Goal: Information Seeking & Learning: Learn about a topic

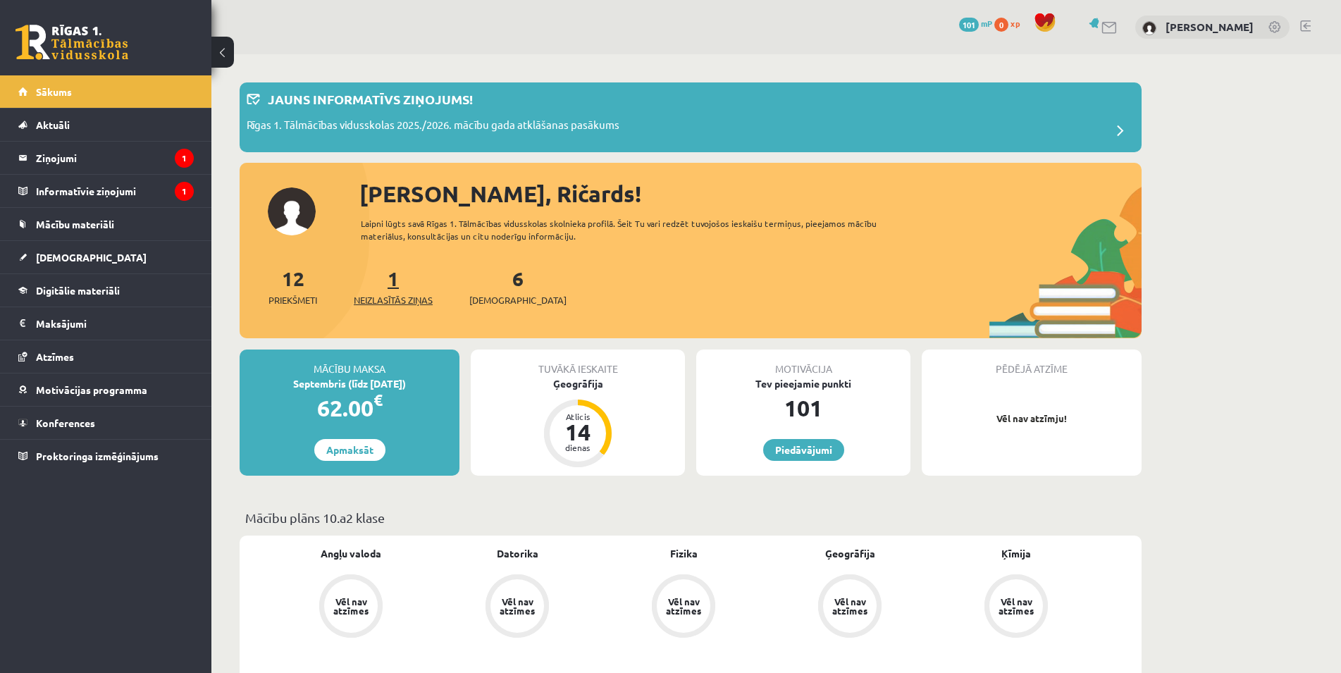
click at [401, 280] on link "1 Neizlasītās ziņas" at bounding box center [393, 287] width 79 height 42
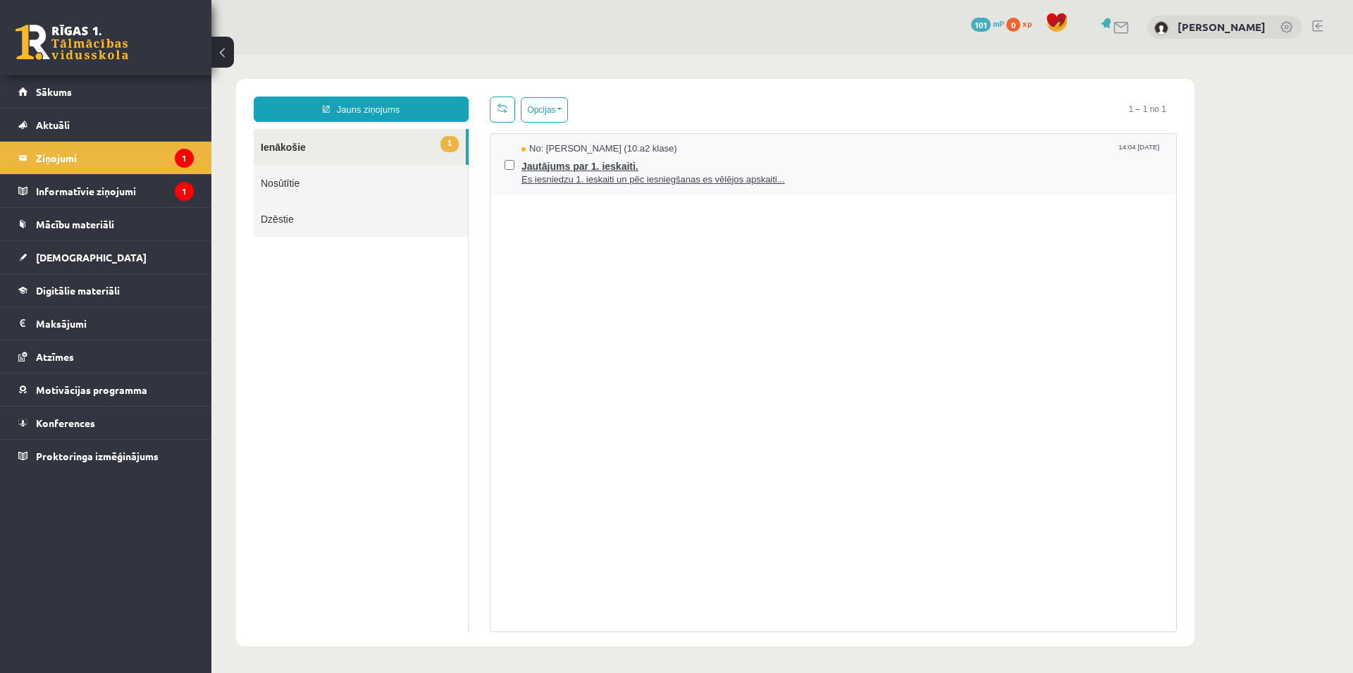
click at [642, 174] on span "Es iesniedzu 1. ieskaiti un pēc iesniegšanas es vēlējos apskaiti..." at bounding box center [841, 179] width 640 height 13
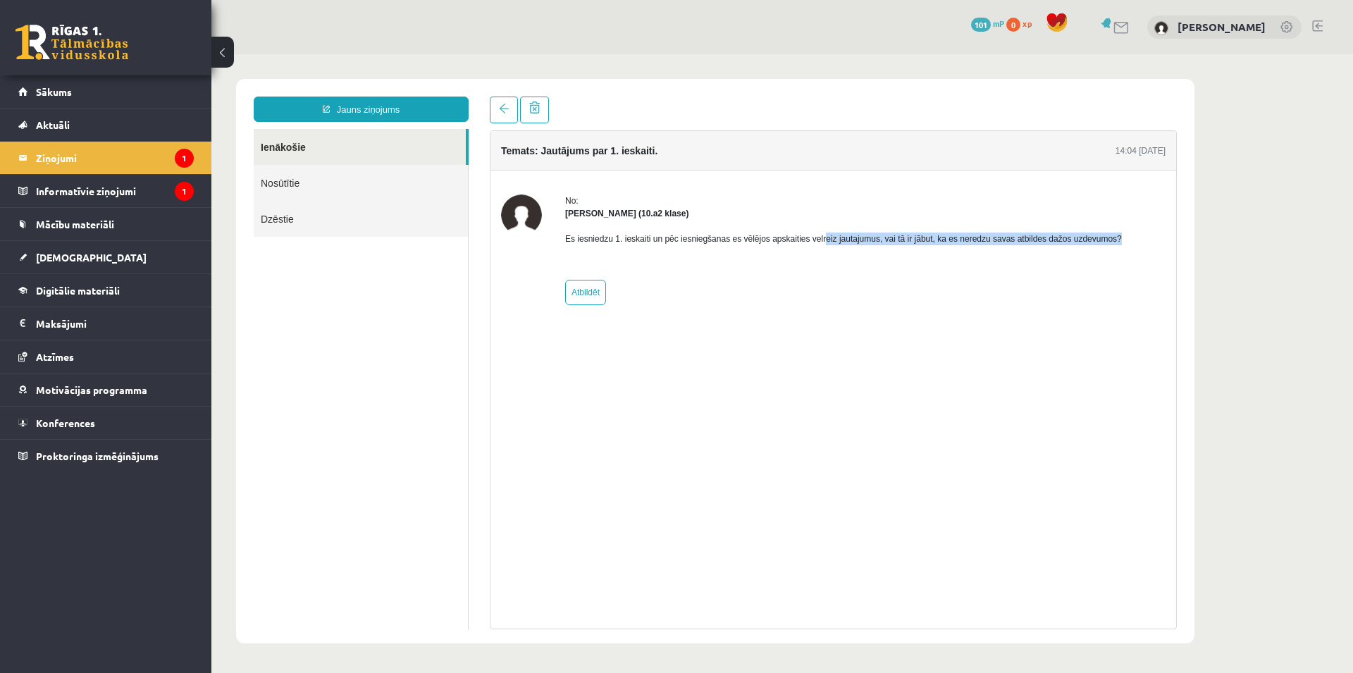
drag, startPoint x: 817, startPoint y: 237, endPoint x: 1124, endPoint y: 247, distance: 306.6
click at [1124, 247] on div "No: Ričards Stepiņš (10.a2 klase) Es iesniedzu 1. ieskaiti un pēc iesniegšanas …" at bounding box center [833, 249] width 664 height 111
click at [112, 187] on legend "Informatīvie ziņojumi 1" at bounding box center [115, 191] width 158 height 32
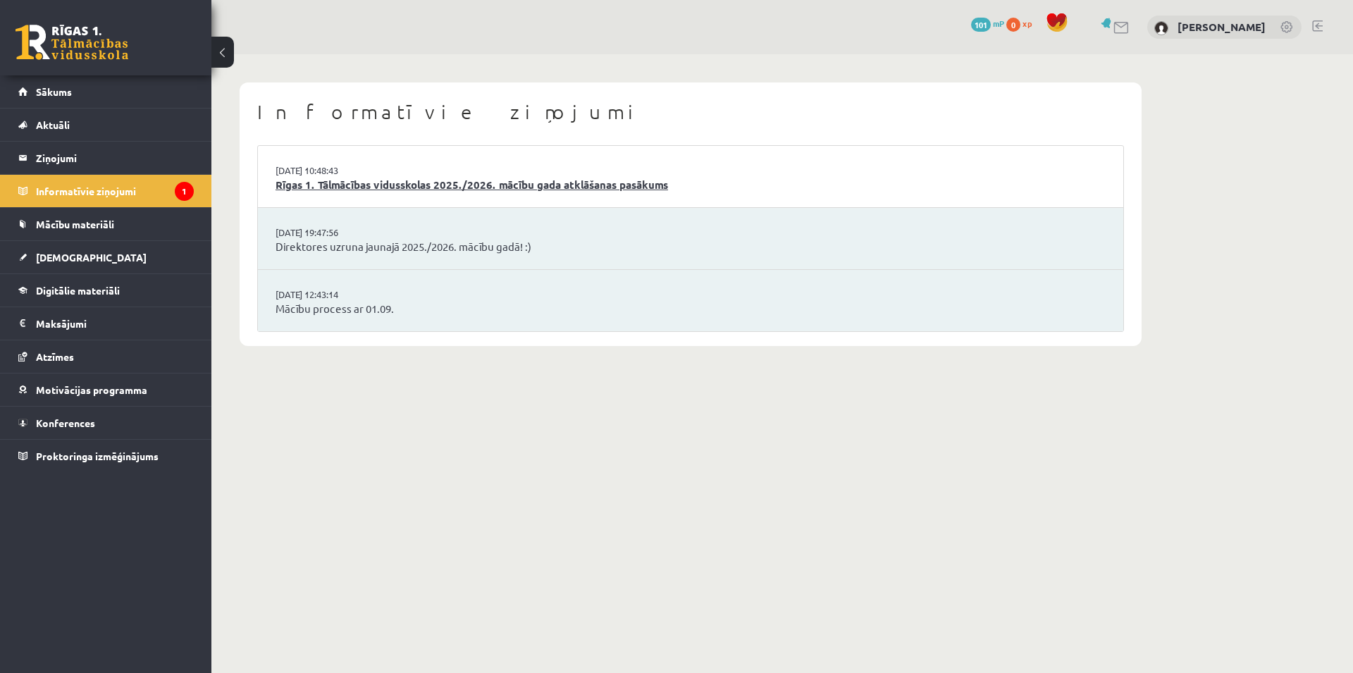
click at [520, 190] on link "Rīgas 1. Tālmācības vidusskolas 2025./2026. mācību gada atklāšanas pasākums" at bounding box center [690, 185] width 830 height 16
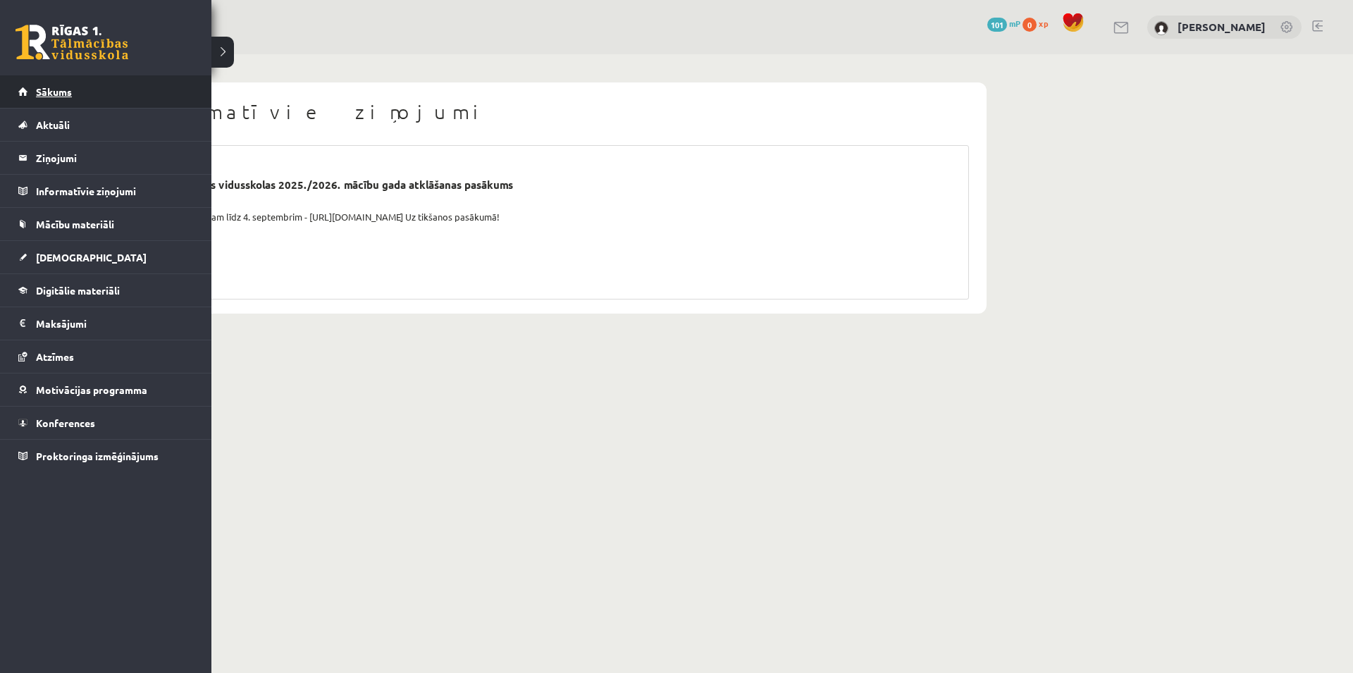
click at [48, 88] on span "Sākums" at bounding box center [54, 91] width 36 height 13
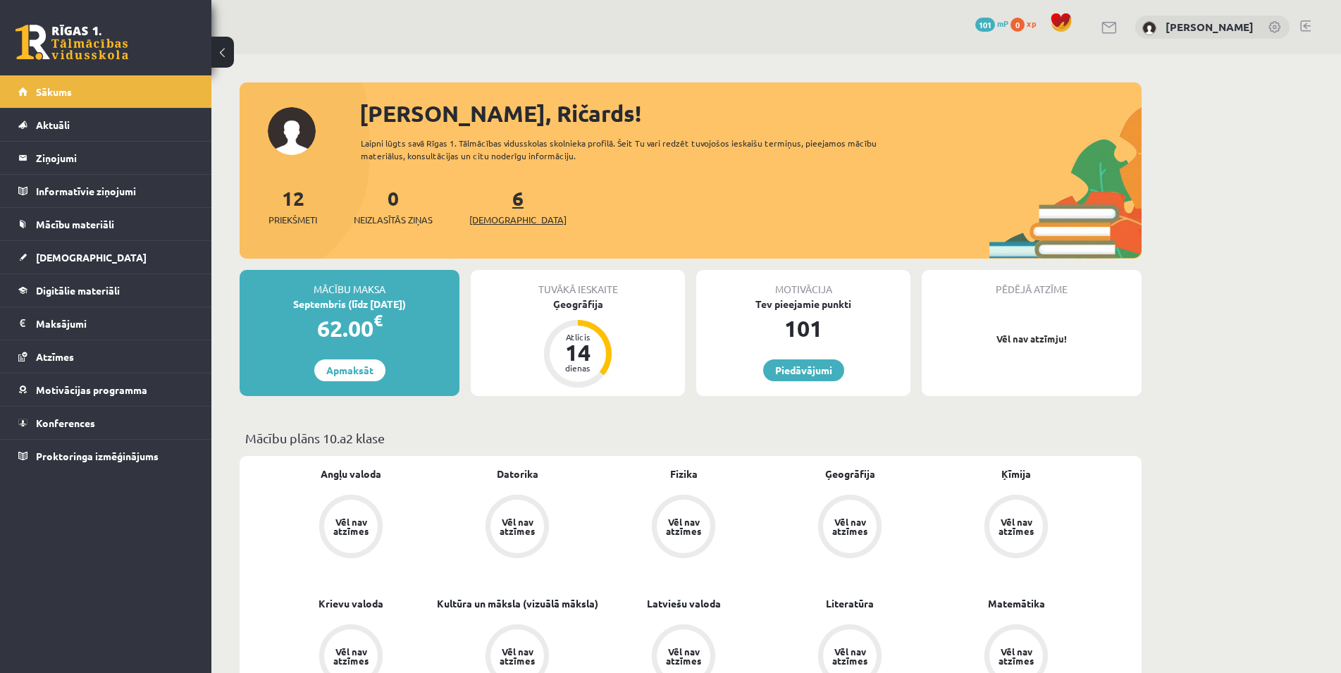
click at [497, 221] on span "[DEMOGRAPHIC_DATA]" at bounding box center [517, 220] width 97 height 14
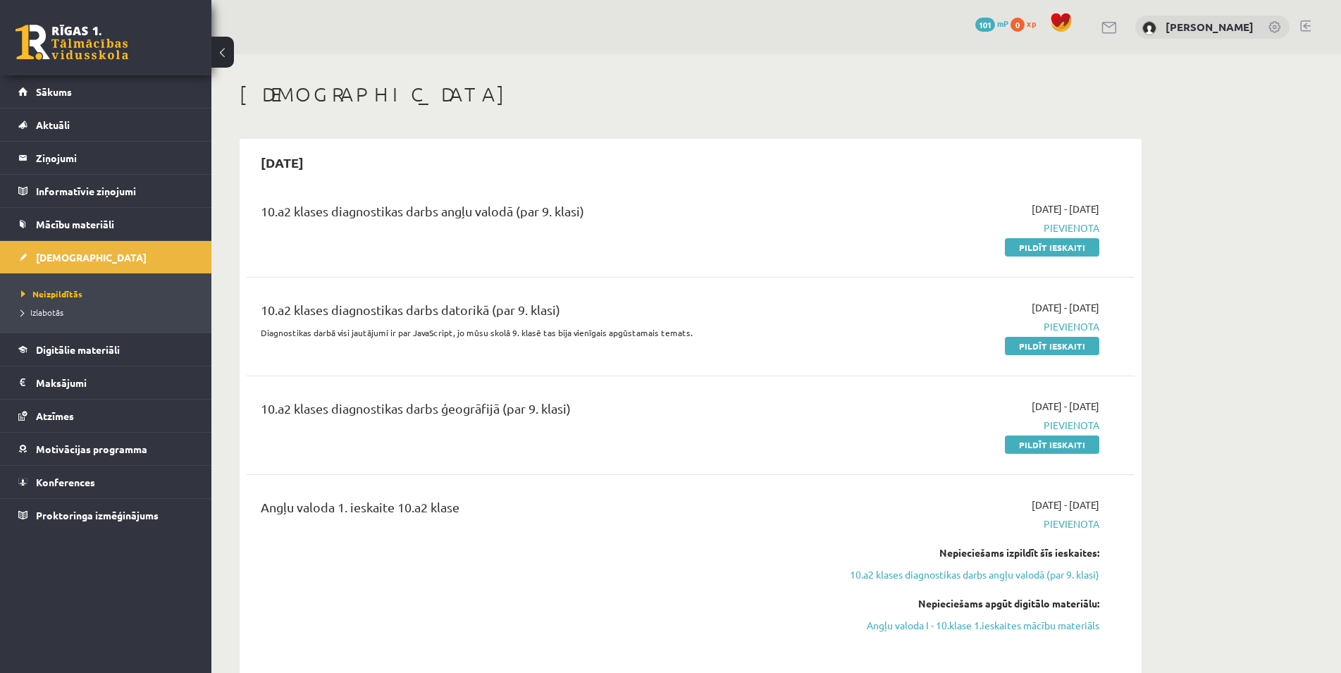
drag, startPoint x: 330, startPoint y: 200, endPoint x: 833, endPoint y: 218, distance: 502.6
click at [833, 218] on div "10.a2 klases diagnostikas darbs angļu valodā (par 9. klasi) 2025-09-01 - 2025-0…" at bounding box center [691, 227] width 888 height 81
click at [1053, 249] on link "Pildīt ieskaiti" at bounding box center [1052, 247] width 94 height 18
click at [130, 345] on link "Digitālie materiāli" at bounding box center [105, 349] width 175 height 32
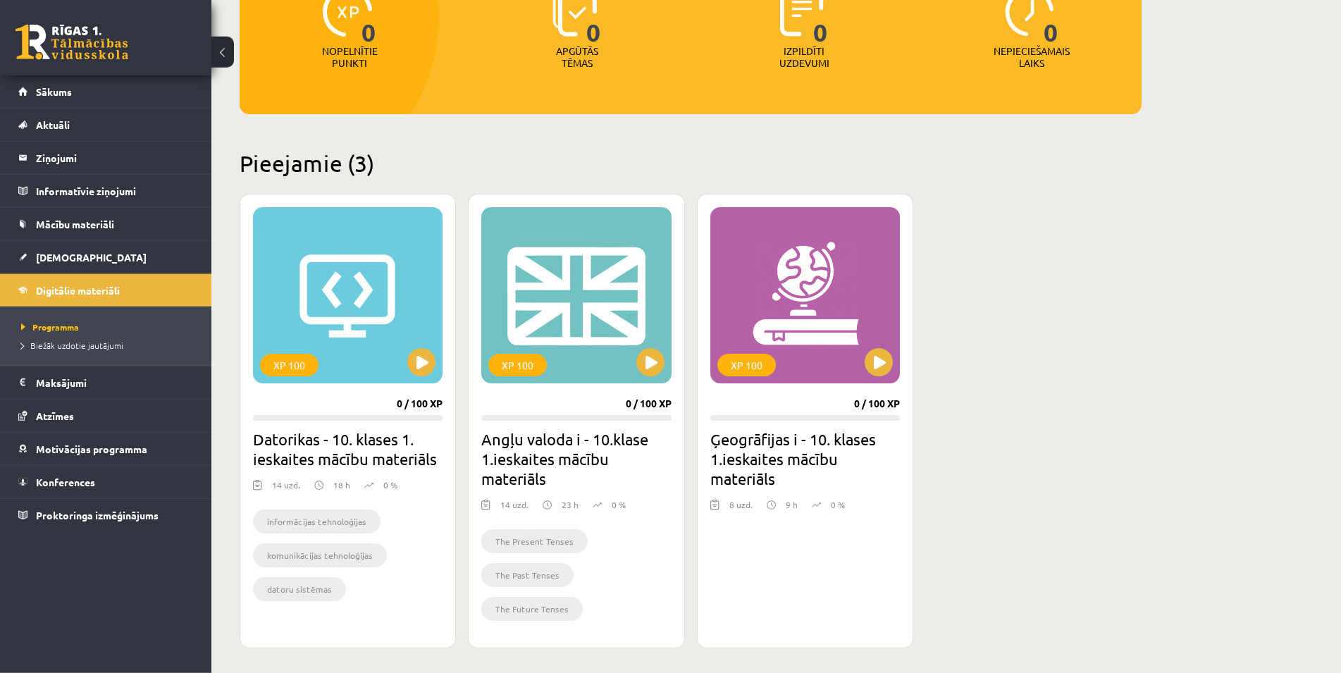
scroll to position [216, 0]
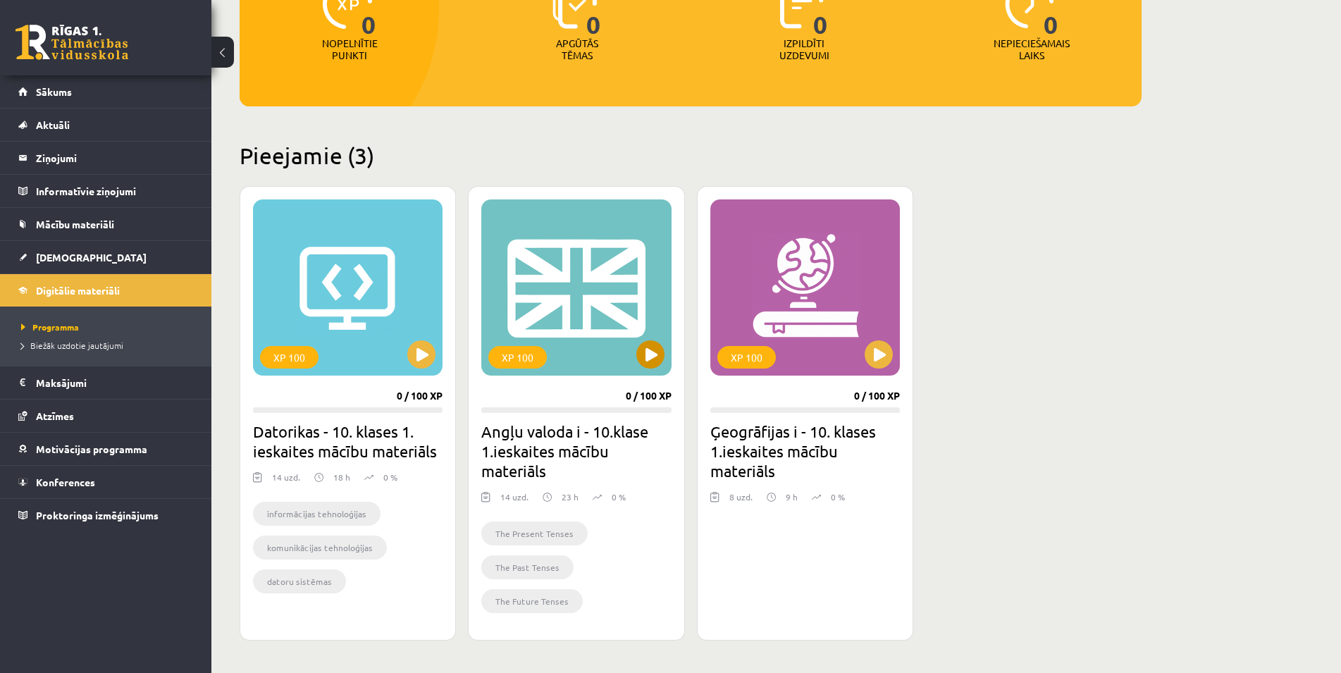
click at [616, 292] on div "XP 100" at bounding box center [576, 287] width 190 height 176
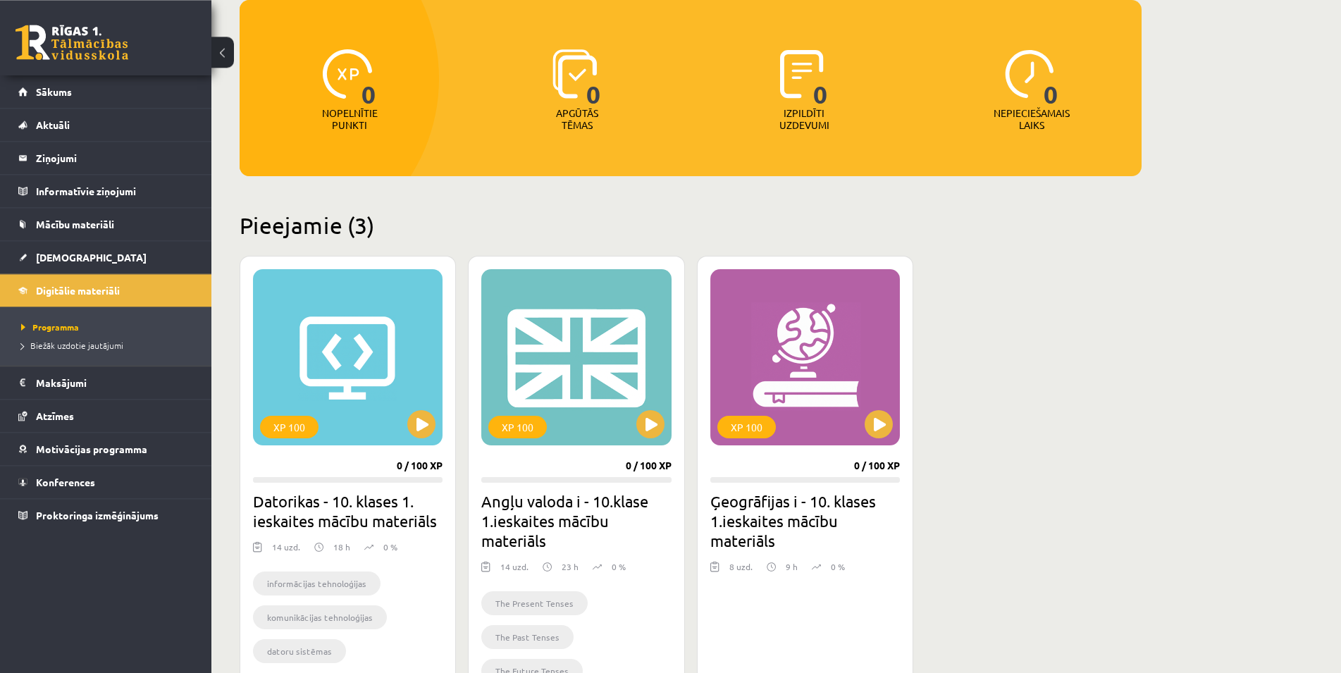
scroll to position [219, 0]
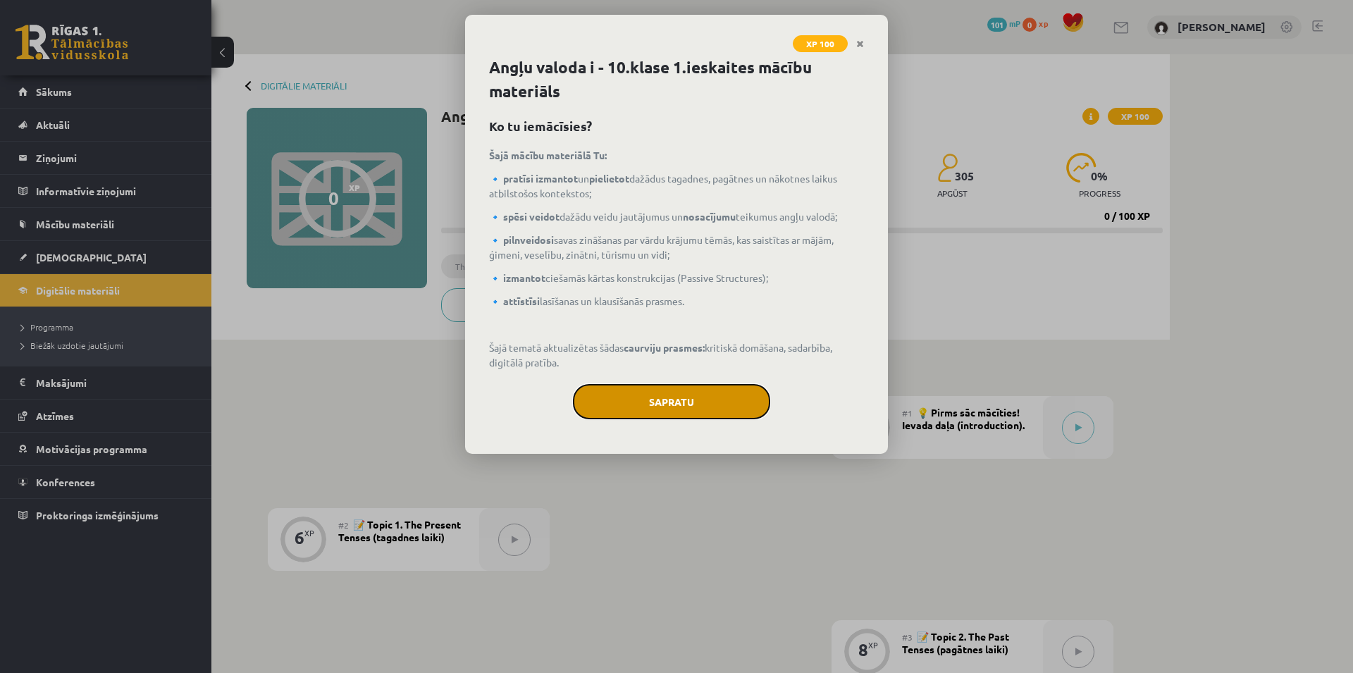
click at [714, 402] on button "Sapratu" at bounding box center [671, 401] width 197 height 35
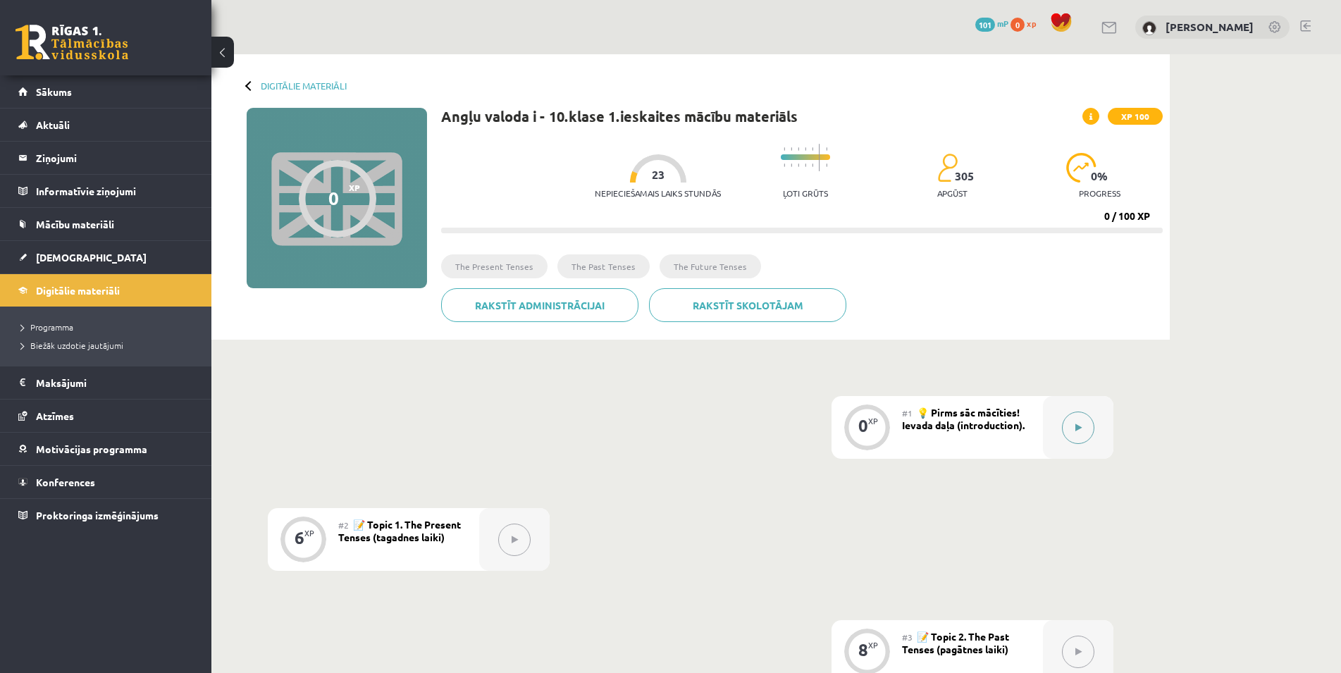
click at [1079, 421] on button at bounding box center [1078, 427] width 32 height 32
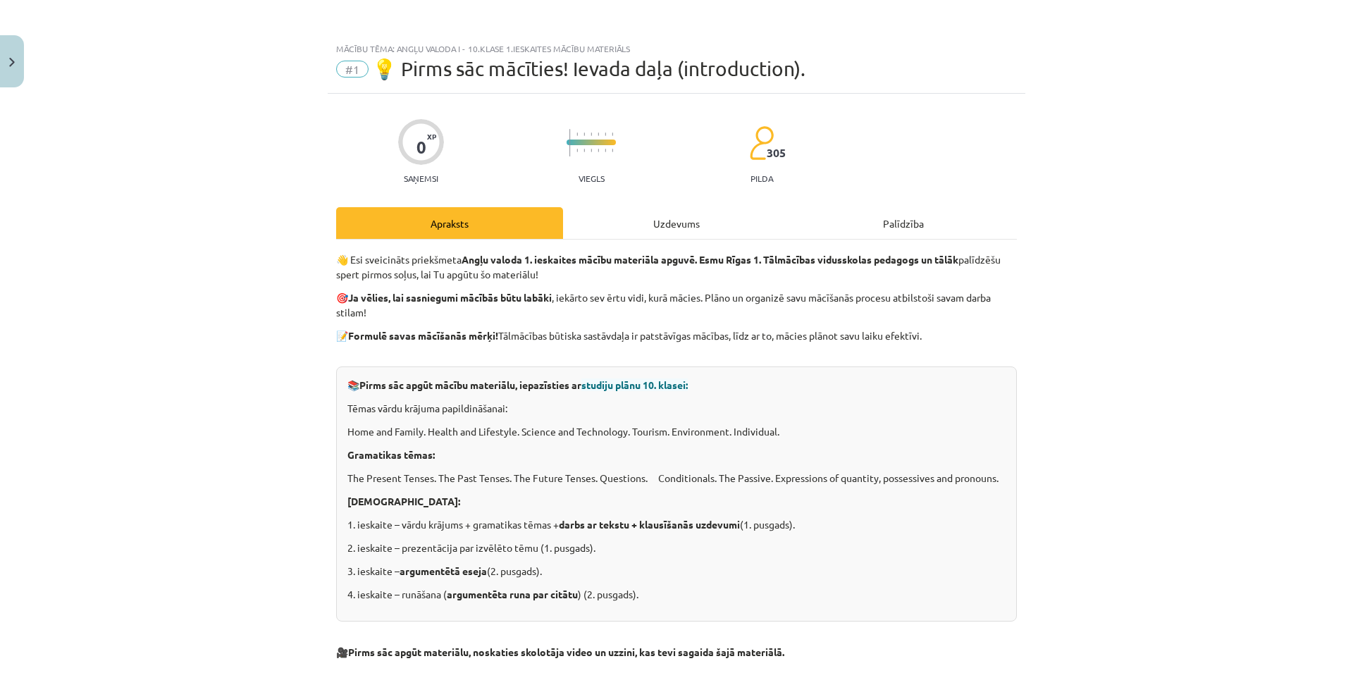
click at [755, 280] on p "👋 Esi sveicināts priekšmeta Angļu valoda 1. ieskaites mācību materiāla apguvē. …" at bounding box center [676, 267] width 681 height 30
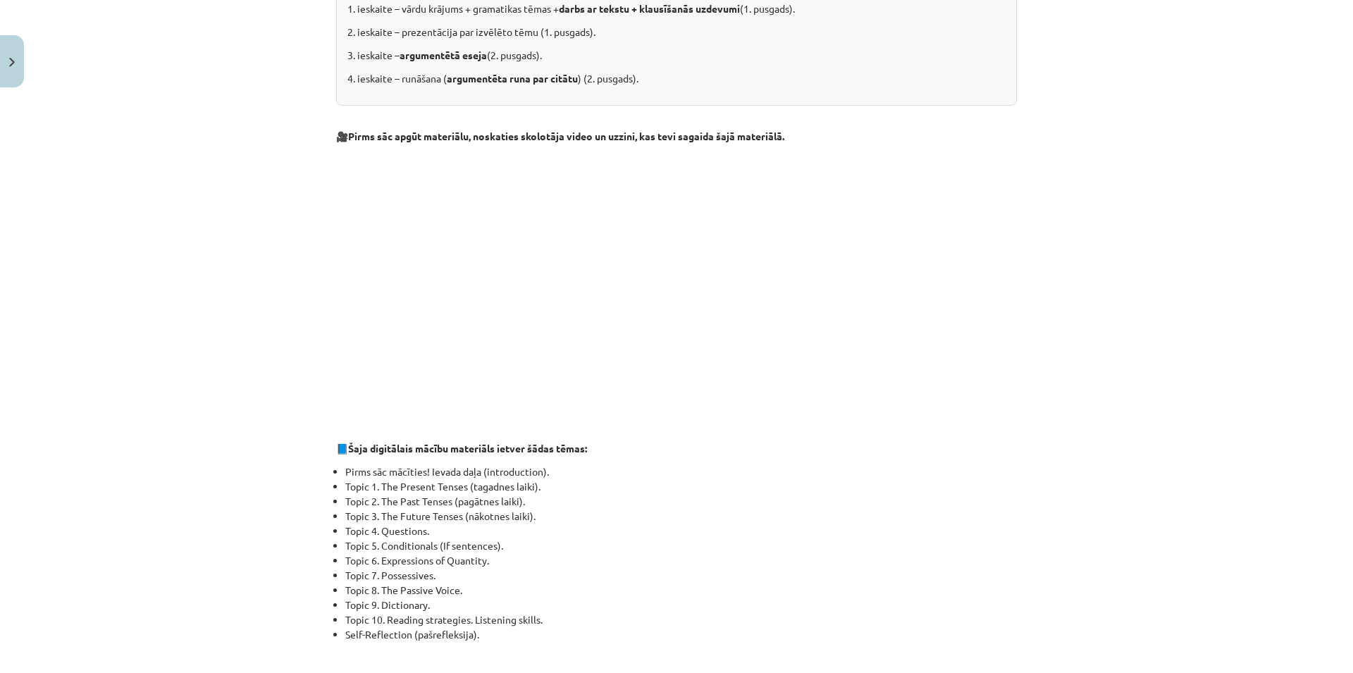
scroll to position [676, 0]
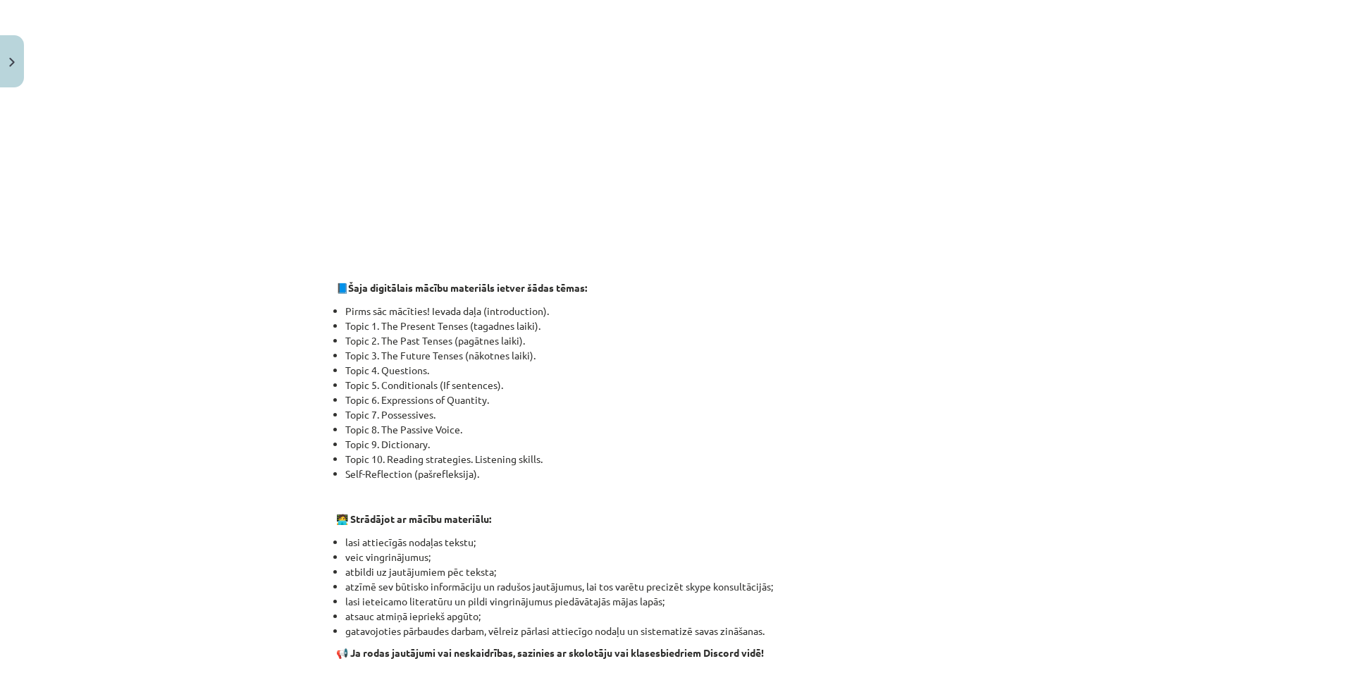
drag, startPoint x: 616, startPoint y: 331, endPoint x: 392, endPoint y: 328, distance: 223.3
click at [392, 328] on li "Topic 1. The Present Tenses (tagadnes laiki)." at bounding box center [680, 325] width 671 height 15
click at [874, 337] on li "Topic 2. The Past Tenses (pagātnes laiki)." at bounding box center [680, 340] width 671 height 15
drag, startPoint x: 402, startPoint y: 340, endPoint x: 535, endPoint y: 334, distance: 133.3
click at [535, 334] on li "Topic 2. The Past Tenses (pagātnes laiki)." at bounding box center [680, 340] width 671 height 15
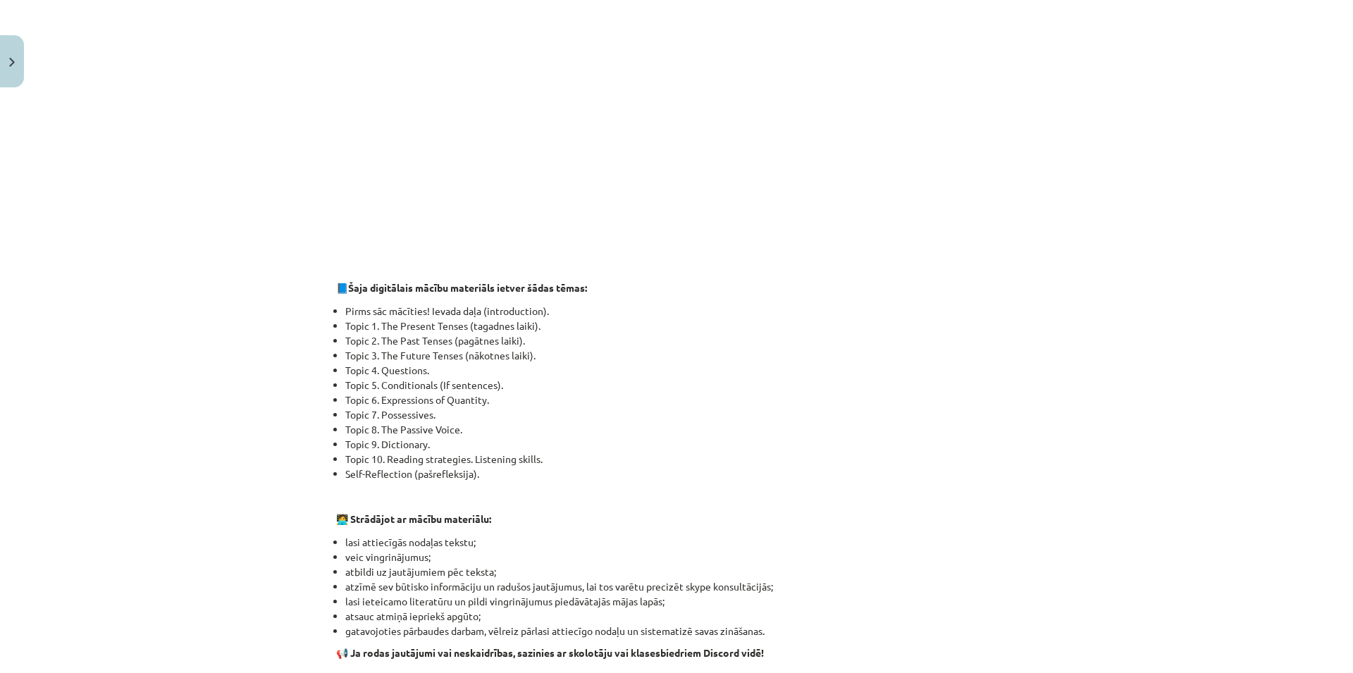
drag, startPoint x: 332, startPoint y: 376, endPoint x: 471, endPoint y: 372, distance: 139.6
click at [471, 372] on li "Topic 4. Questions." at bounding box center [680, 370] width 671 height 15
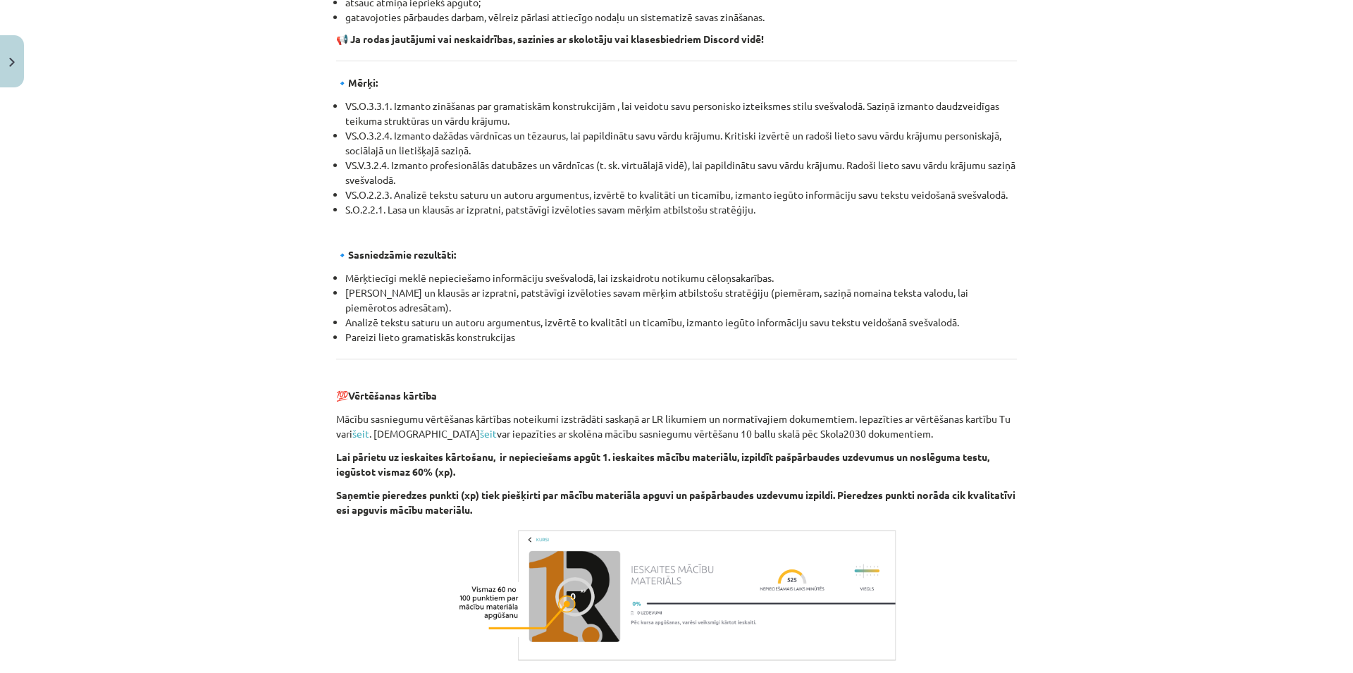
scroll to position [1420, 0]
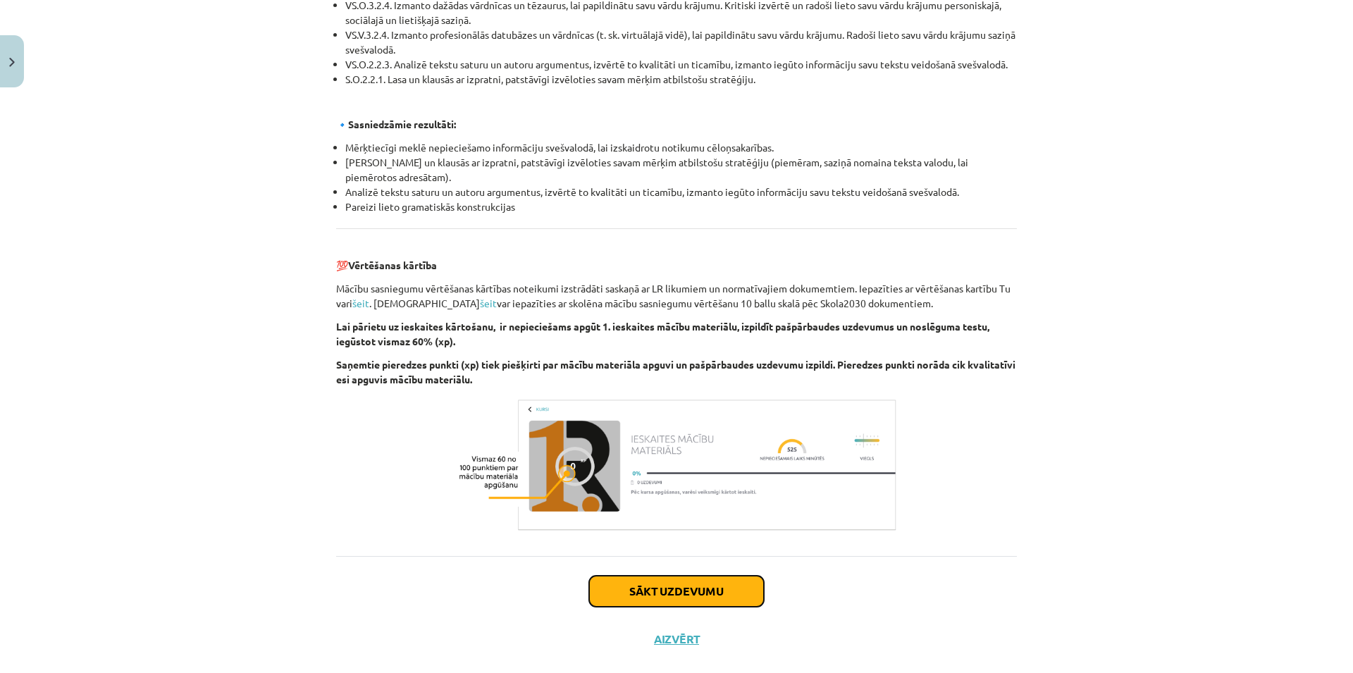
click at [688, 588] on button "Sākt uzdevumu" at bounding box center [676, 591] width 175 height 31
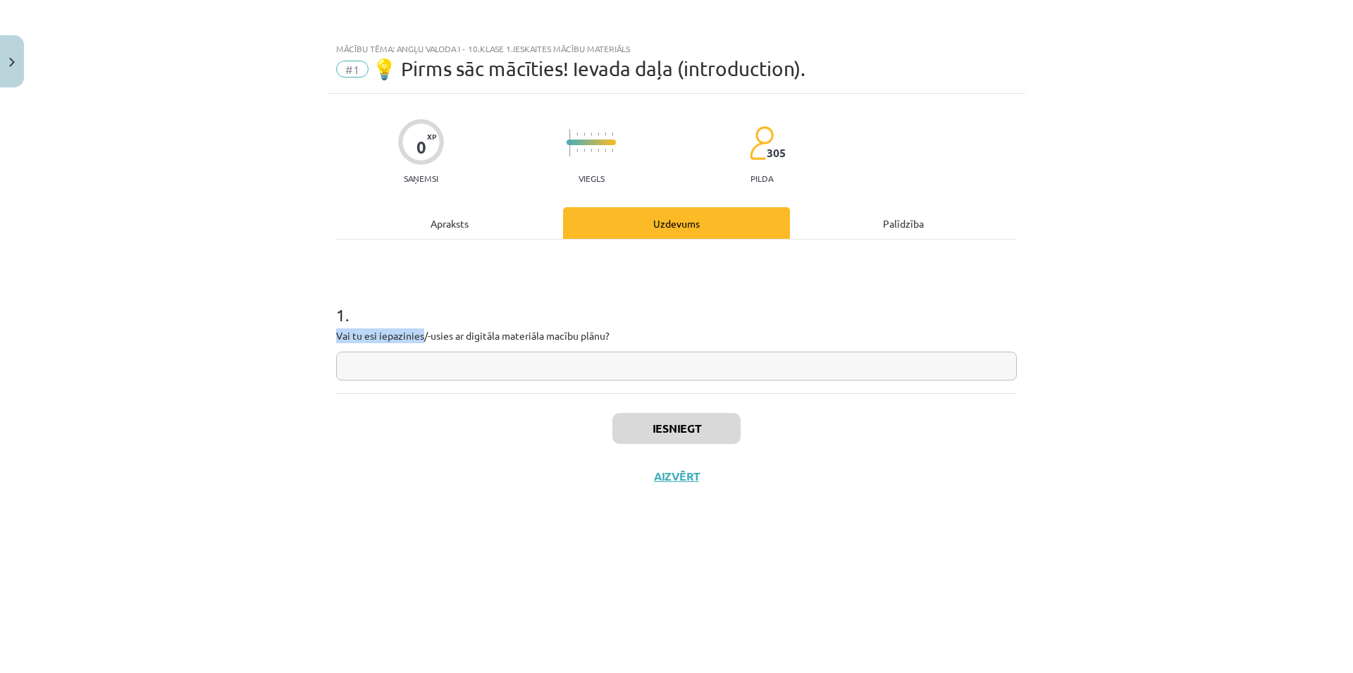
drag, startPoint x: 337, startPoint y: 340, endPoint x: 425, endPoint y: 346, distance: 88.3
click at [425, 346] on div "1 . Vai tu esi iepazinies/-usies ar digitāla materiāla macību plānu?" at bounding box center [676, 330] width 681 height 100
drag, startPoint x: 458, startPoint y: 335, endPoint x: 630, endPoint y: 335, distance: 171.9
click at [630, 335] on p "Vai tu esi iepazinies/-usies ar digitāla materiāla macību plānu?" at bounding box center [676, 335] width 681 height 15
drag, startPoint x: 630, startPoint y: 335, endPoint x: 585, endPoint y: 305, distance: 53.3
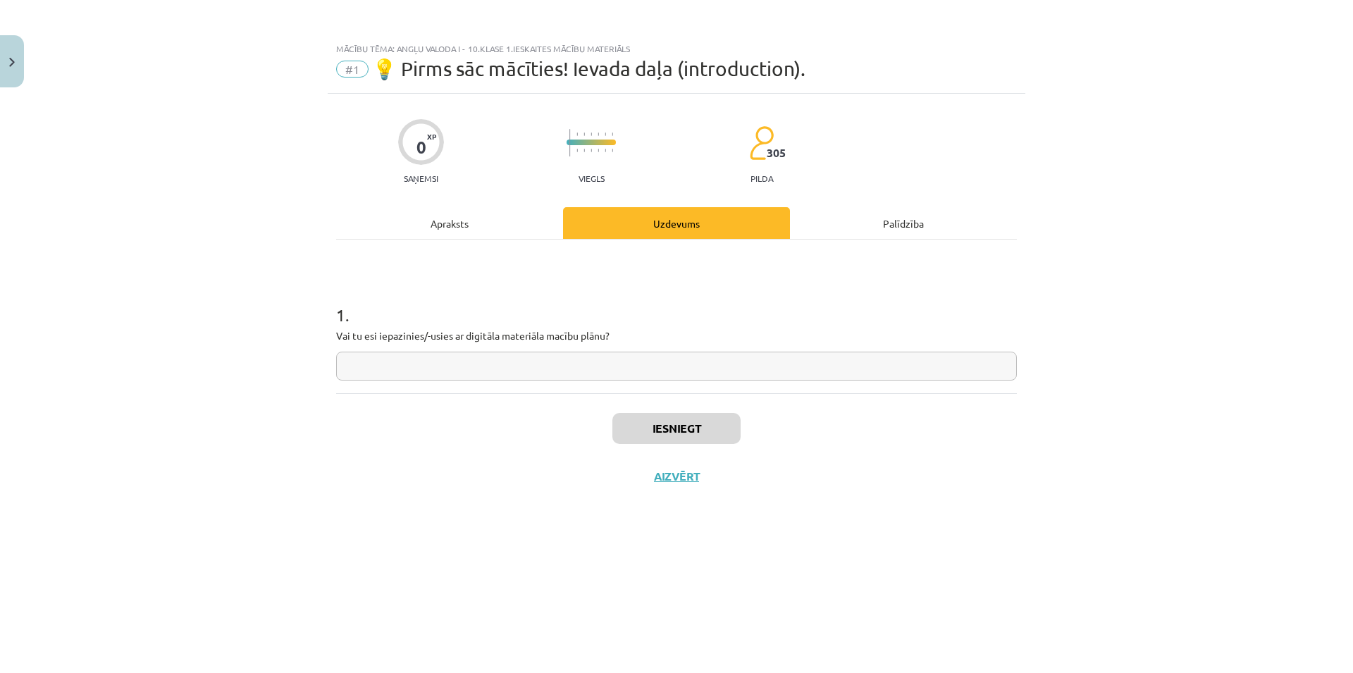
click at [626, 333] on p "Vai tu esi iepazinies/-usies ar digitāla materiāla macību plānu?" at bounding box center [676, 335] width 681 height 15
click at [582, 374] on input "text" at bounding box center [676, 366] width 681 height 29
click at [561, 401] on div "Iesniegt Aizvērt" at bounding box center [676, 442] width 681 height 99
click at [907, 224] on div "Palīdzība" at bounding box center [903, 223] width 227 height 32
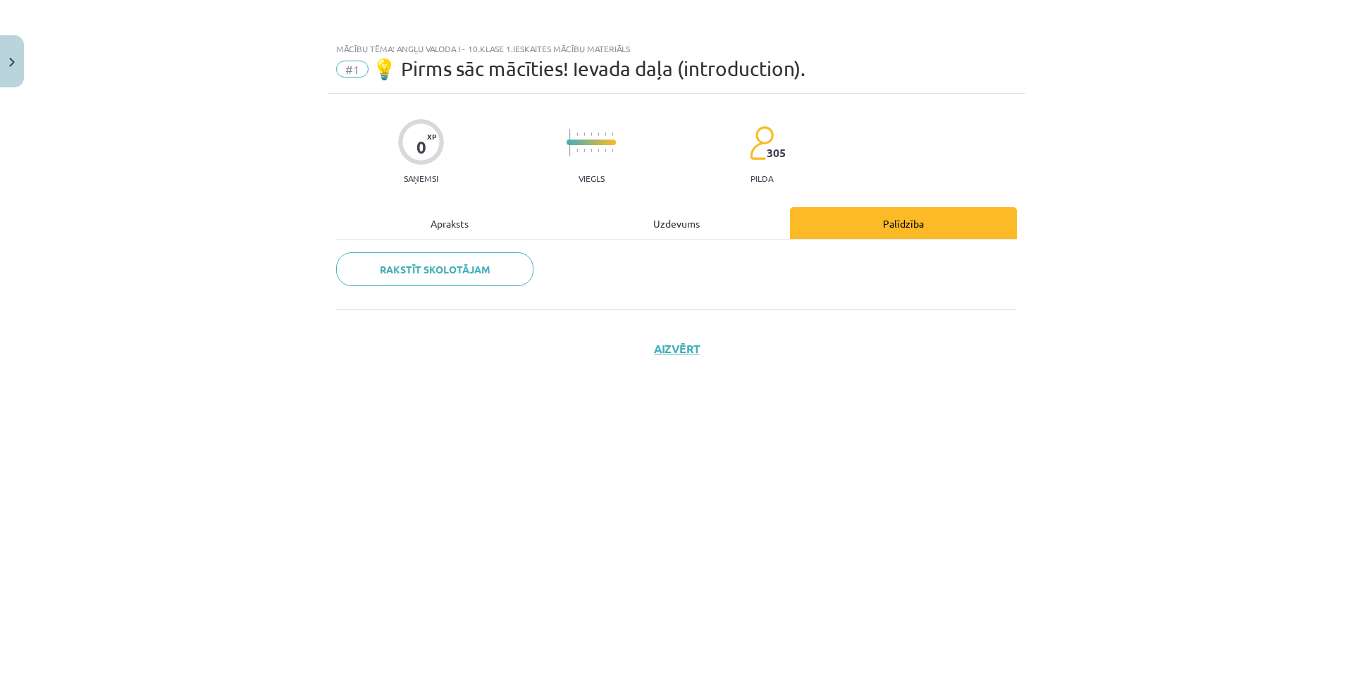
click at [452, 225] on div "Apraksts" at bounding box center [449, 223] width 227 height 32
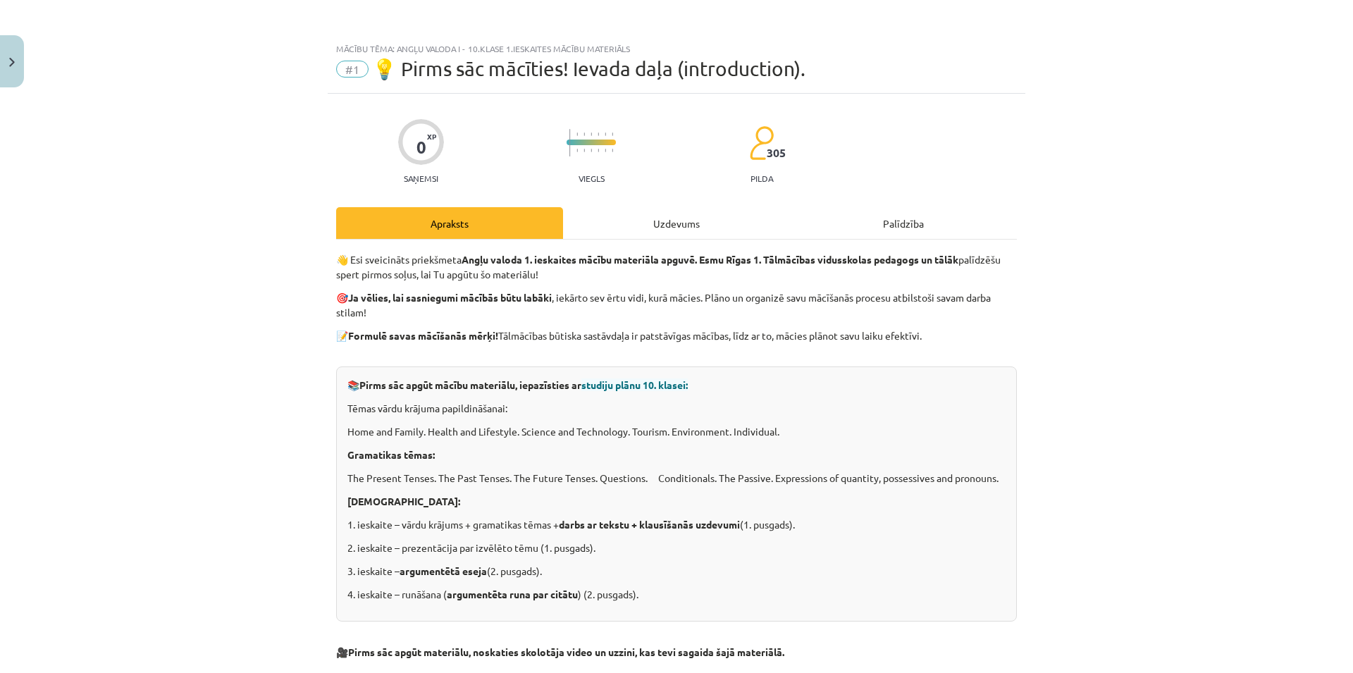
click at [681, 228] on div "Uzdevums" at bounding box center [676, 223] width 227 height 32
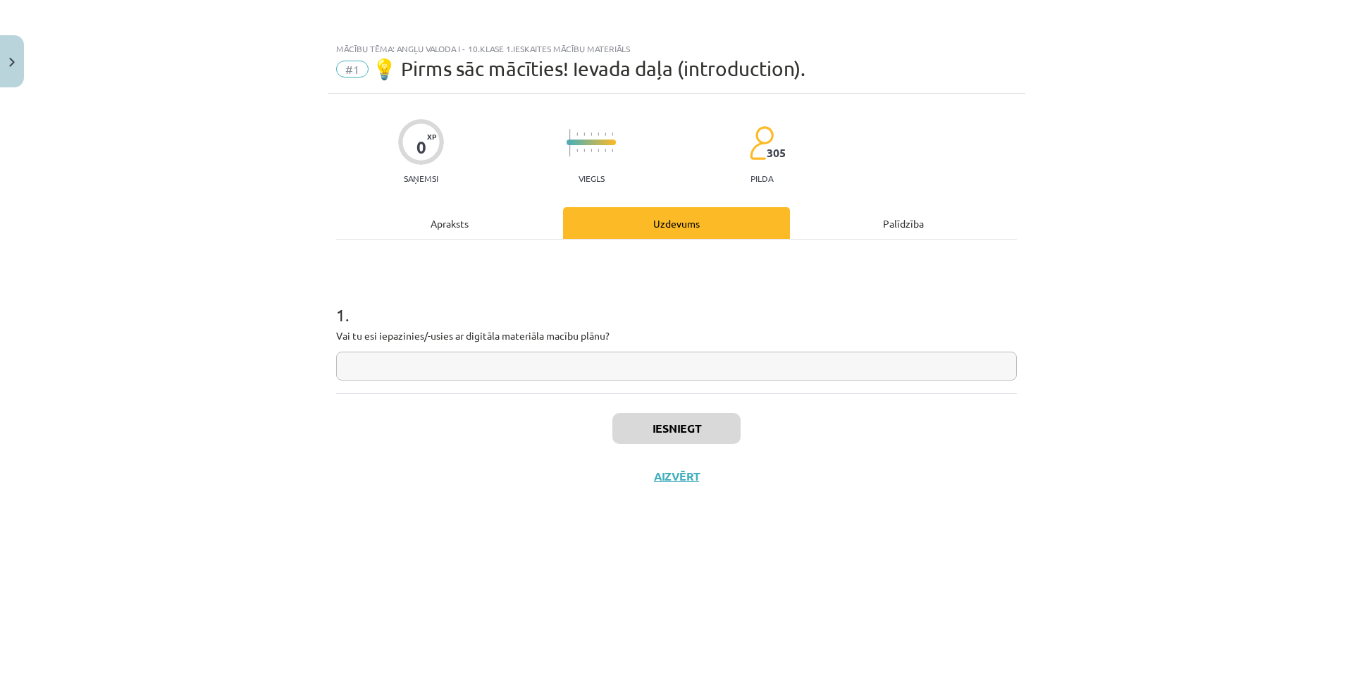
click at [886, 344] on div "1 . Vai tu esi iepazinies/-usies ar digitāla materiāla macību plānu?" at bounding box center [676, 330] width 681 height 100
click at [597, 362] on input "text" at bounding box center [676, 366] width 681 height 29
type input "***"
click at [650, 432] on button "Iesniegt" at bounding box center [676, 428] width 128 height 31
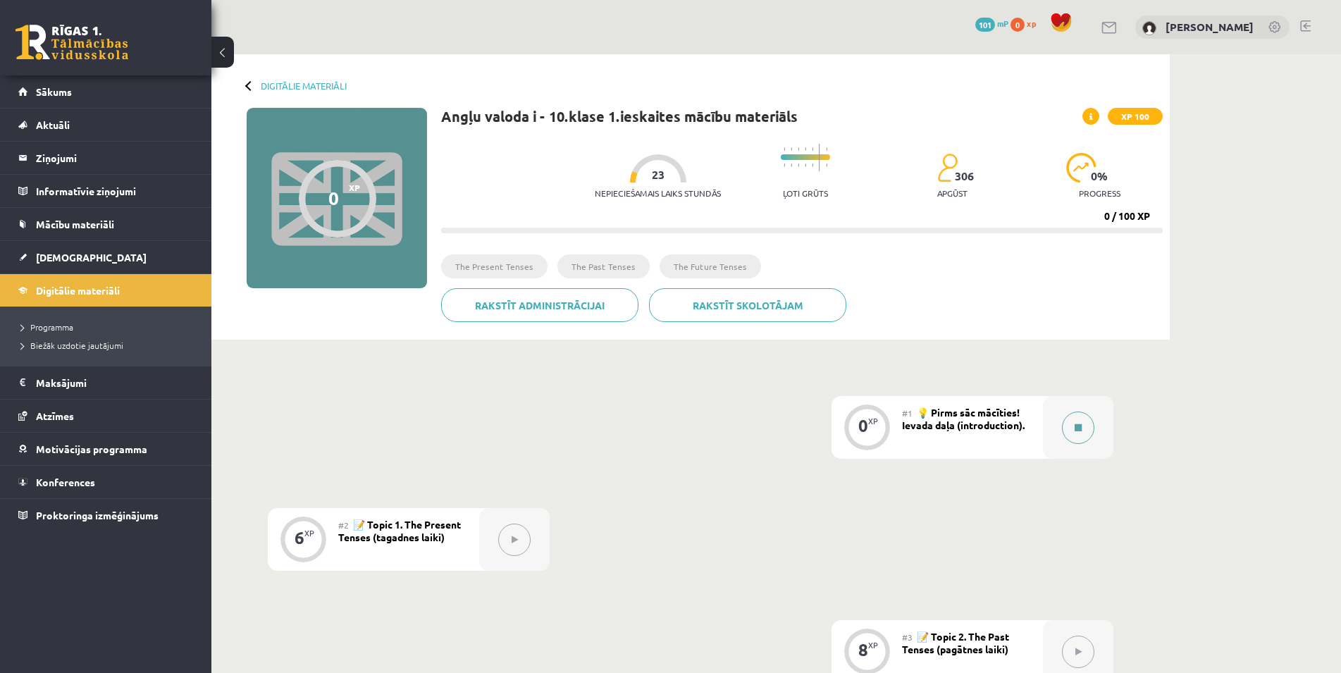
click at [1074, 431] on button at bounding box center [1078, 427] width 32 height 32
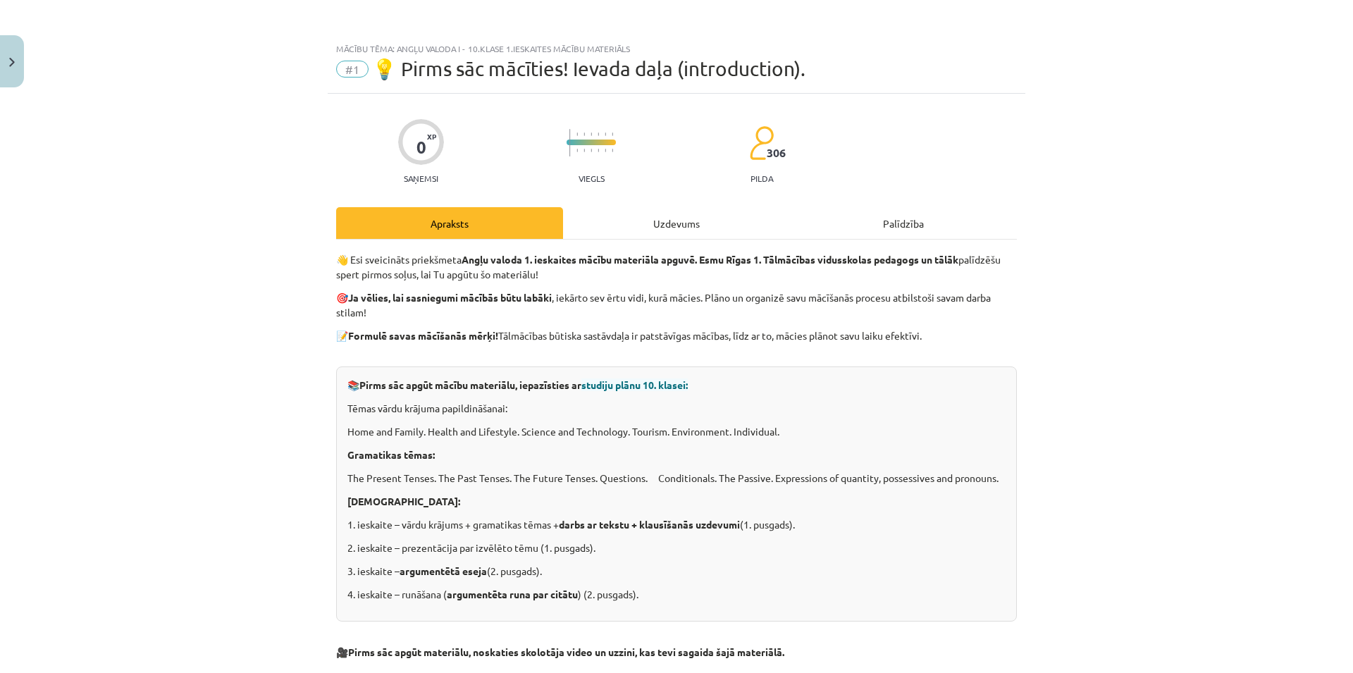
click at [681, 228] on div "Uzdevums" at bounding box center [676, 223] width 227 height 32
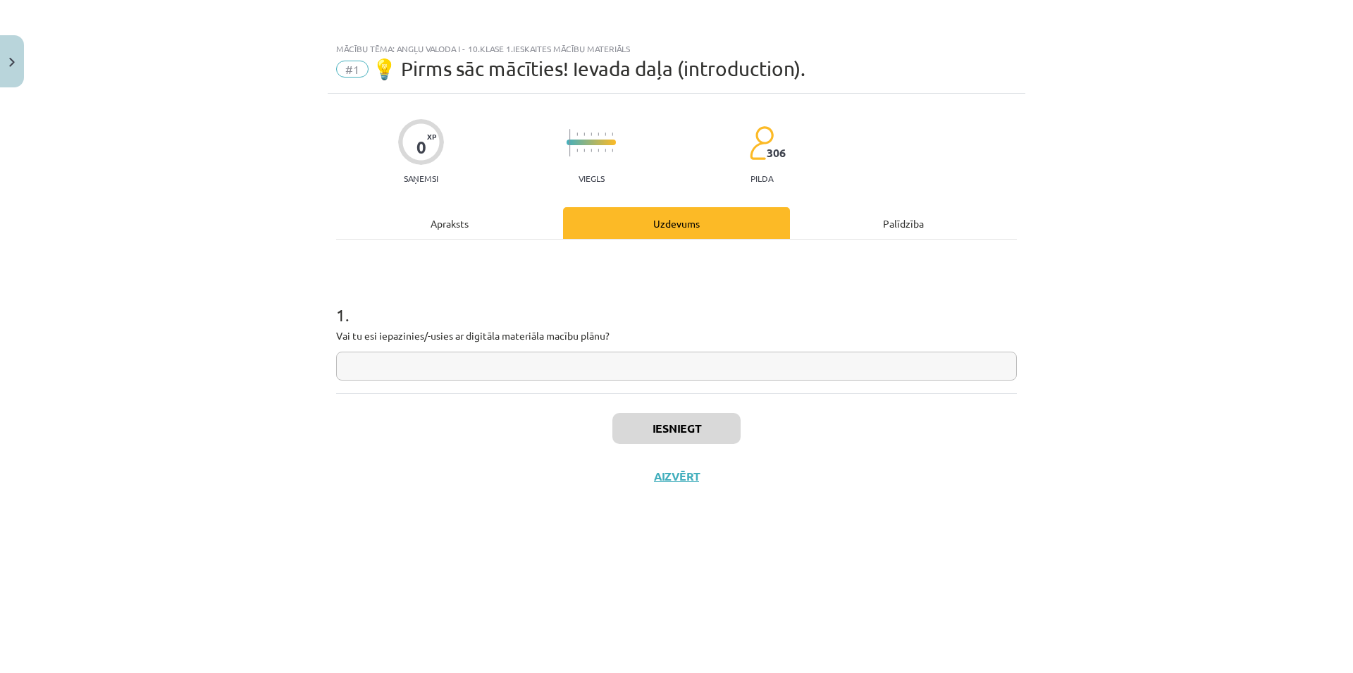
drag, startPoint x: 685, startPoint y: 347, endPoint x: 685, endPoint y: 365, distance: 17.6
click at [685, 348] on div "1 . Vai tu esi iepazinies/-usies ar digitāla materiāla macību plānu?" at bounding box center [676, 330] width 681 height 100
click at [685, 365] on input "text" at bounding box center [676, 366] width 681 height 29
type input "***"
click at [716, 427] on button "Iesniegt" at bounding box center [676, 428] width 128 height 31
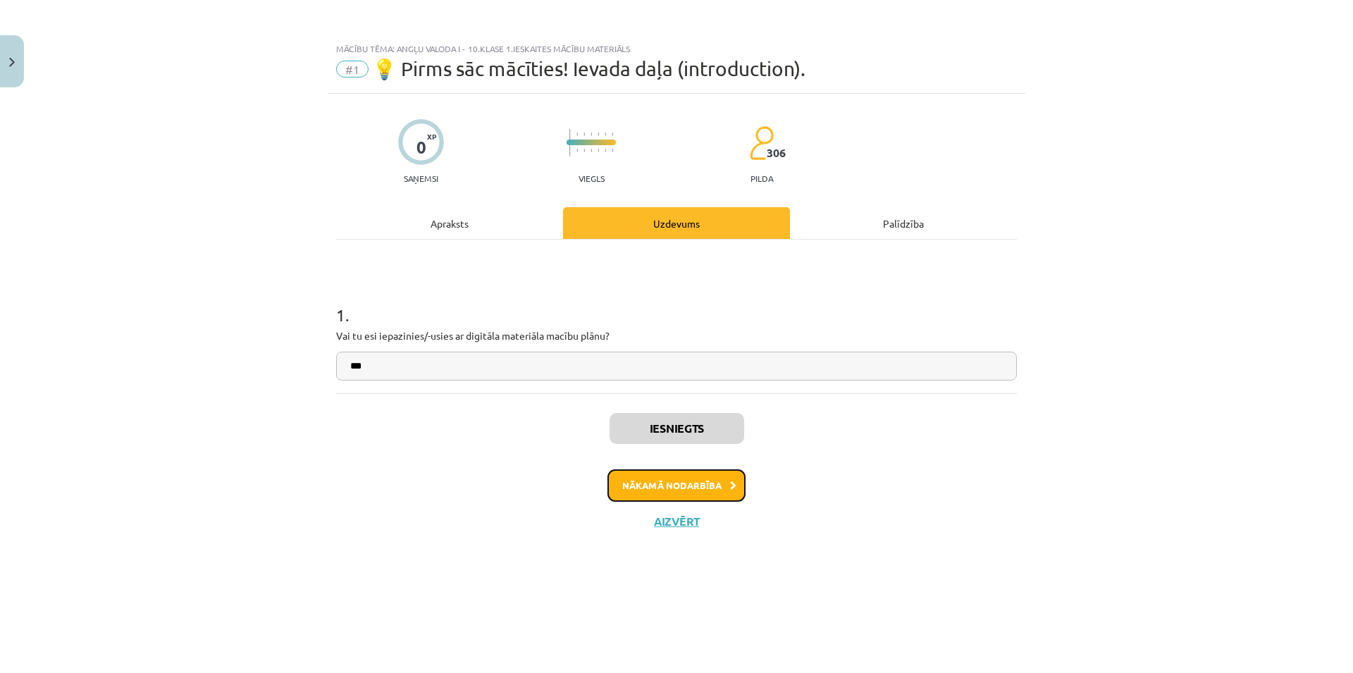
click at [685, 484] on button "Nākamā nodarbība" at bounding box center [676, 485] width 138 height 32
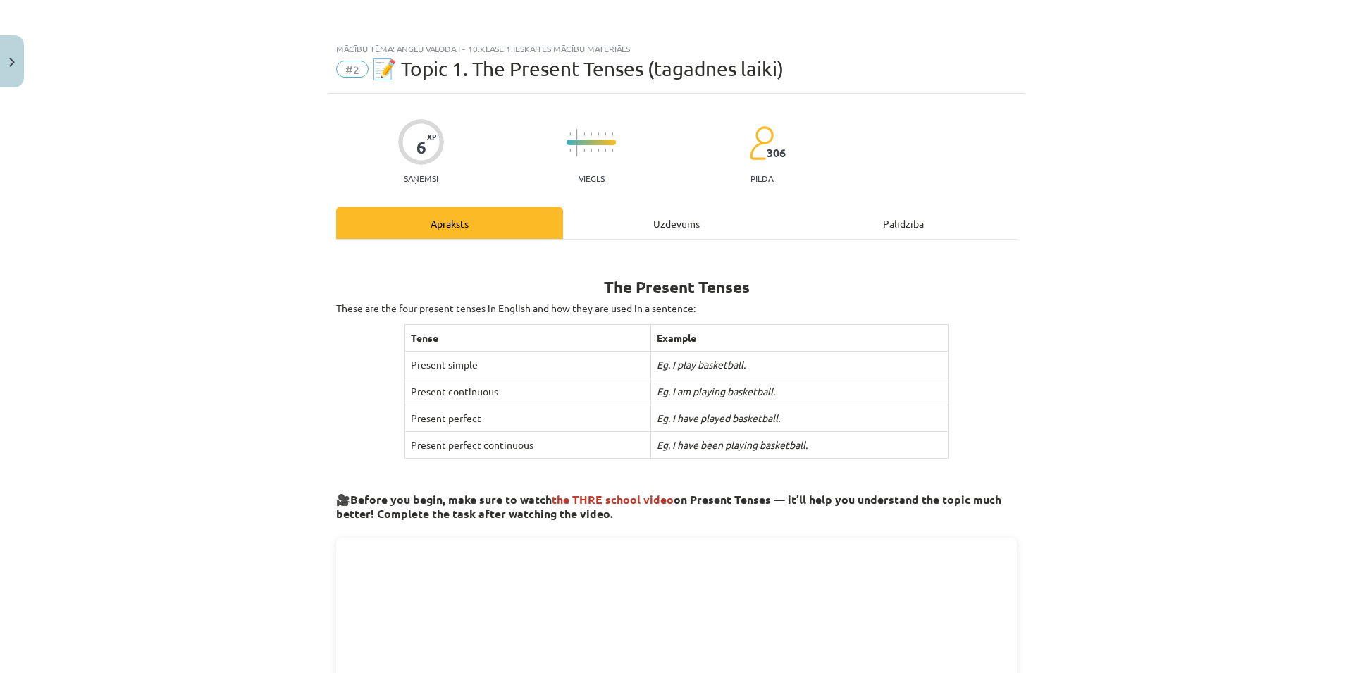
drag, startPoint x: 852, startPoint y: 445, endPoint x: 840, endPoint y: 443, distance: 12.8
click at [840, 443] on td "Eg. I have been playing basketball." at bounding box center [798, 445] width 297 height 27
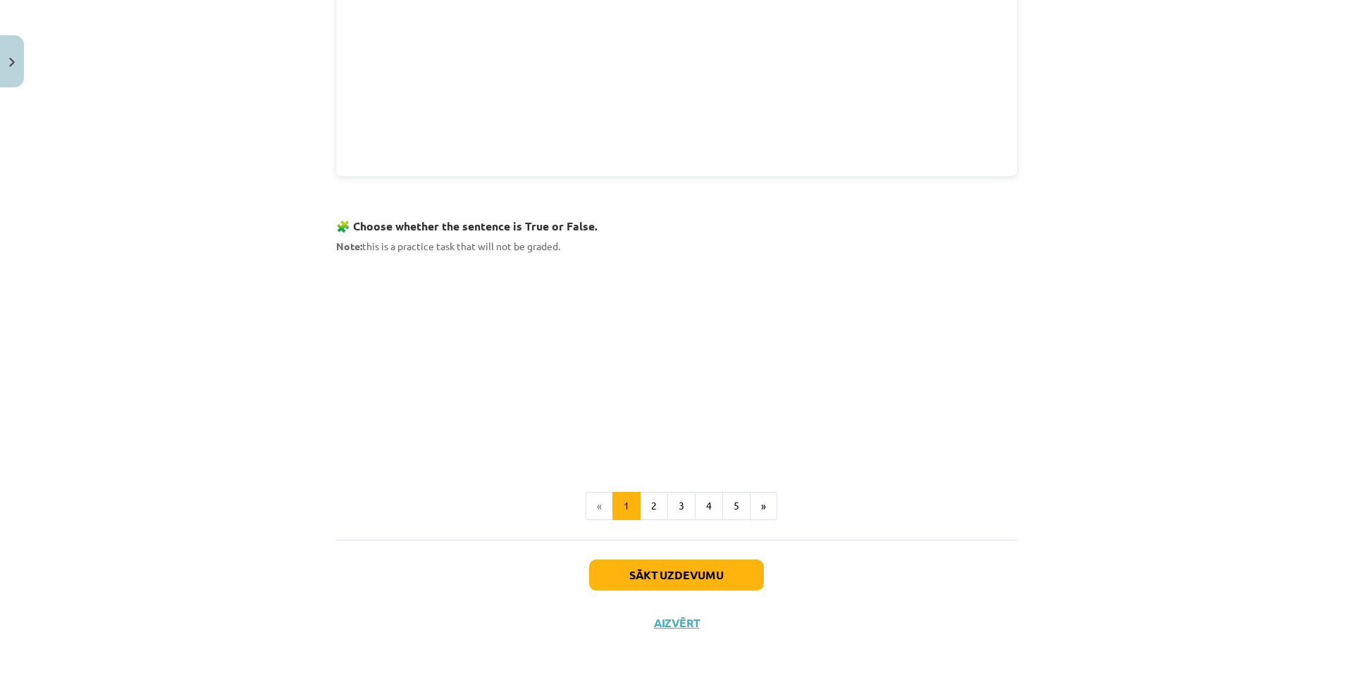
scroll to position [710, 0]
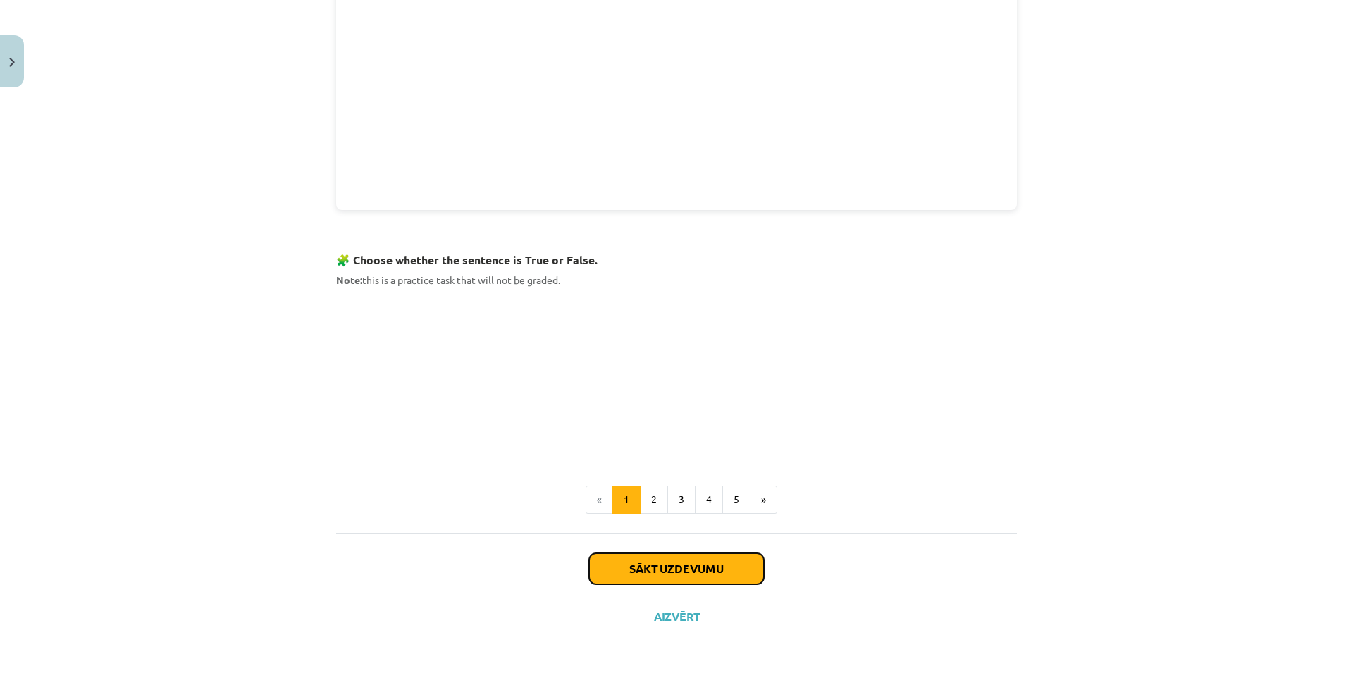
click at [727, 572] on button "Sākt uzdevumu" at bounding box center [676, 568] width 175 height 31
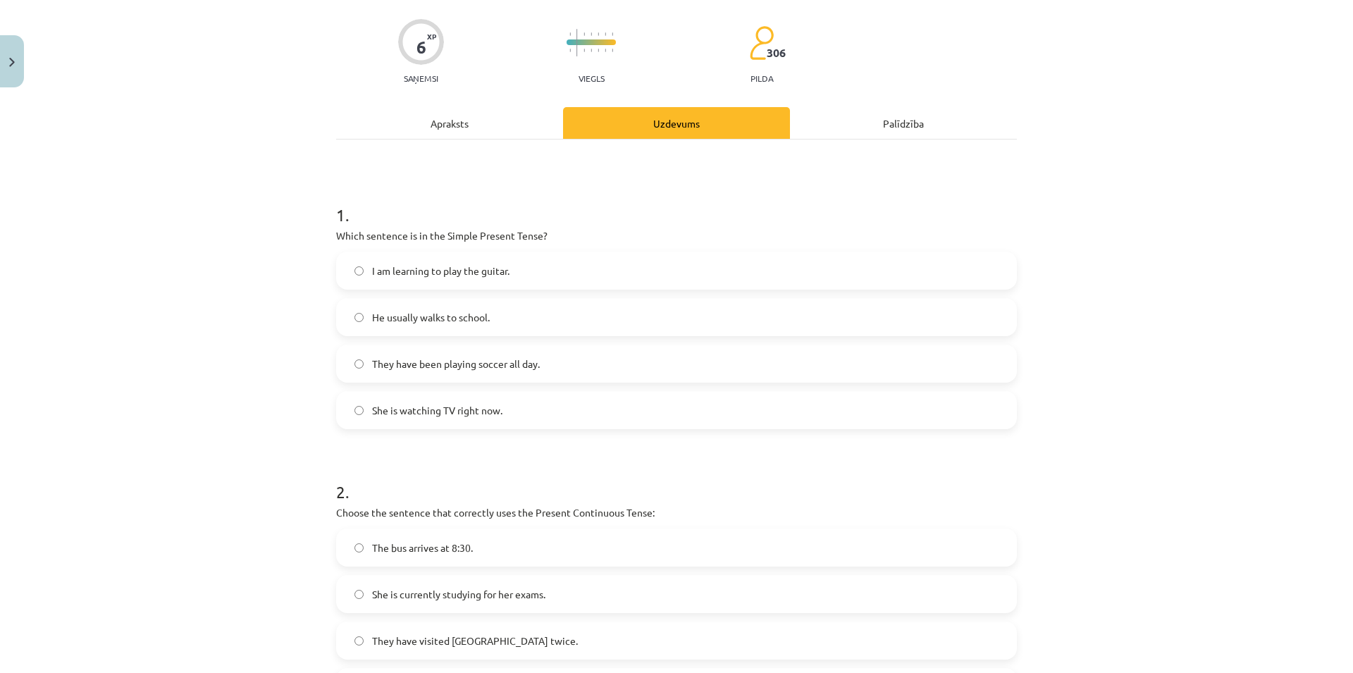
scroll to position [0, 0]
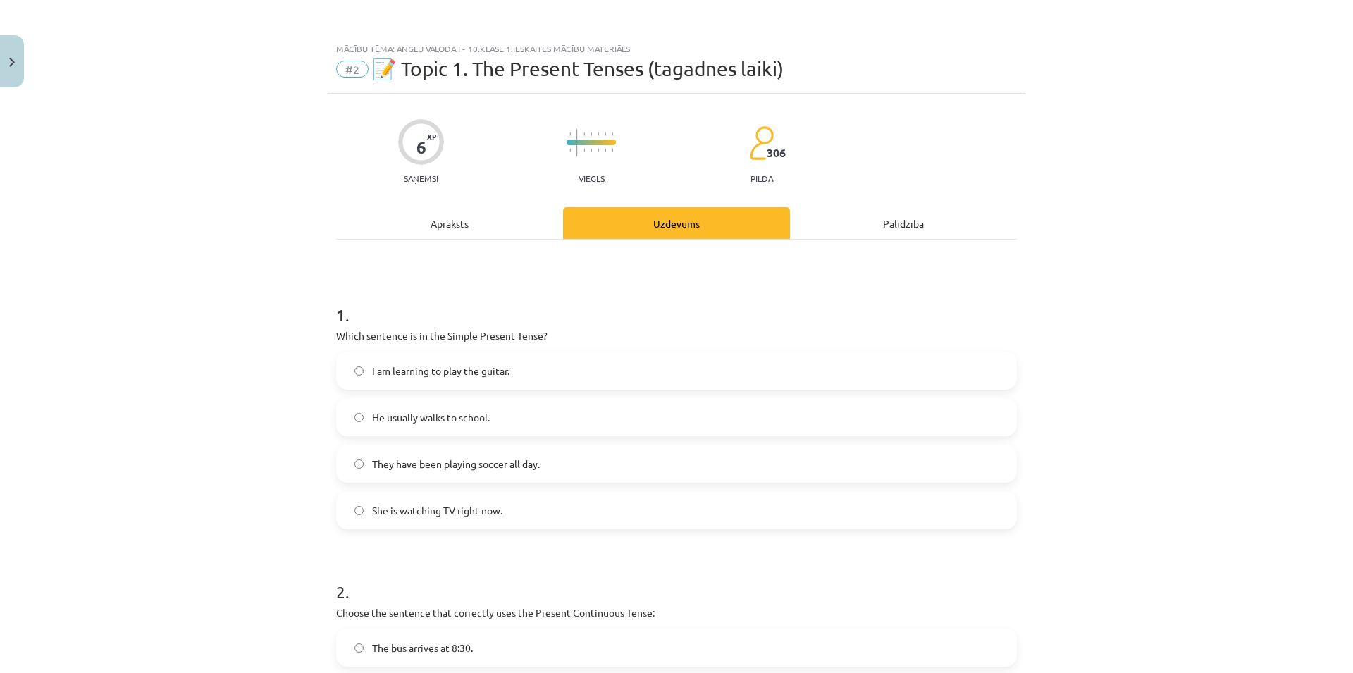
click at [618, 513] on label "She is watching TV right now." at bounding box center [676, 509] width 678 height 35
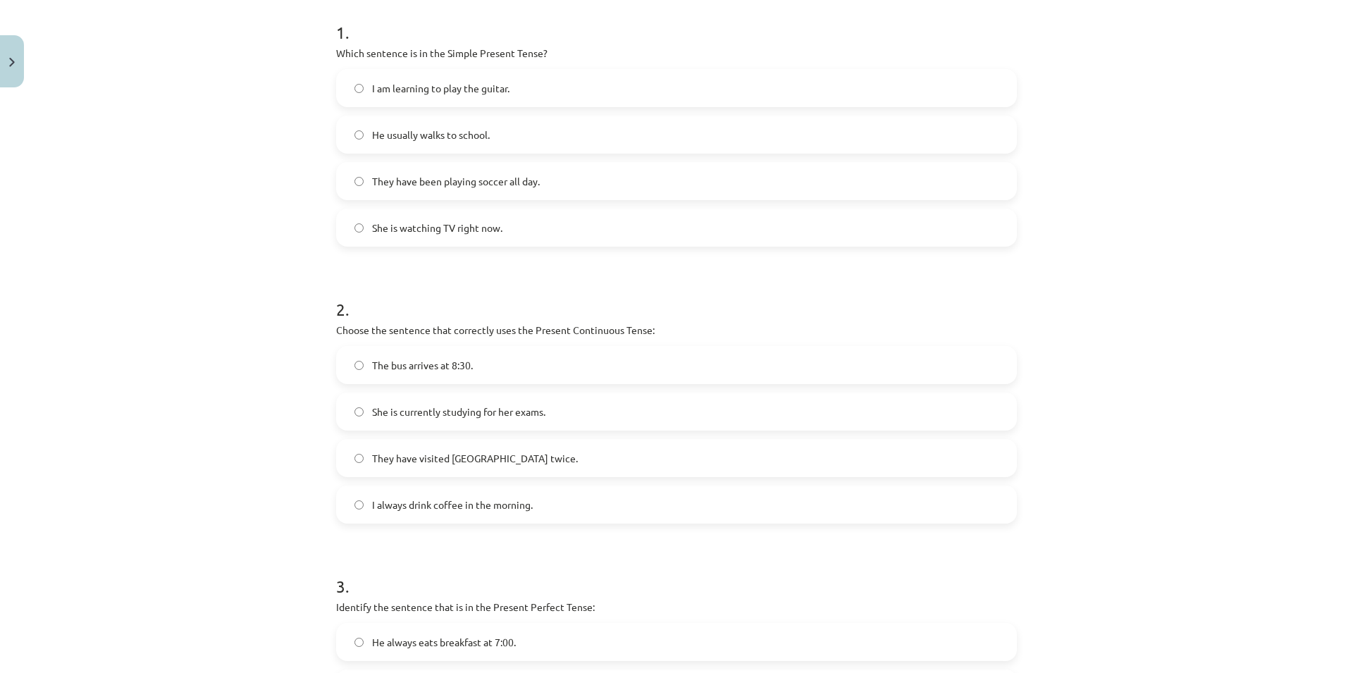
scroll to position [406, 0]
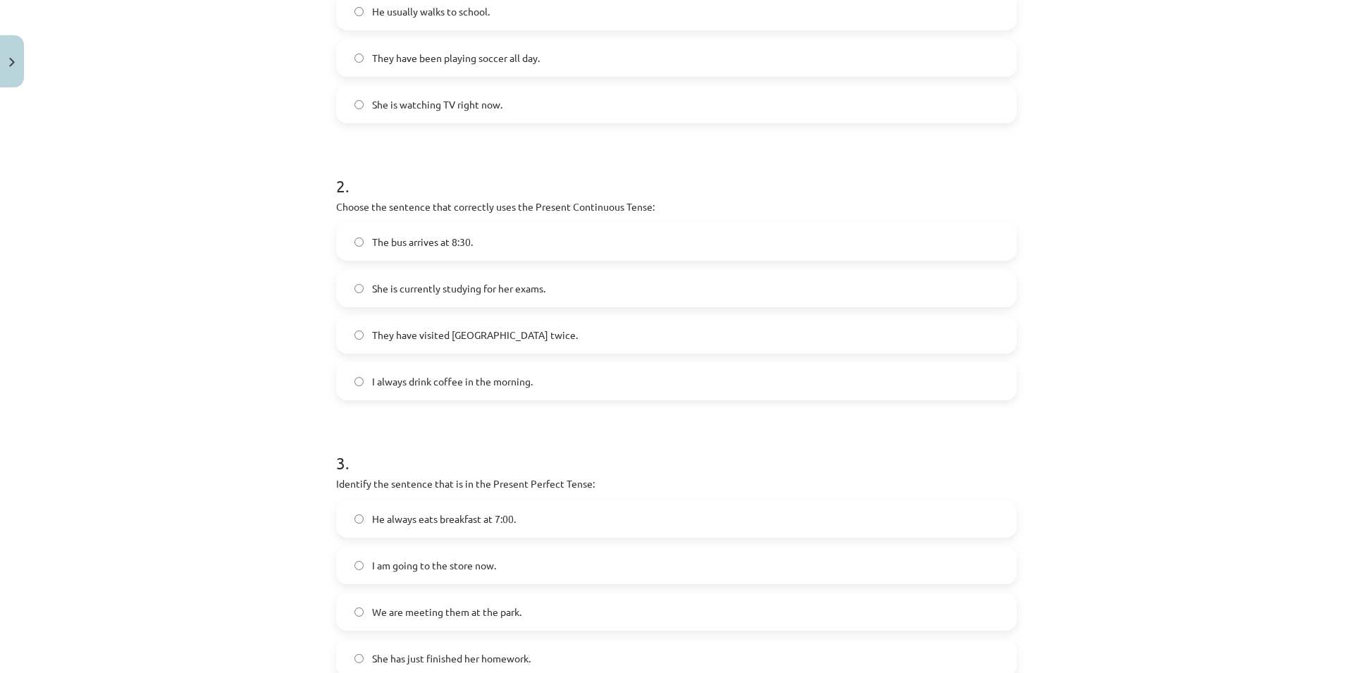
click at [715, 194] on h1 "2 ." at bounding box center [676, 173] width 681 height 44
click at [667, 209] on p "Choose the sentence that correctly uses the Present Continuous Tense:" at bounding box center [676, 206] width 681 height 15
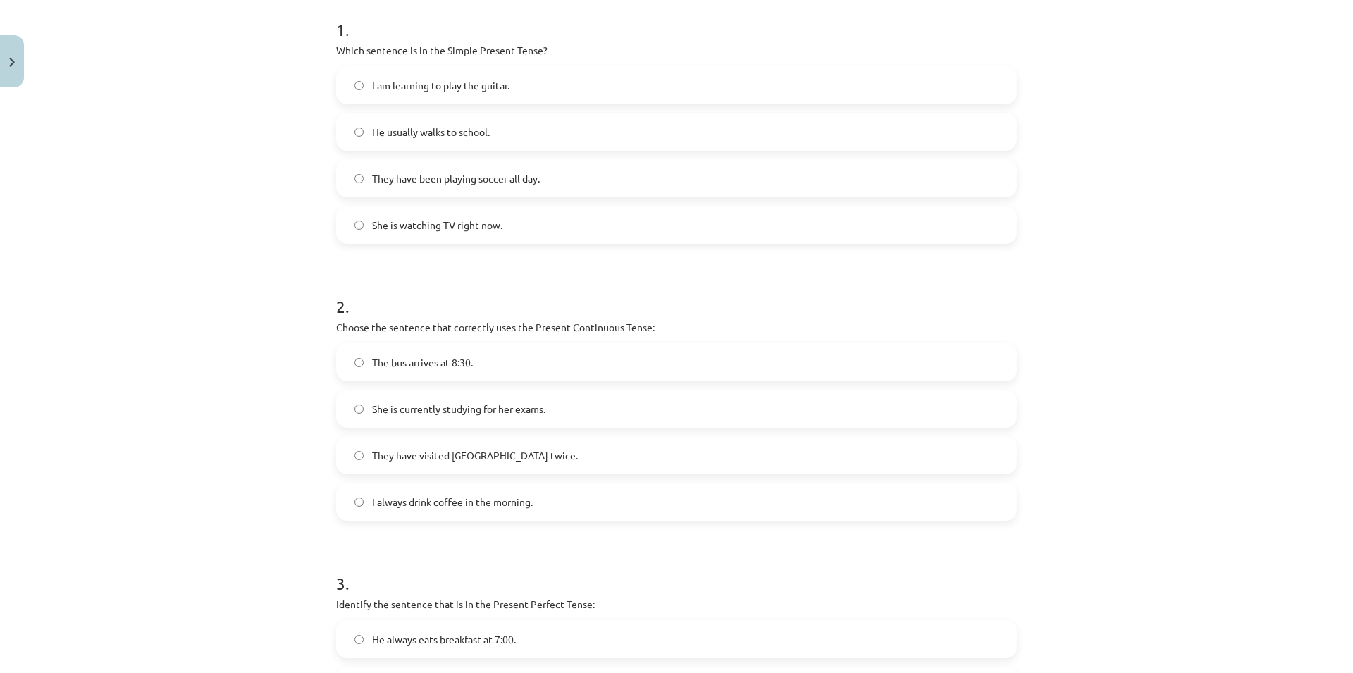
scroll to position [203, 0]
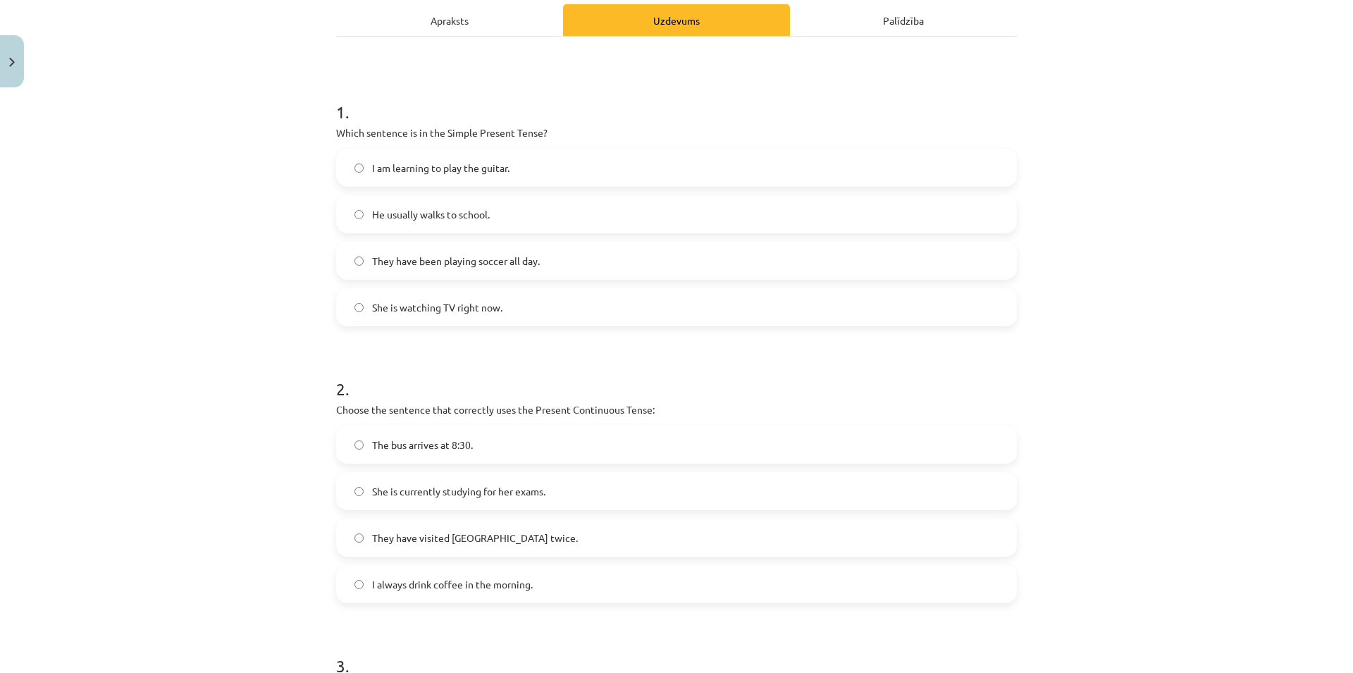
click at [567, 178] on label "I am learning to play the guitar." at bounding box center [676, 167] width 678 height 35
click at [1305, 302] on div "Mācību tēma: Angļu valoda i - 10.klase 1.ieskaites mācību materiāls #2 📝 Topic …" at bounding box center [676, 336] width 1353 height 673
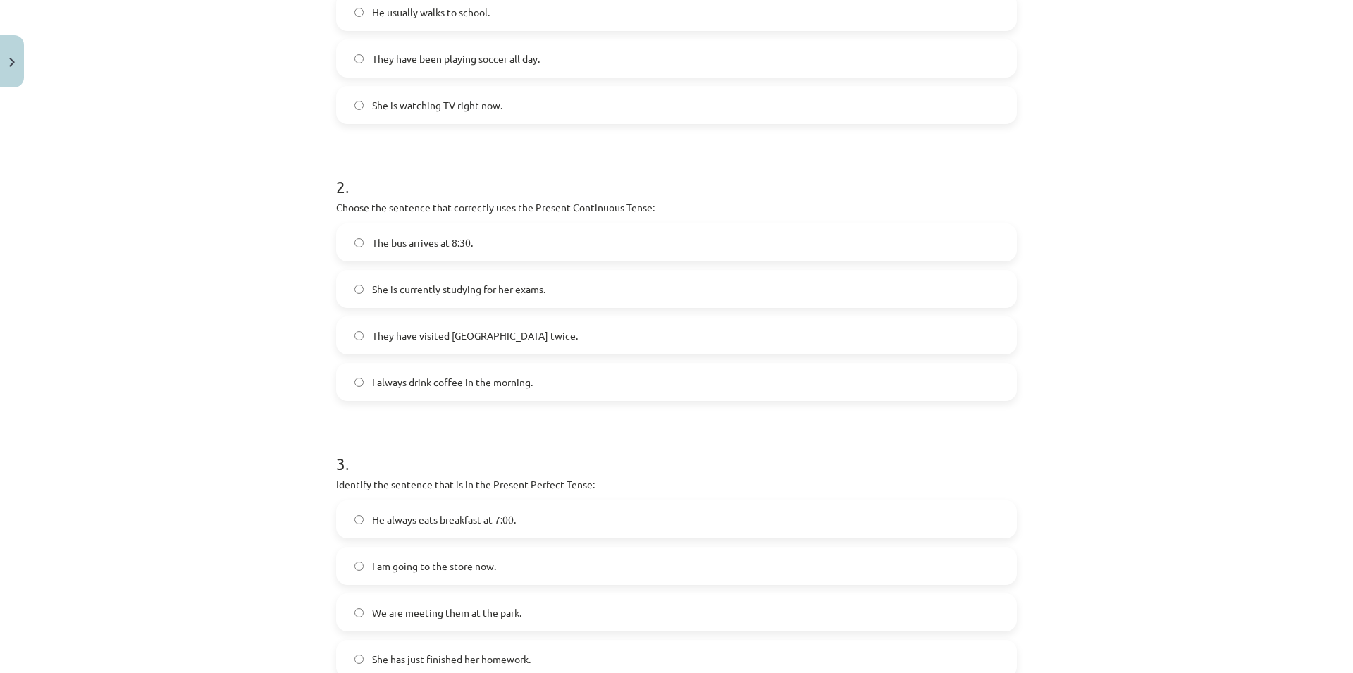
scroll to position [406, 0]
click at [570, 294] on label "She is currently studying for her exams." at bounding box center [676, 288] width 678 height 35
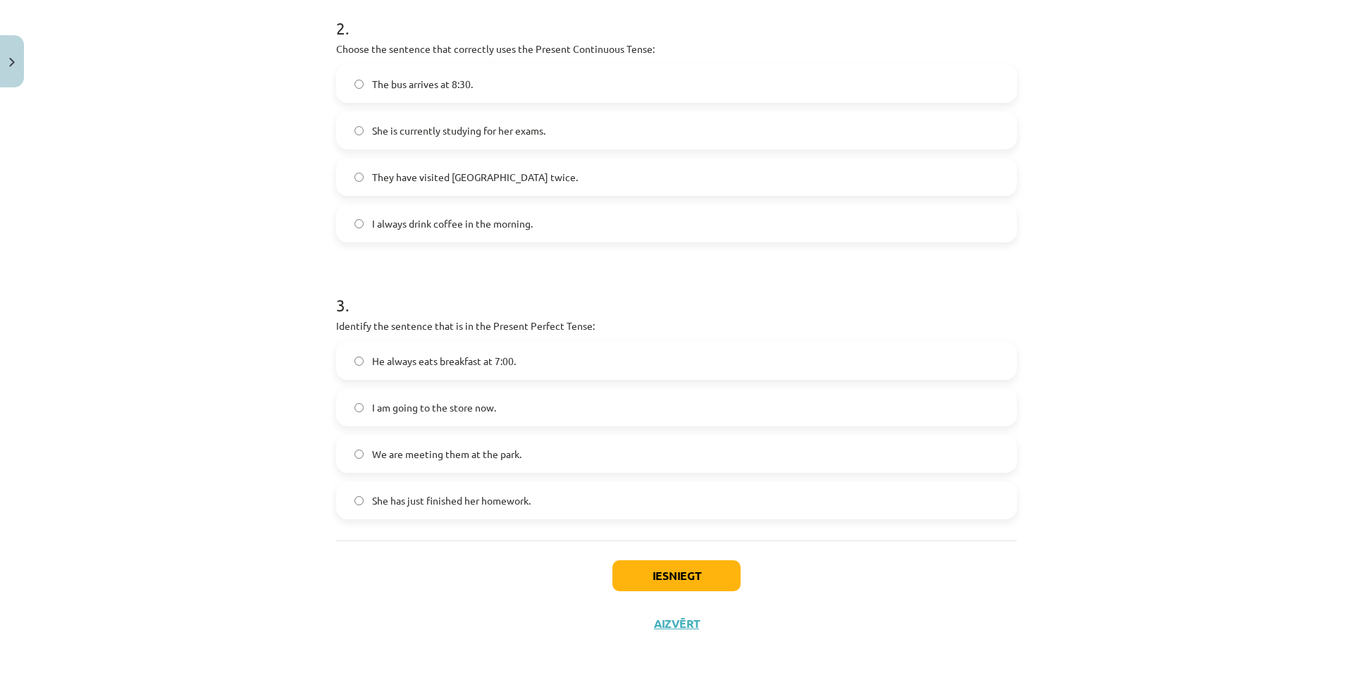
scroll to position [573, 0]
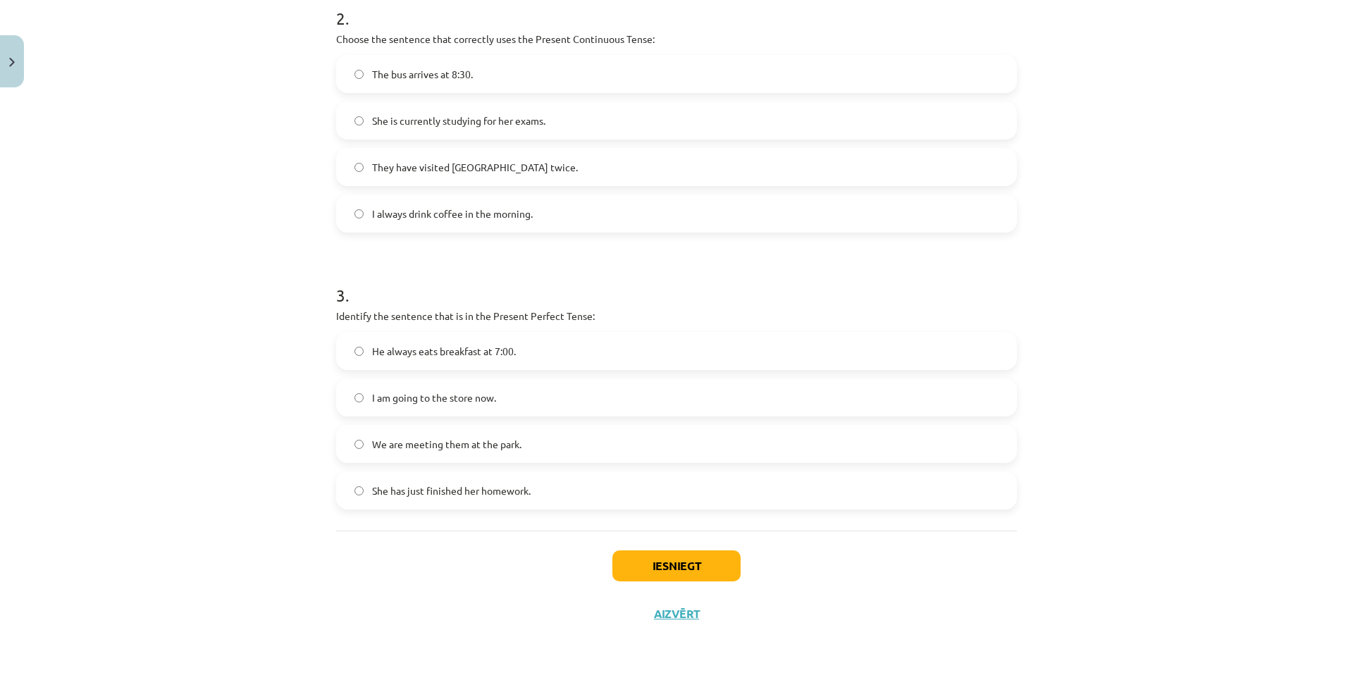
click at [479, 504] on label "She has just finished her homework." at bounding box center [676, 490] width 678 height 35
click at [680, 555] on button "Iesniegt" at bounding box center [676, 565] width 128 height 31
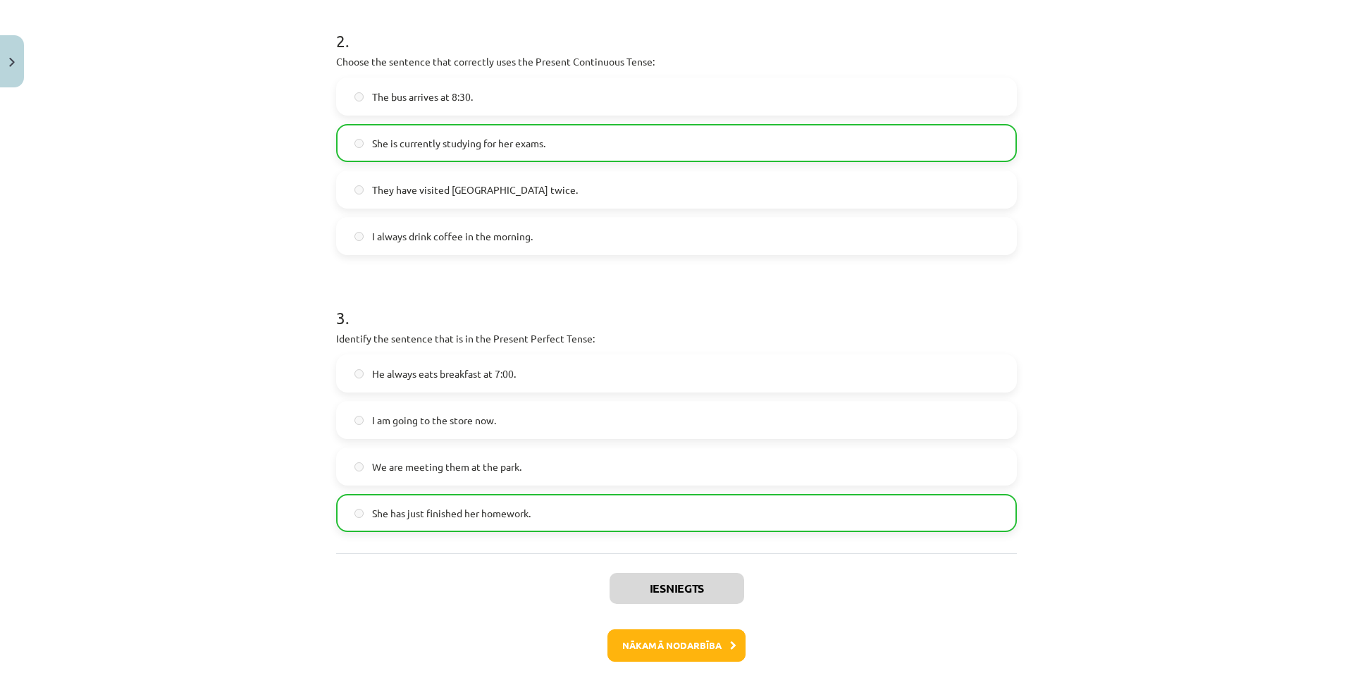
scroll to position [619, 0]
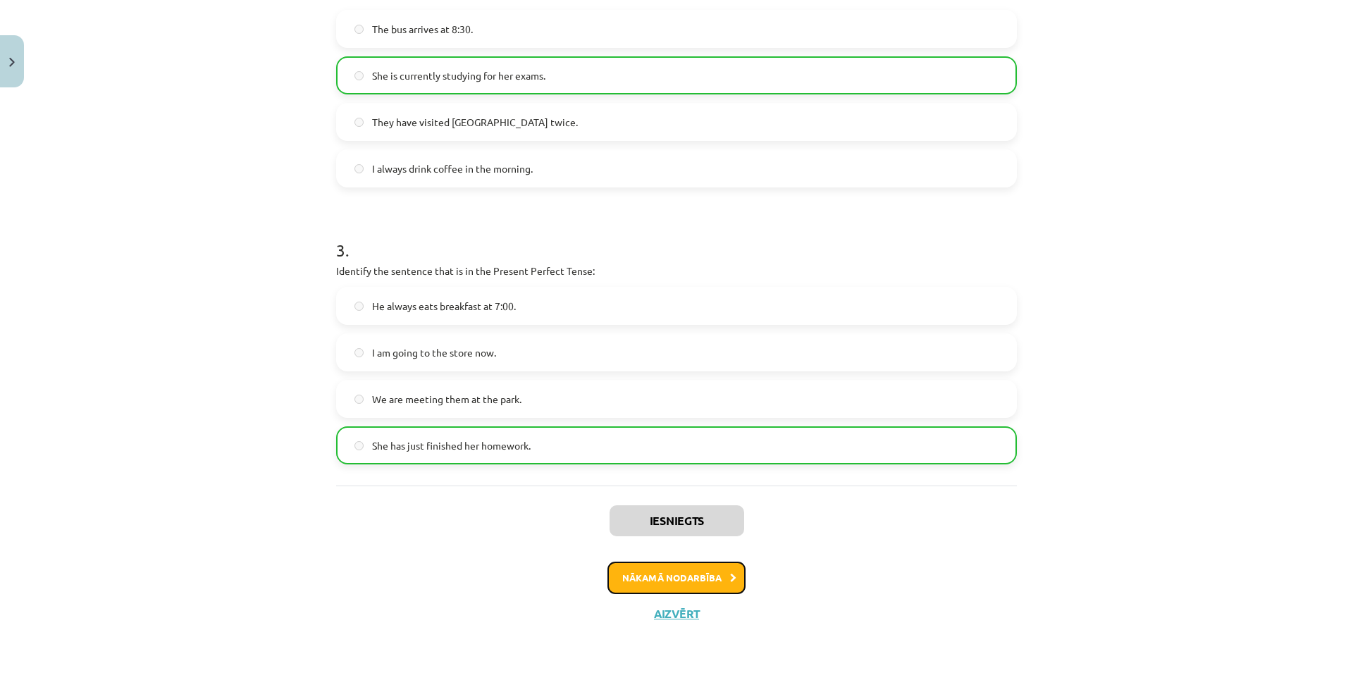
click at [681, 582] on button "Nākamā nodarbība" at bounding box center [676, 577] width 138 height 32
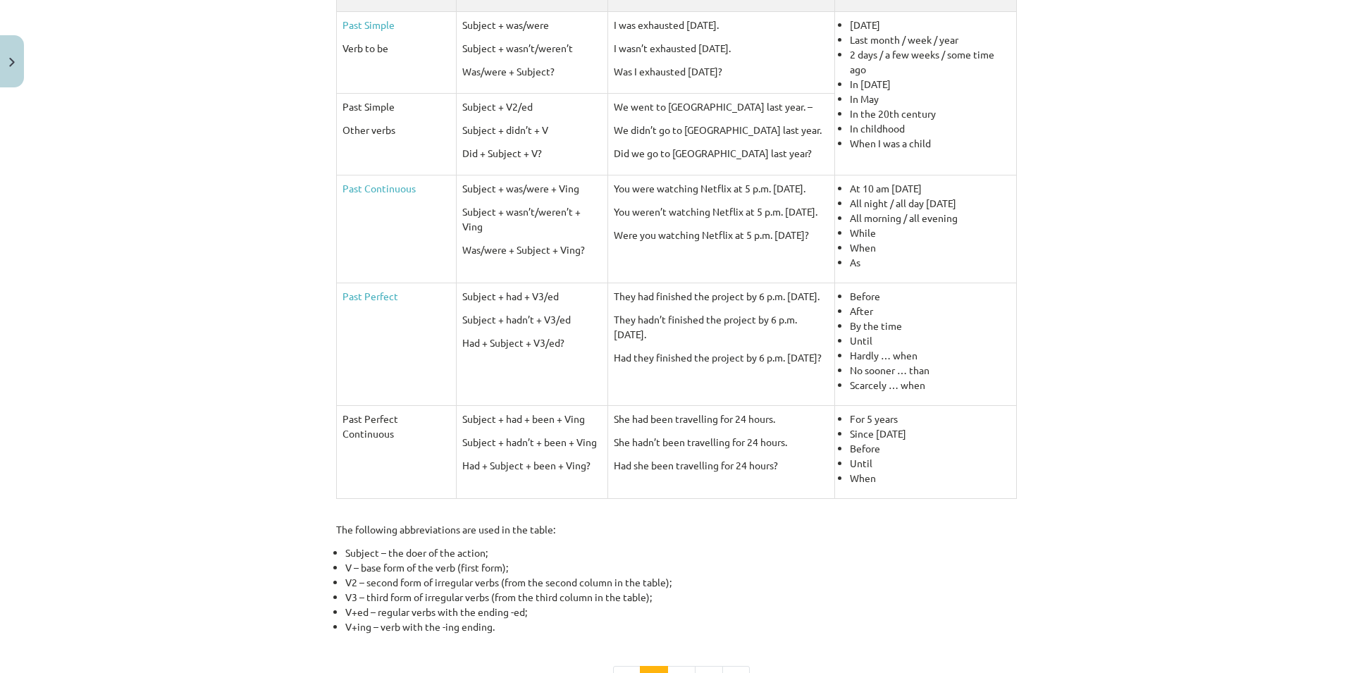
scroll to position [521, 0]
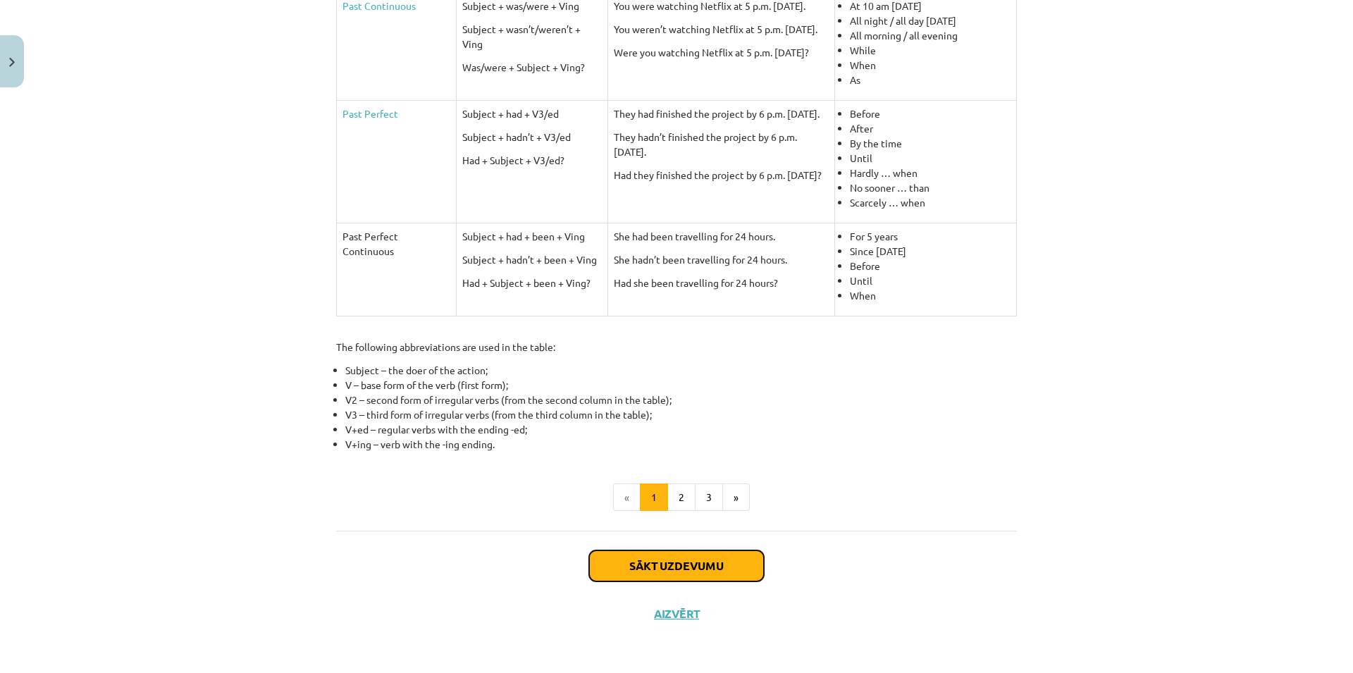
click at [699, 566] on button "Sākt uzdevumu" at bounding box center [676, 565] width 175 height 31
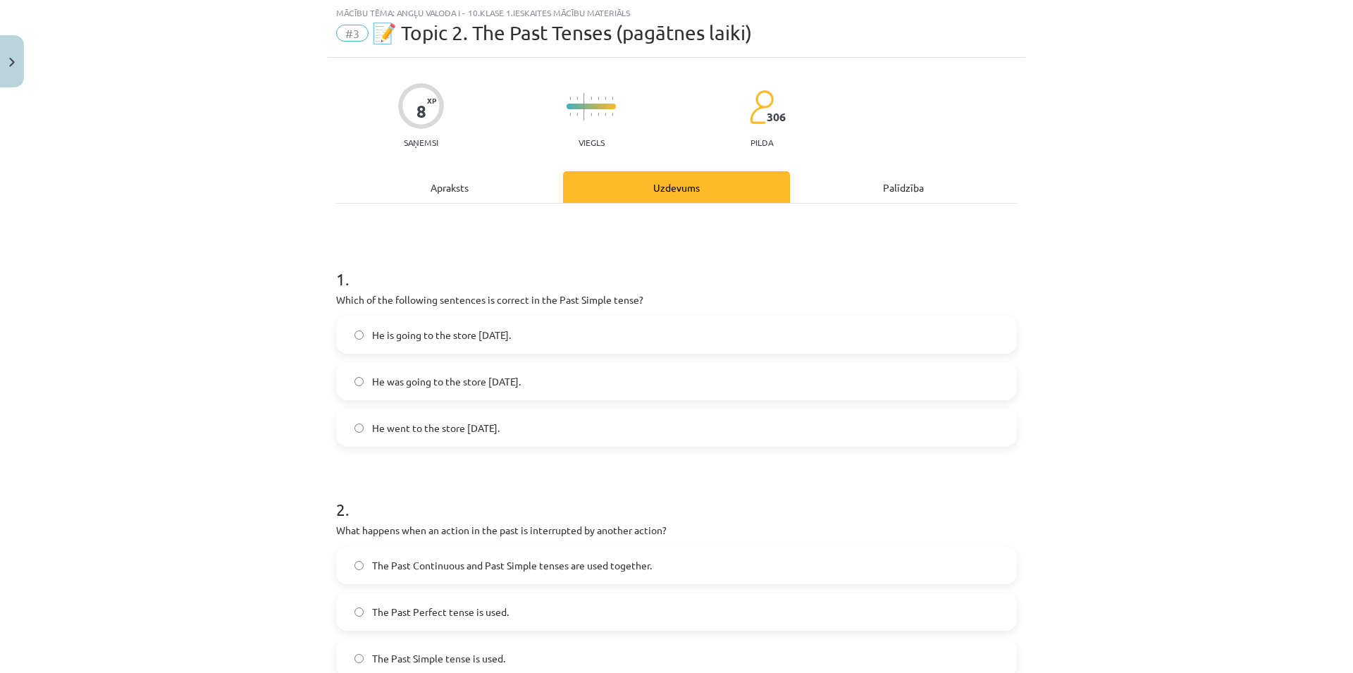
scroll to position [35, 0]
click at [464, 195] on div "Apraksts" at bounding box center [449, 188] width 227 height 32
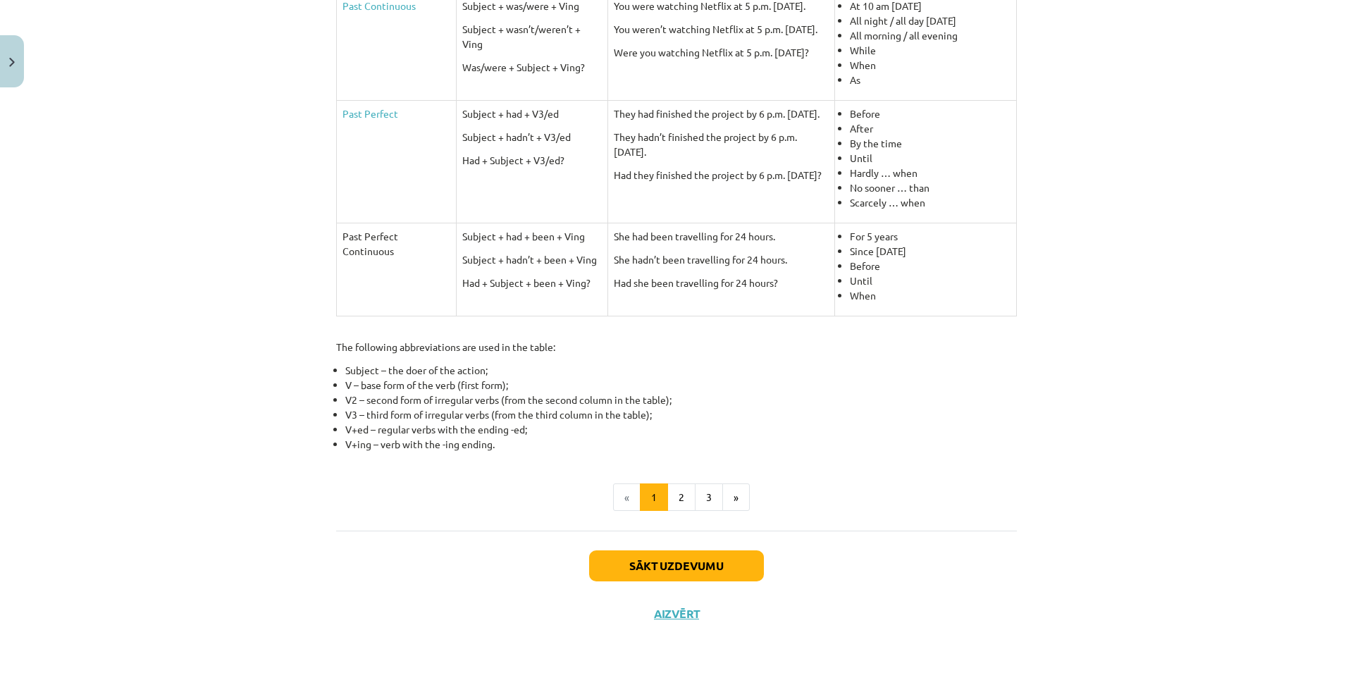
scroll to position [0, 0]
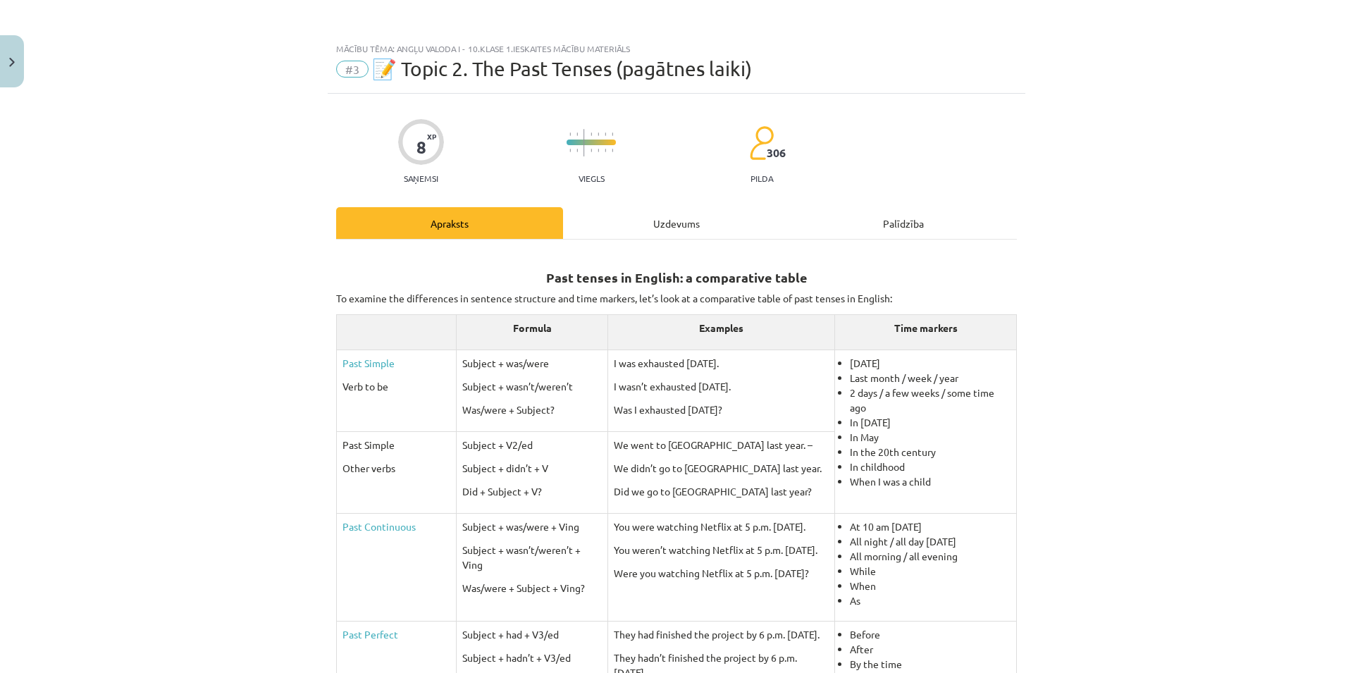
click at [656, 237] on div "Uzdevums" at bounding box center [676, 223] width 227 height 32
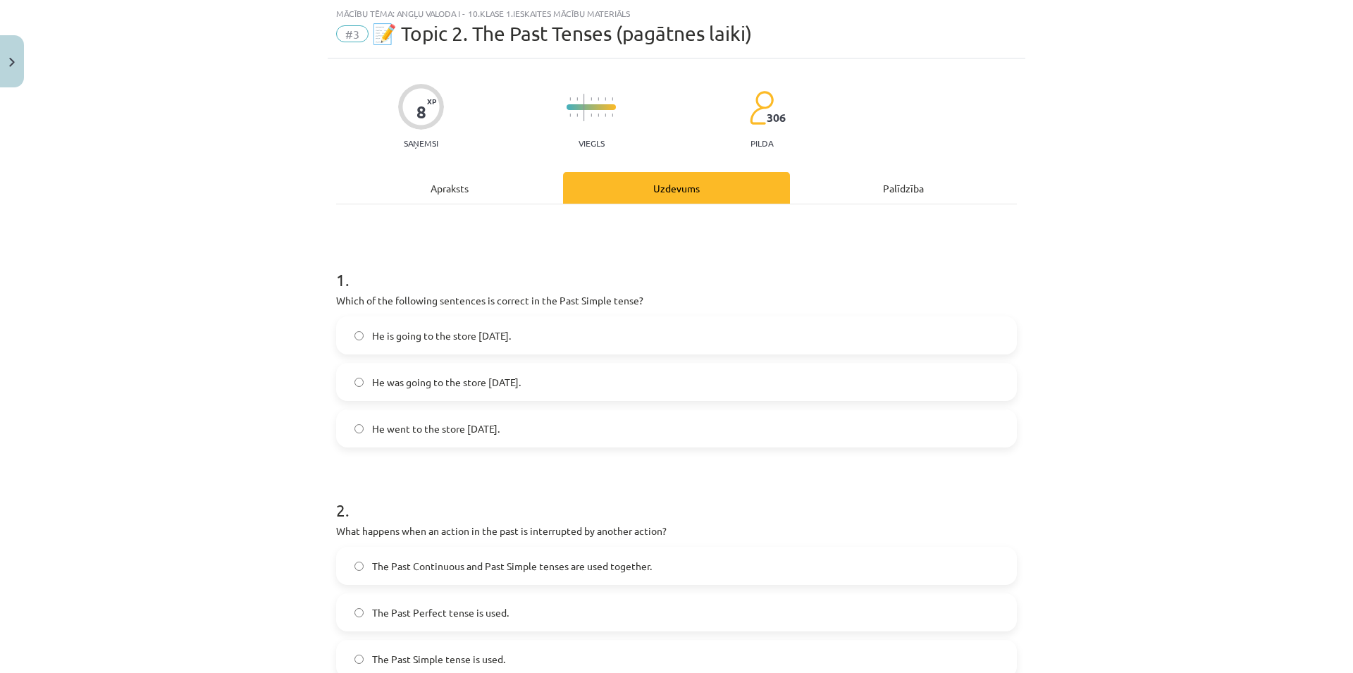
scroll to position [238, 0]
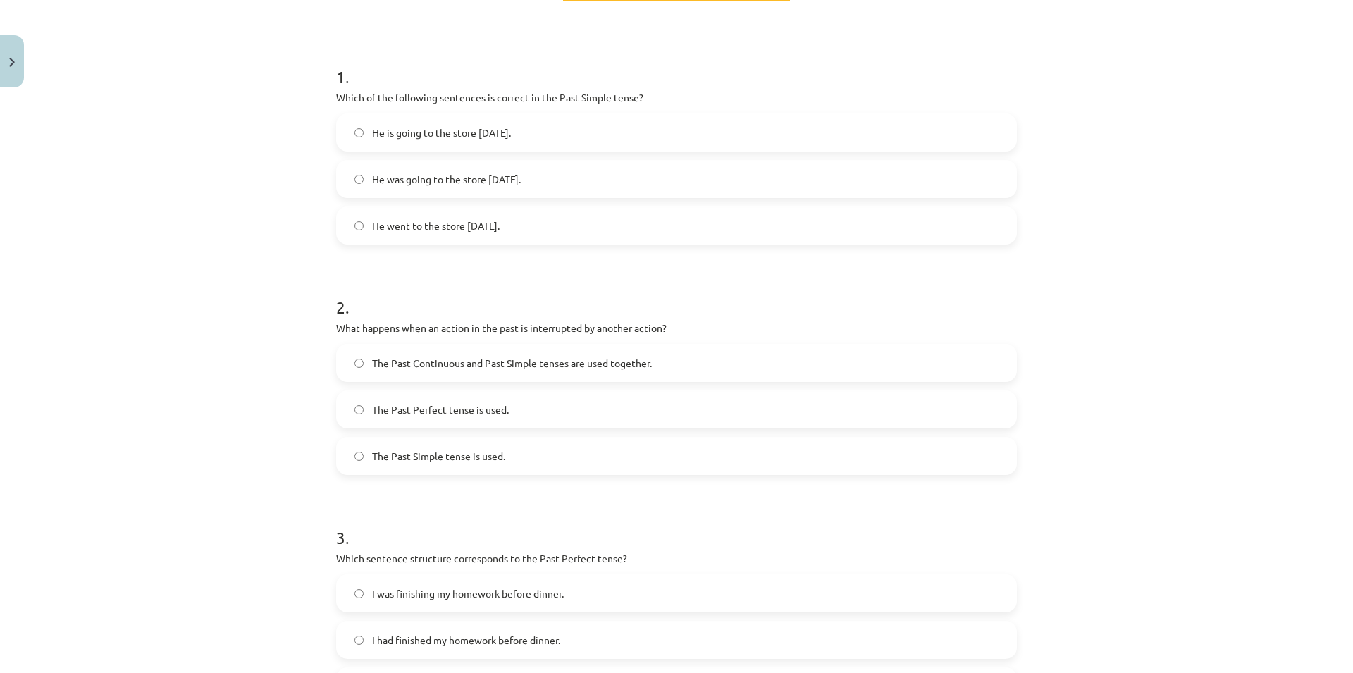
click at [510, 229] on label "He went to the store [DATE]." at bounding box center [676, 225] width 678 height 35
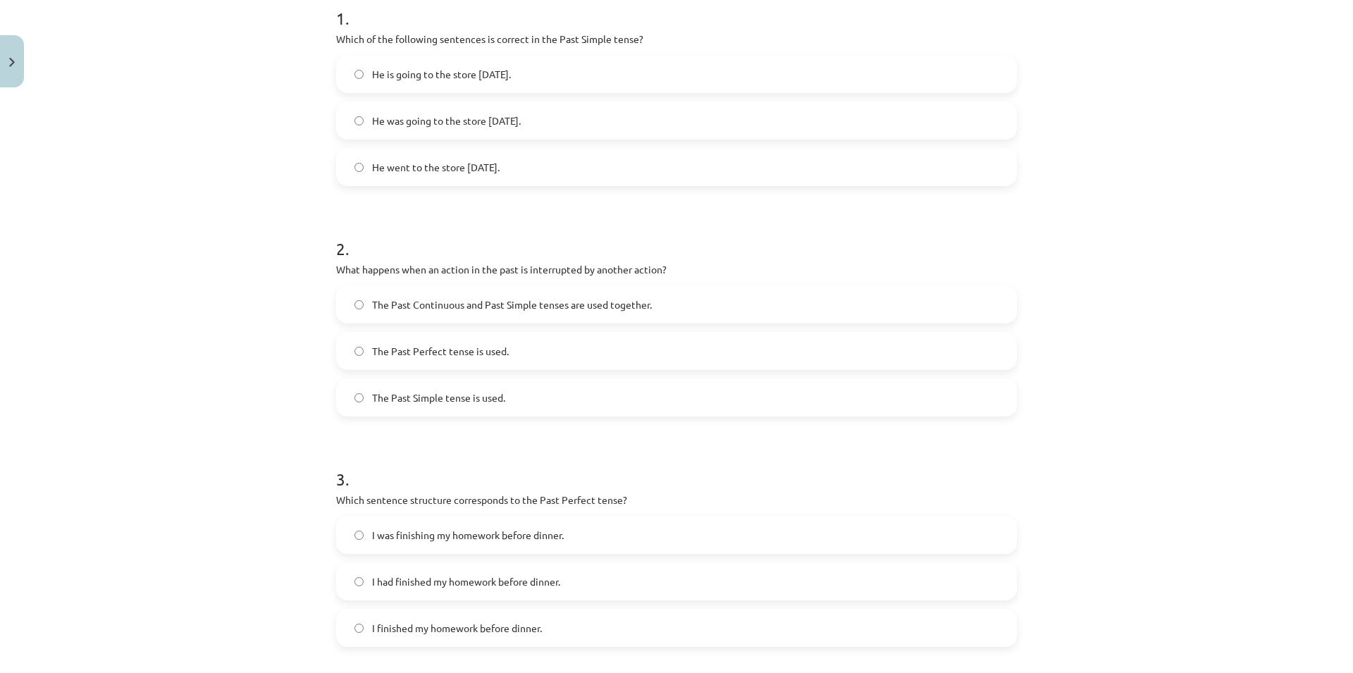
scroll to position [373, 0]
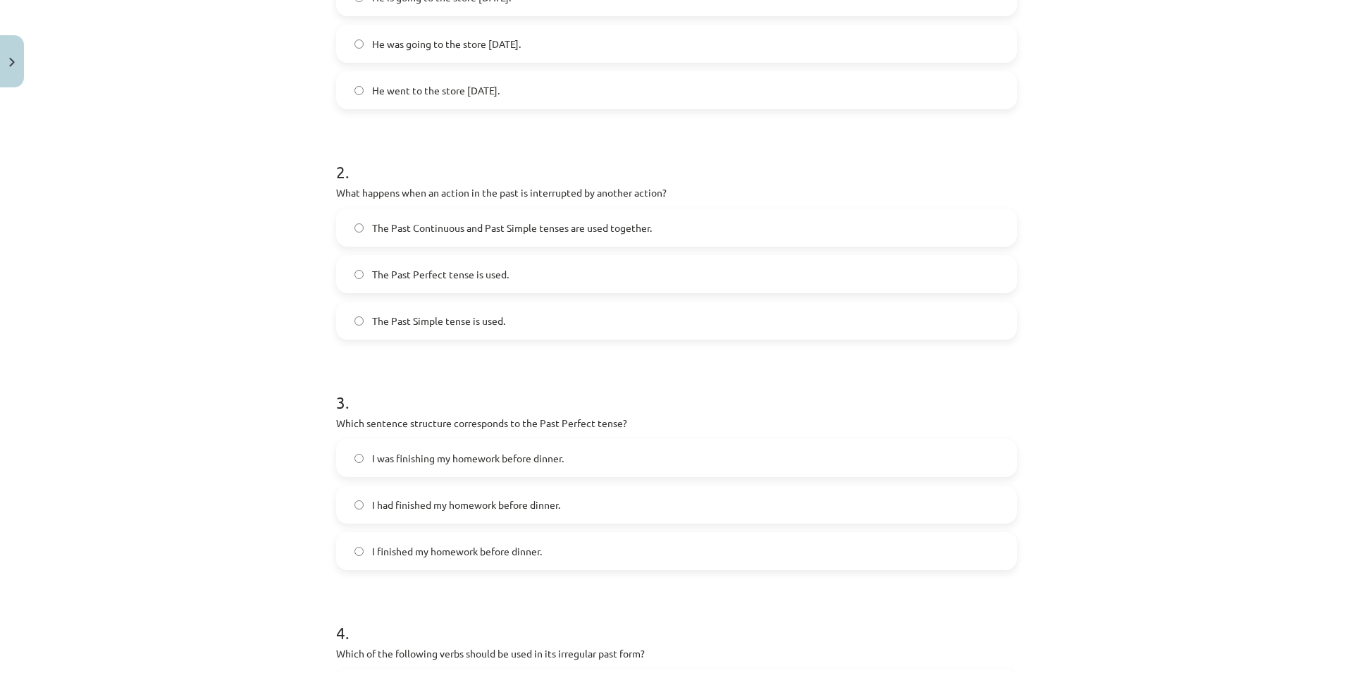
click at [772, 239] on label "The Past Continuous and Past Simple tenses are used together." at bounding box center [676, 227] width 678 height 35
click at [556, 144] on h1 "2 ." at bounding box center [676, 159] width 681 height 44
click at [660, 230] on label "The Past Continuous and Past Simple tenses are used together." at bounding box center [676, 227] width 678 height 35
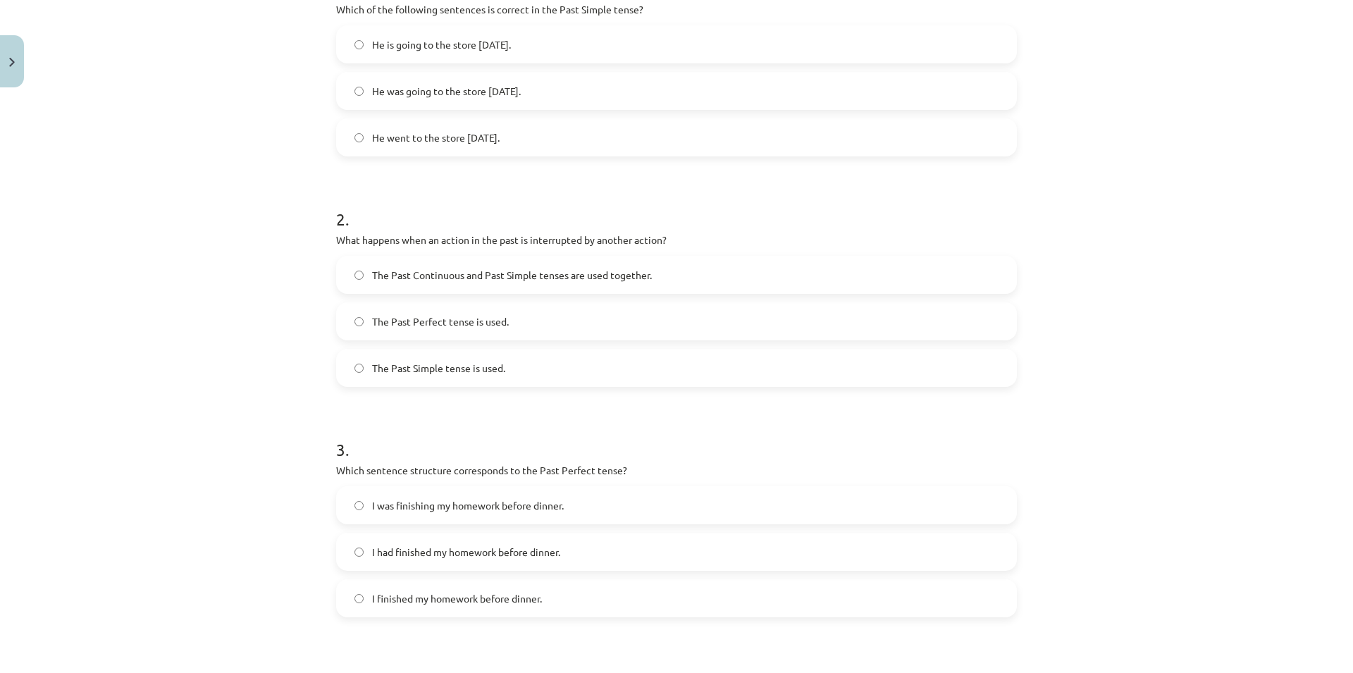
drag, startPoint x: 532, startPoint y: 328, endPoint x: 540, endPoint y: 322, distance: 9.6
click at [535, 322] on label "The Past Perfect tense is used." at bounding box center [676, 321] width 678 height 35
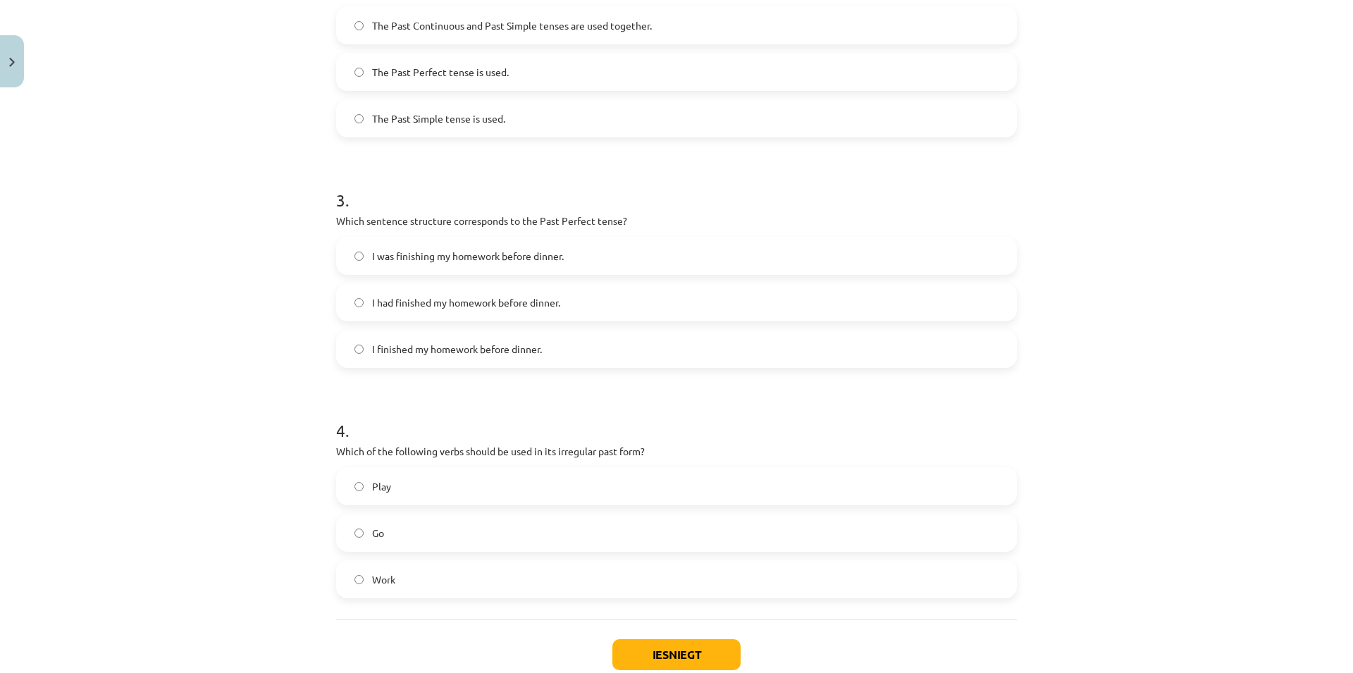
scroll to position [597, 0]
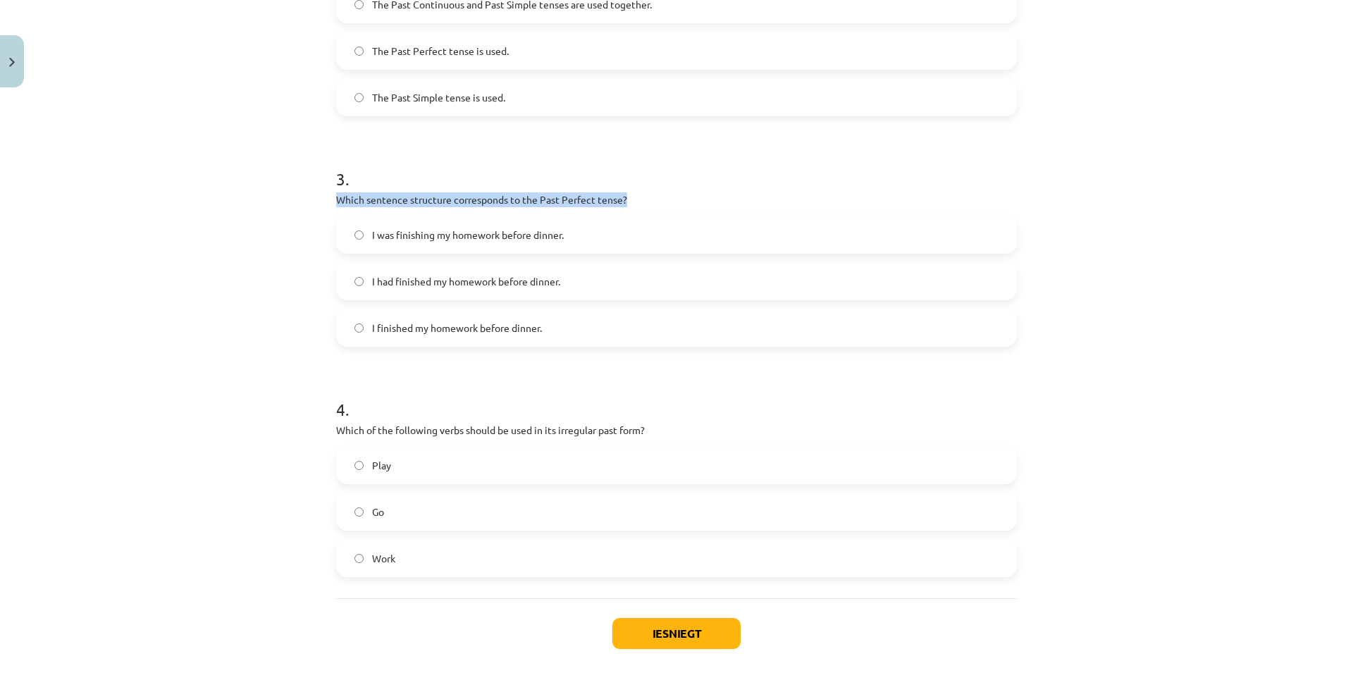
drag, startPoint x: 607, startPoint y: 192, endPoint x: 486, endPoint y: 173, distance: 122.6
click at [486, 173] on div "3 . Which sentence structure corresponds to the Past Perfect tense? I was finis…" at bounding box center [676, 245] width 681 height 202
click at [495, 172] on h1 "3 ." at bounding box center [676, 166] width 681 height 44
drag, startPoint x: 595, startPoint y: 205, endPoint x: 633, endPoint y: 205, distance: 38.0
click at [633, 205] on p "Which sentence structure corresponds to the Past Perfect tense?" at bounding box center [676, 199] width 681 height 15
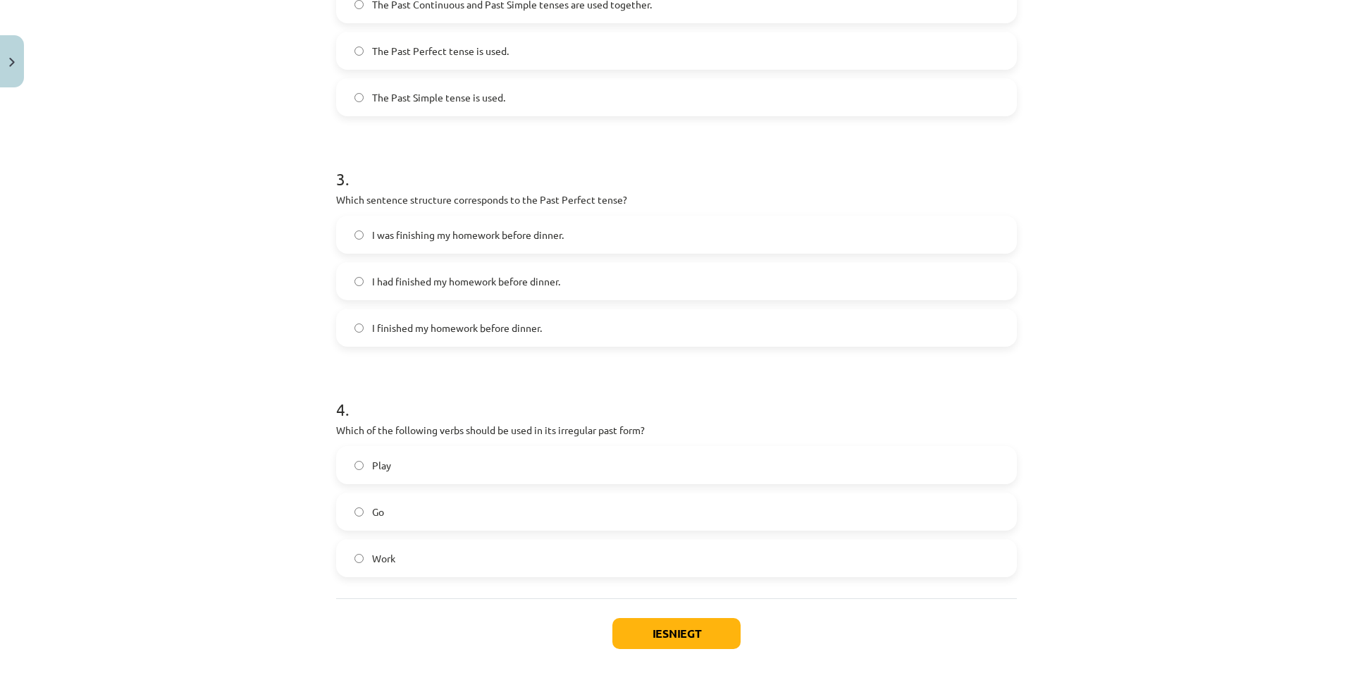
click at [639, 194] on p "Which sentence structure corresponds to the Past Perfect tense?" at bounding box center [676, 199] width 681 height 15
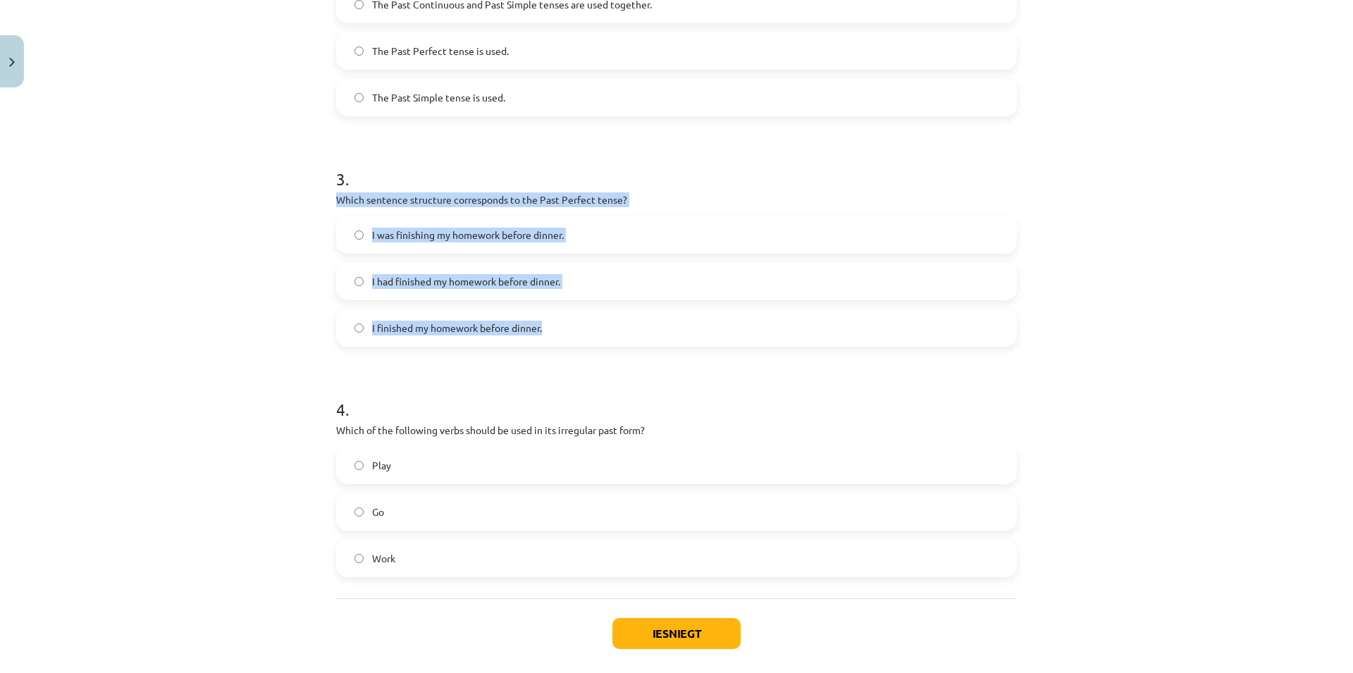
drag, startPoint x: 333, startPoint y: 199, endPoint x: 655, endPoint y: 344, distance: 353.2
click at [655, 344] on div "3 . Which sentence structure corresponds to the Past Perfect tense? I was finis…" at bounding box center [676, 245] width 681 height 202
copy div "Which sentence structure corresponds to the Past Perfect tense? I was finishing…"
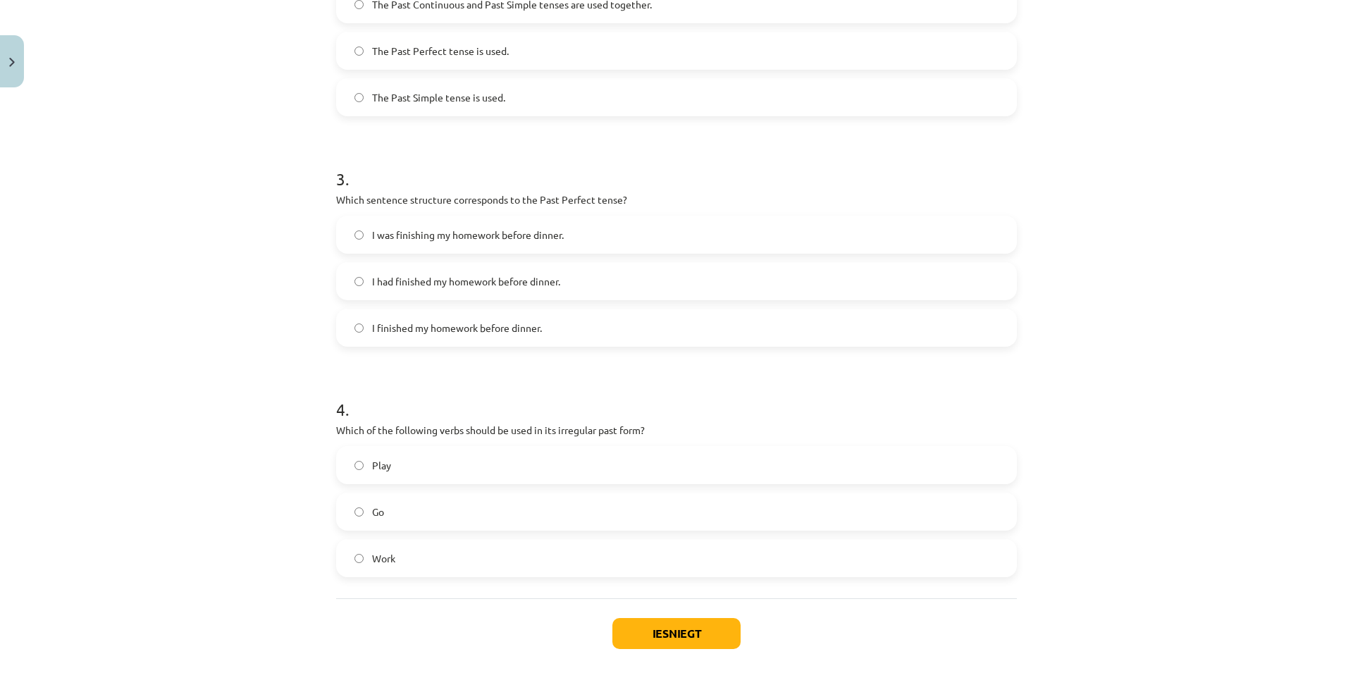
click at [156, 304] on div "Mācību tēma: Angļu valoda i - 10.klase 1.ieskaites mācību materiāls #3 📝 Topic …" at bounding box center [676, 336] width 1353 height 673
click at [397, 268] on label "I had finished my homework before dinner." at bounding box center [676, 280] width 678 height 35
drag, startPoint x: 306, startPoint y: 428, endPoint x: 440, endPoint y: 560, distance: 188.3
click at [440, 560] on div "Mācību tēma: Angļu valoda i - 10.klase 1.ieskaites mācību materiāls #3 📝 Topic …" at bounding box center [676, 336] width 1353 height 673
copy div "Which of the following verbs should be used in its irregular past form? Play Go…"
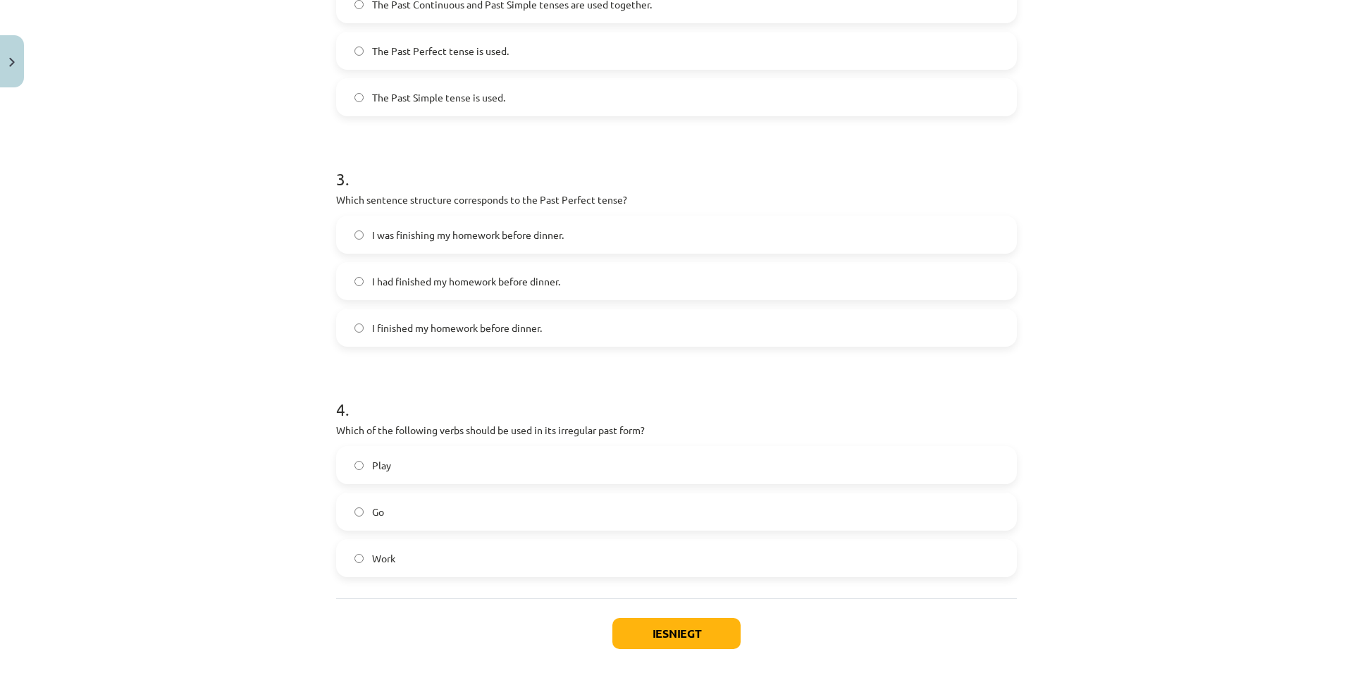
click at [265, 547] on div "Mācību tēma: Angļu valoda i - 10.klase 1.ieskaites mācību materiāls #3 📝 Topic …" at bounding box center [676, 336] width 1353 height 673
click at [415, 502] on label "Go" at bounding box center [676, 511] width 678 height 35
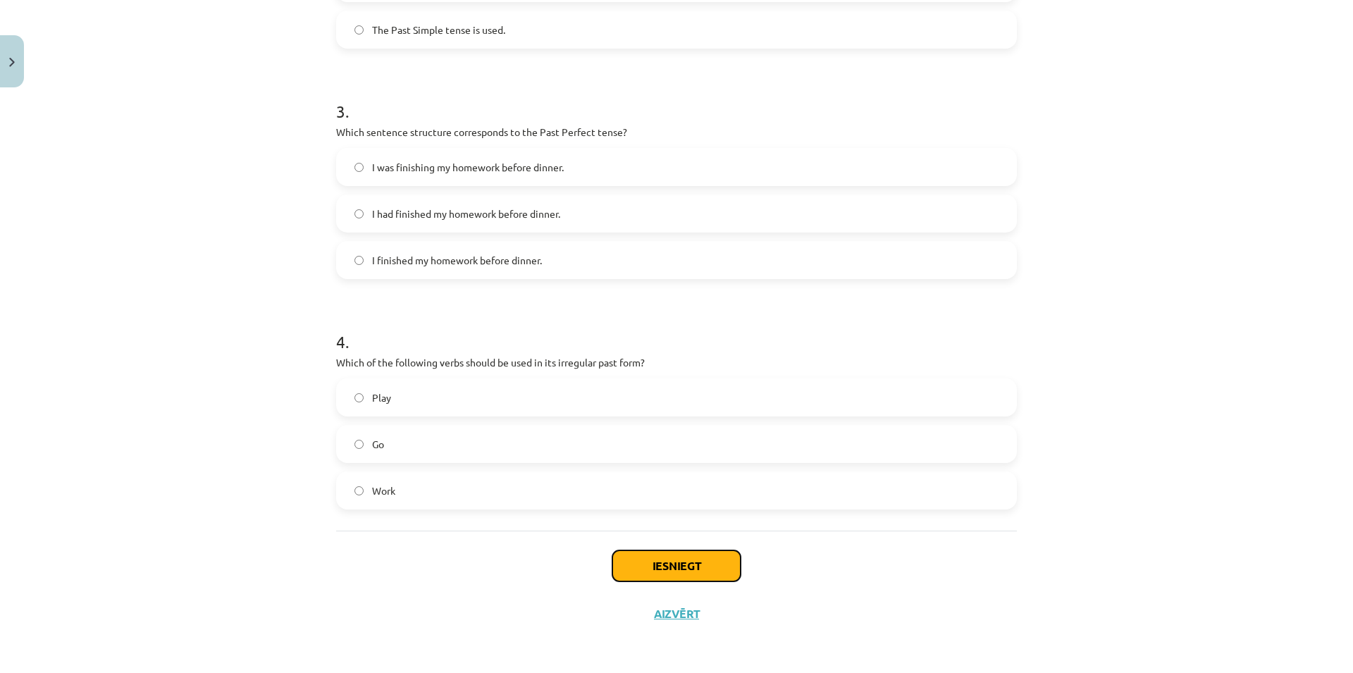
click at [697, 562] on button "Iesniegt" at bounding box center [676, 565] width 128 height 31
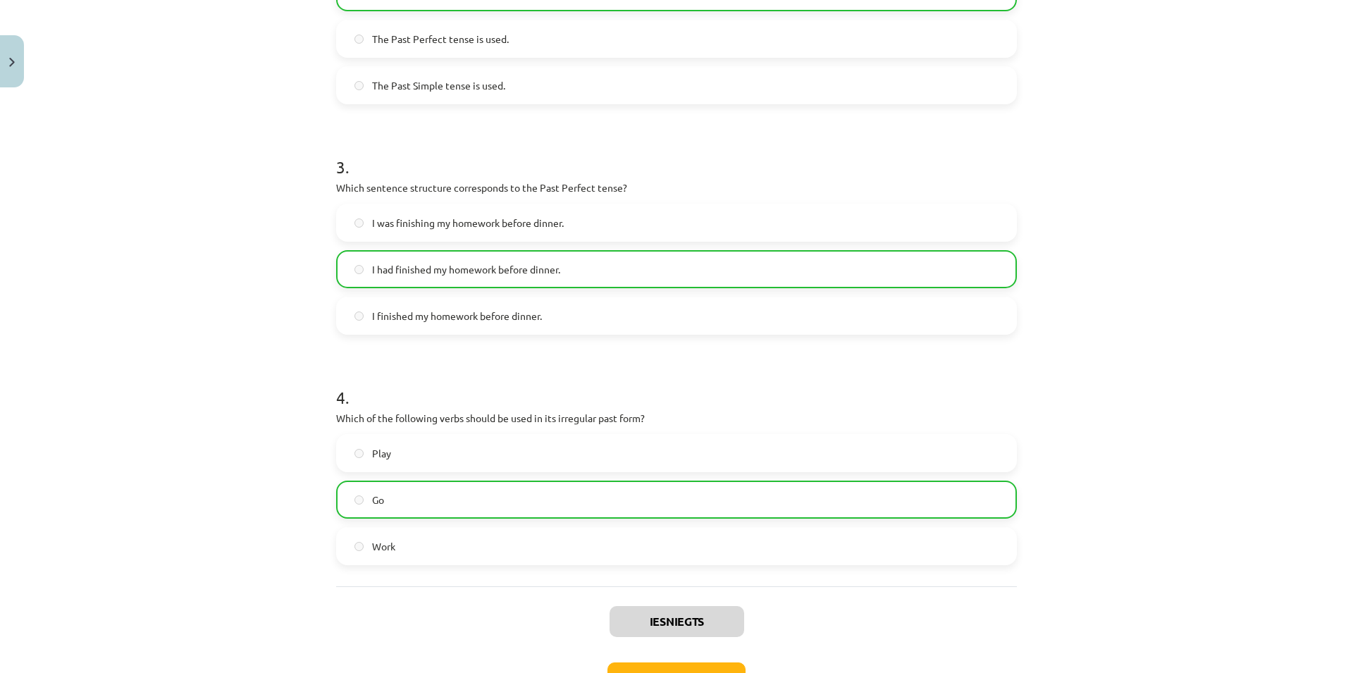
scroll to position [709, 0]
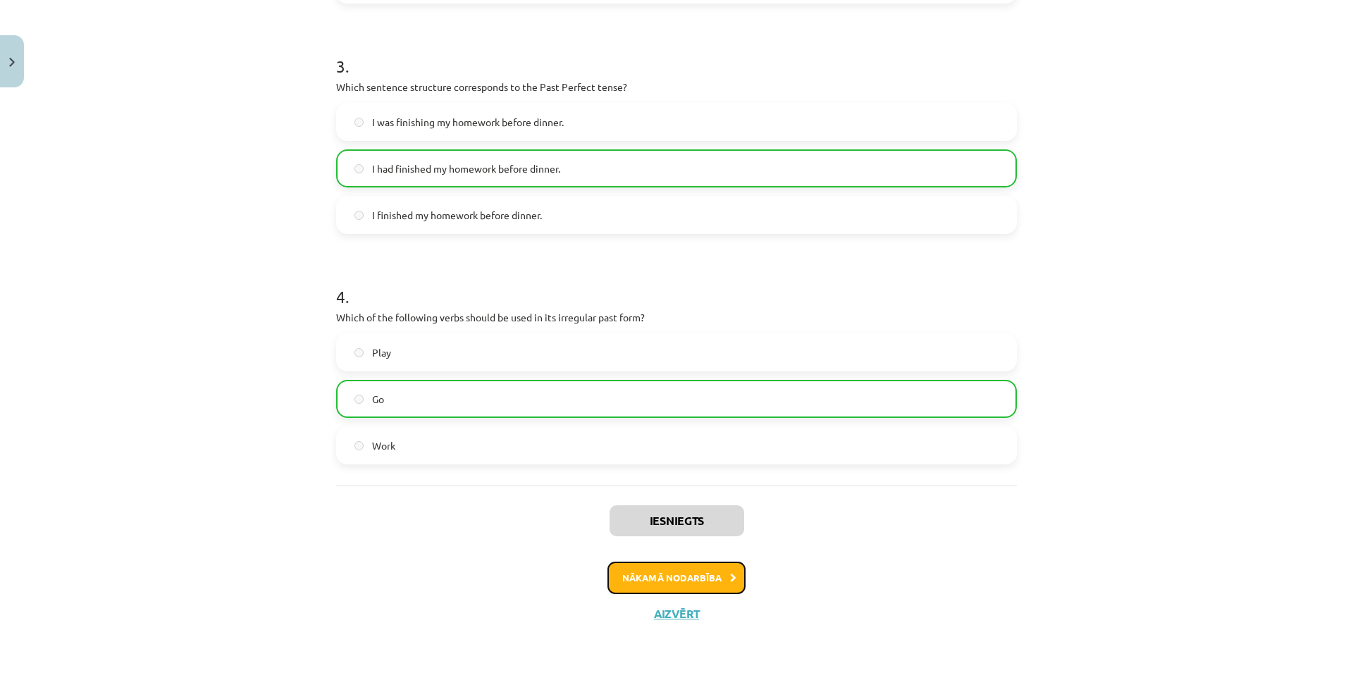
click at [704, 576] on button "Nākamā nodarbība" at bounding box center [676, 577] width 138 height 32
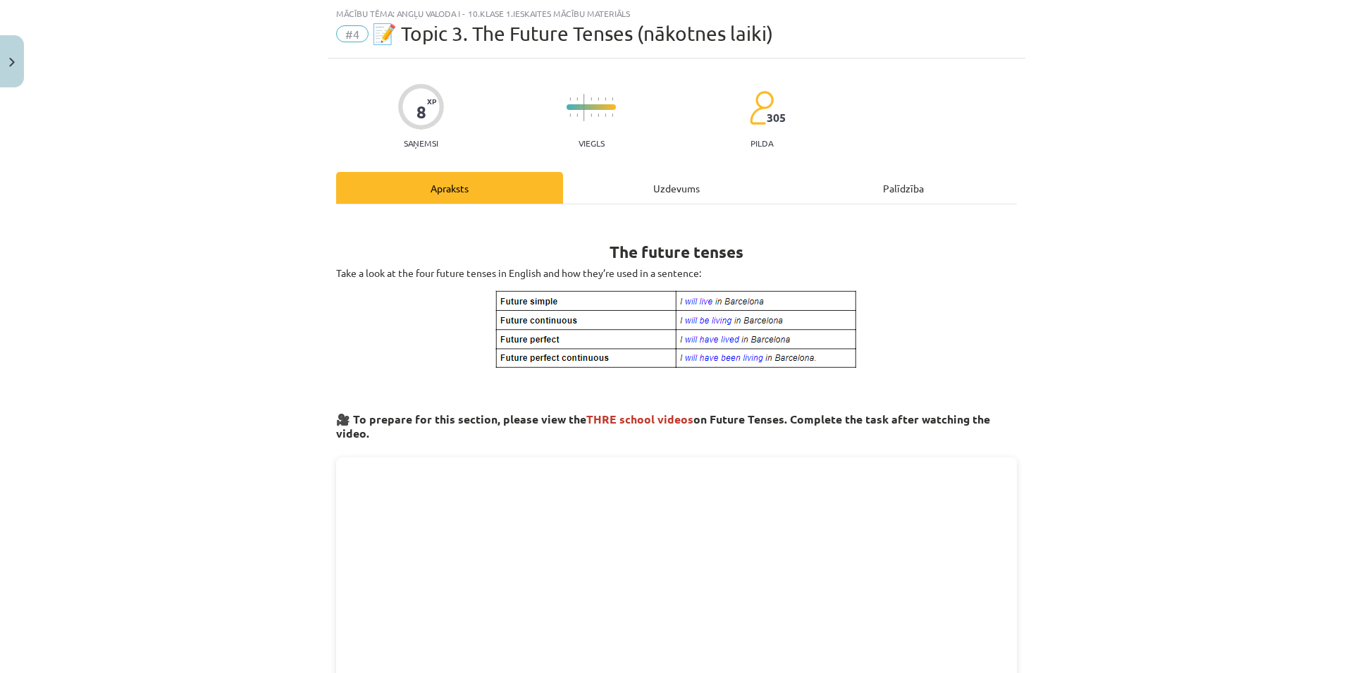
scroll to position [238, 0]
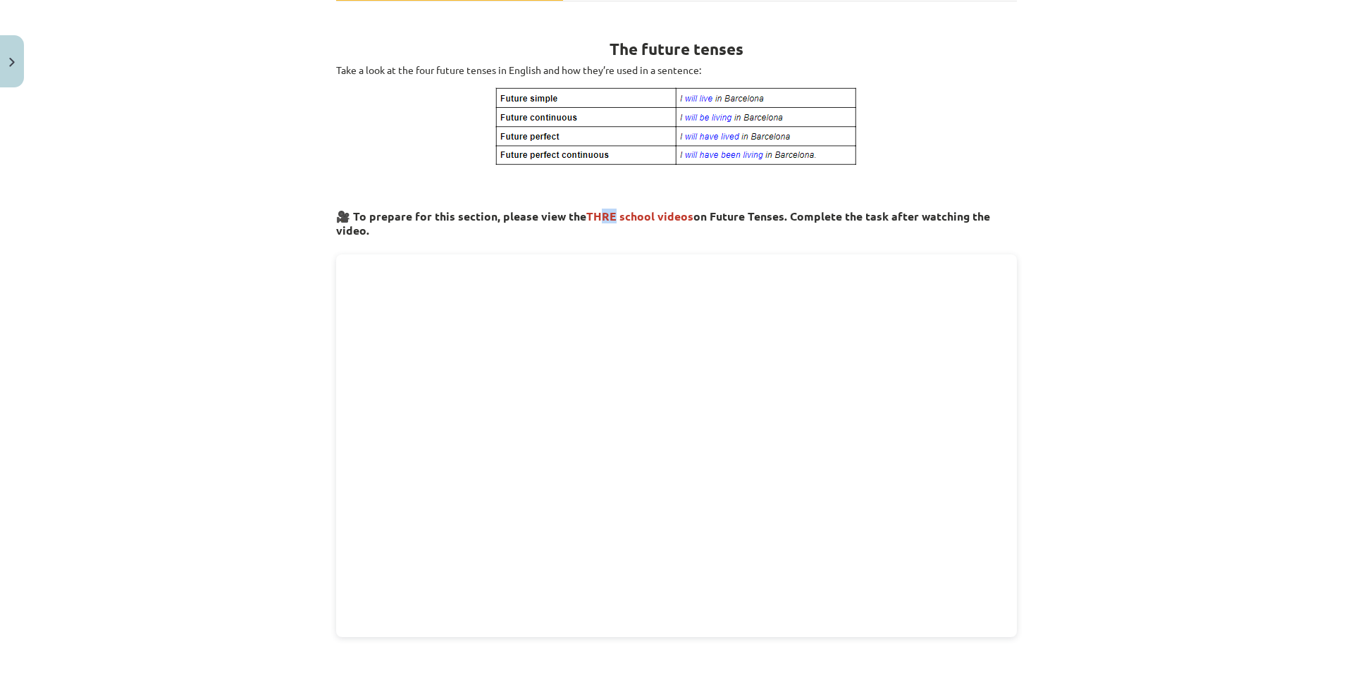
drag, startPoint x: 583, startPoint y: 216, endPoint x: 602, endPoint y: 216, distance: 19.7
click at [602, 216] on span "THRE school videos" at bounding box center [639, 216] width 107 height 15
click at [678, 229] on h3 "🎥 To prepare for this section, please view the THRE school videos on Future Ten…" at bounding box center [676, 219] width 681 height 40
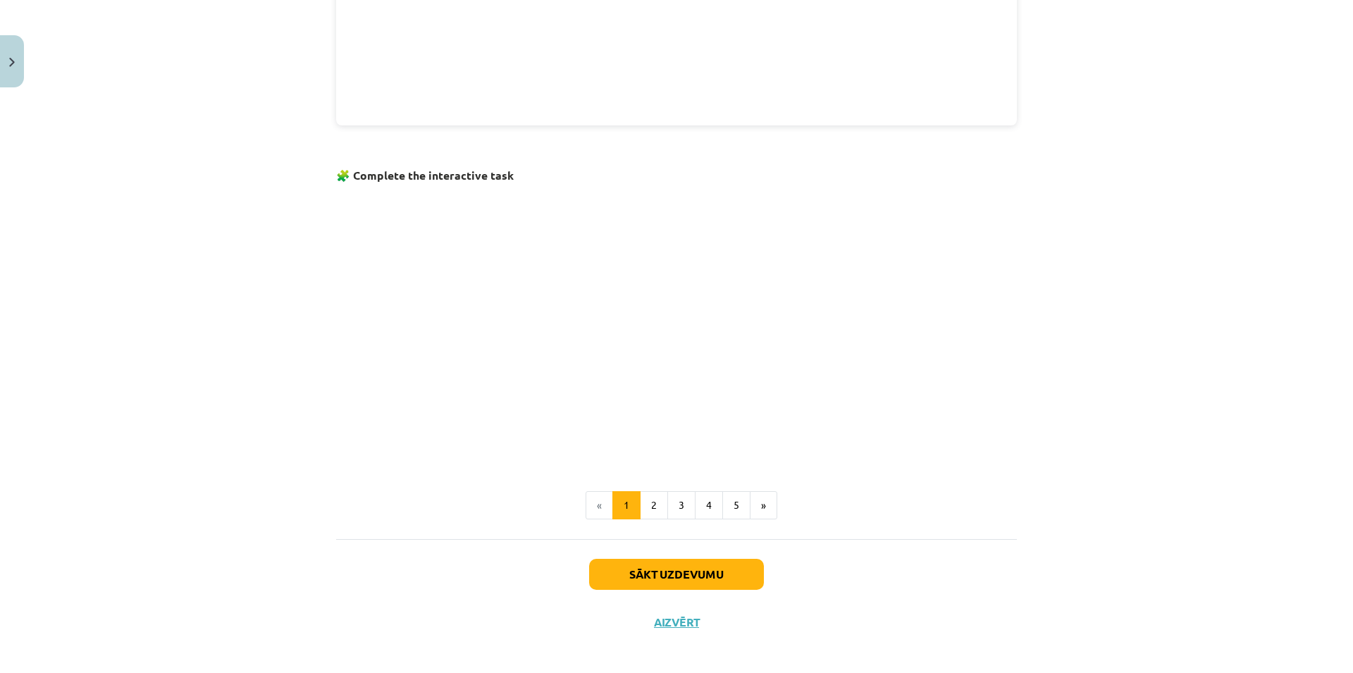
scroll to position [755, 0]
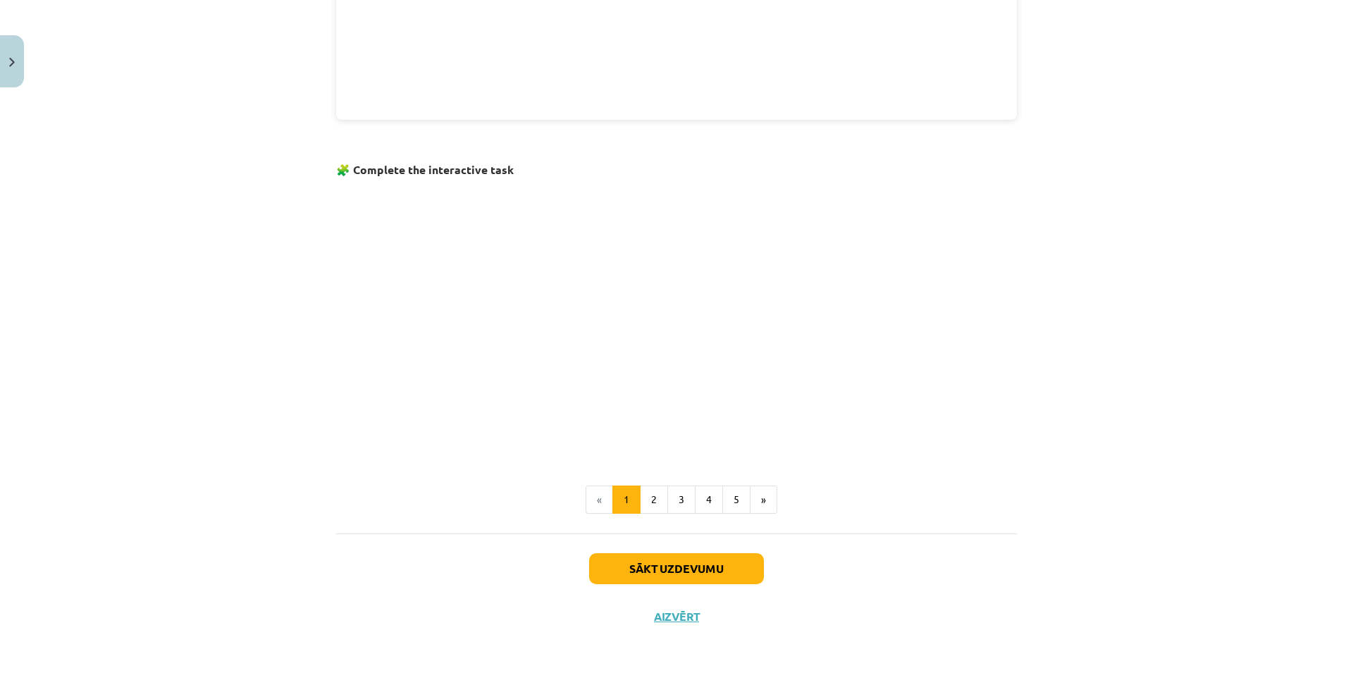
click at [1040, 397] on div "Mācību tēma: Angļu valoda i - 10.klase 1.ieskaites mācību materiāls #4 📝 Topic …" at bounding box center [676, 336] width 1353 height 673
click at [1088, 354] on div "Mācību tēma: Angļu valoda i - 10.klase 1.ieskaites mācību materiāls #4 📝 Topic …" at bounding box center [676, 336] width 1353 height 673
click at [702, 565] on button "Sākt uzdevumu" at bounding box center [676, 568] width 175 height 31
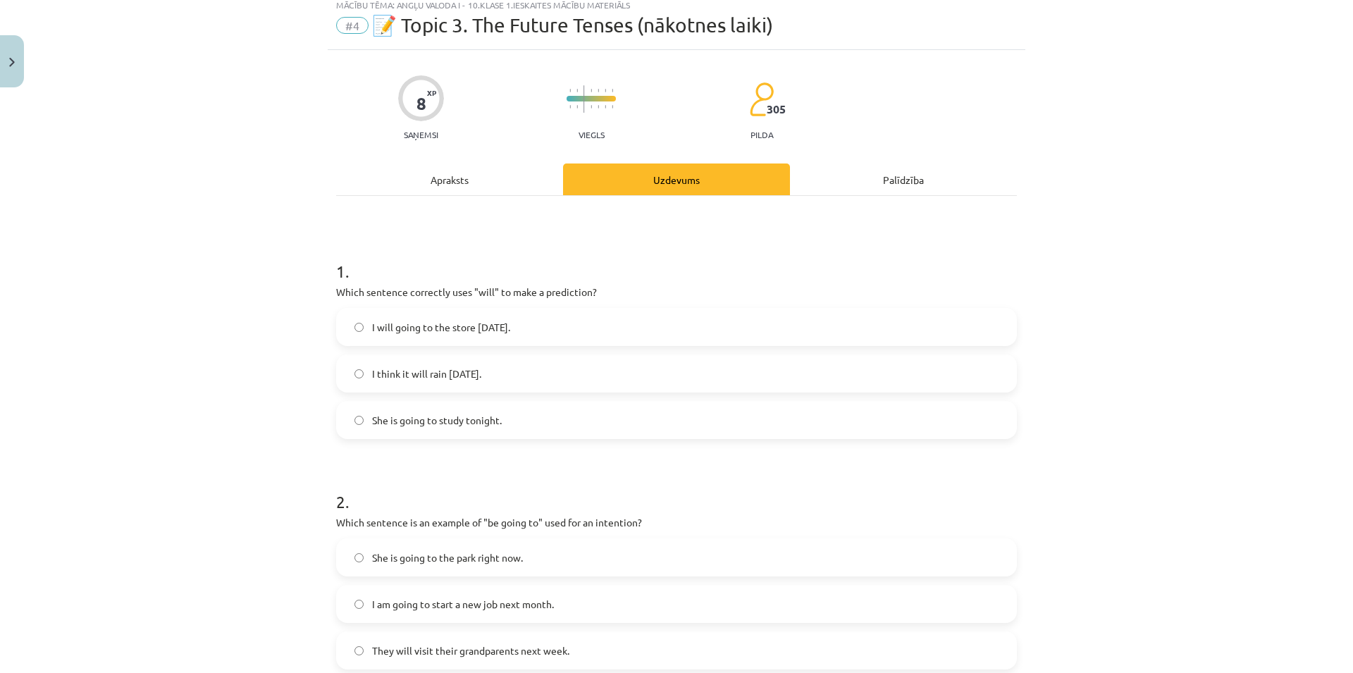
scroll to position [68, 0]
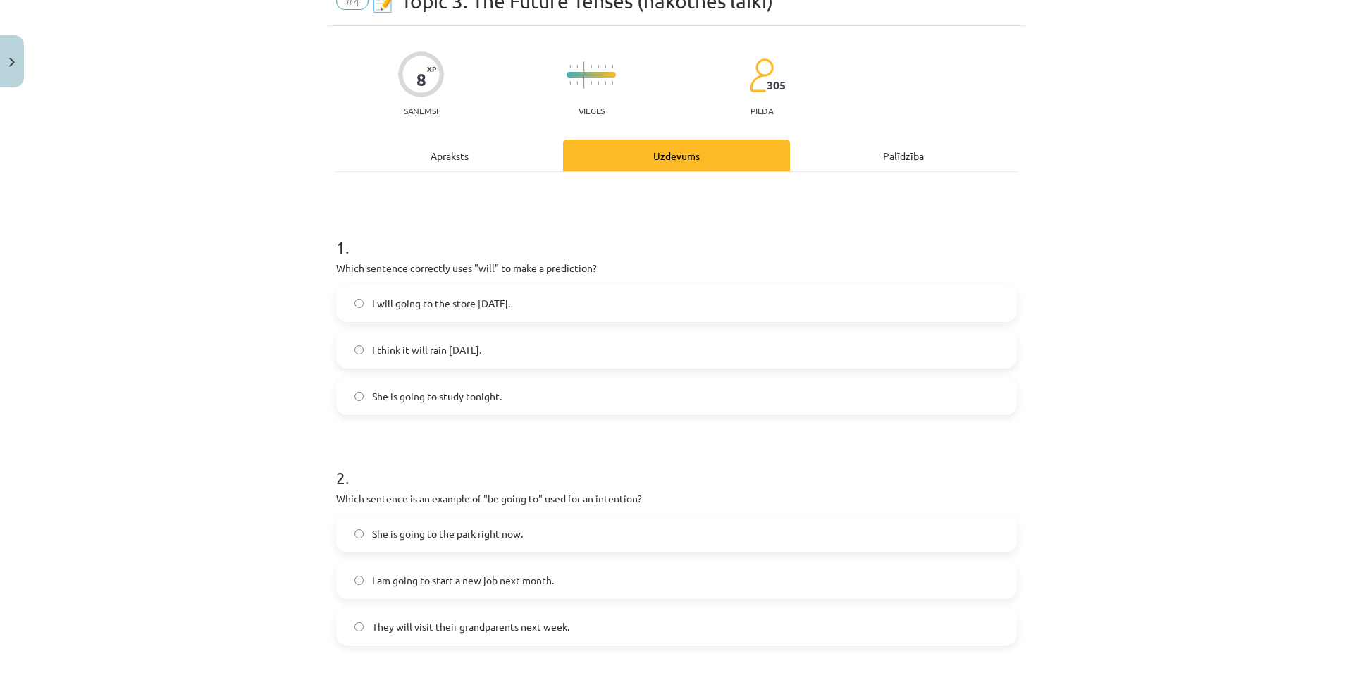
click at [493, 401] on span "She is going to study tonight." at bounding box center [437, 396] width 130 height 15
click at [502, 344] on label "I think it will rain [DATE]." at bounding box center [676, 349] width 678 height 35
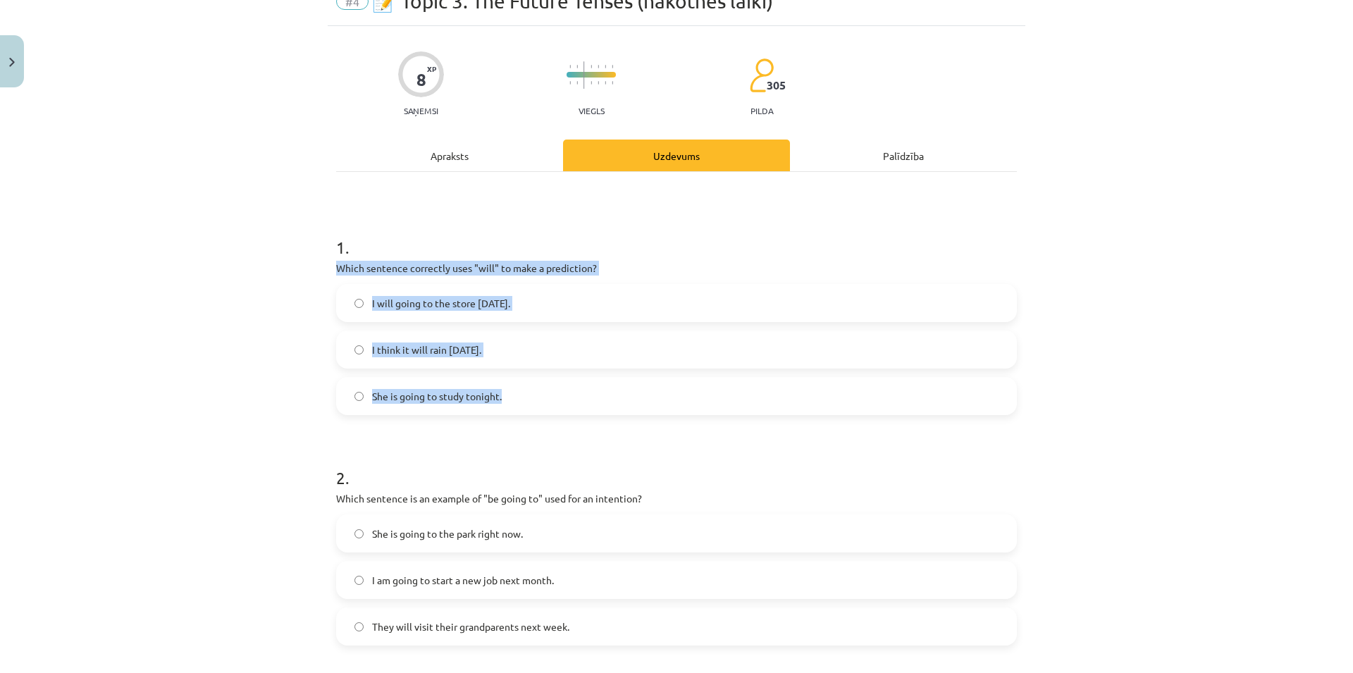
drag, startPoint x: 331, startPoint y: 263, endPoint x: 591, endPoint y: 413, distance: 299.8
click at [591, 413] on div "8 XP Saņemsi Viegls 305 pilda Apraksts Uzdevums Palīdzība 1 . Which sentence co…" at bounding box center [676, 630] width 697 height 1208
copy div "Which sentence correctly uses "will" to make a prediction? I will going to the …"
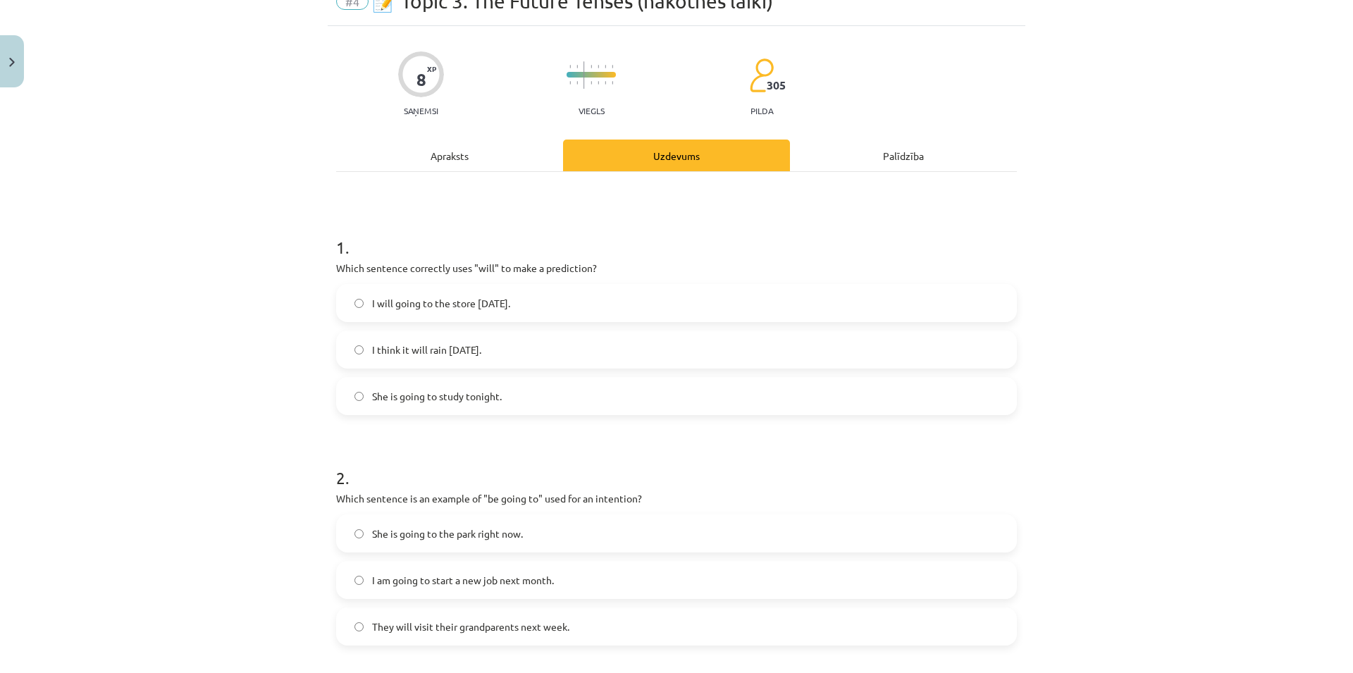
click at [201, 380] on div "Mācību tēma: Angļu valoda i - 10.klase 1.ieskaites mācību materiāls #4 📝 Topic …" at bounding box center [676, 336] width 1353 height 673
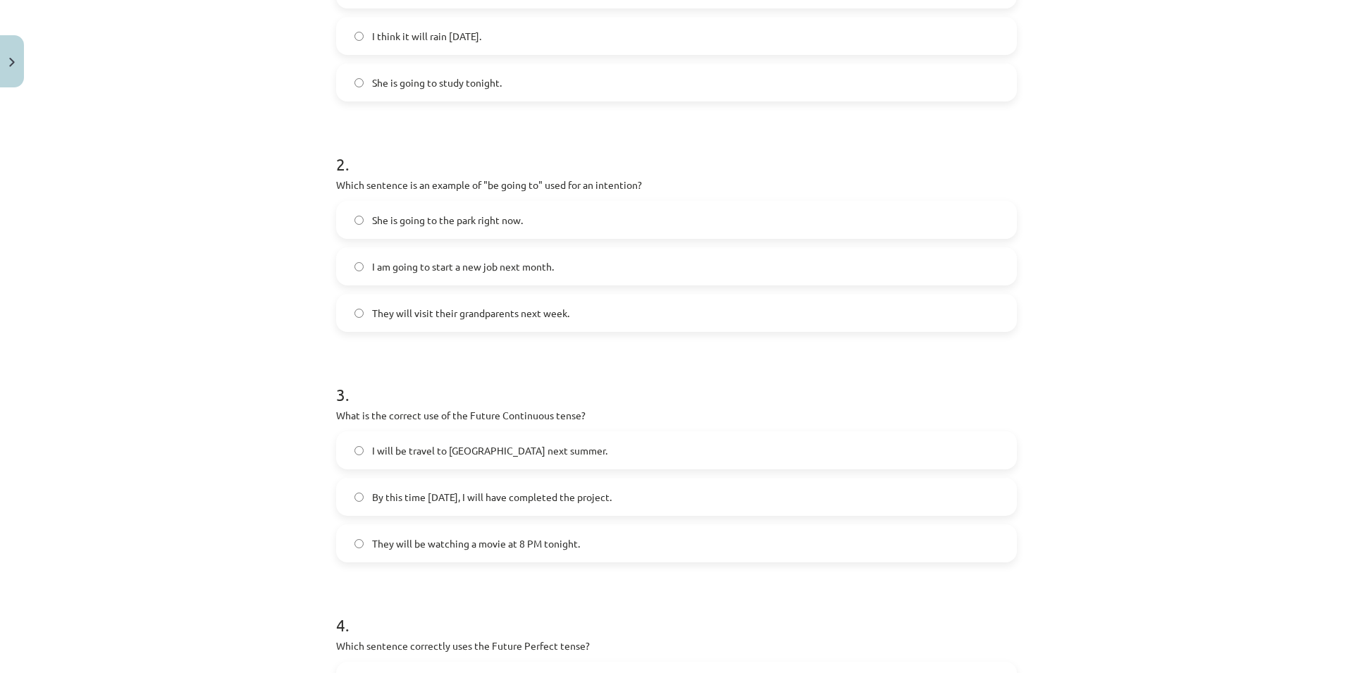
scroll to position [406, 0]
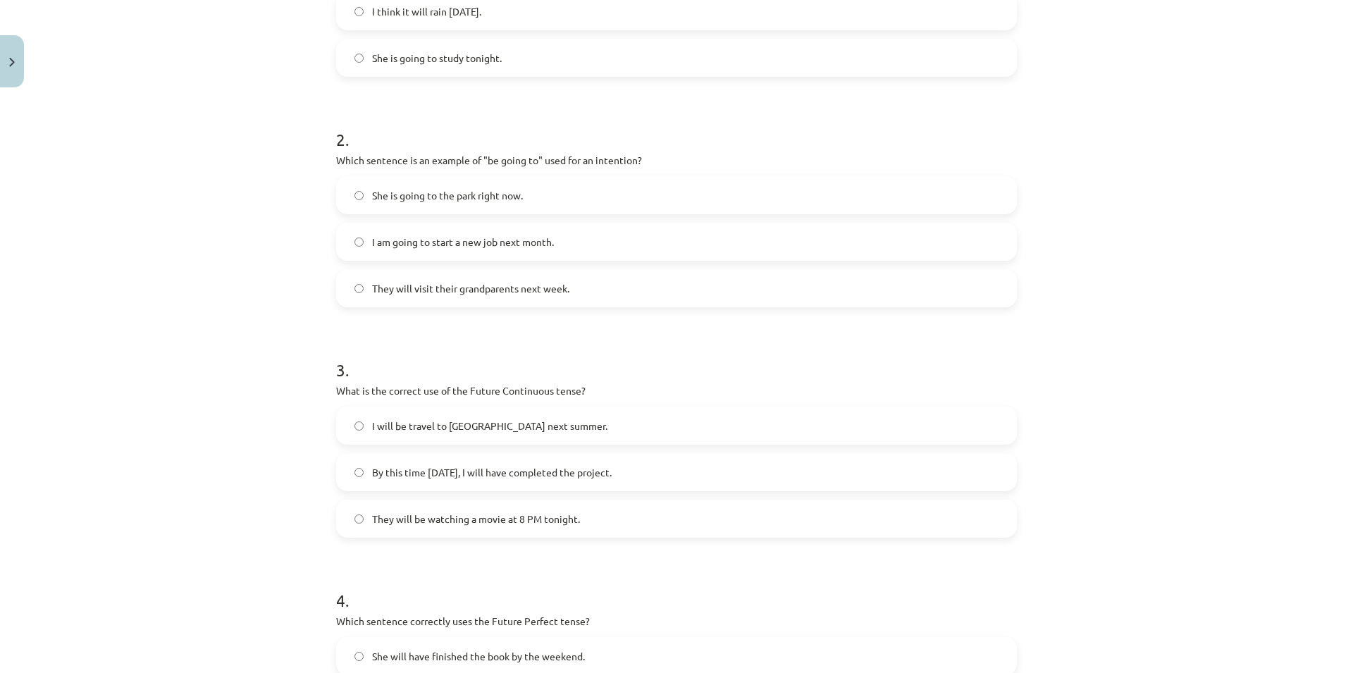
click at [490, 188] on span "She is going to the park right now." at bounding box center [447, 195] width 151 height 15
click at [537, 290] on span "They will visit their grandparents next week." at bounding box center [470, 288] width 197 height 15
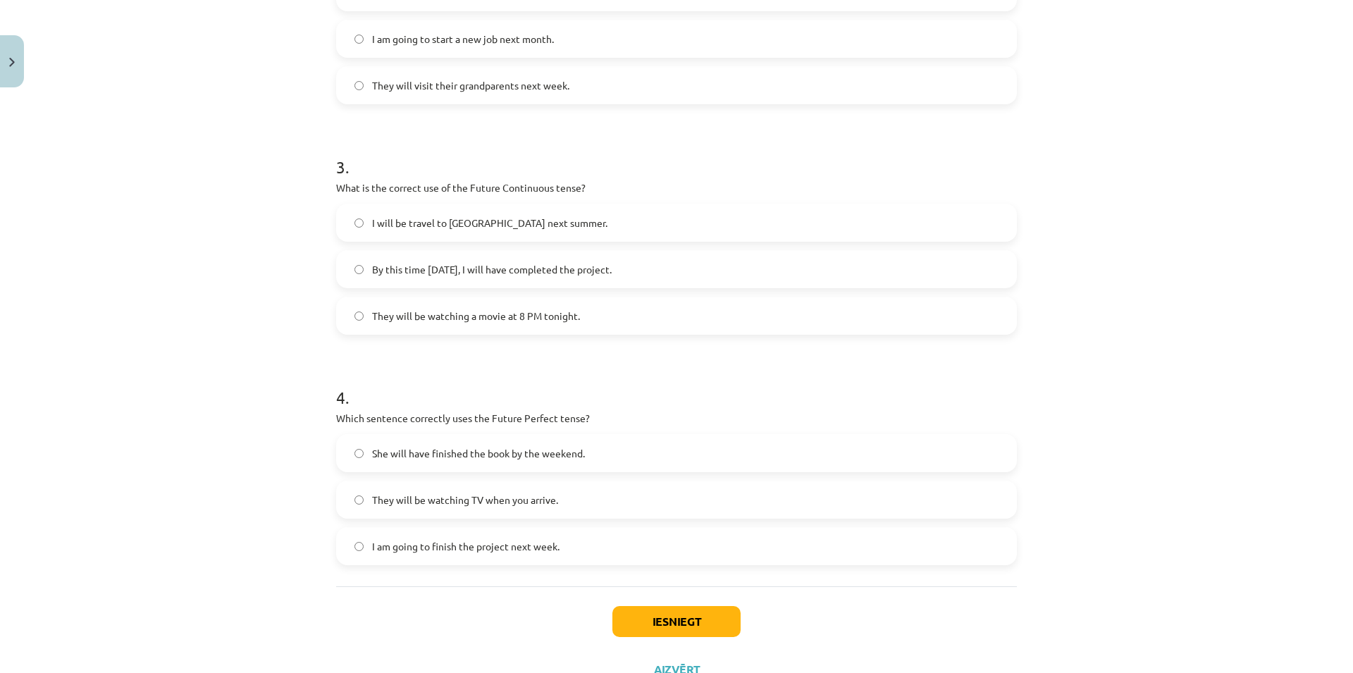
click at [531, 218] on label "I will be travel to [GEOGRAPHIC_DATA] next summer." at bounding box center [676, 222] width 678 height 35
click at [530, 218] on label "I will be travel to [GEOGRAPHIC_DATA] next summer." at bounding box center [676, 222] width 678 height 35
click at [528, 275] on span "By this time [DATE], I will have completed the project." at bounding box center [492, 269] width 240 height 15
click at [520, 327] on label "They will be watching a movie at 8 PM tonight." at bounding box center [676, 315] width 678 height 35
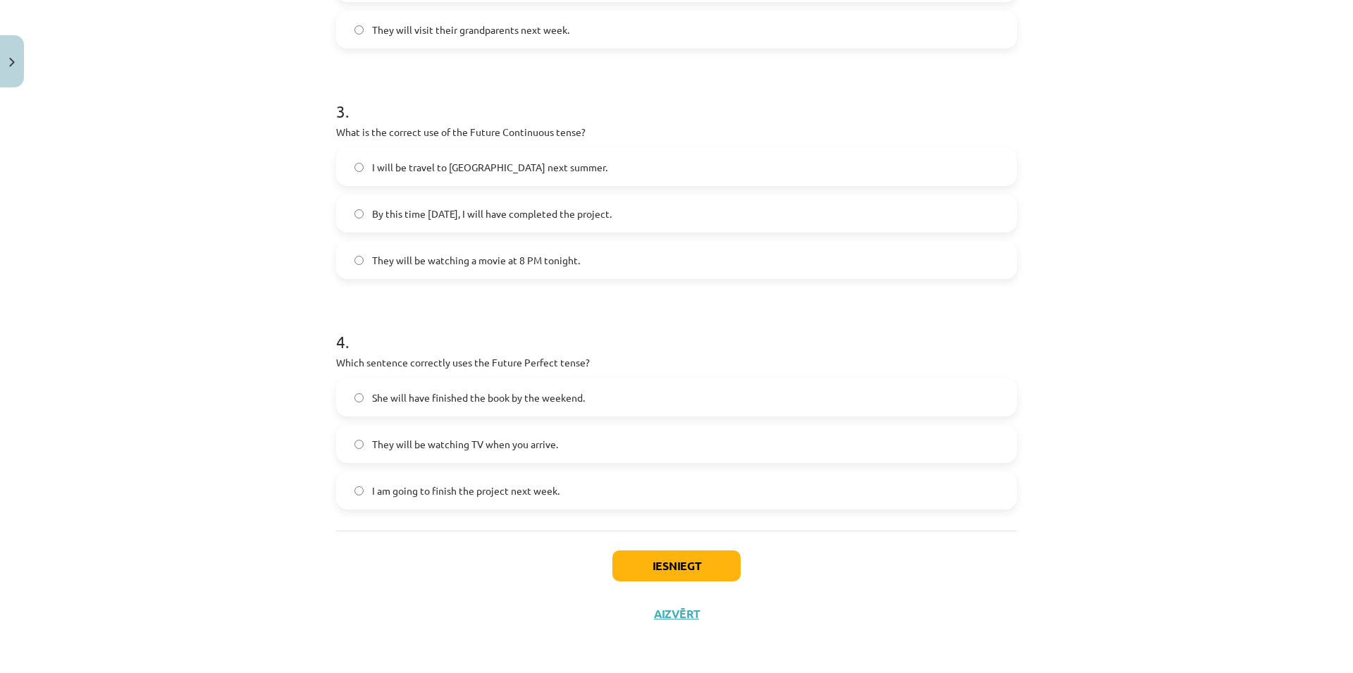
click at [89, 440] on div "Mācību tēma: Angļu valoda i - 10.klase 1.ieskaites mācību materiāls #4 📝 Topic …" at bounding box center [676, 336] width 1353 height 673
click at [590, 389] on label "She will have finished the book by the weekend." at bounding box center [676, 397] width 678 height 35
click at [604, 438] on label "They will be watching TV when you arrive." at bounding box center [676, 443] width 678 height 35
click at [407, 507] on label "I am going to finish the project next week." at bounding box center [676, 490] width 678 height 35
click at [624, 561] on button "Iesniegt" at bounding box center [676, 565] width 128 height 31
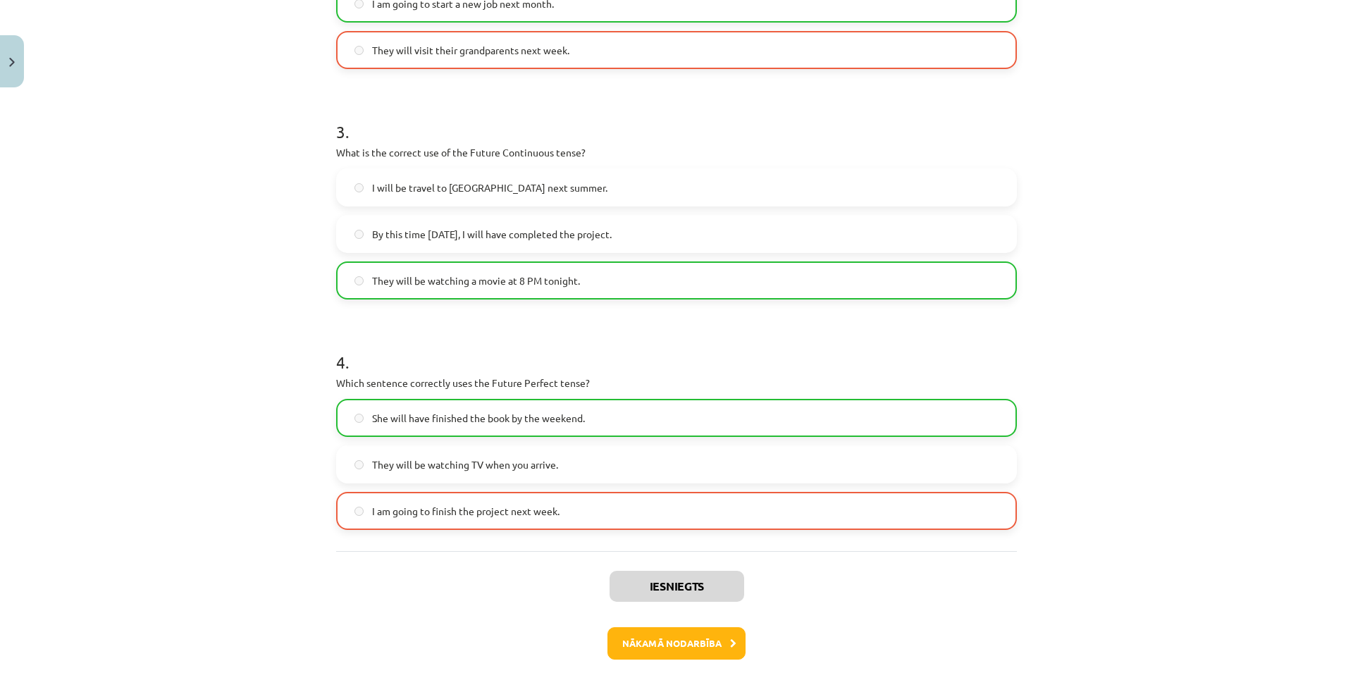
scroll to position [709, 0]
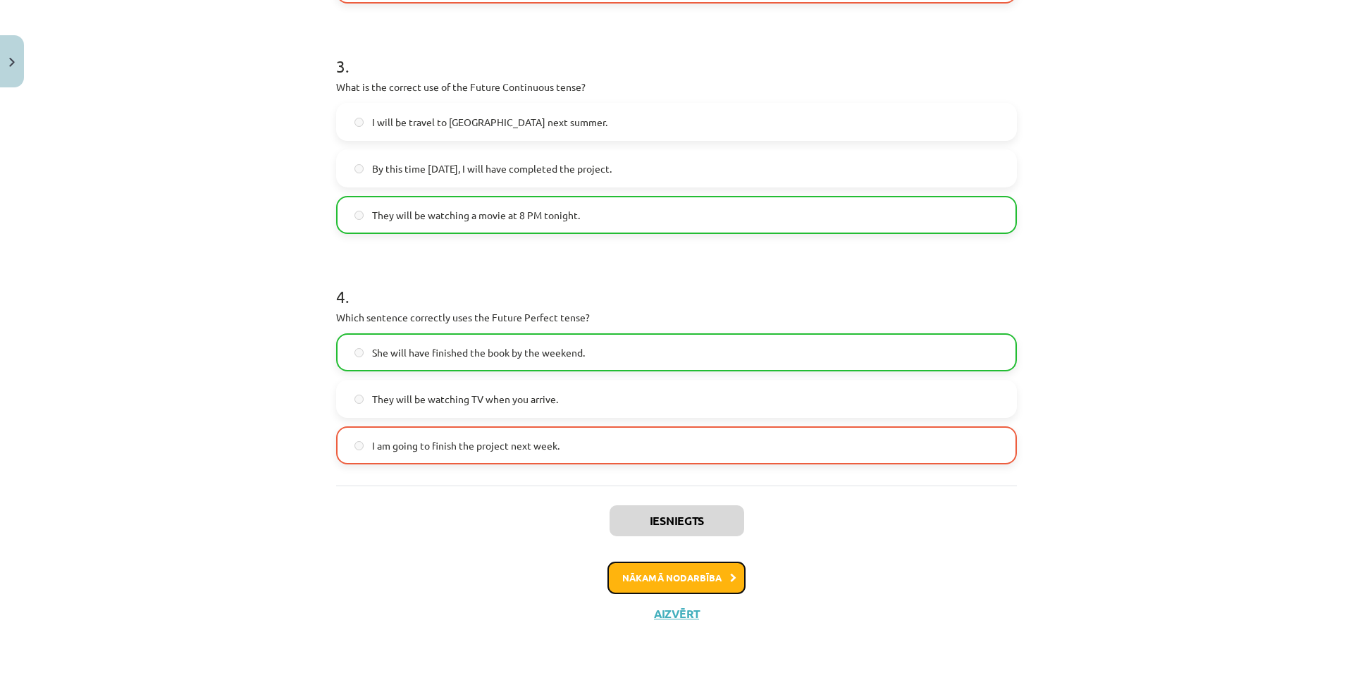
click at [686, 576] on button "Nākamā nodarbība" at bounding box center [676, 577] width 138 height 32
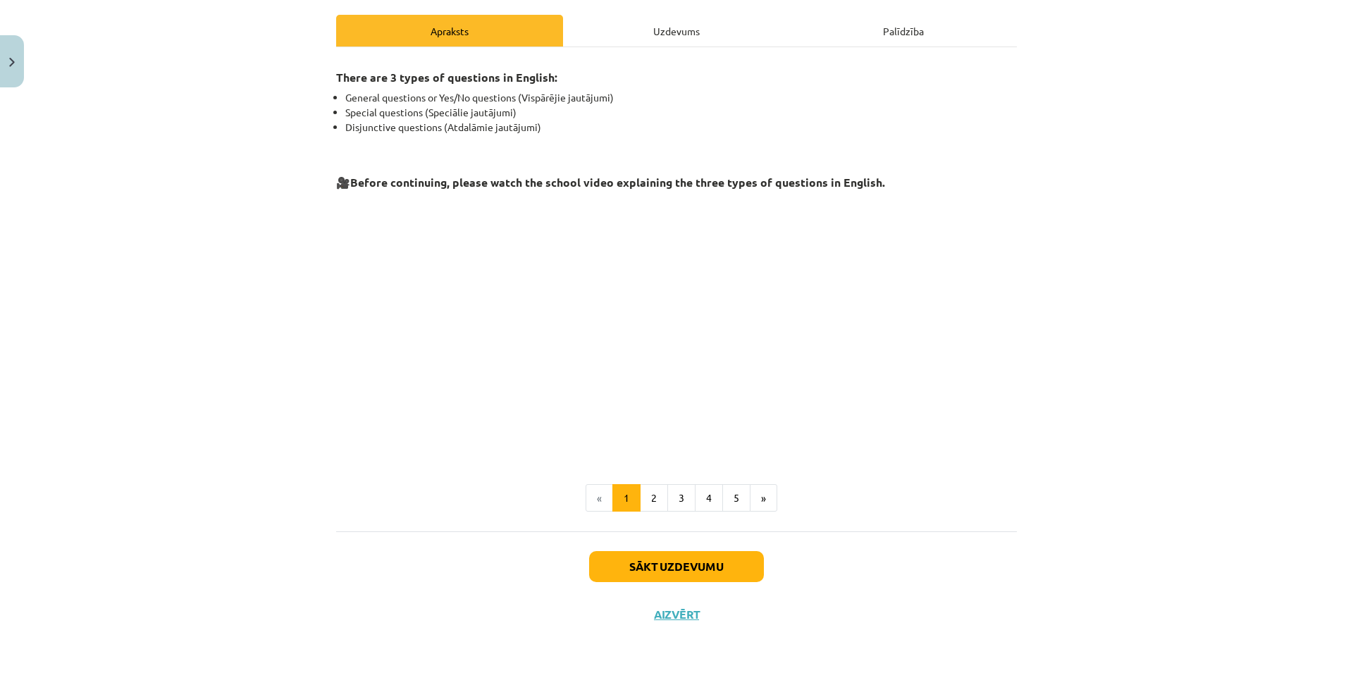
click at [1058, 348] on div "Mācību tēma: Angļu valoda i - 10.klase 1.ieskaites mācību materiāls #5 💬 Topic …" at bounding box center [676, 336] width 1353 height 673
click at [639, 559] on button "Sākt uzdevumu" at bounding box center [676, 566] width 175 height 31
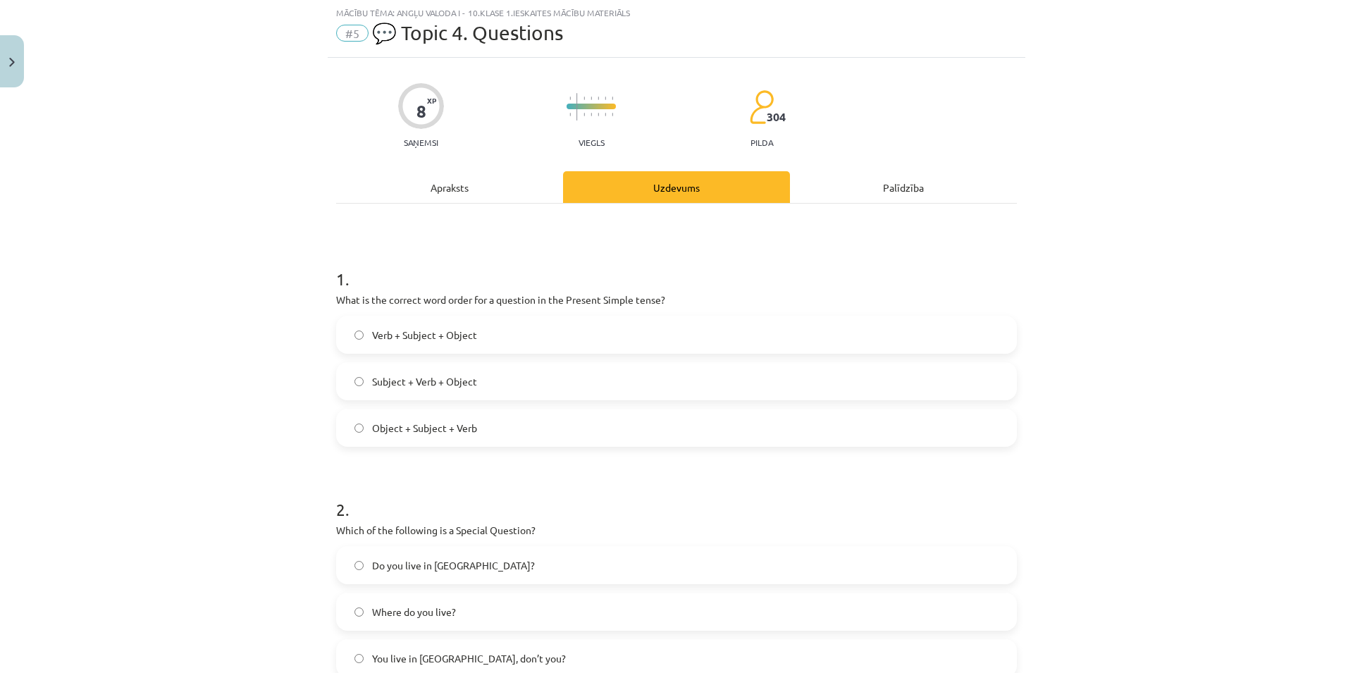
scroll to position [35, 0]
click at [32, 396] on div "Mācību tēma: Angļu valoda i - 10.klase 1.ieskaites mācību materiāls #5 💬 Topic …" at bounding box center [676, 336] width 1353 height 673
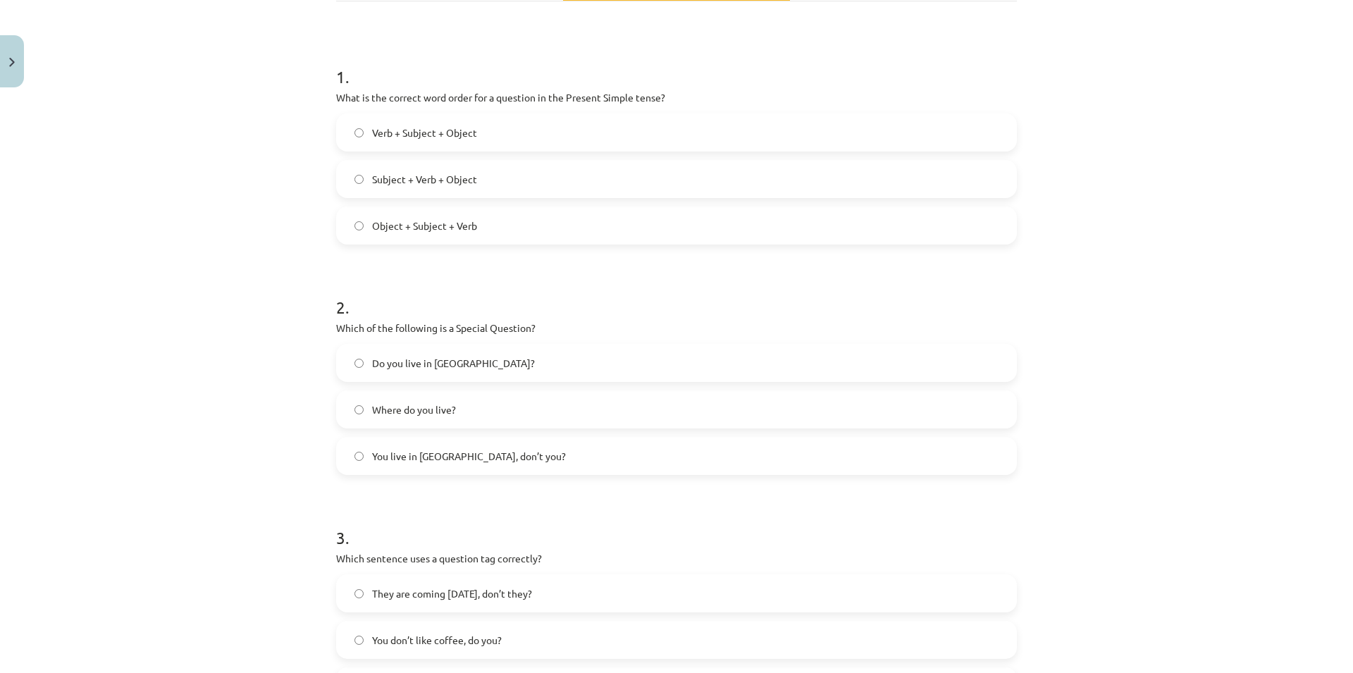
scroll to position [103, 0]
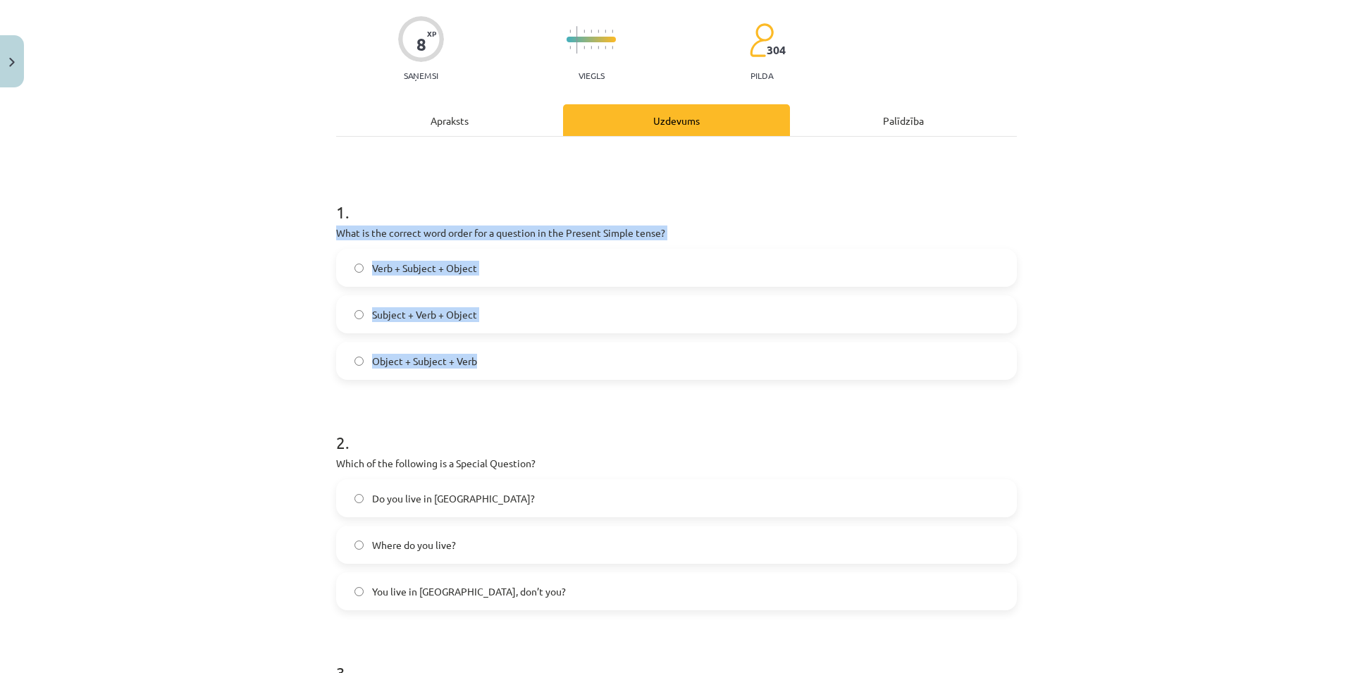
drag, startPoint x: 327, startPoint y: 235, endPoint x: 1253, endPoint y: 345, distance: 932.8
click at [1253, 345] on div "Mācību tēma: Angļu valoda i - 10.klase 1.ieskaites mācību materiāls #5 💬 Topic …" at bounding box center [676, 336] width 1353 height 673
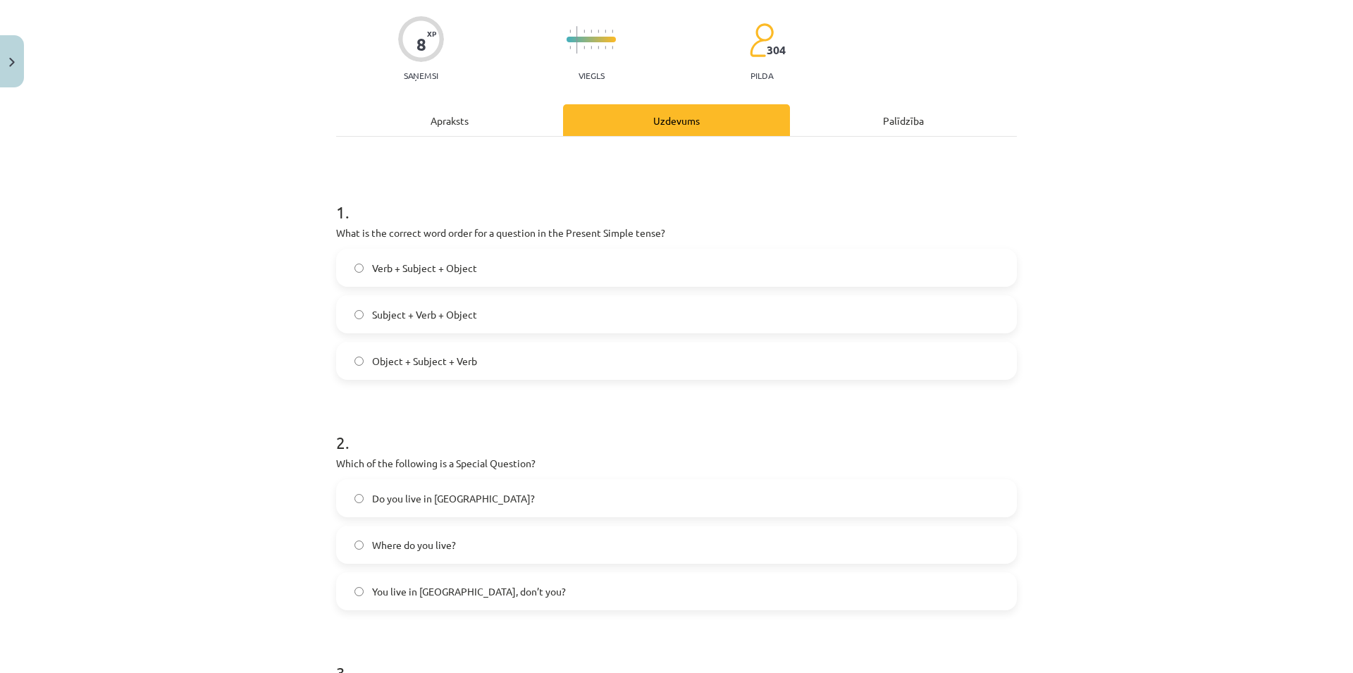
click at [1291, 340] on div "Mācību tēma: Angļu valoda i - 10.klase 1.ieskaites mācību materiāls #5 💬 Topic …" at bounding box center [676, 336] width 1353 height 673
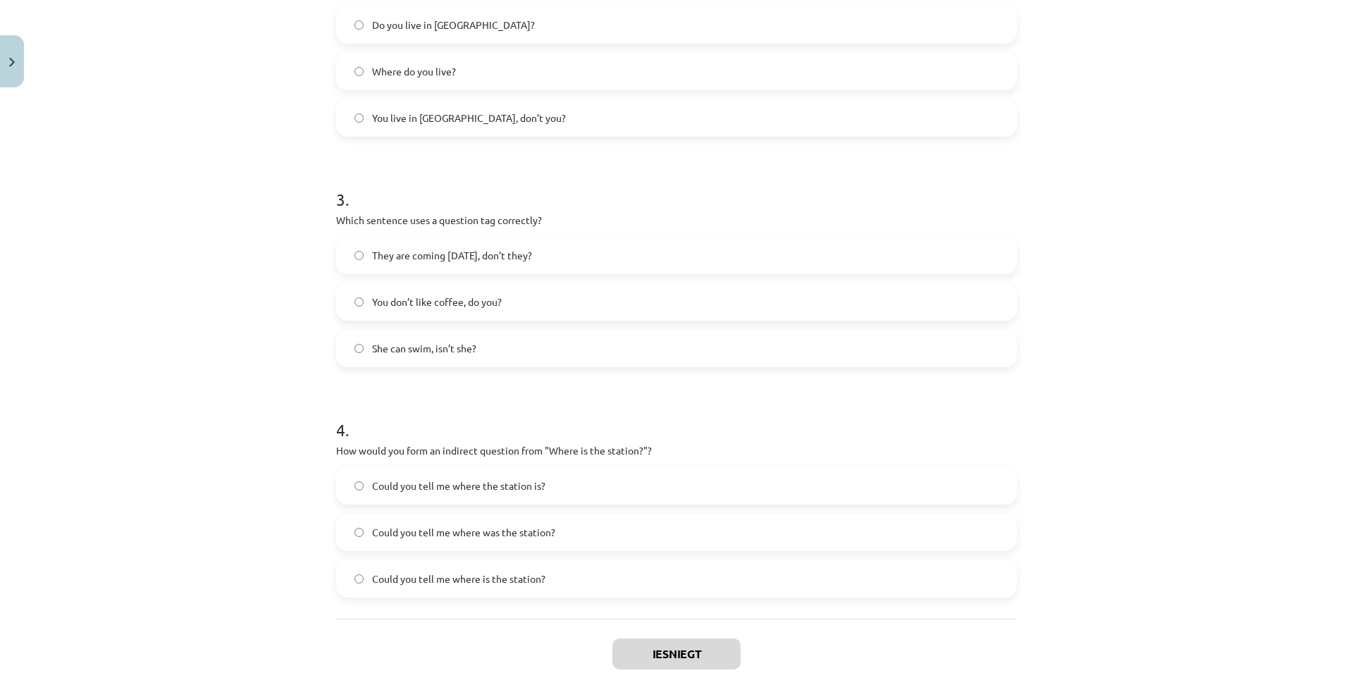
scroll to position [664, 0]
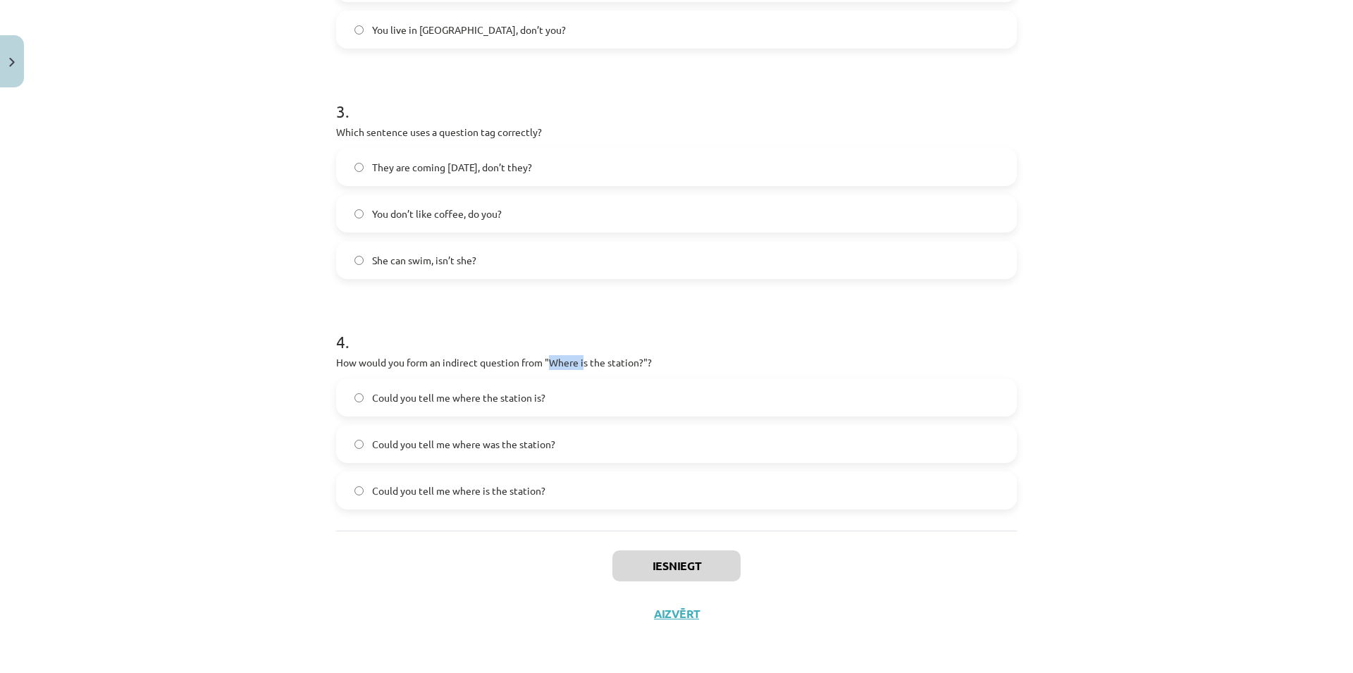
drag, startPoint x: 549, startPoint y: 363, endPoint x: 581, endPoint y: 359, distance: 32.6
click at [581, 359] on p "How would you form an indirect question from "Where is the station?"?" at bounding box center [676, 362] width 681 height 15
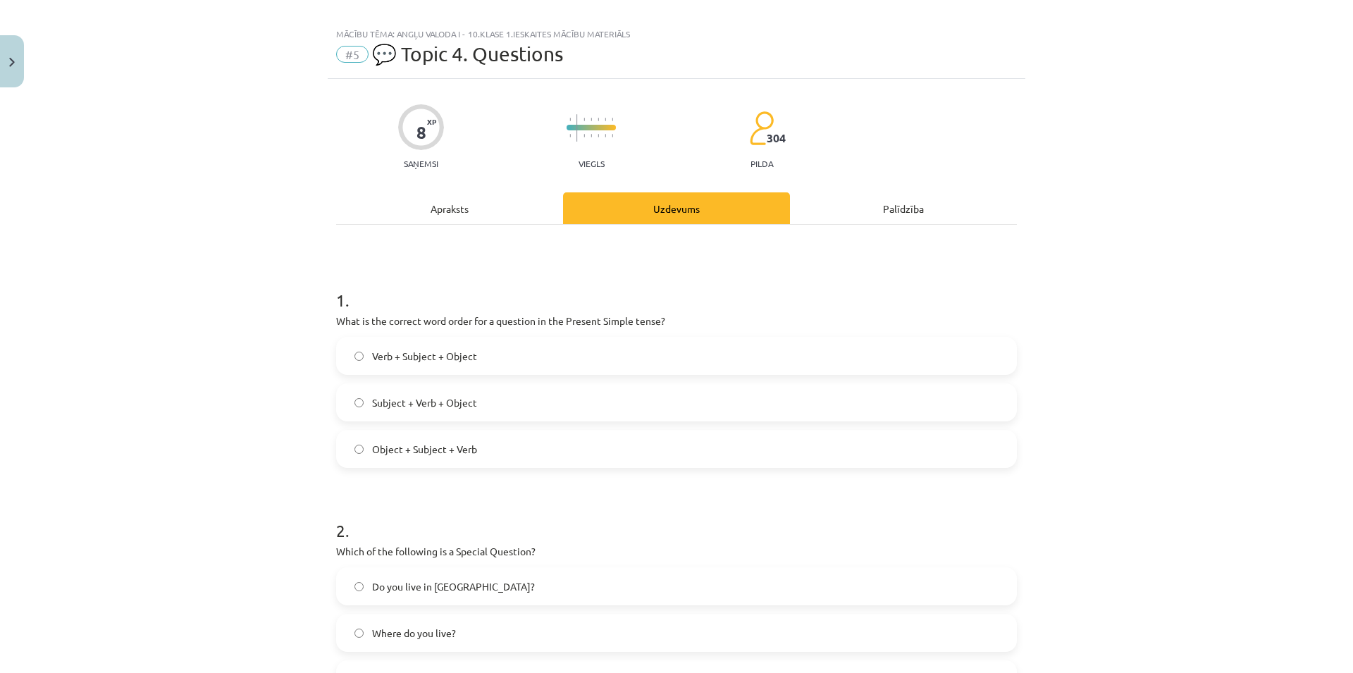
scroll to position [0, 0]
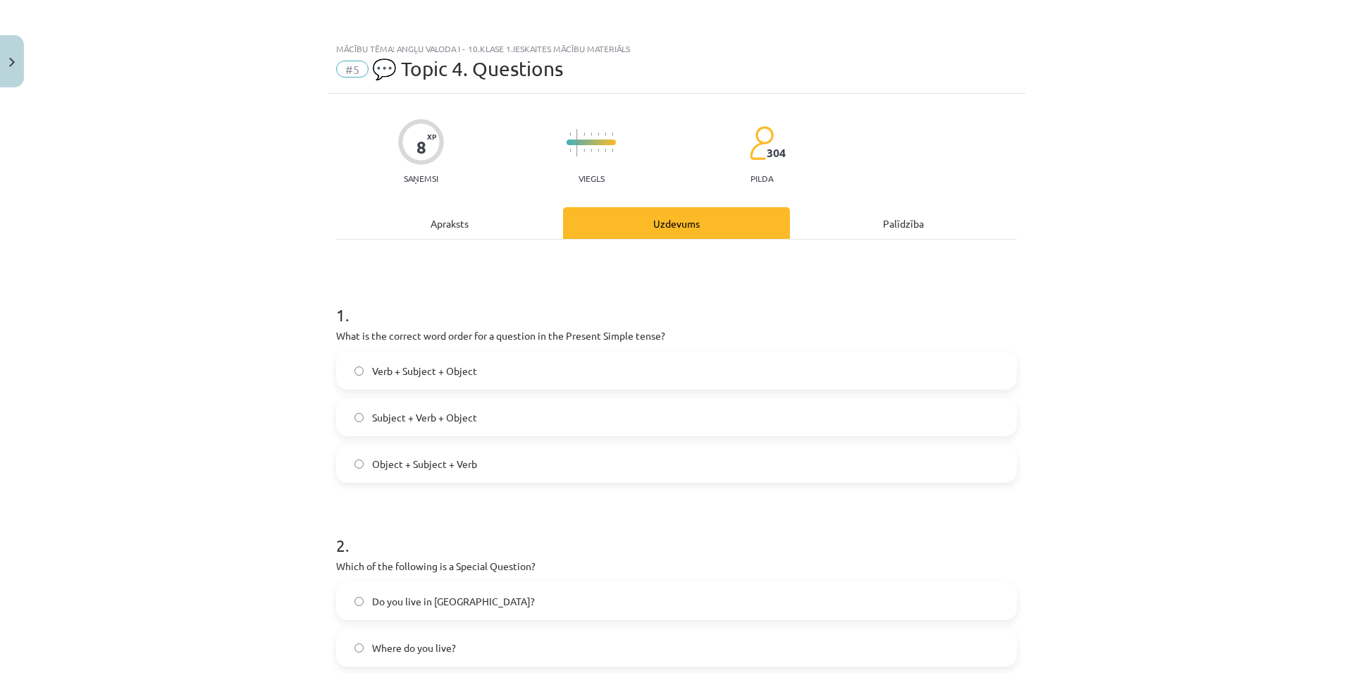
click at [407, 437] on div "Verb + Subject + Object Subject + Verb + Object Object + Subject + Verb" at bounding box center [676, 417] width 681 height 131
click at [423, 417] on span "Subject + Verb + Object" at bounding box center [424, 417] width 105 height 15
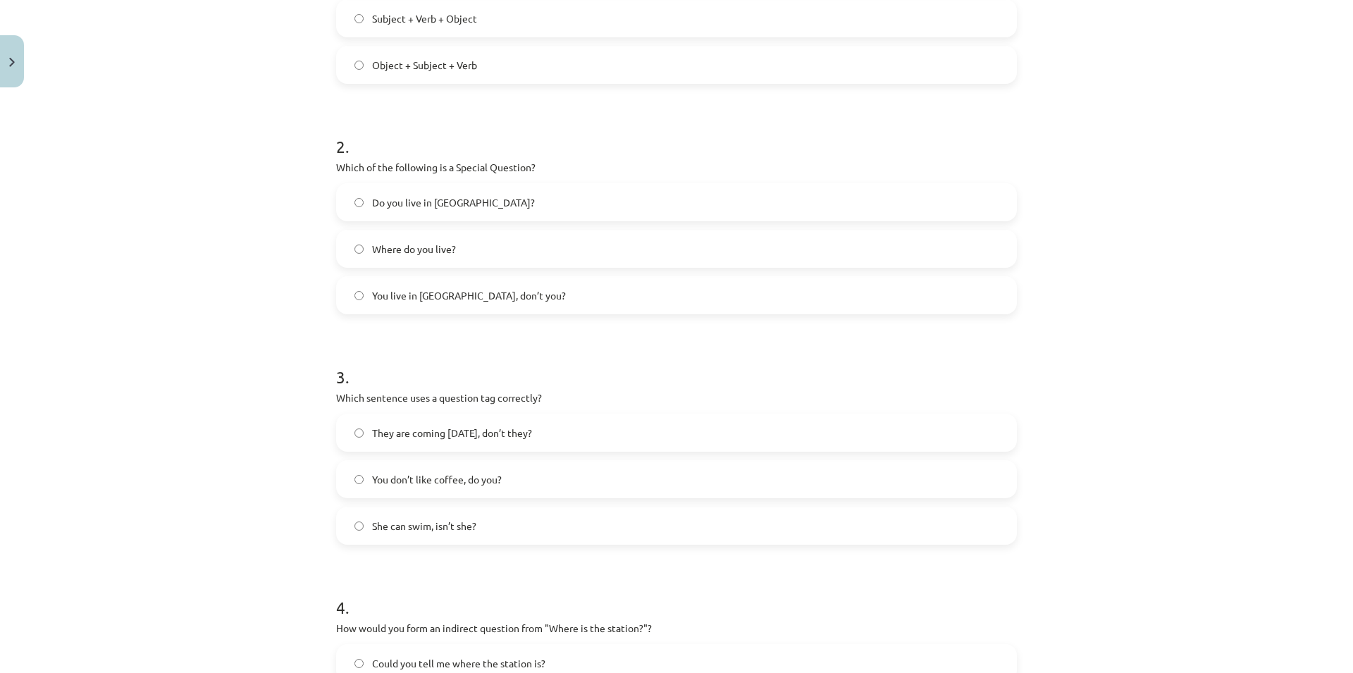
scroll to position [406, 0]
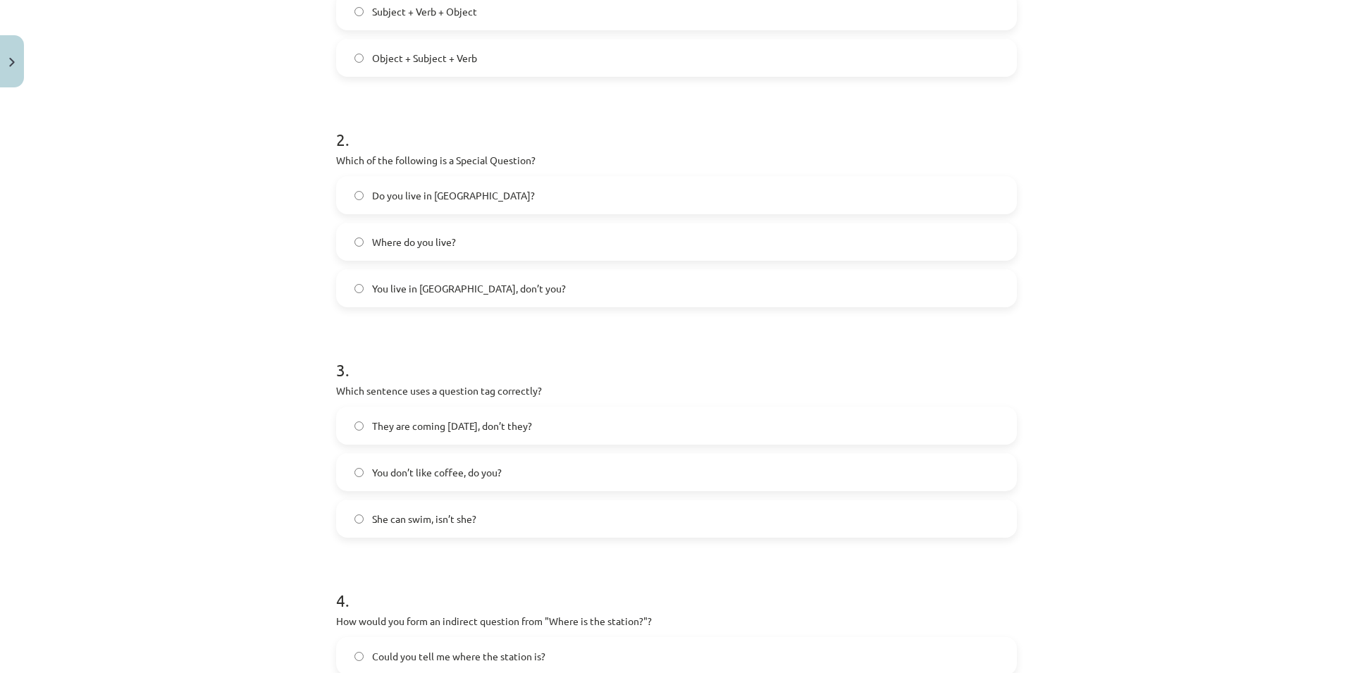
click at [492, 290] on label "You live in [GEOGRAPHIC_DATA], don’t you?" at bounding box center [676, 288] width 678 height 35
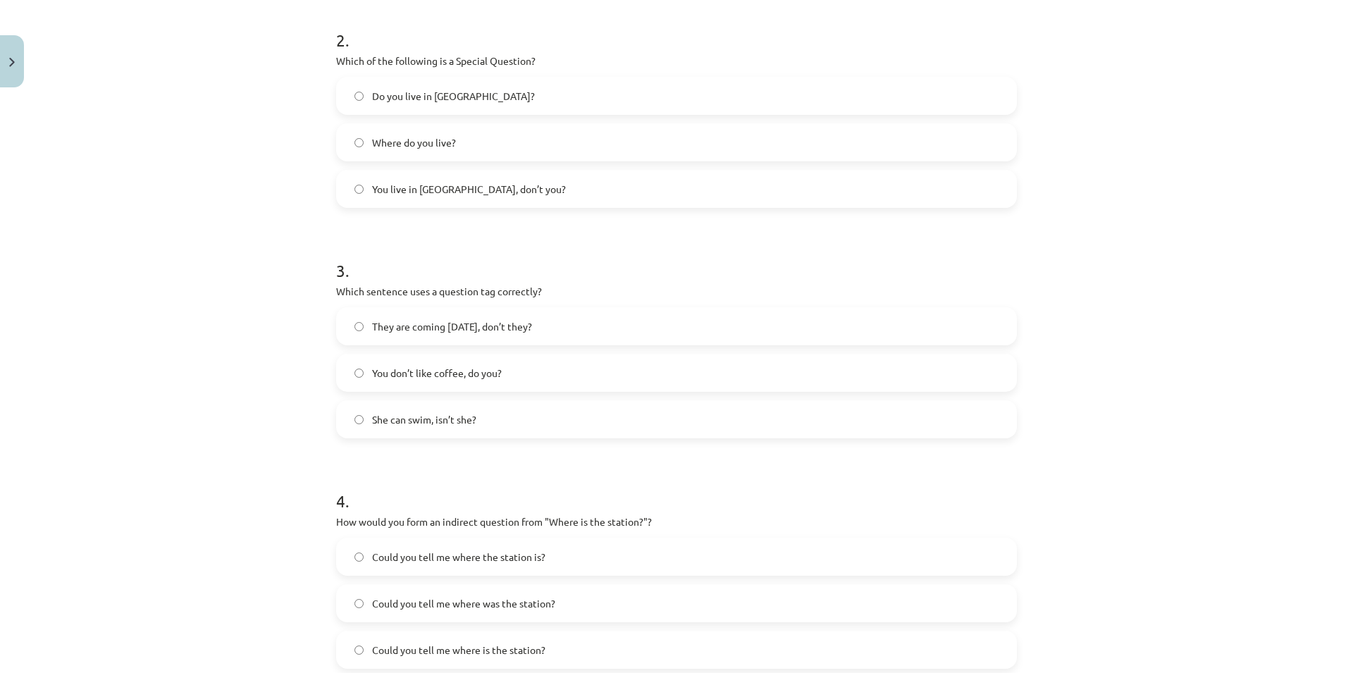
scroll to position [609, 0]
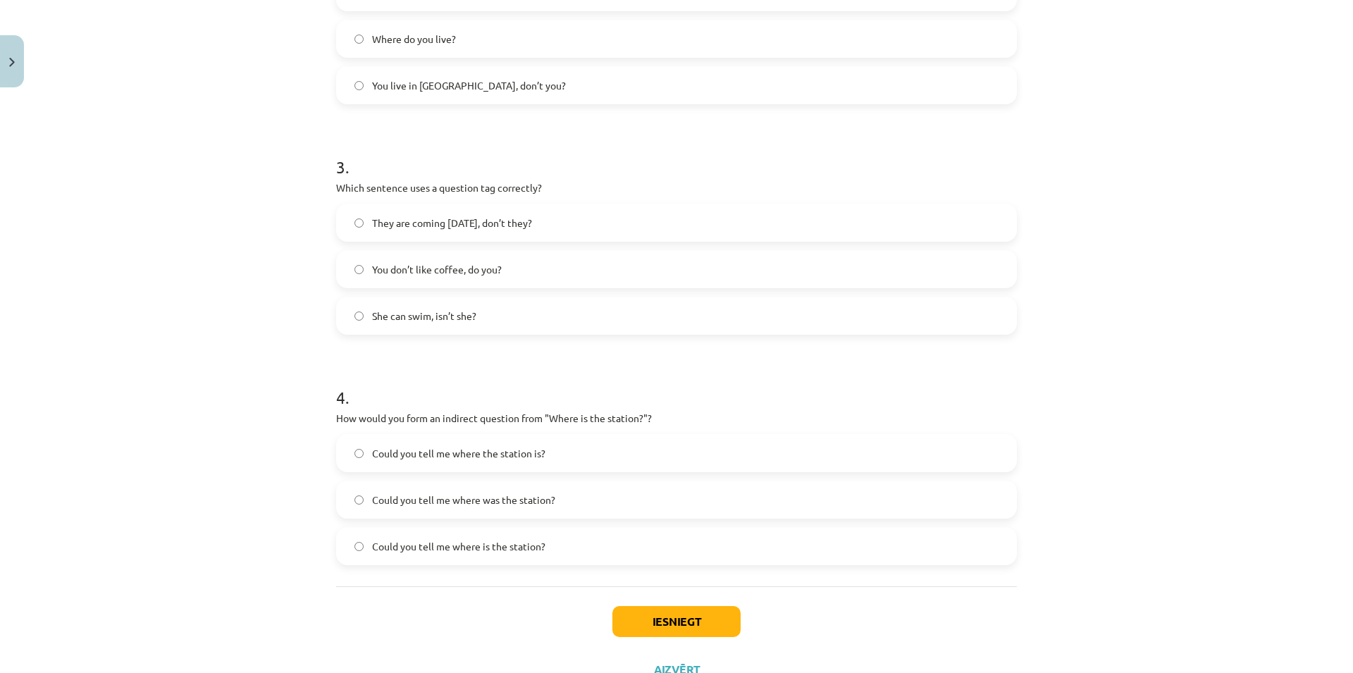
drag, startPoint x: 597, startPoint y: 174, endPoint x: 545, endPoint y: 177, distance: 51.5
click at [545, 177] on div "3 . Which sentence uses a question tag correctly? They are coming [DATE], don’t…" at bounding box center [676, 233] width 681 height 202
click at [592, 231] on label "They are coming [DATE], don’t they?" at bounding box center [676, 222] width 678 height 35
click at [586, 278] on label "You don’t like coffee, do you?" at bounding box center [676, 269] width 678 height 35
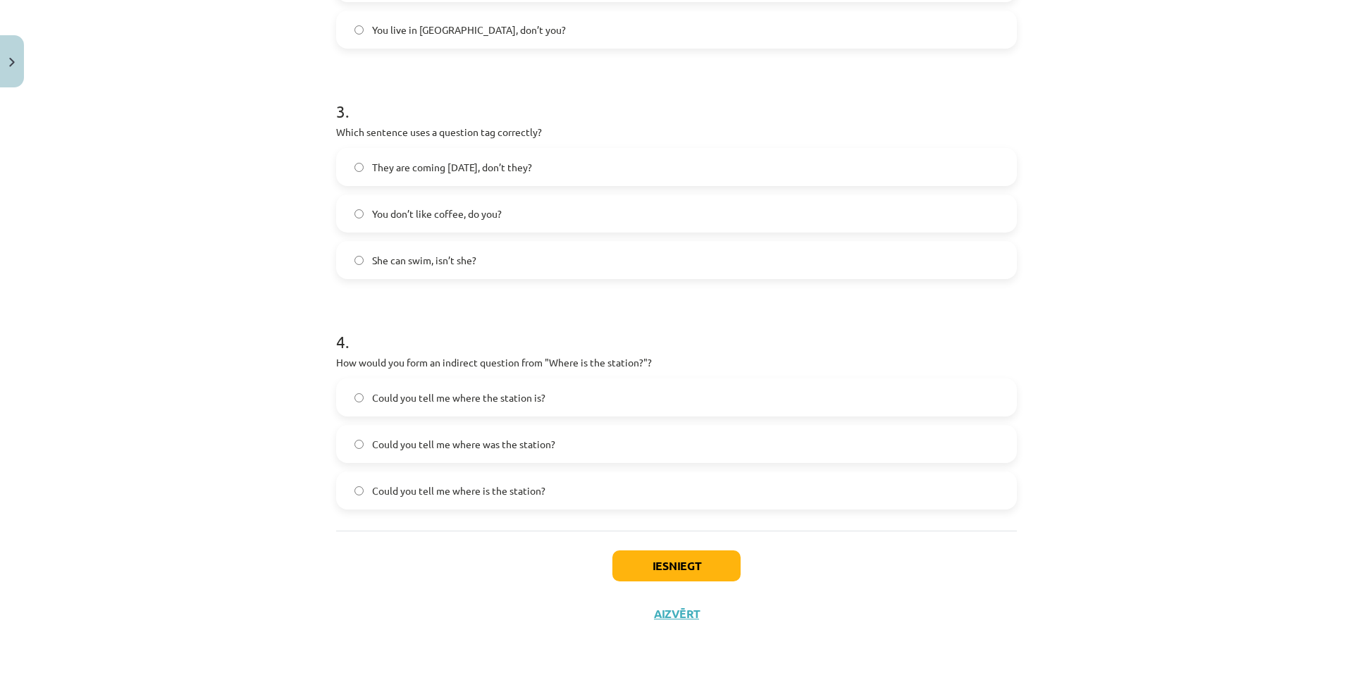
click at [862, 361] on p "How would you form an indirect question from "Where is the station?"?" at bounding box center [676, 362] width 681 height 15
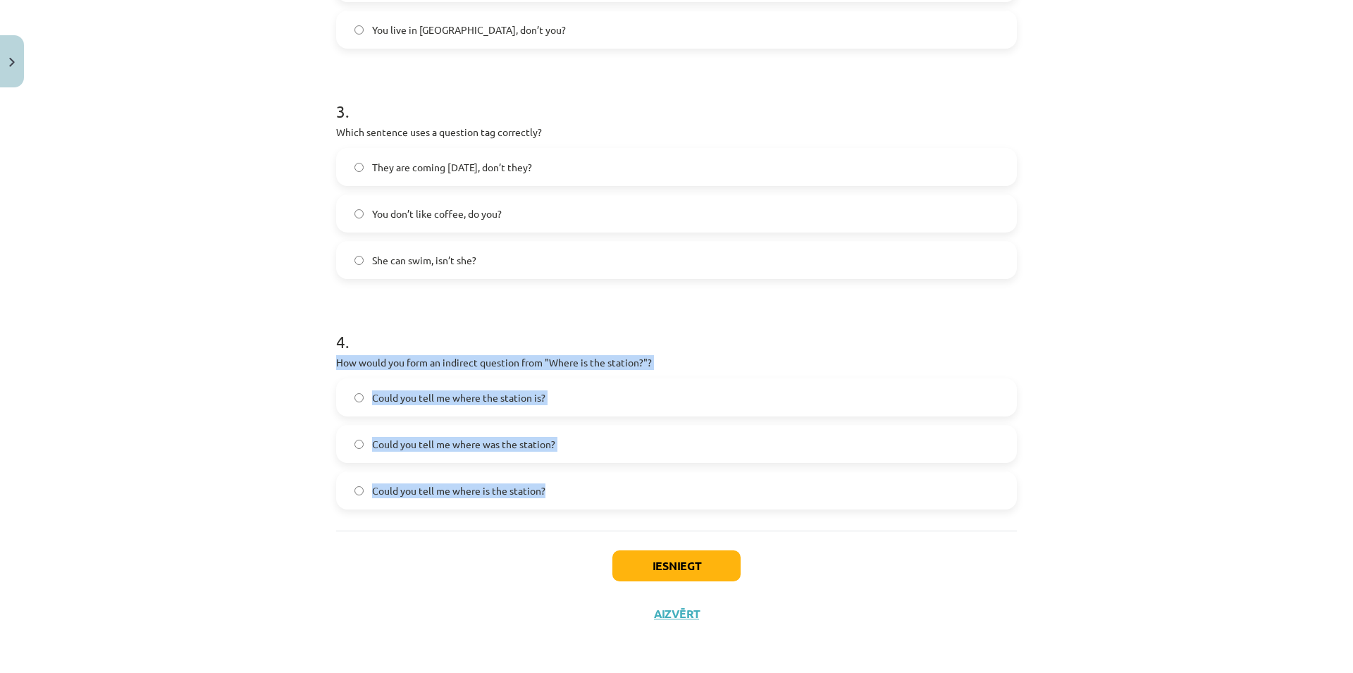
drag, startPoint x: 316, startPoint y: 359, endPoint x: 695, endPoint y: 508, distance: 407.1
click at [695, 508] on div "Mācību tēma: Angļu valoda i - 10.klase 1.ieskaites mācību materiāls #5 💬 Topic …" at bounding box center [676, 336] width 1353 height 673
copy div "How would you form an indirect question from "Where is the station?"? Could you…"
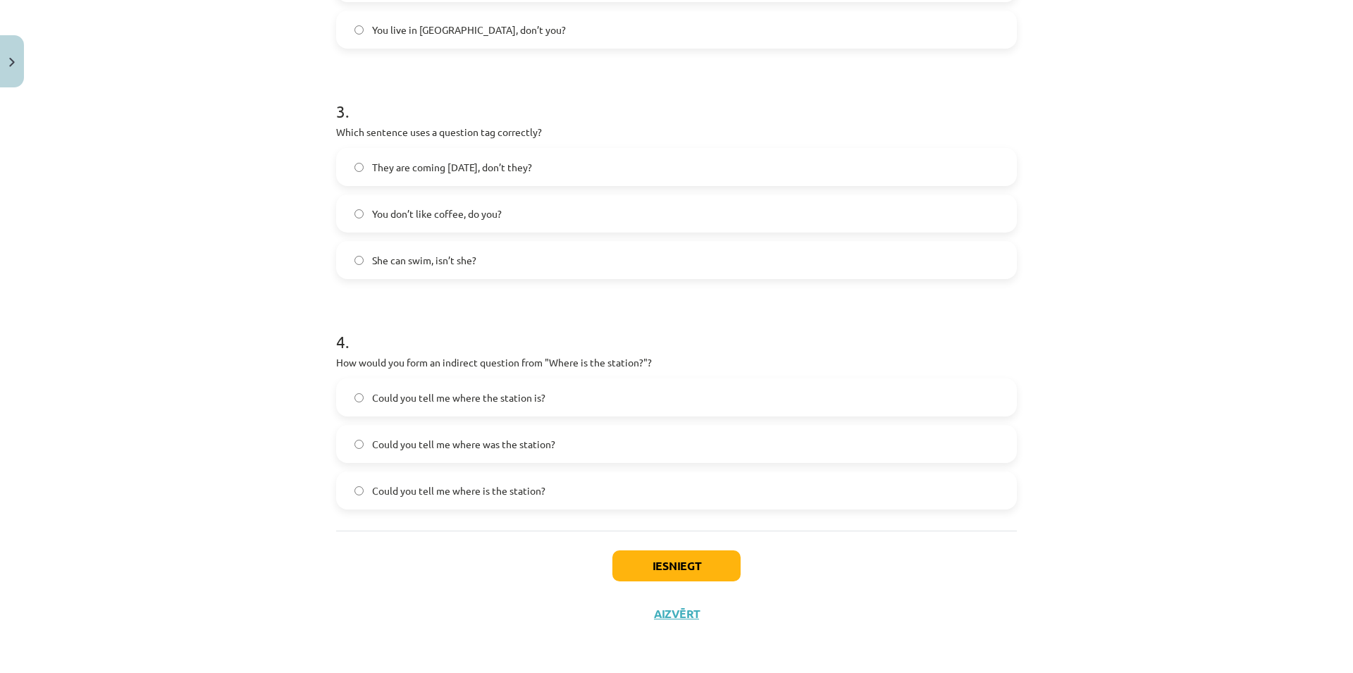
click at [294, 537] on div "Mācību tēma: Angļu valoda i - 10.klase 1.ieskaites mācību materiāls #5 💬 Topic …" at bounding box center [676, 336] width 1353 height 673
click at [384, 496] on label "Could you tell me where is the station?" at bounding box center [676, 490] width 678 height 35
click at [617, 395] on label "Could you tell me where the station is?" at bounding box center [676, 397] width 678 height 35
click at [614, 489] on label "Could you tell me where is the station?" at bounding box center [676, 490] width 678 height 35
click at [623, 444] on label "Could you tell me where was the station?" at bounding box center [676, 443] width 678 height 35
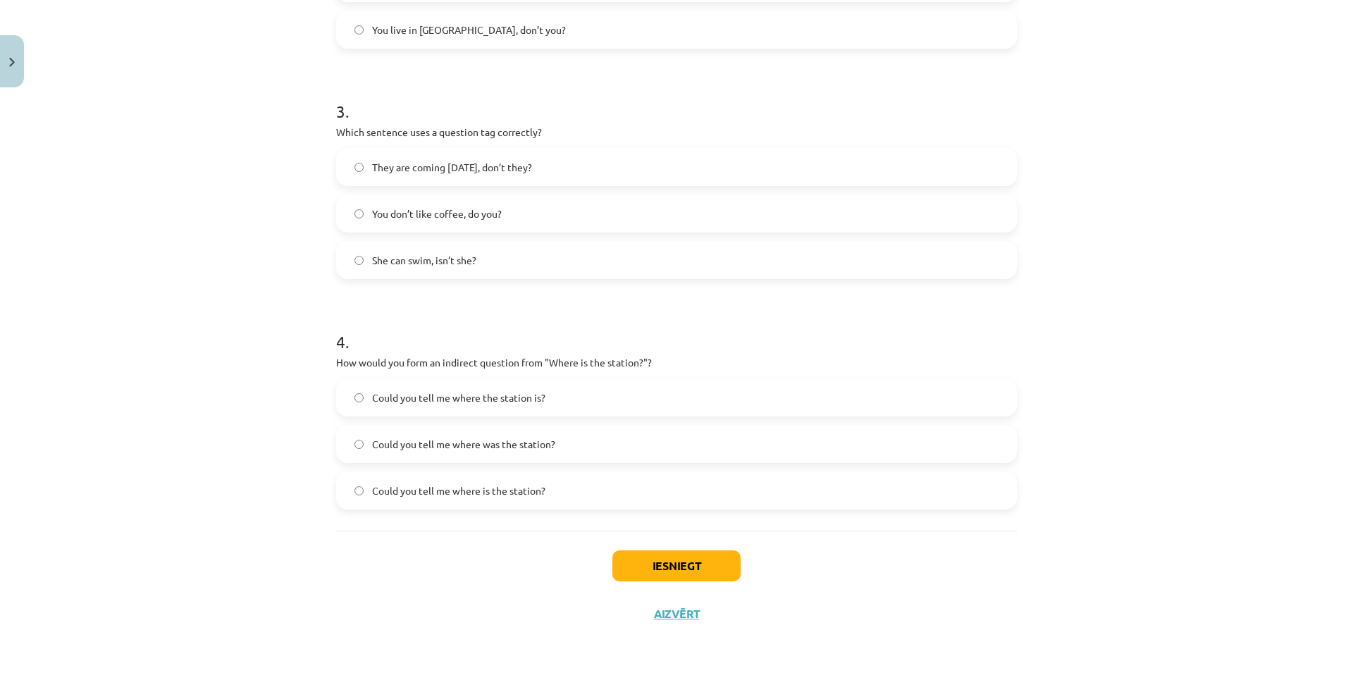
click at [652, 407] on label "Could you tell me where the station is?" at bounding box center [676, 397] width 678 height 35
click at [702, 574] on button "Iesniegt" at bounding box center [676, 565] width 128 height 31
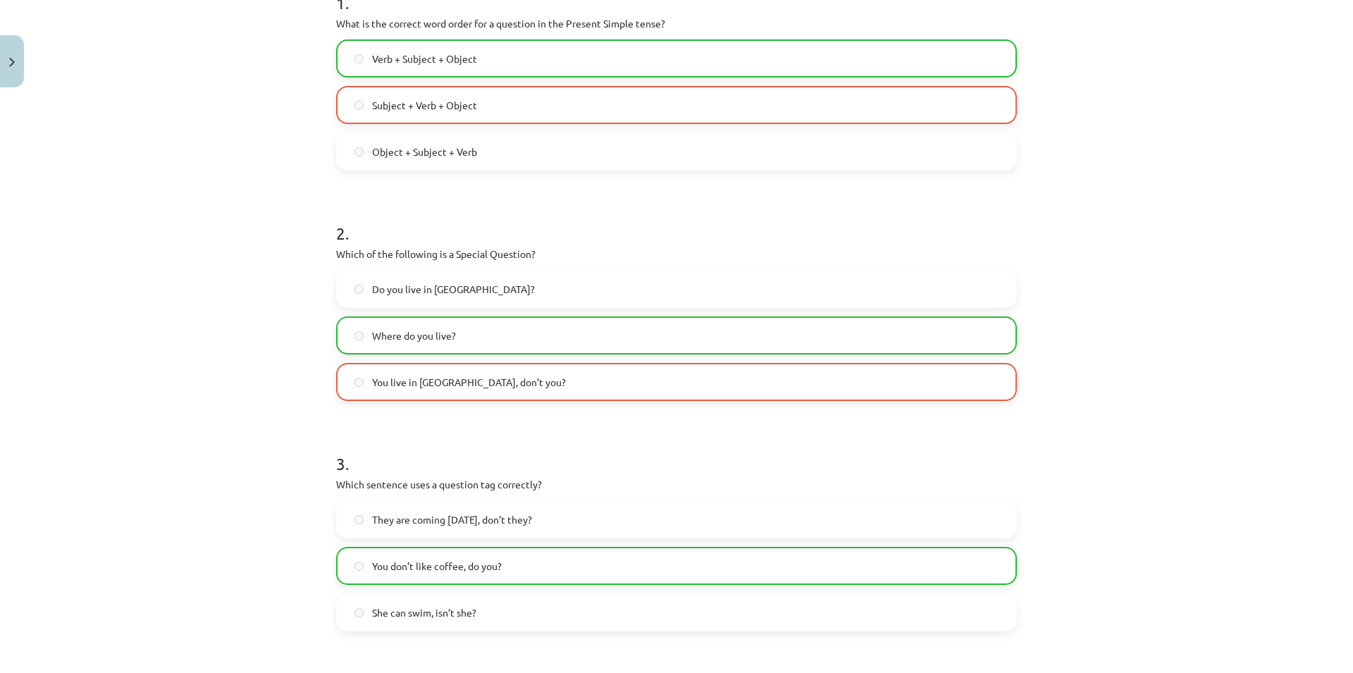
scroll to position [191, 0]
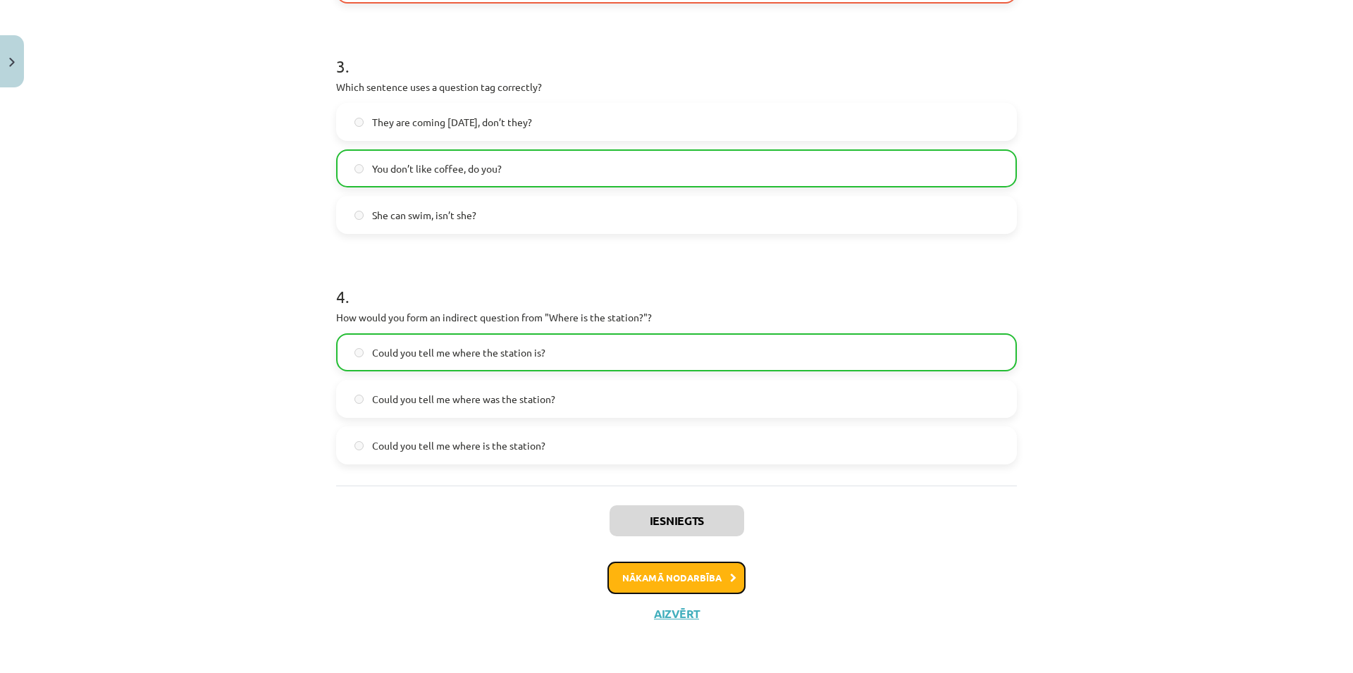
click at [690, 576] on button "Nākamā nodarbība" at bounding box center [676, 577] width 138 height 32
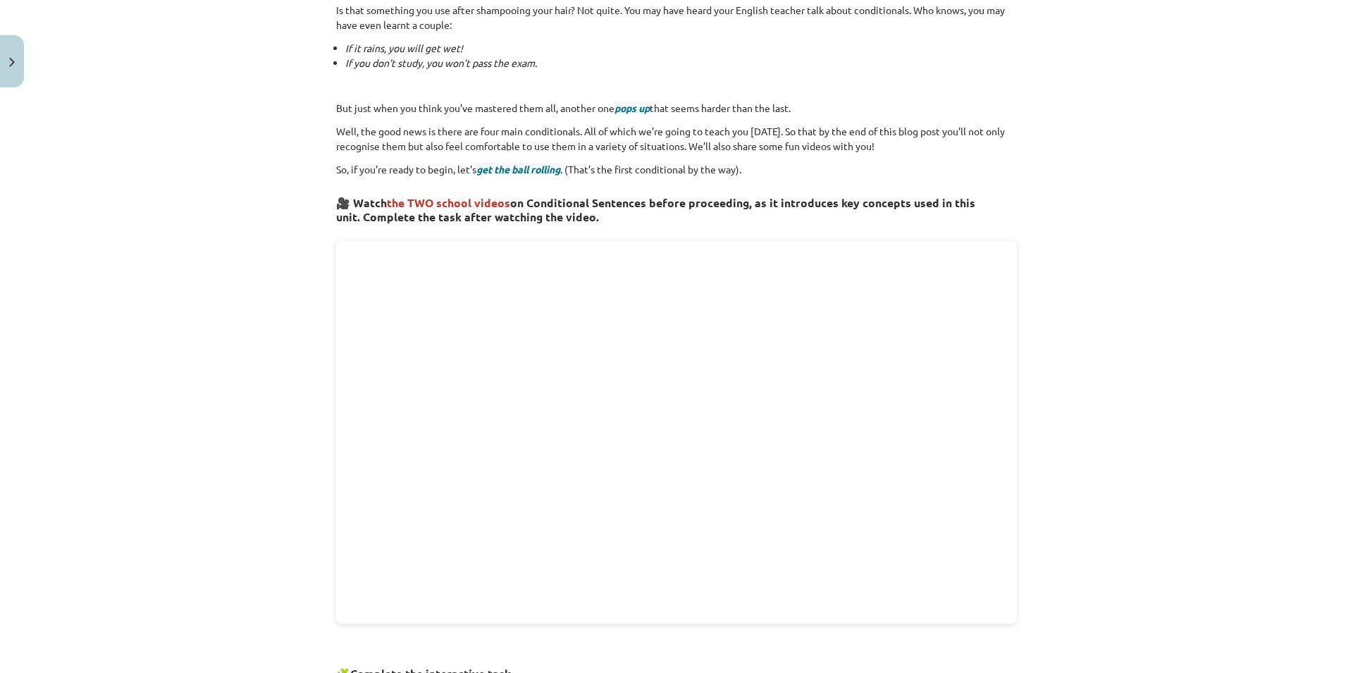
scroll to position [125, 0]
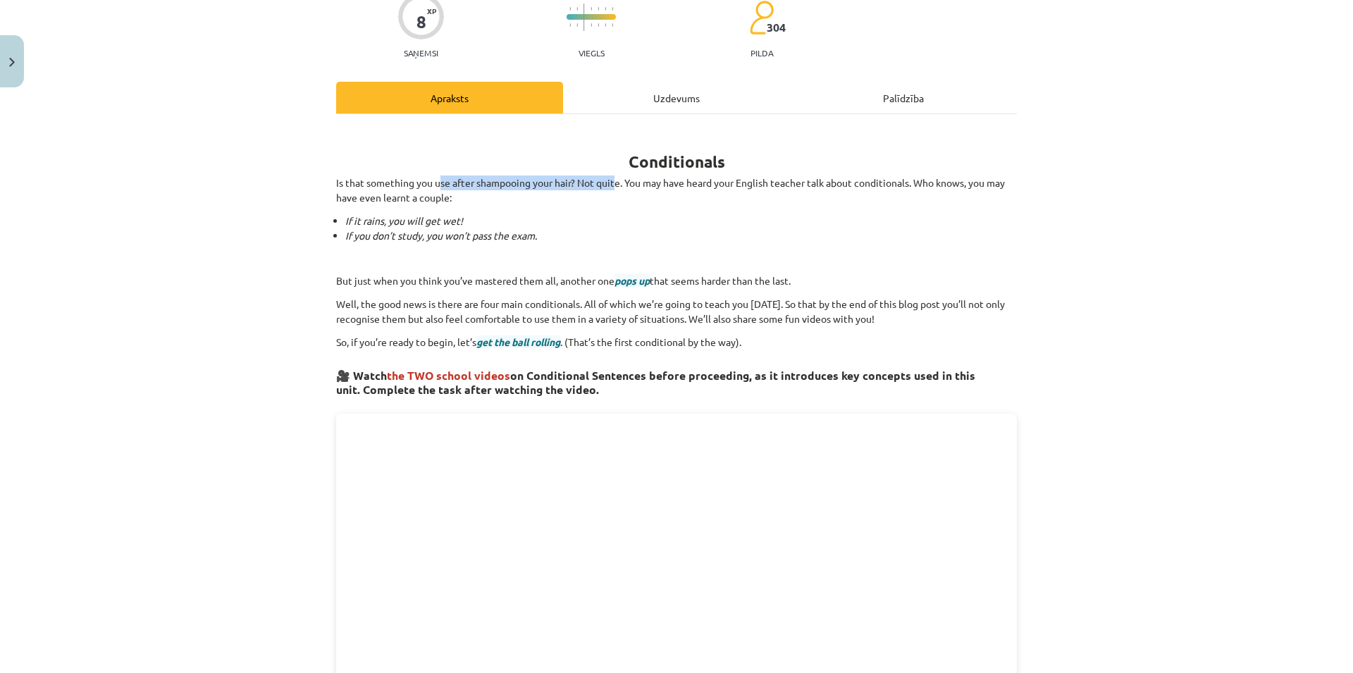
drag, startPoint x: 435, startPoint y: 180, endPoint x: 612, endPoint y: 182, distance: 176.1
click at [612, 182] on p "Is that something you use after shampooing your hair? Not quite. You may have h…" at bounding box center [676, 190] width 681 height 30
click at [550, 222] on li "If it rains, you will get wet!" at bounding box center [680, 220] width 671 height 15
drag, startPoint x: 606, startPoint y: 140, endPoint x: 684, endPoint y: 118, distance: 81.4
click at [664, 110] on div "Mācību tēma: Angļu valoda i - 10.klase 1.ieskaites mācību materiāls #6 📝 Topic …" at bounding box center [676, 336] width 1353 height 673
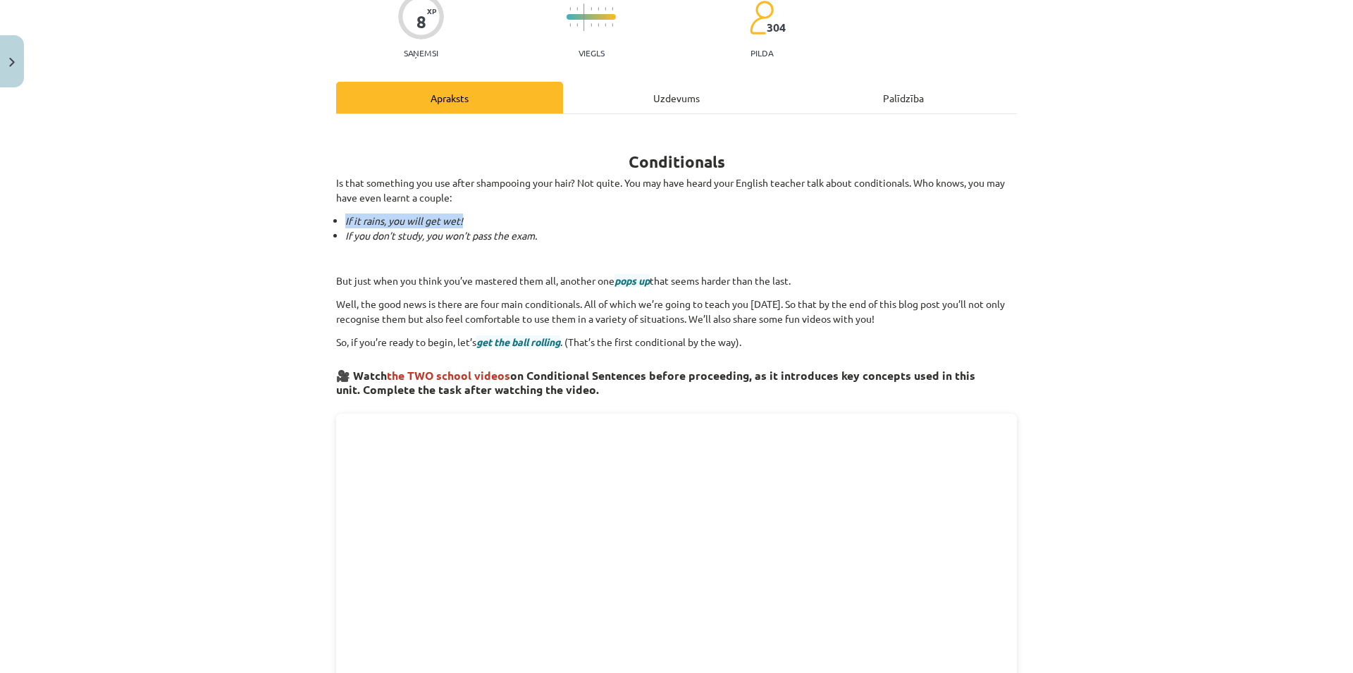
click at [534, 212] on div "Conditionals Is that something you use after shampooing your hair? Not quite. Y…" at bounding box center [676, 628] width 681 height 1003
click at [525, 197] on p "Is that something you use after shampooing your hair? Not quite. You may have h…" at bounding box center [676, 190] width 681 height 30
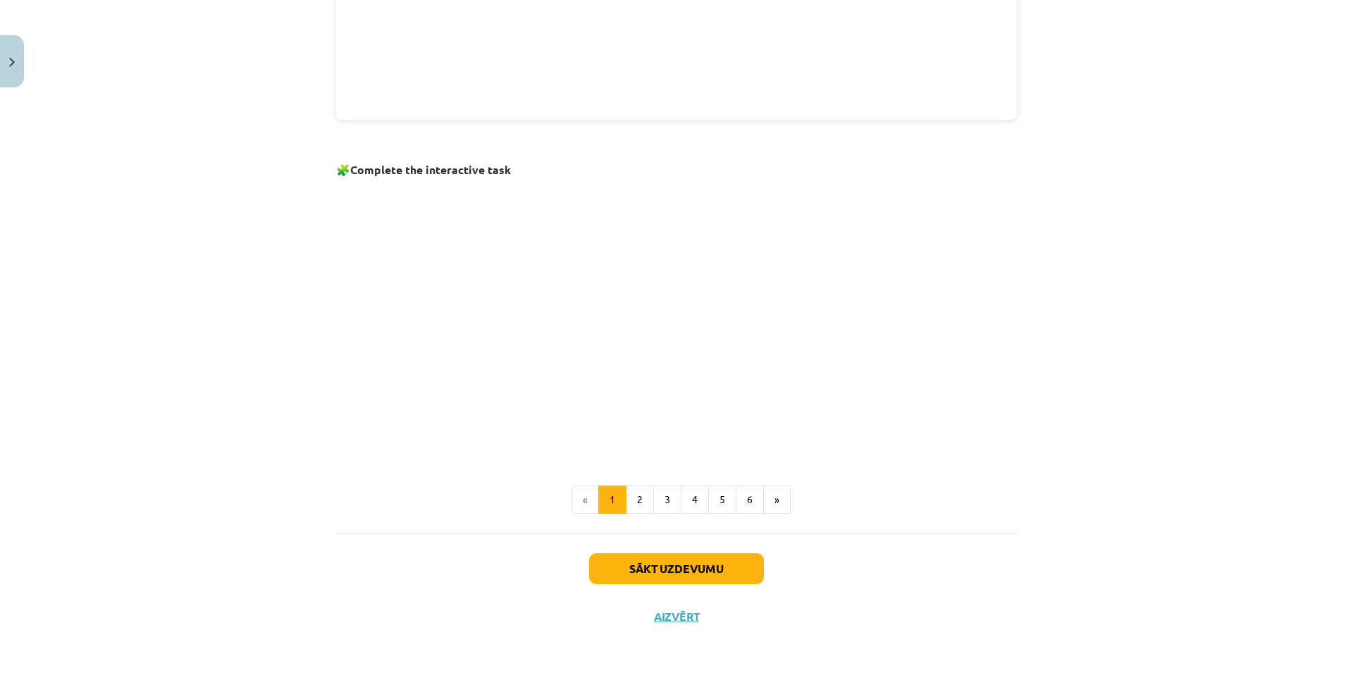
scroll to position [193, 0]
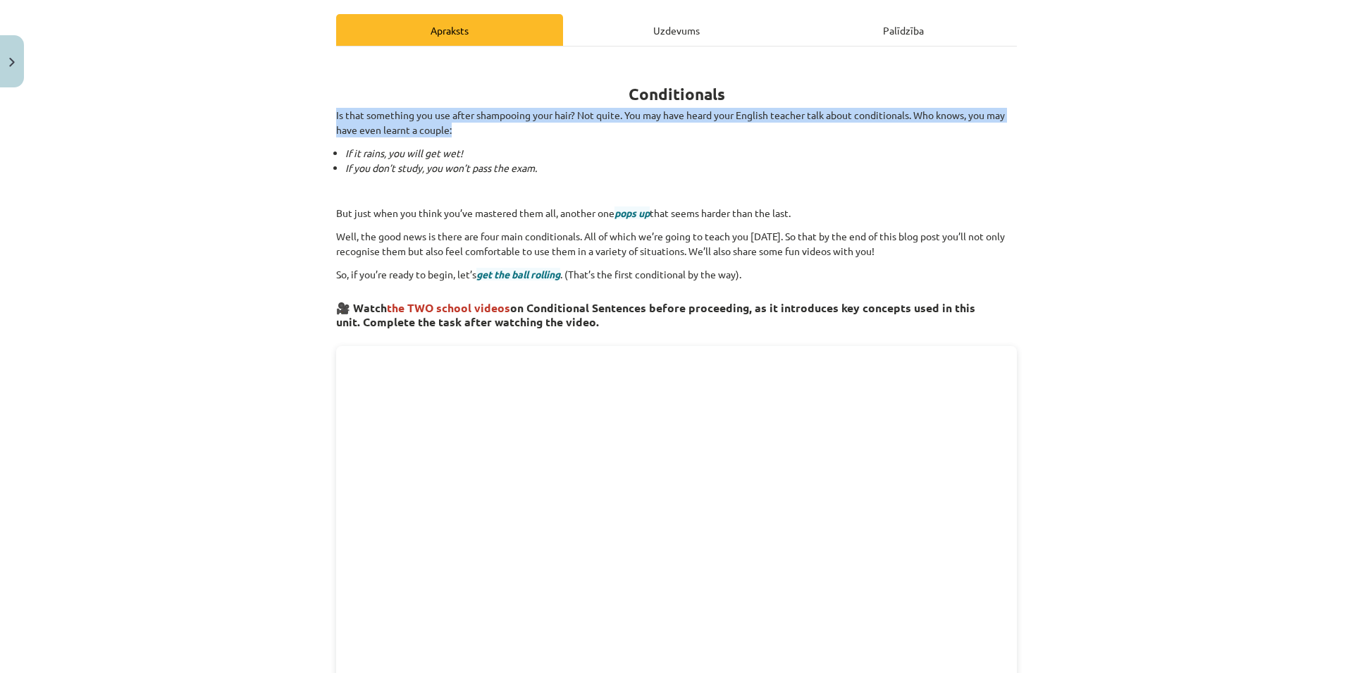
drag, startPoint x: 385, startPoint y: 123, endPoint x: 852, endPoint y: 127, distance: 467.1
click at [852, 126] on div "Mācību tēma: Angļu valoda i - 10.klase 1.ieskaites mācību materiāls #6 📝 Topic …" at bounding box center [676, 336] width 1353 height 673
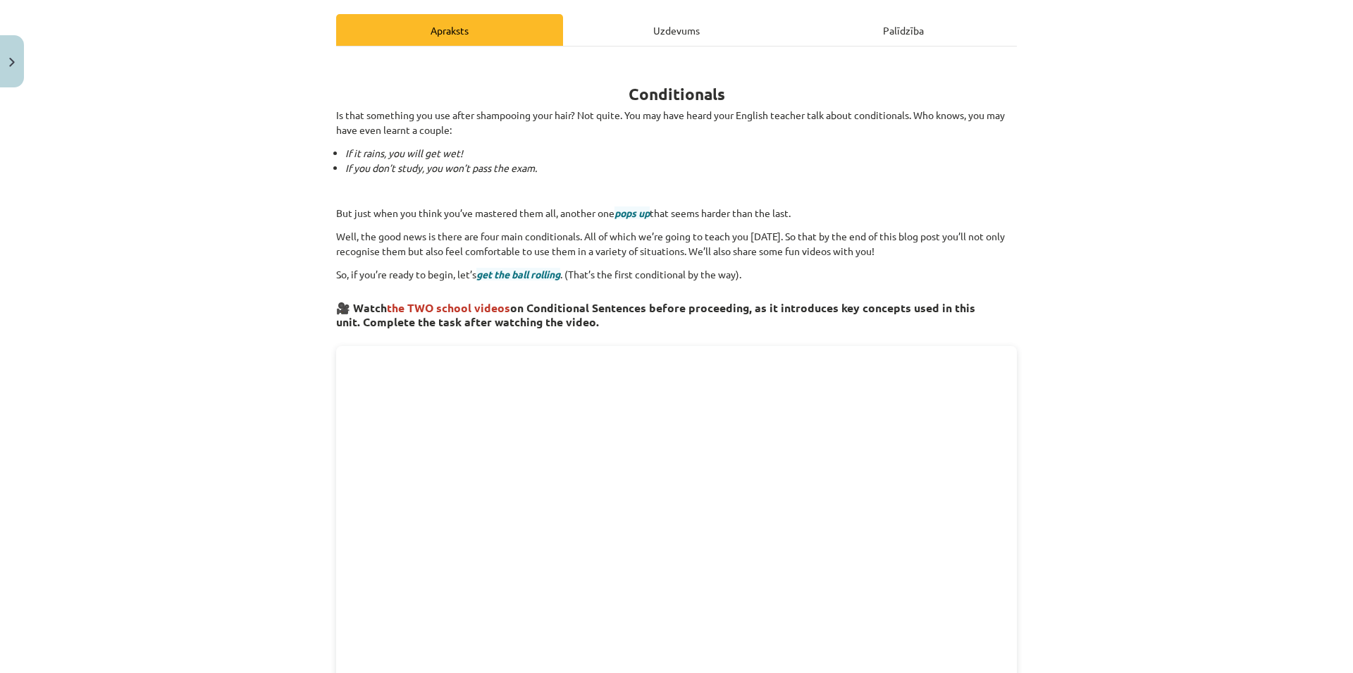
click at [642, 129] on p "Is that something you use after shampooing your hair? Not quite. You may have h…" at bounding box center [676, 123] width 681 height 30
drag, startPoint x: 520, startPoint y: 142, endPoint x: 941, endPoint y: 168, distance: 422.1
click at [941, 168] on div "Conditionals Is that something you use after shampooing your hair? Not quite. Y…" at bounding box center [676, 560] width 681 height 1003
click at [818, 111] on p "Is that something you use after shampooing your hair? Not quite. You may have h…" at bounding box center [676, 123] width 681 height 30
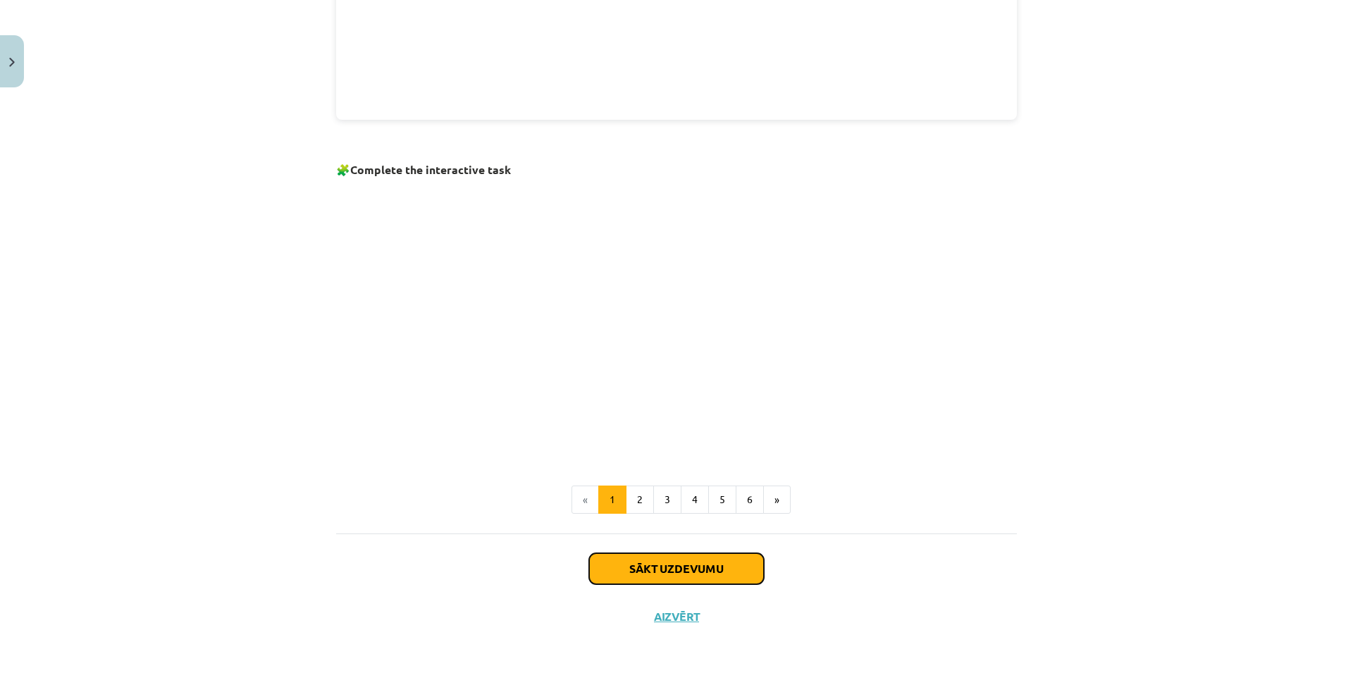
click at [713, 556] on button "Sākt uzdevumu" at bounding box center [676, 568] width 175 height 31
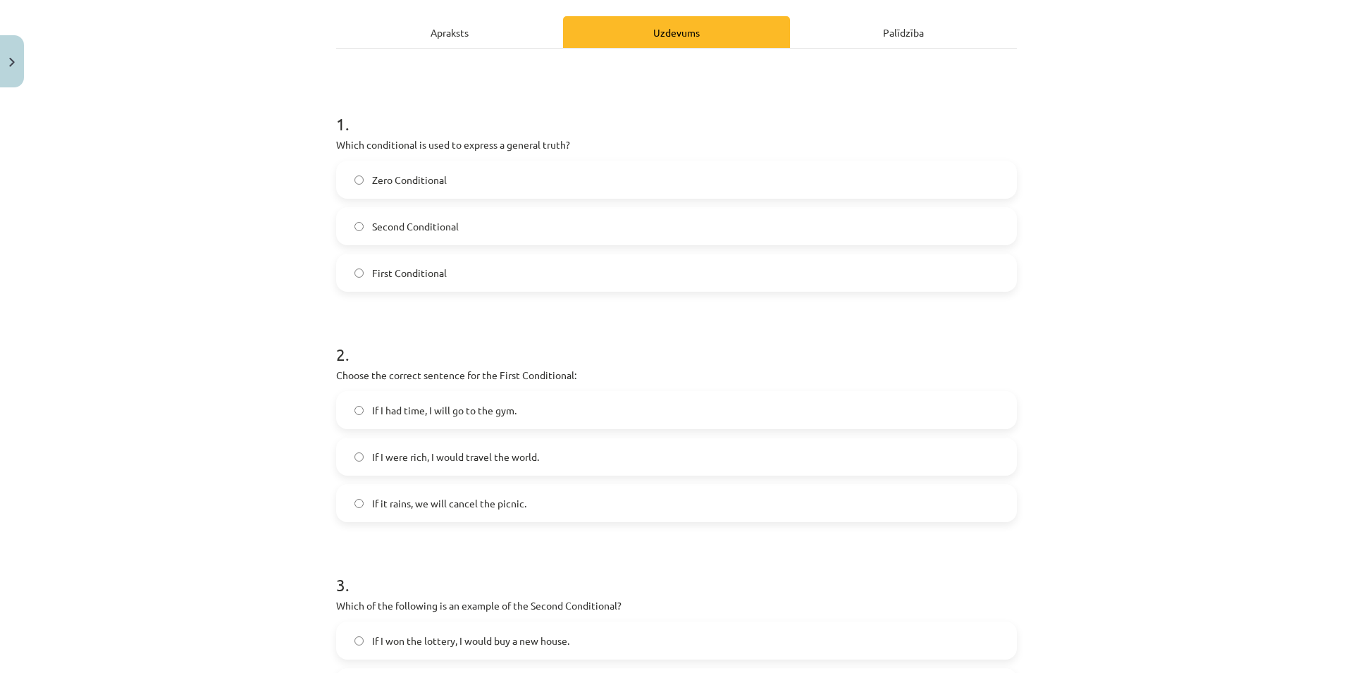
scroll to position [0, 0]
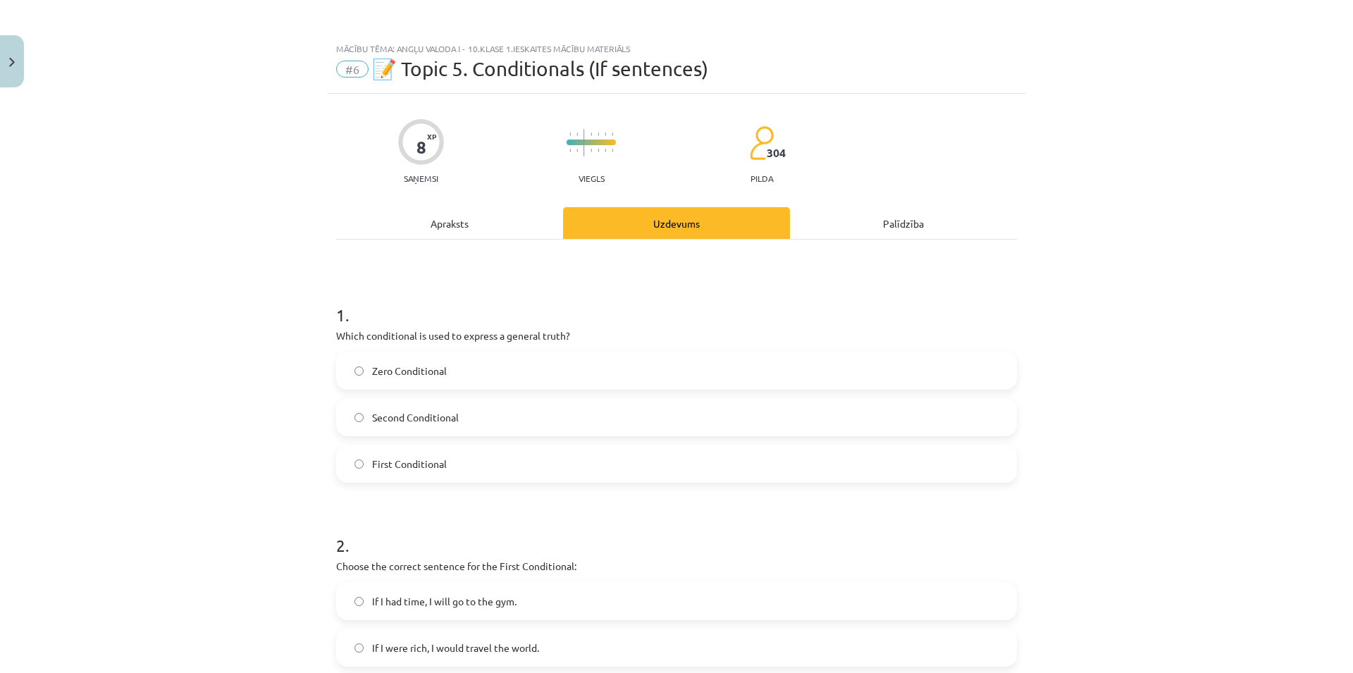
click at [428, 211] on div "Apraksts" at bounding box center [449, 223] width 227 height 32
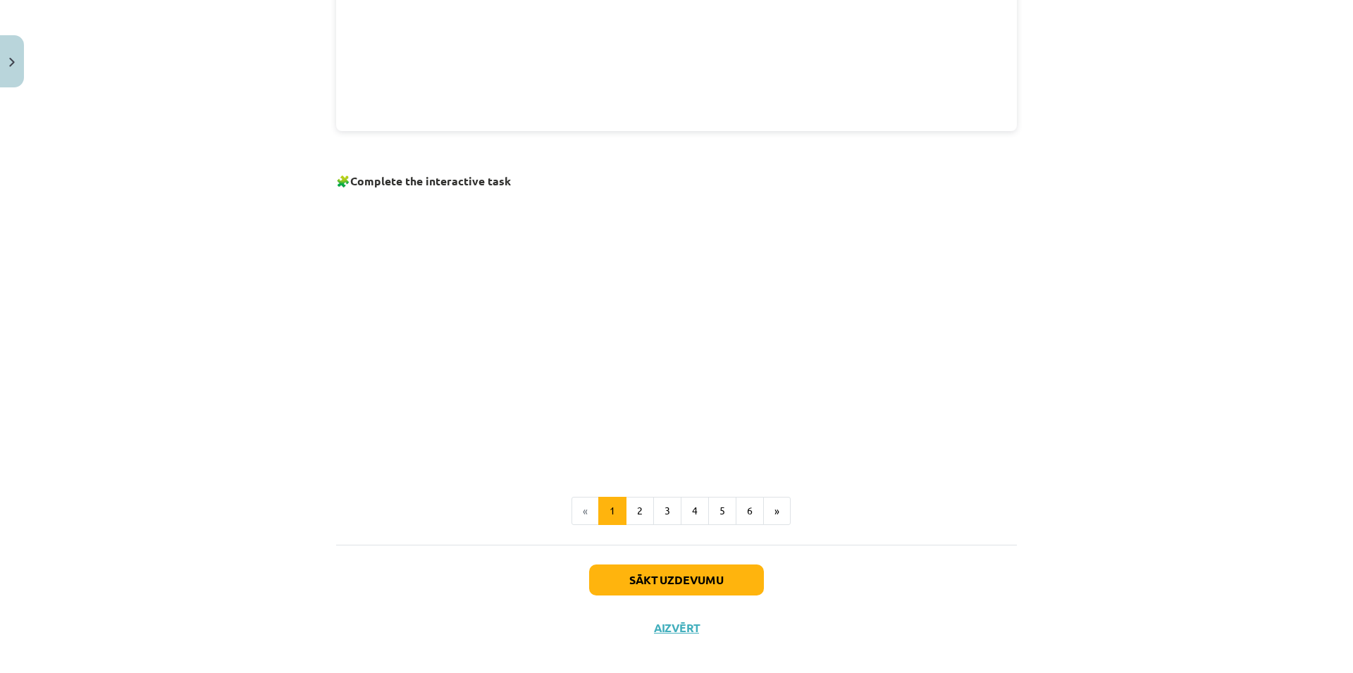
scroll to position [802, 0]
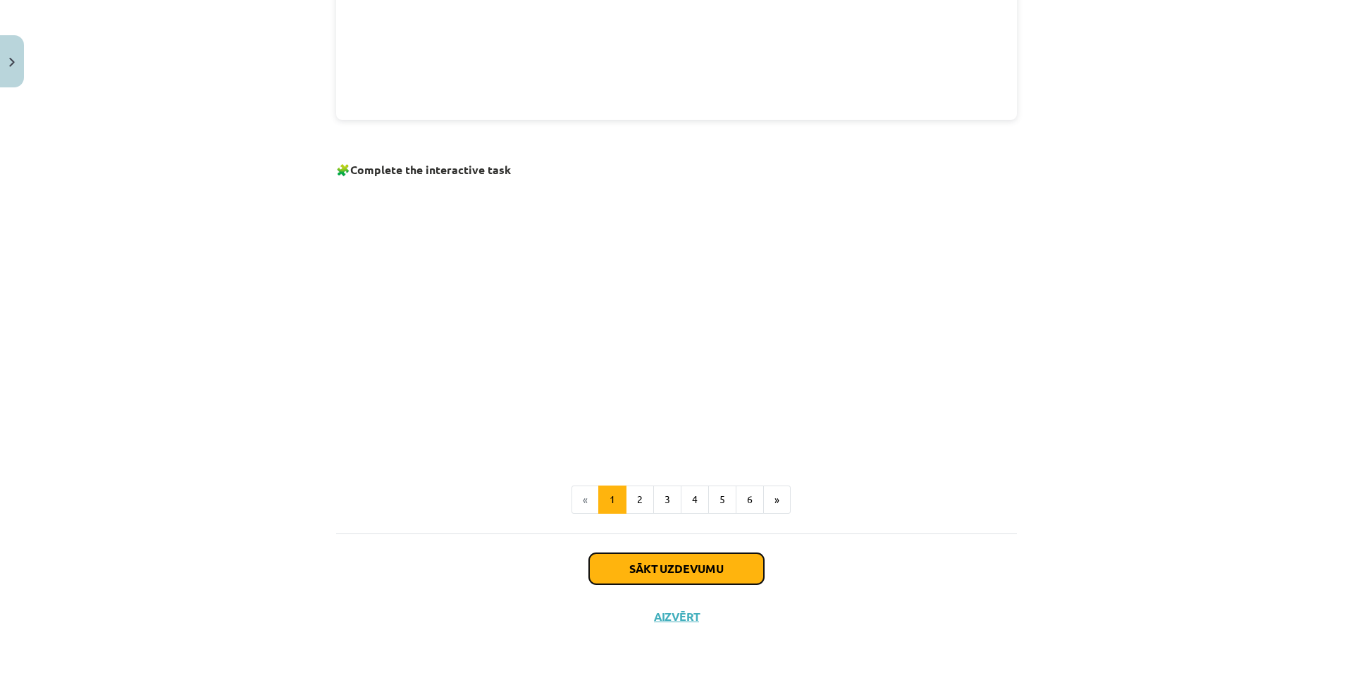
click at [644, 573] on button "Sākt uzdevumu" at bounding box center [676, 568] width 175 height 31
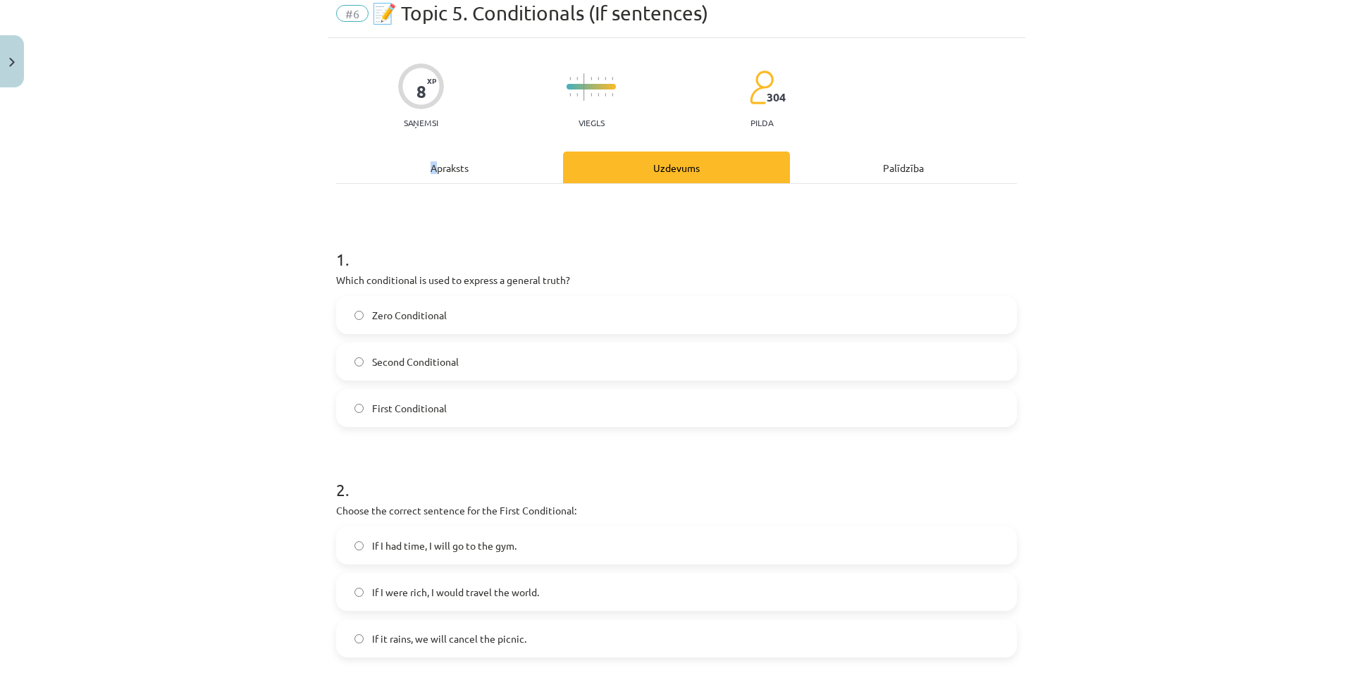
scroll to position [0, 0]
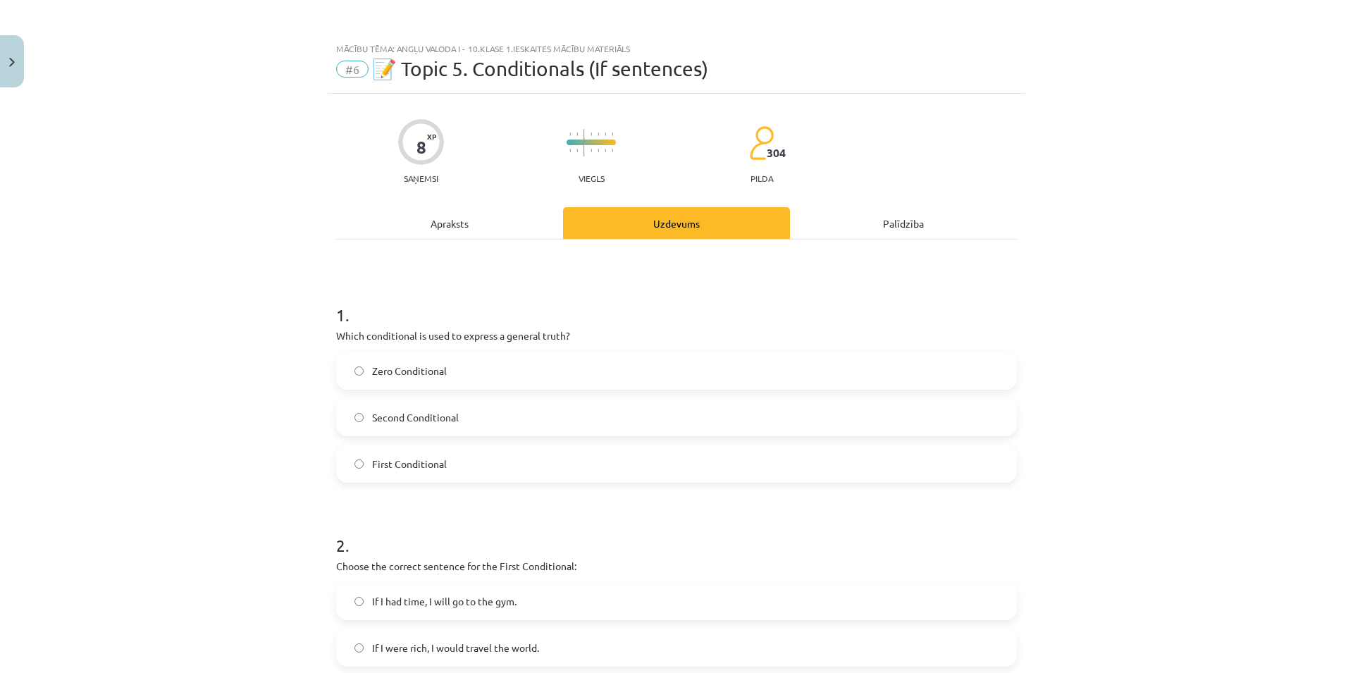
click at [504, 283] on h1 "1 ." at bounding box center [676, 302] width 681 height 44
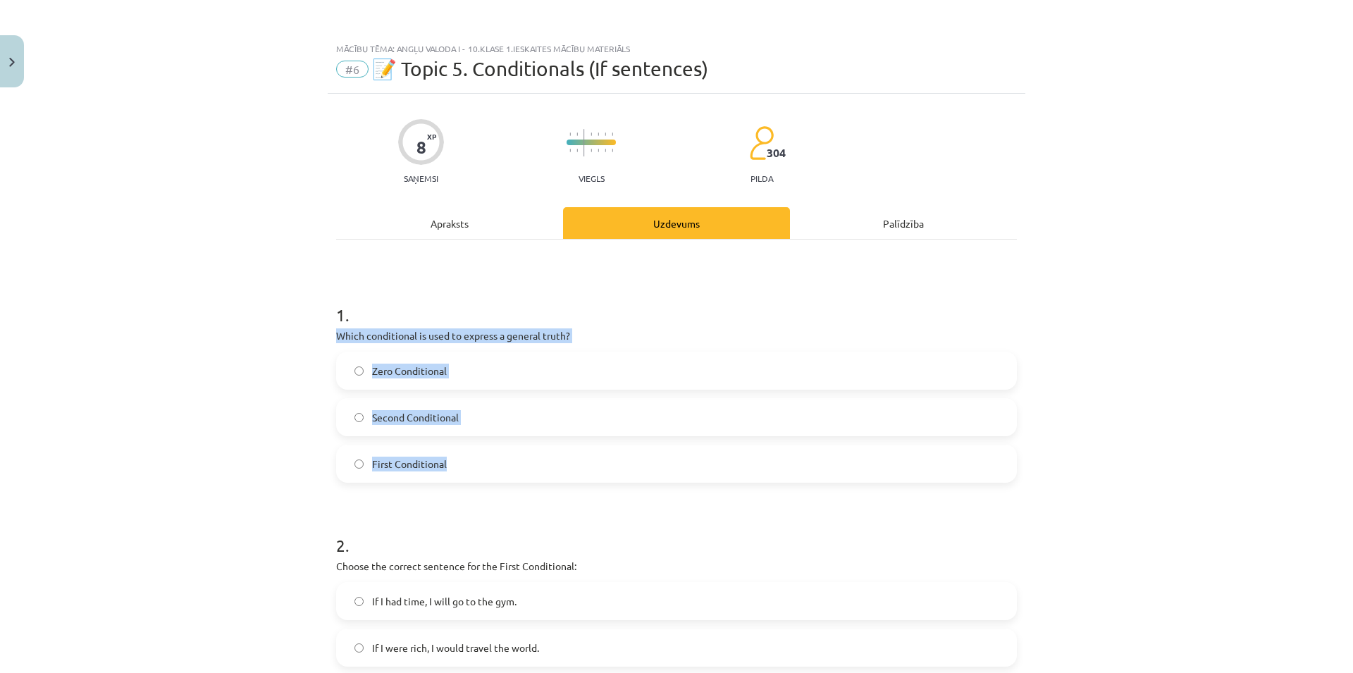
drag, startPoint x: 321, startPoint y: 341, endPoint x: 1144, endPoint y: 456, distance: 831.5
click at [1144, 456] on div "Mācību tēma: Angļu valoda i - 10.klase 1.ieskaites mācību materiāls #6 📝 Topic …" at bounding box center [676, 336] width 1353 height 673
copy div "Which conditional is used to express a general truth? Zero Conditional Second C…"
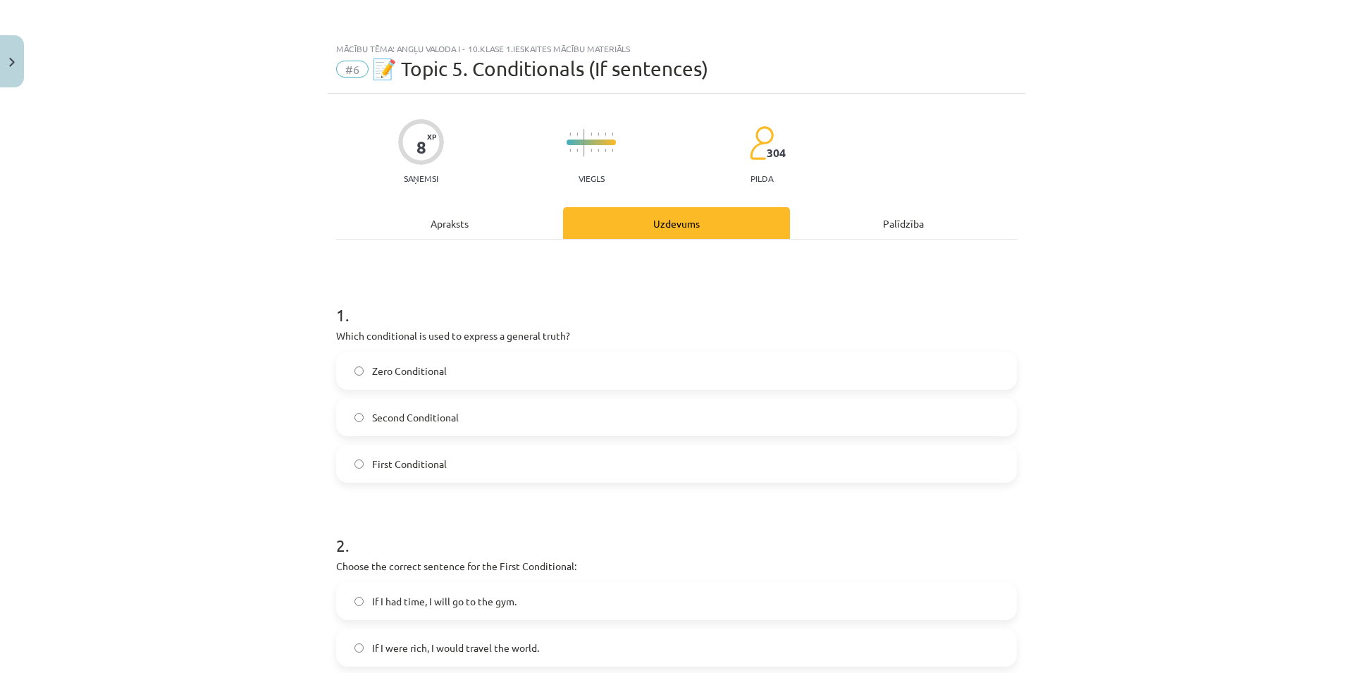
click at [137, 319] on div "Mācību tēma: Angļu valoda i - 10.klase 1.ieskaites mācību materiāls #6 📝 Topic …" at bounding box center [676, 336] width 1353 height 673
click at [382, 368] on span "Zero Conditional" at bounding box center [409, 371] width 75 height 15
click at [372, 371] on span "Zero Conditional" at bounding box center [409, 371] width 75 height 15
click at [259, 418] on div "Mācību tēma: Angļu valoda i - 10.klase 1.ieskaites mācību materiāls #6 📝 Topic …" at bounding box center [676, 336] width 1353 height 673
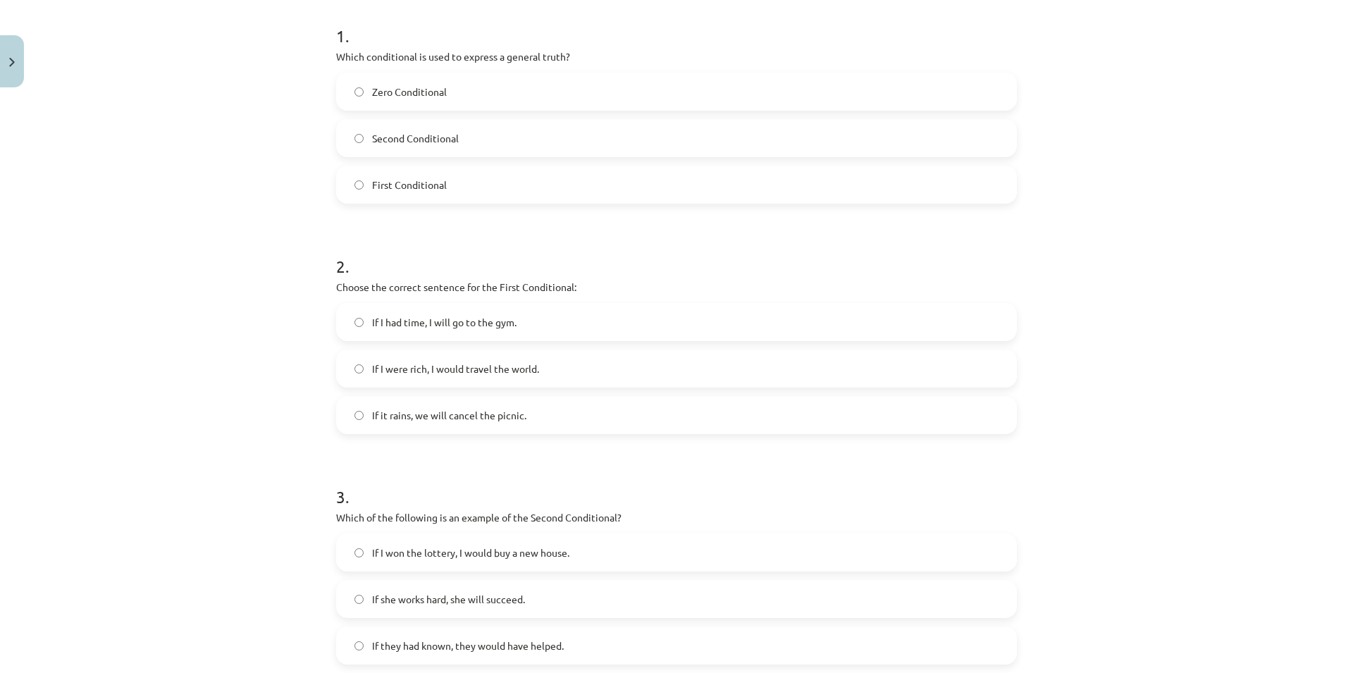
scroll to position [259, 0]
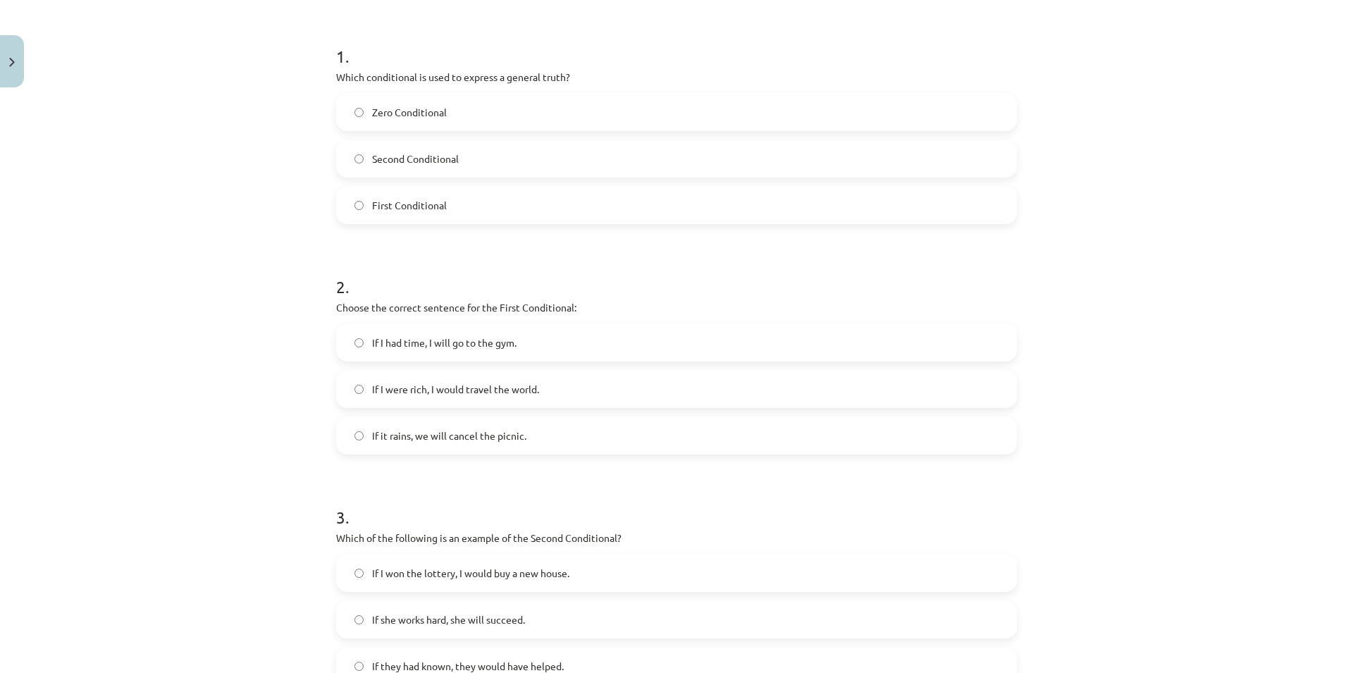
click at [586, 440] on label "If it rains, we will cancel the picnic." at bounding box center [676, 435] width 678 height 35
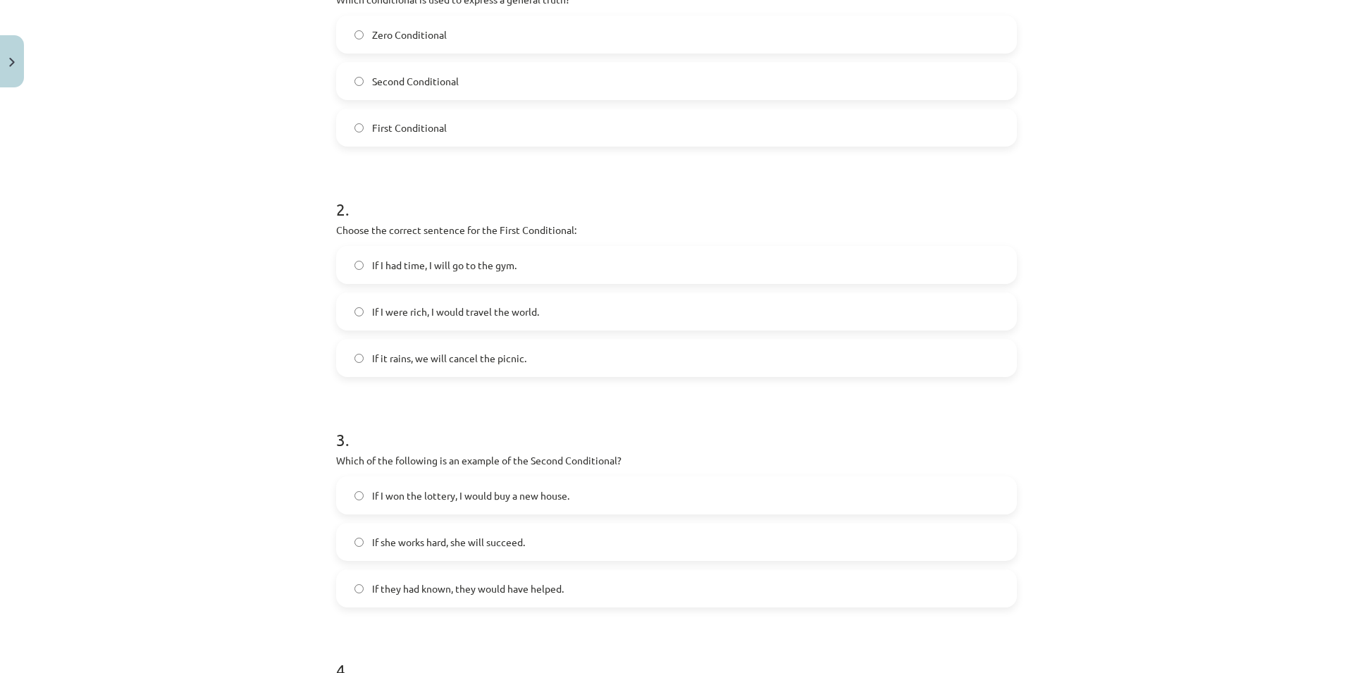
scroll to position [271, 0]
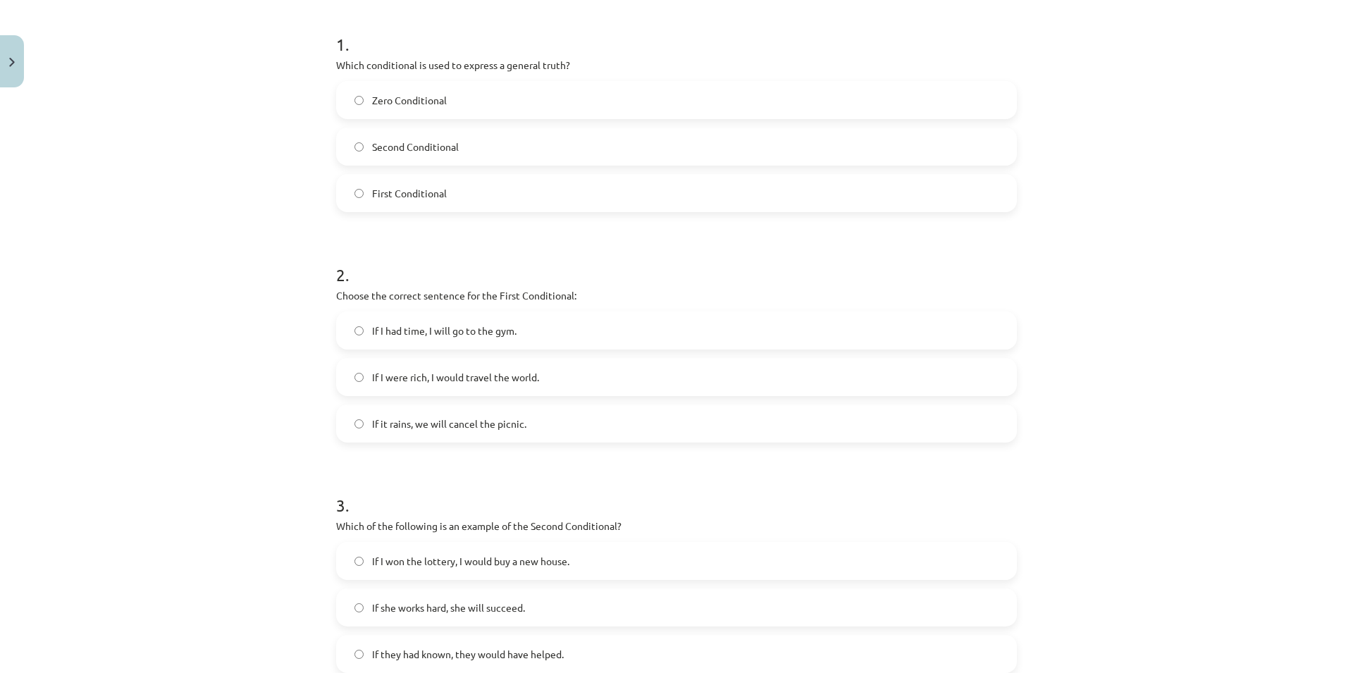
click at [483, 383] on span "If I were rich, I would travel the world." at bounding box center [455, 377] width 167 height 15
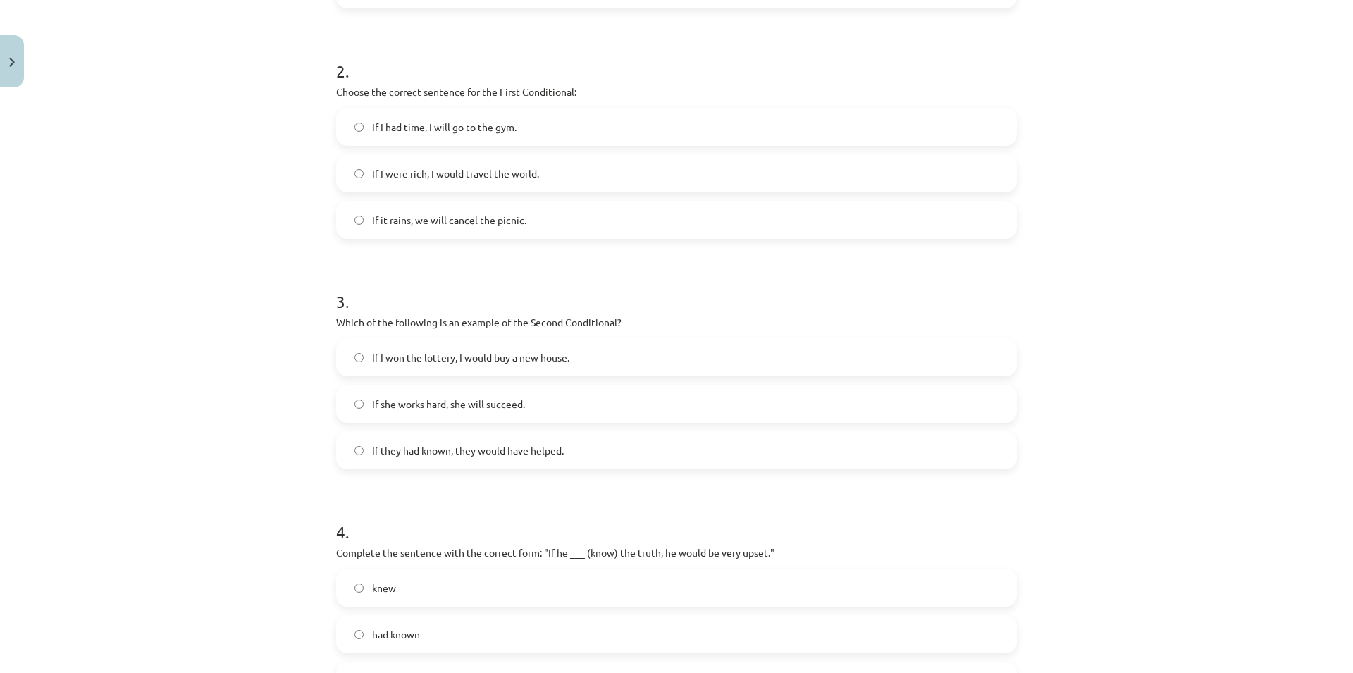
scroll to position [473, 0]
click at [600, 453] on label "If they had known, they would have helped." at bounding box center [676, 450] width 678 height 35
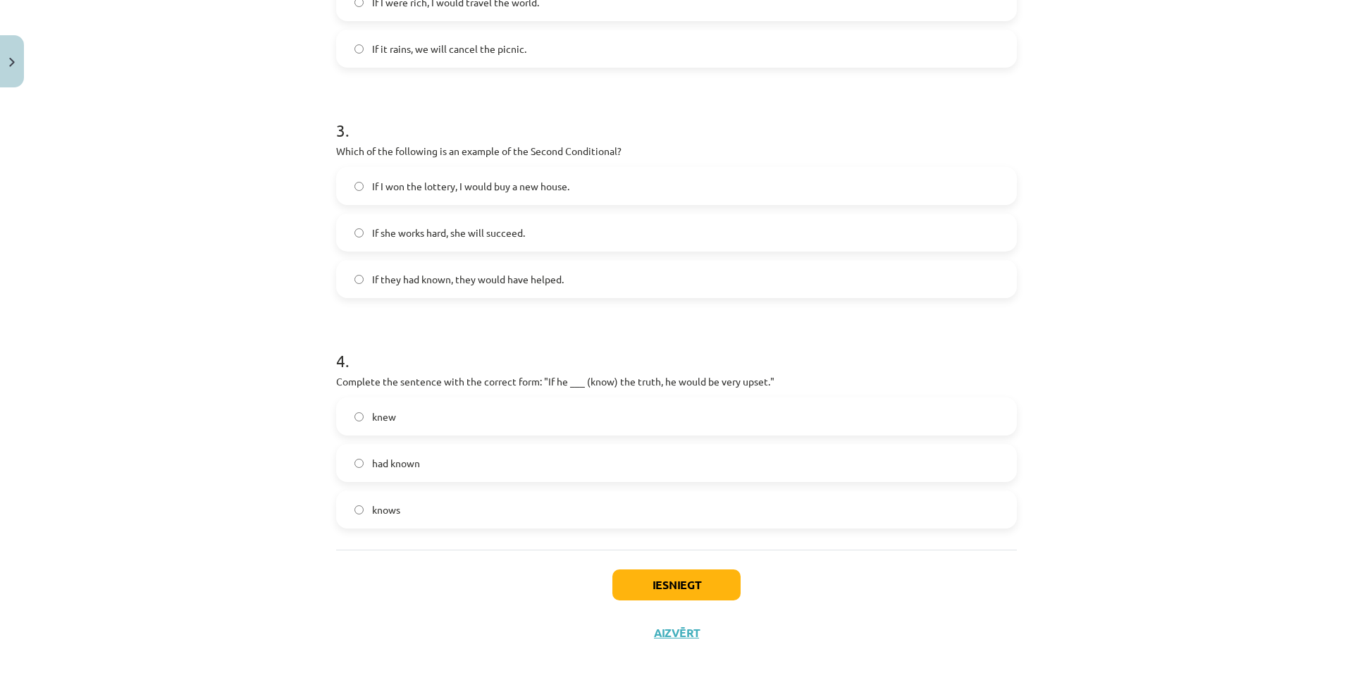
scroll to position [664, 0]
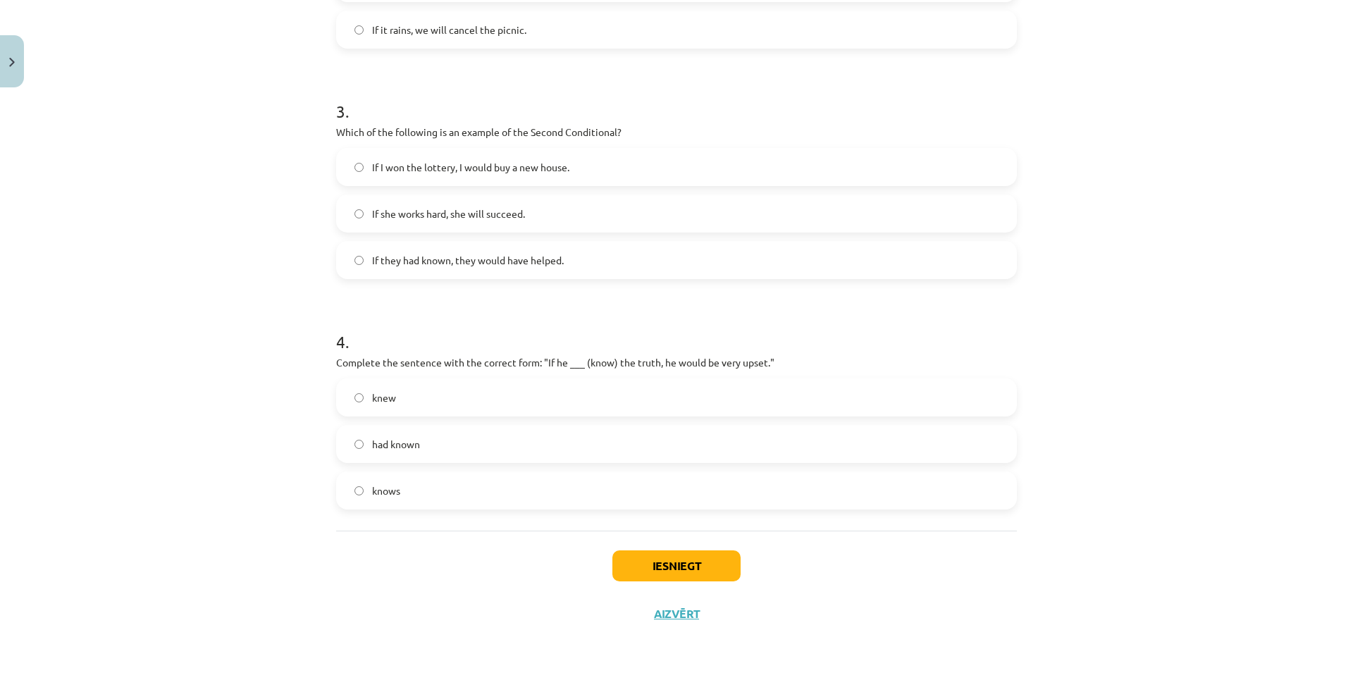
click at [426, 397] on label "knew" at bounding box center [676, 397] width 678 height 35
click at [664, 566] on button "Iesniegt" at bounding box center [676, 565] width 128 height 31
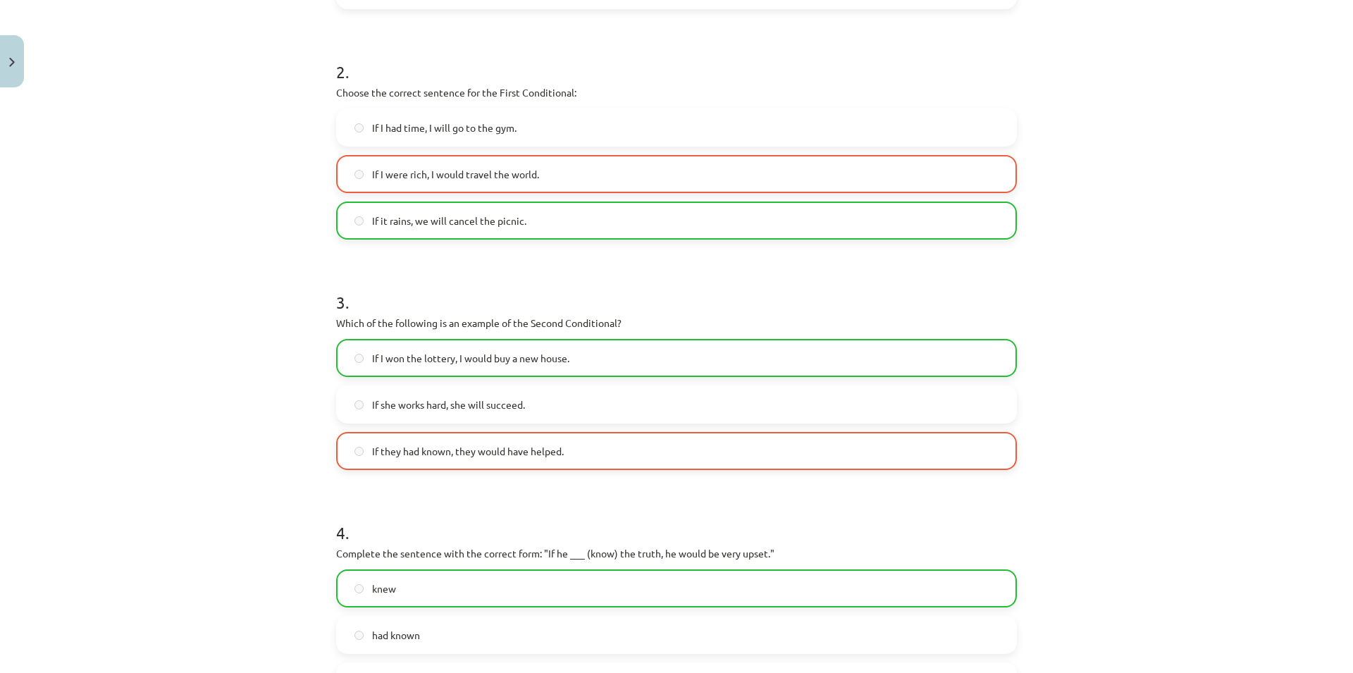
scroll to position [709, 0]
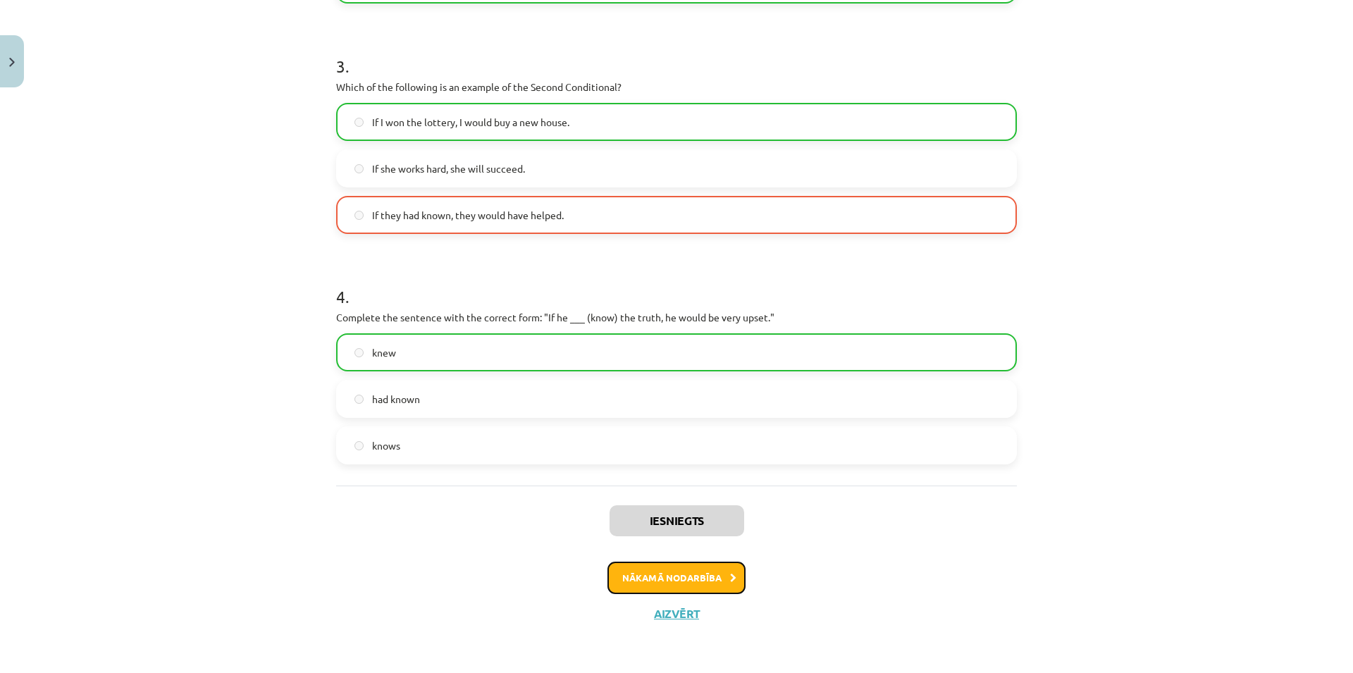
click at [719, 572] on button "Nākamā nodarbība" at bounding box center [676, 577] width 138 height 32
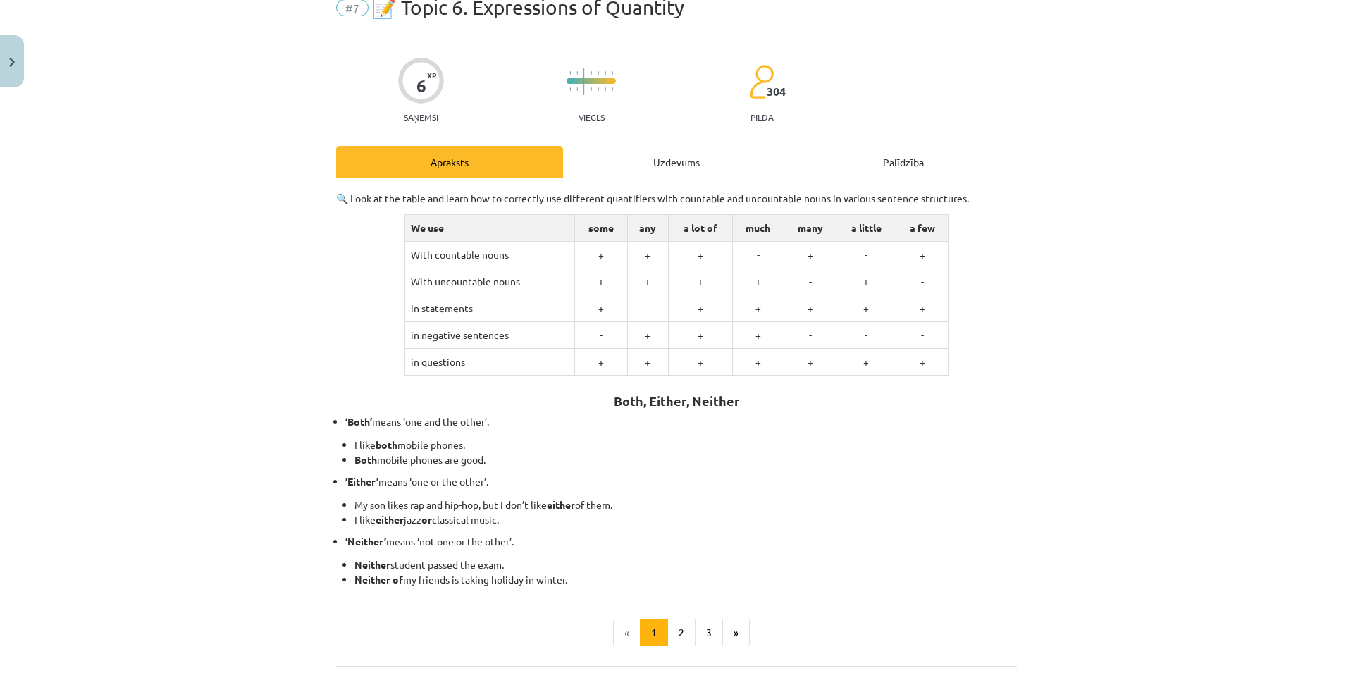
scroll to position [129, 0]
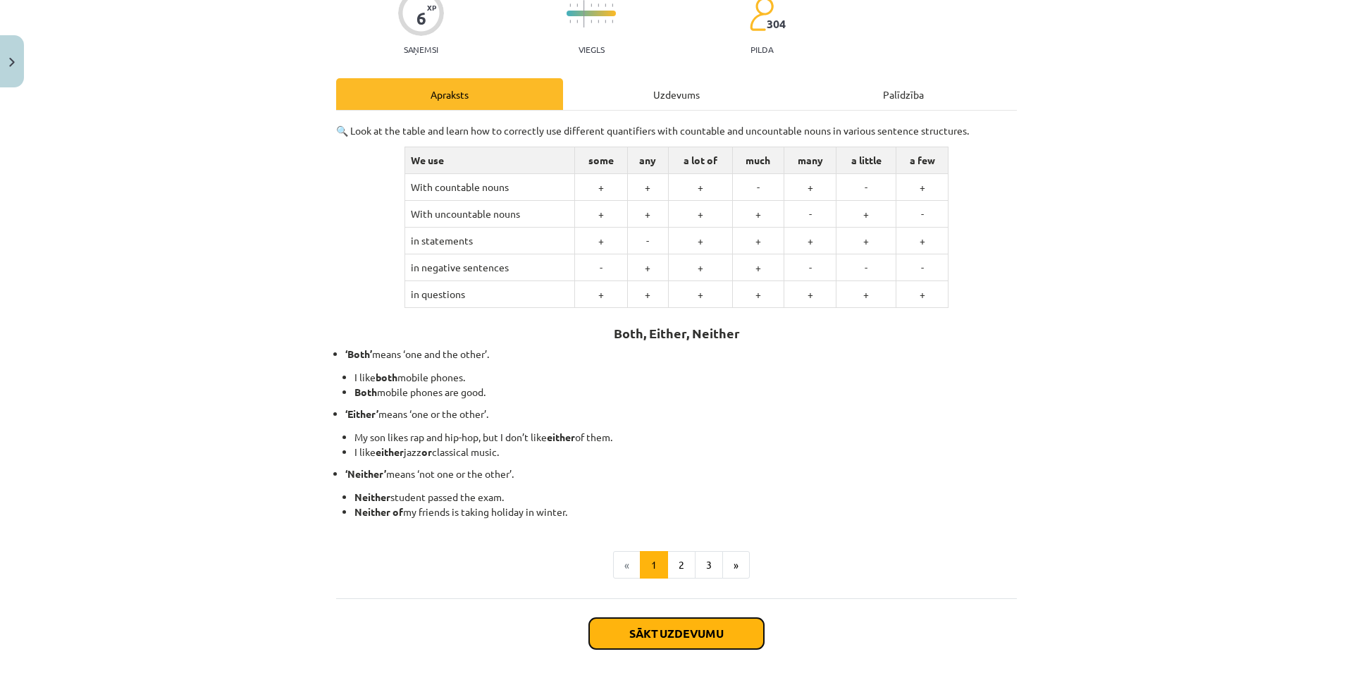
click at [663, 640] on button "Sākt uzdevumu" at bounding box center [676, 633] width 175 height 31
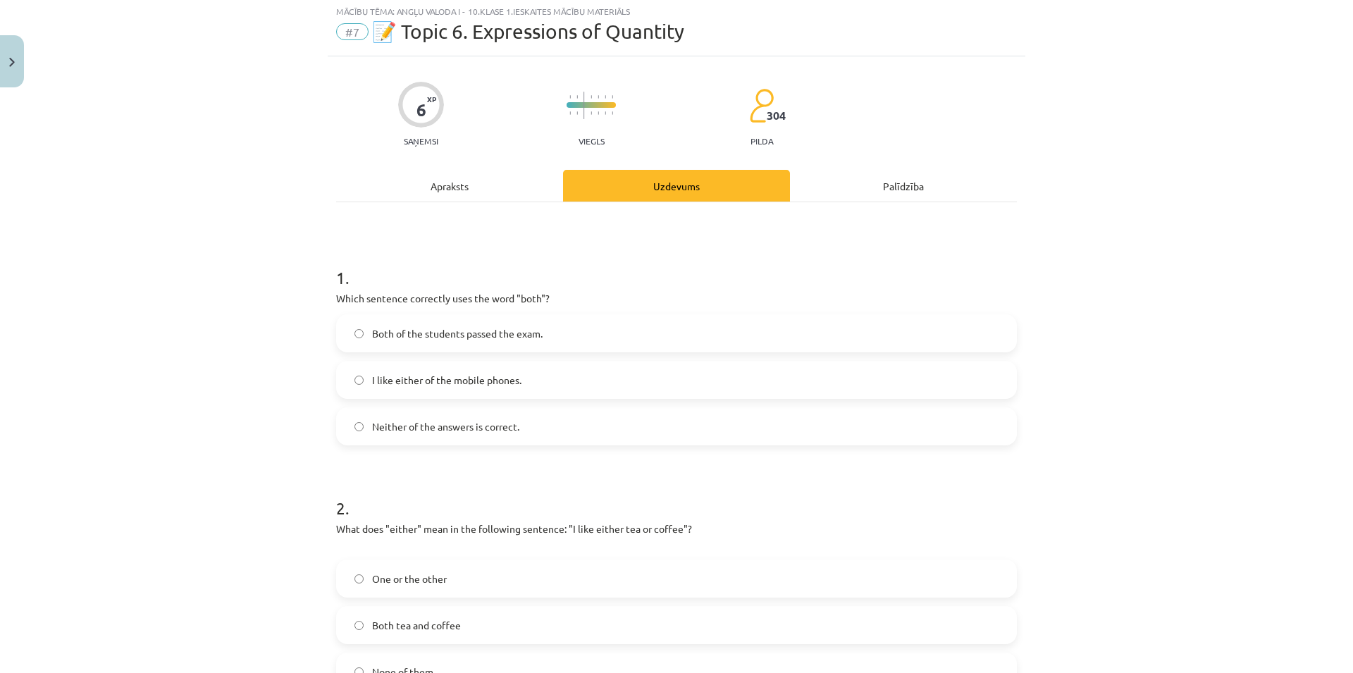
scroll to position [35, 0]
click at [564, 335] on label "Both of the students passed the exam." at bounding box center [676, 335] width 678 height 35
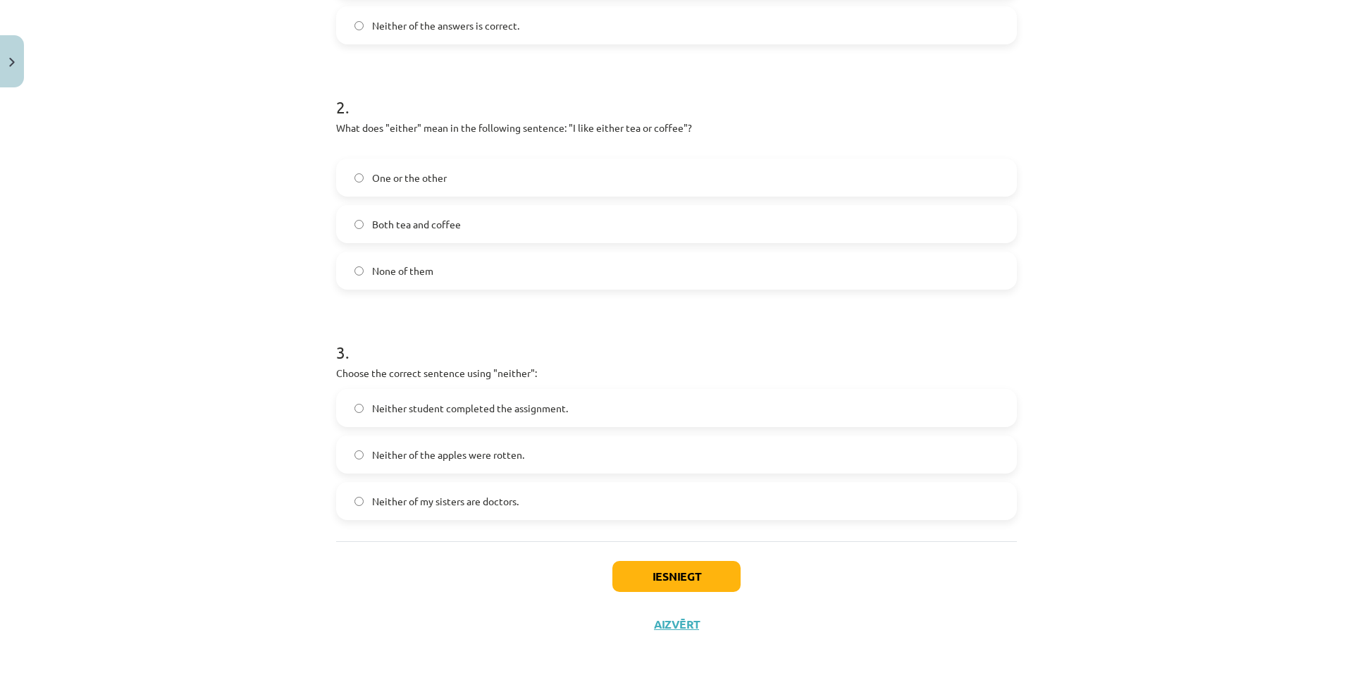
scroll to position [441, 0]
click at [528, 179] on label "One or the other" at bounding box center [676, 174] width 678 height 35
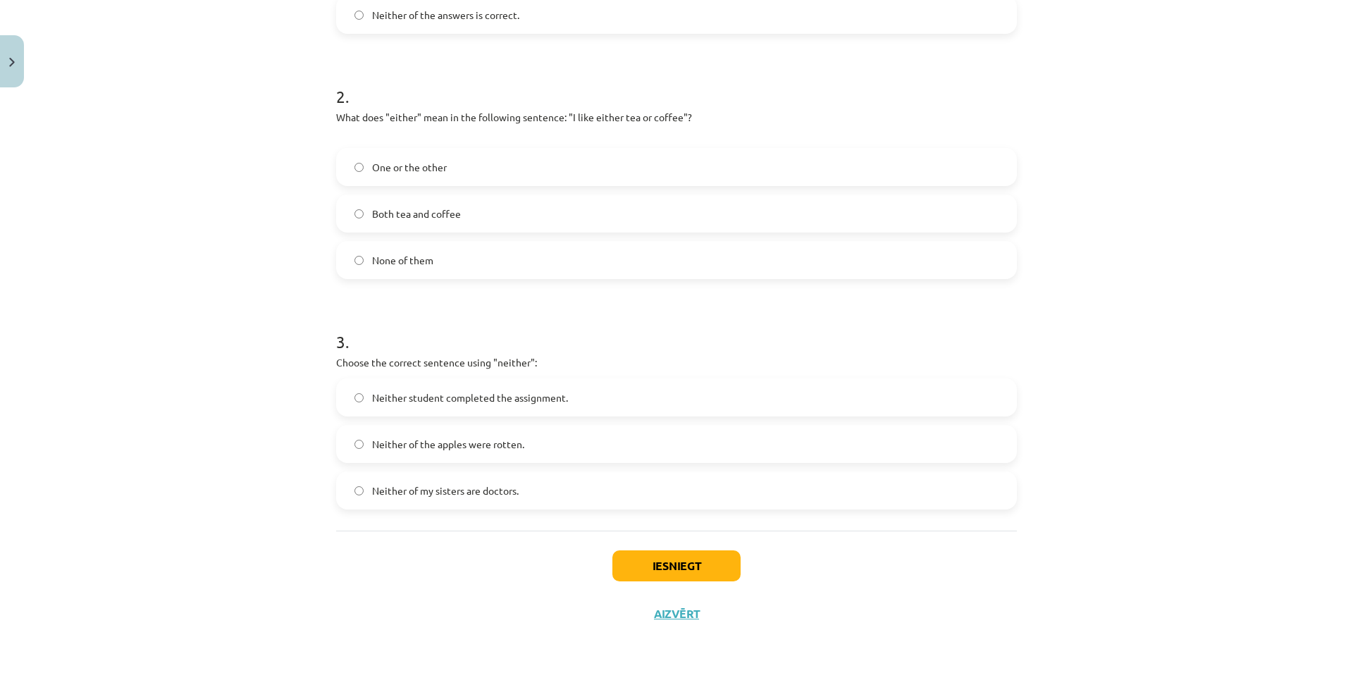
drag, startPoint x: 326, startPoint y: 318, endPoint x: 316, endPoint y: 331, distance: 16.1
click at [318, 333] on div "Mācību tēma: Angļu valoda i - 10.klase 1.ieskaites mācību materiāls #7 📝 Topic …" at bounding box center [676, 336] width 1353 height 673
click at [696, 391] on label "Neither student completed the assignment." at bounding box center [676, 397] width 678 height 35
click at [678, 583] on div "Iesniegt Aizvērt" at bounding box center [676, 579] width 681 height 99
click at [682, 569] on button "Iesniegt" at bounding box center [676, 565] width 128 height 31
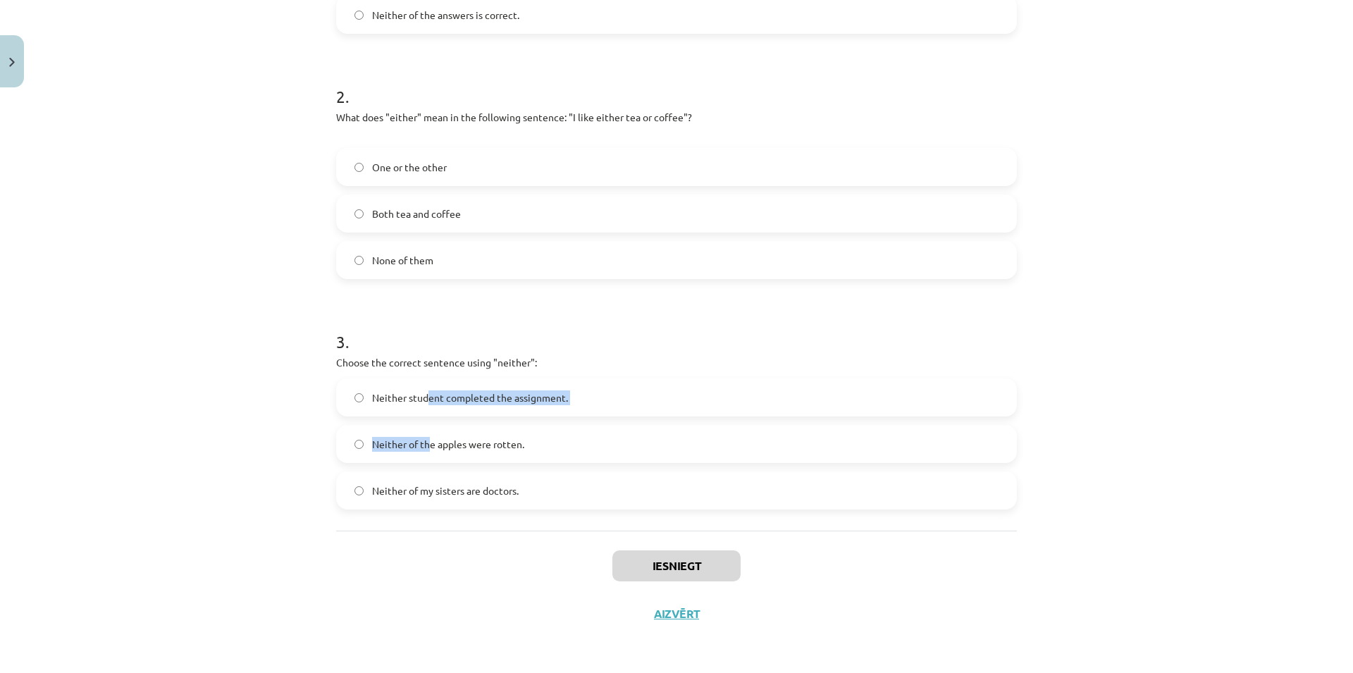
drag, startPoint x: 421, startPoint y: 418, endPoint x: 426, endPoint y: 428, distance: 10.4
click at [426, 428] on div "Neither student completed the assignment. Neither of the apples were rotten. Ne…" at bounding box center [676, 443] width 681 height 131
click at [426, 428] on label "Neither of the apples were rotten." at bounding box center [676, 443] width 678 height 35
click at [633, 559] on button "Iesniegt" at bounding box center [676, 565] width 128 height 31
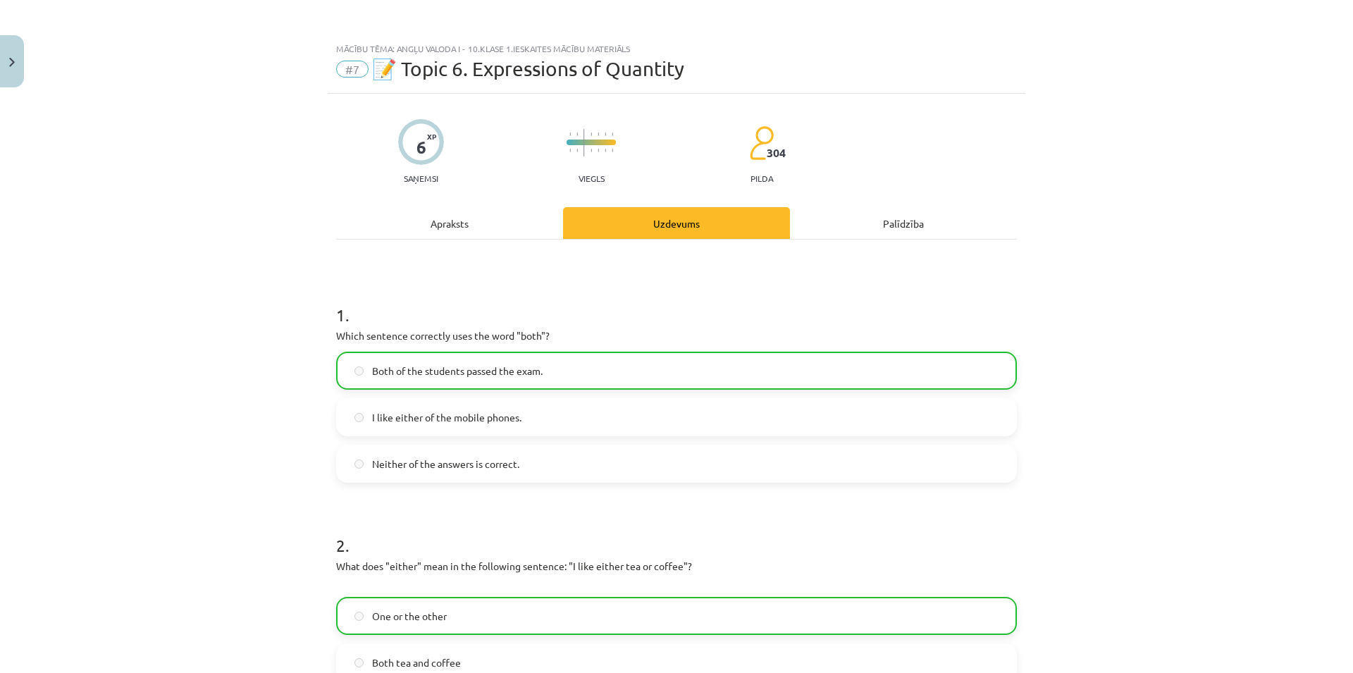
scroll to position [494, 0]
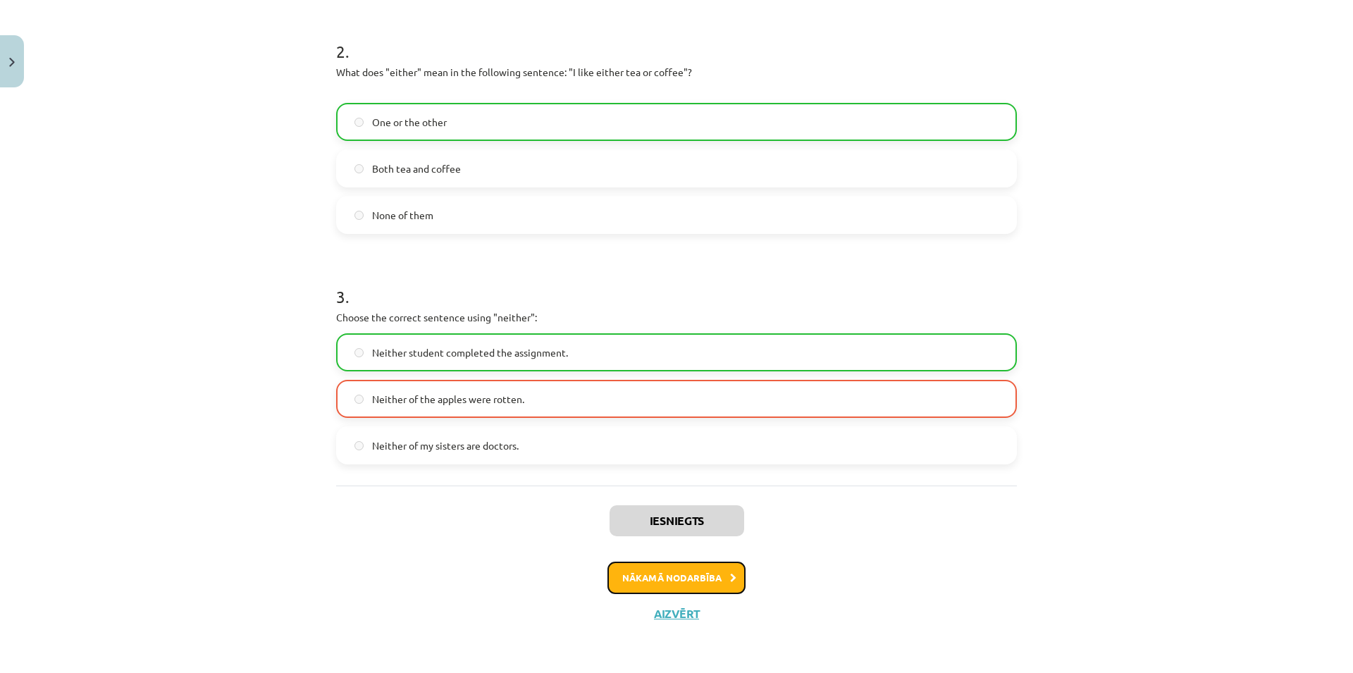
click at [719, 574] on button "Nākamā nodarbība" at bounding box center [676, 577] width 138 height 32
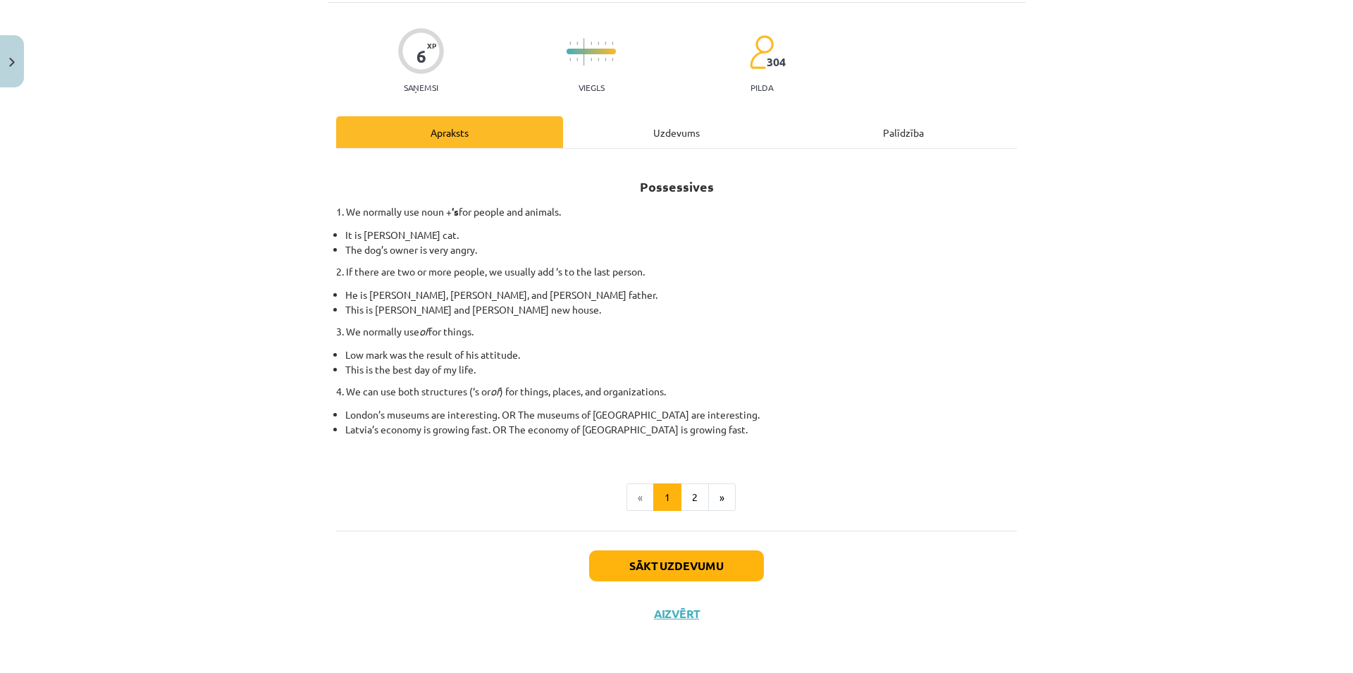
scroll to position [91, 0]
click at [449, 211] on p "1. We normally use noun + ‘s for people and animals." at bounding box center [676, 211] width 681 height 15
click at [1064, 328] on div "Mācību tēma: Angļu valoda i - 10.klase 1.ieskaites mācību materiāls #8 📝 Topic …" at bounding box center [676, 336] width 1353 height 673
click at [654, 559] on button "Sākt uzdevumu" at bounding box center [676, 565] width 175 height 31
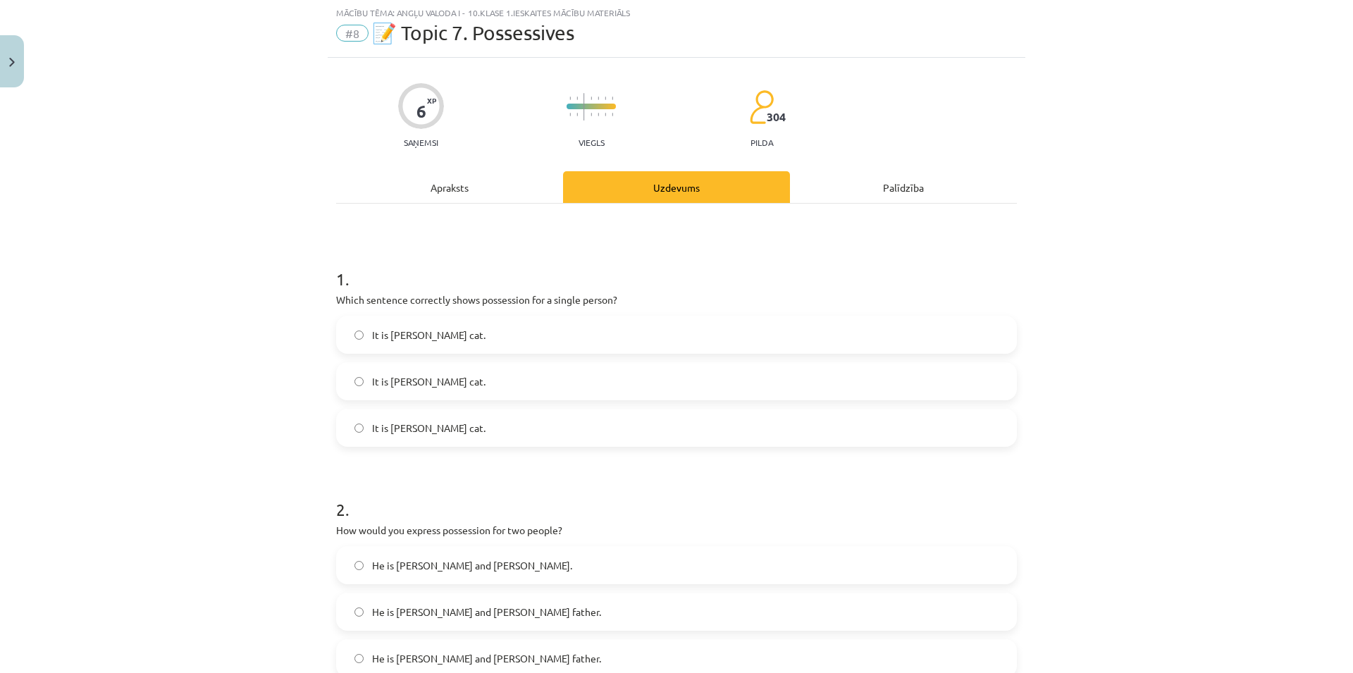
scroll to position [35, 0]
click at [550, 340] on label "It is [PERSON_NAME] cat." at bounding box center [676, 335] width 678 height 35
click at [375, 439] on label "It is [PERSON_NAME] cat." at bounding box center [676, 428] width 678 height 35
click at [404, 437] on label "It is [PERSON_NAME] cat." at bounding box center [676, 428] width 678 height 35
click at [479, 327] on label "It is [PERSON_NAME] cat." at bounding box center [676, 335] width 678 height 35
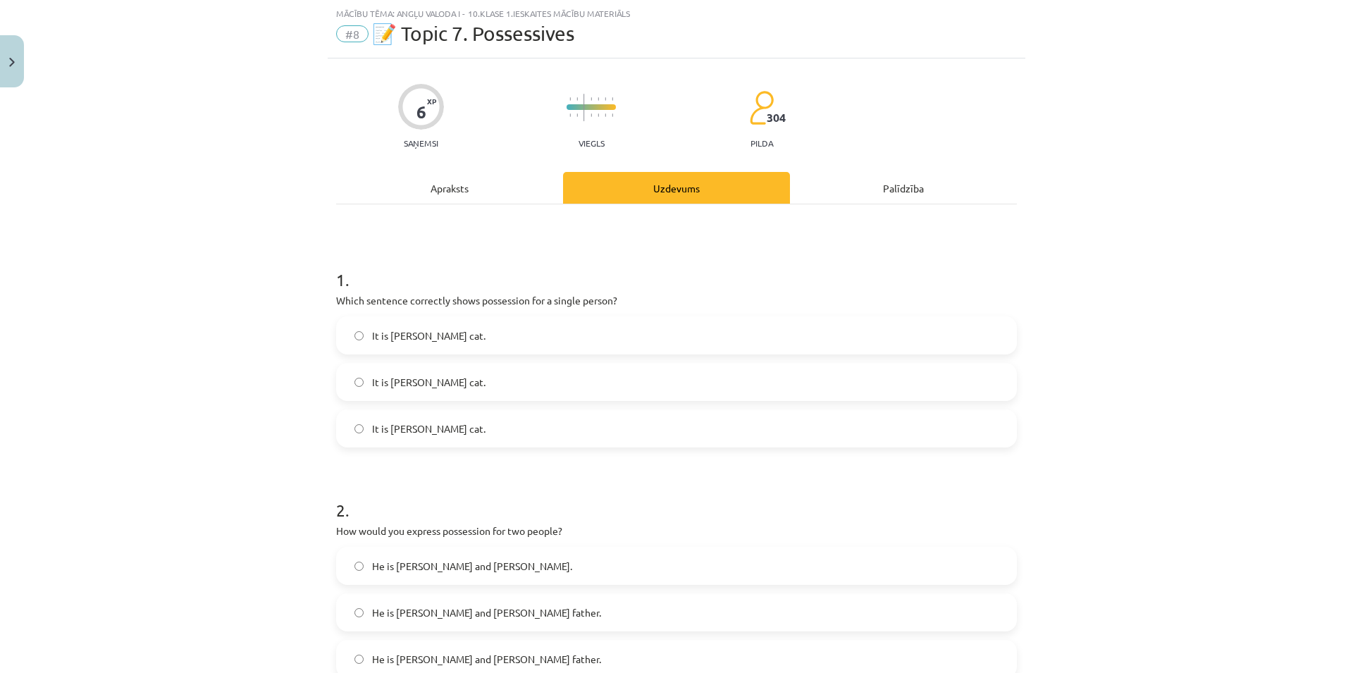
click at [461, 434] on label "It is [PERSON_NAME] cat." at bounding box center [676, 428] width 678 height 35
click at [473, 333] on label "It is [PERSON_NAME] cat." at bounding box center [676, 335] width 678 height 35
drag, startPoint x: 471, startPoint y: 426, endPoint x: 352, endPoint y: 316, distance: 162.0
click at [470, 426] on label "It is [PERSON_NAME] cat." at bounding box center [676, 428] width 678 height 35
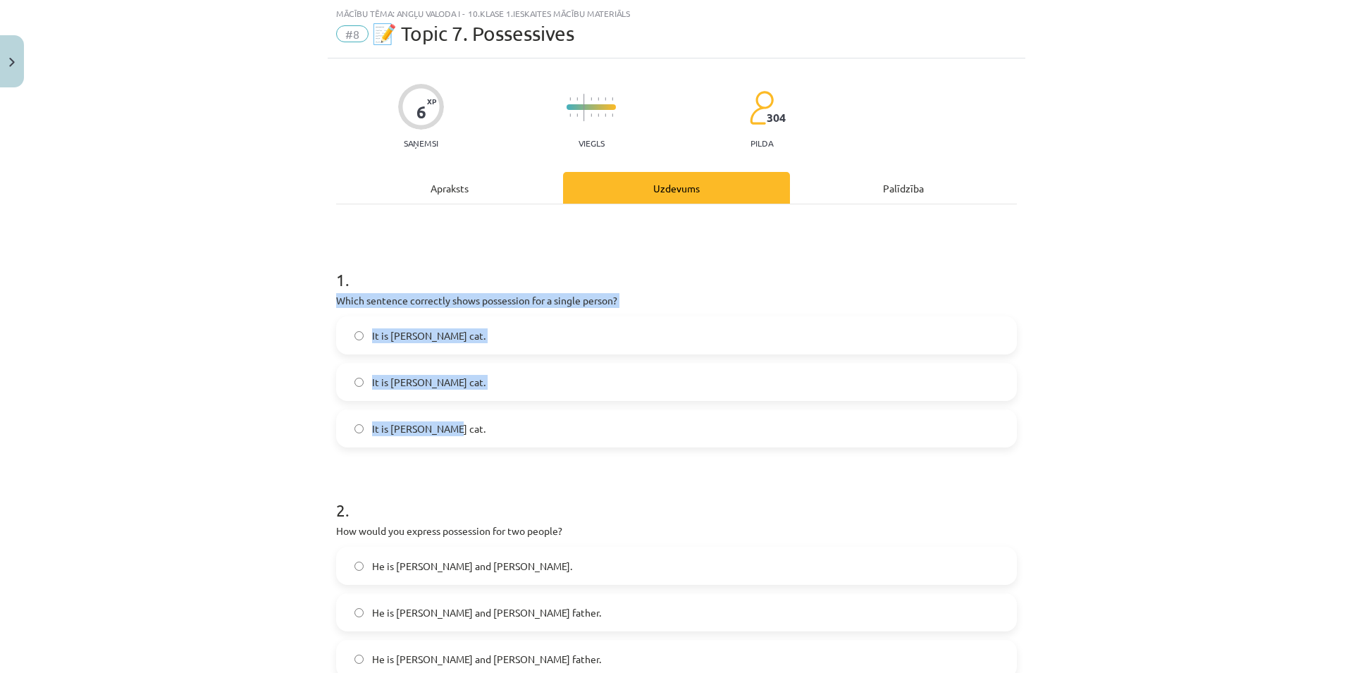
drag, startPoint x: 333, startPoint y: 304, endPoint x: 500, endPoint y: 452, distance: 222.6
click at [500, 452] on form "1 . Which sentence correctly shows possession for a single person? It is [PERSO…" at bounding box center [676, 576] width 681 height 663
copy div "Which sentence correctly shows possession for a single person? It is [PERSON_NA…"
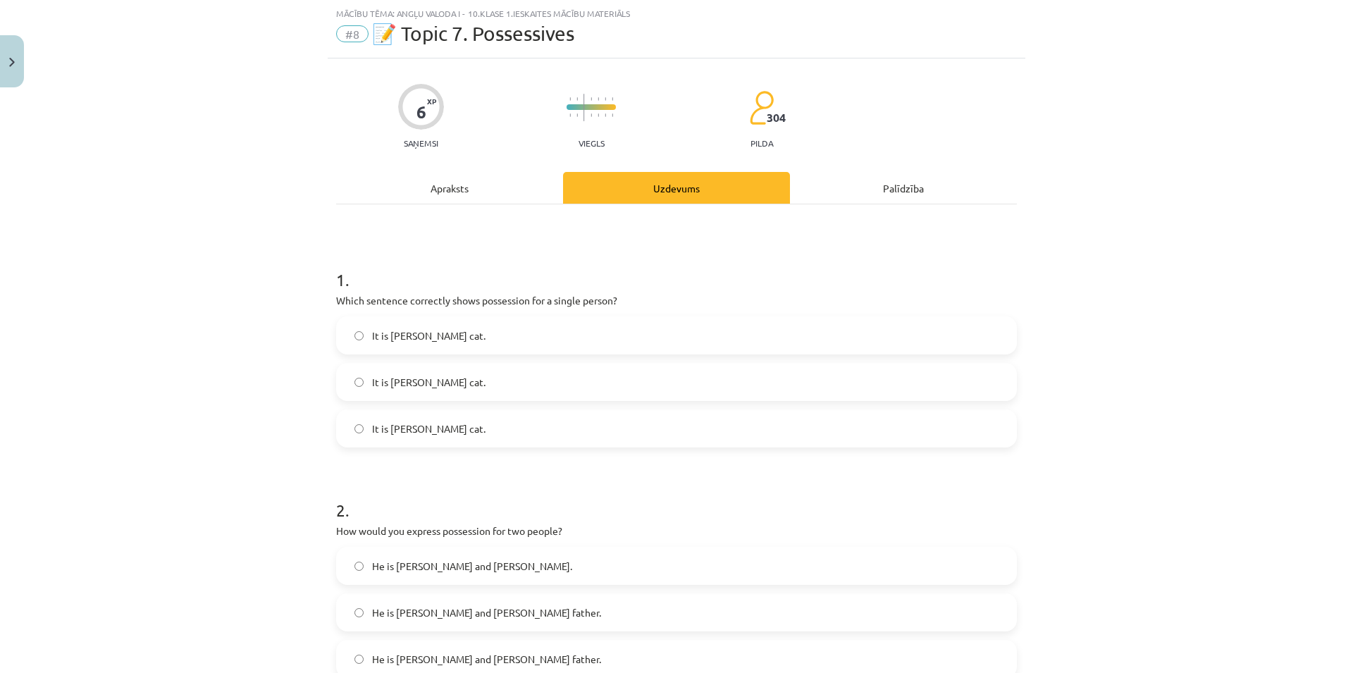
click at [308, 258] on div "Mācību tēma: Angļu valoda i - 10.klase 1.ieskaites mācību materiāls #8 📝 Topic …" at bounding box center [676, 336] width 1353 height 673
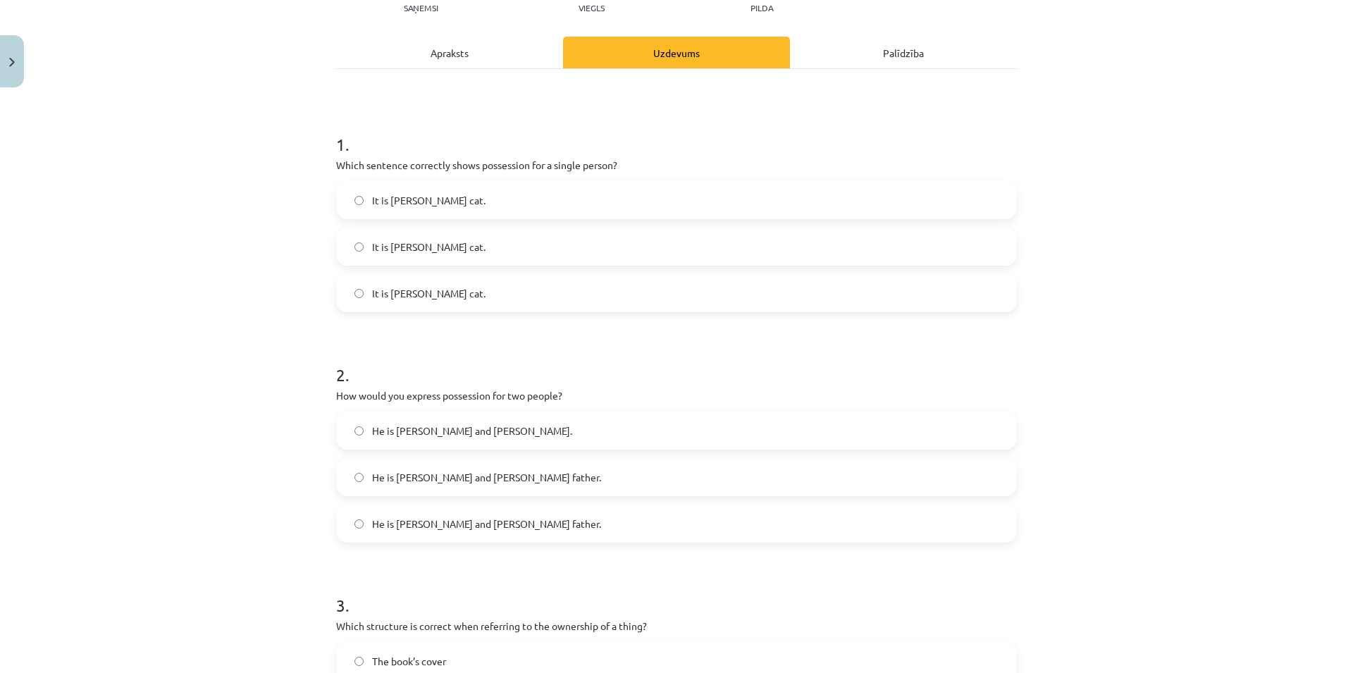
scroll to position [306, 0]
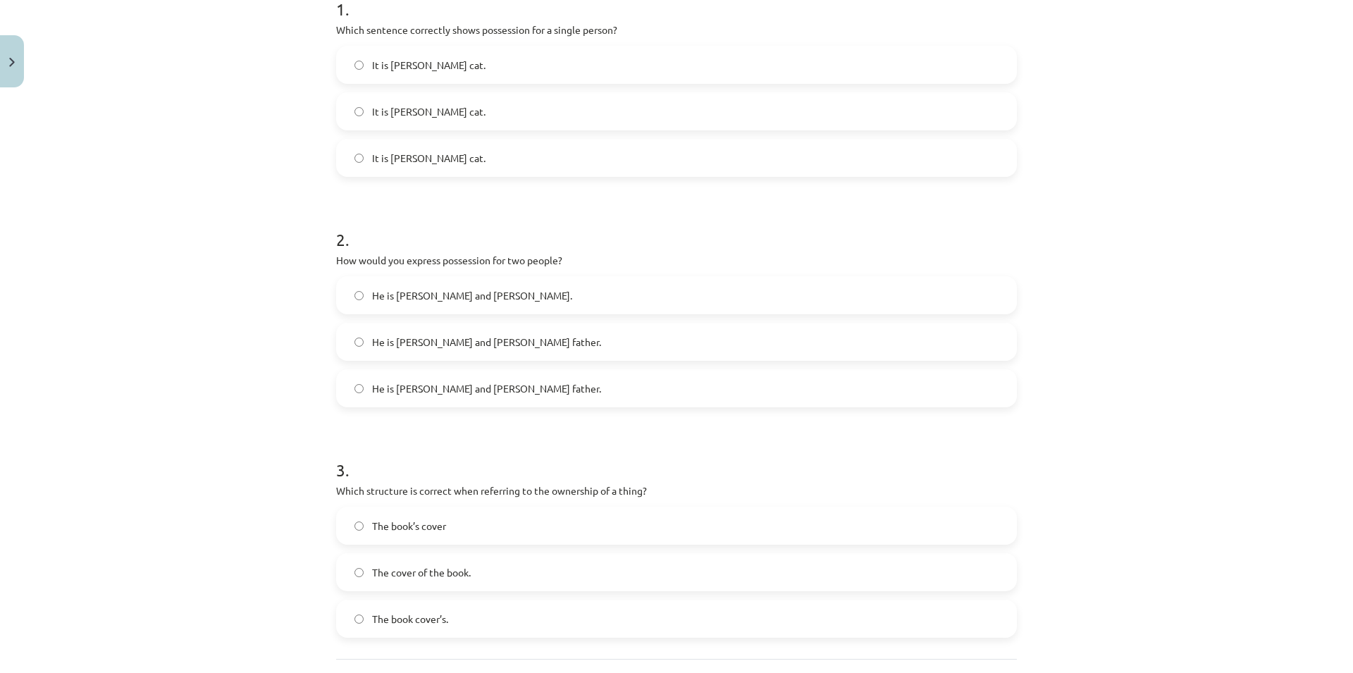
click at [530, 397] on label "He is [PERSON_NAME] and [PERSON_NAME] father." at bounding box center [676, 388] width 678 height 35
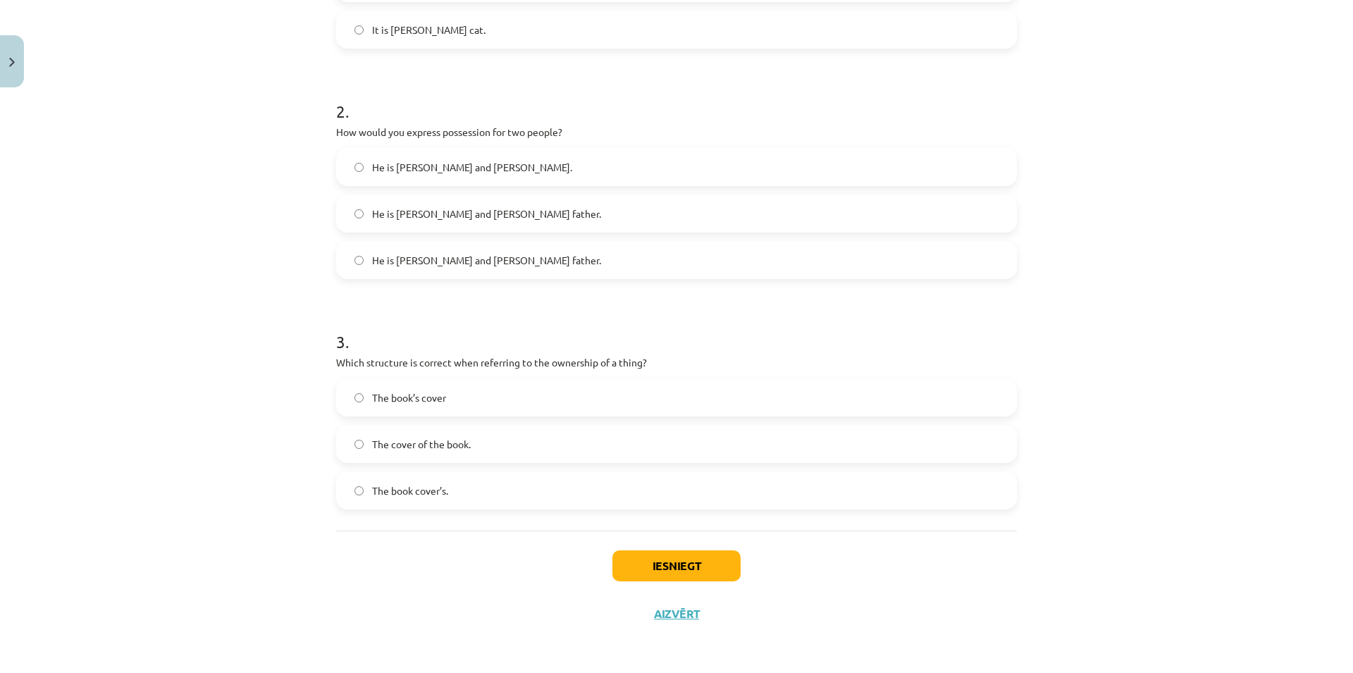
click at [518, 398] on label "The book’s cover" at bounding box center [676, 397] width 678 height 35
click at [510, 495] on label "The book cover’s." at bounding box center [676, 490] width 678 height 35
click at [467, 399] on label "The book’s cover" at bounding box center [676, 397] width 678 height 35
click at [468, 449] on label "The cover of the book." at bounding box center [676, 443] width 678 height 35
click at [701, 565] on button "Iesniegt" at bounding box center [676, 565] width 128 height 31
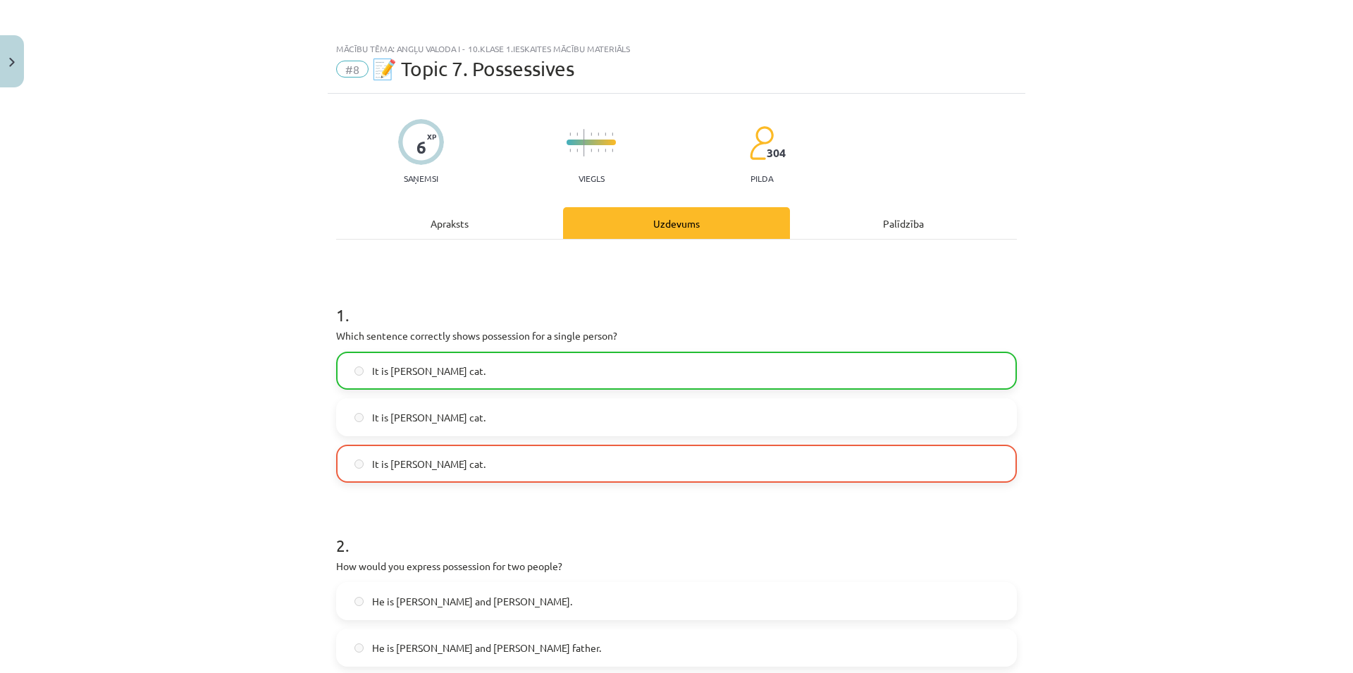
scroll to position [473, 0]
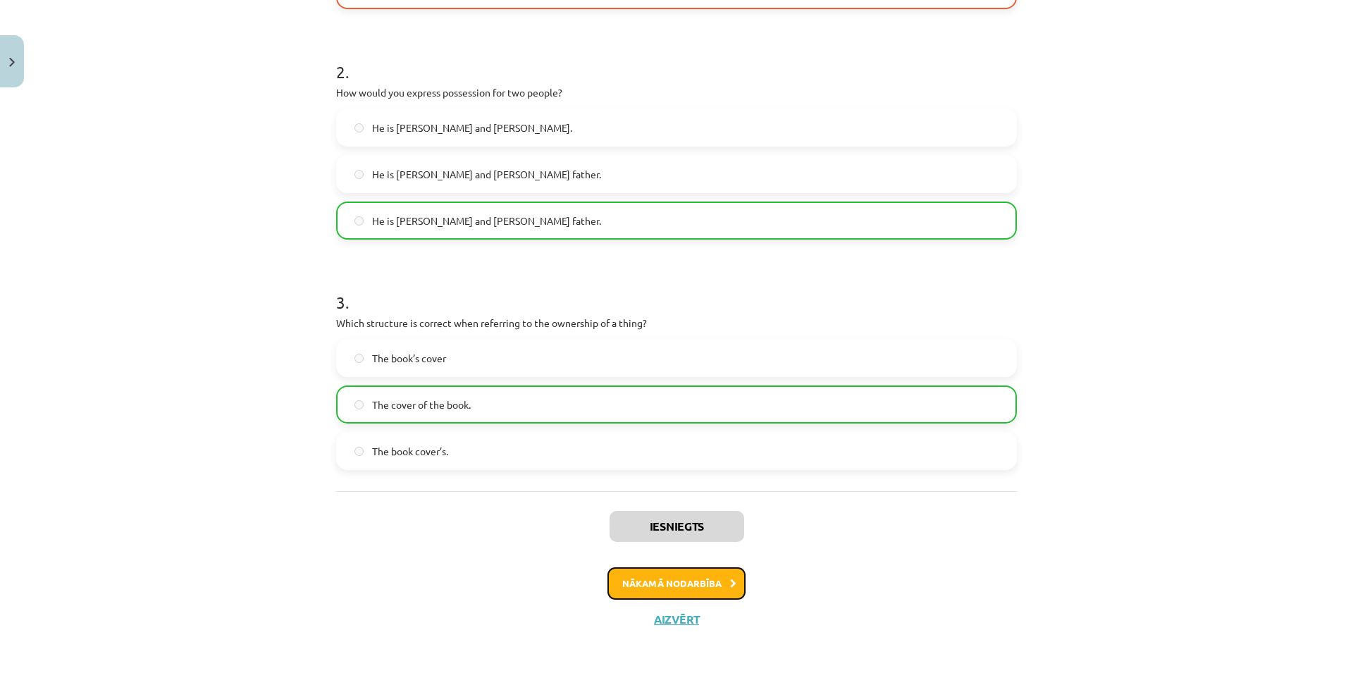
click at [671, 567] on button "Nākamā nodarbība" at bounding box center [676, 583] width 138 height 32
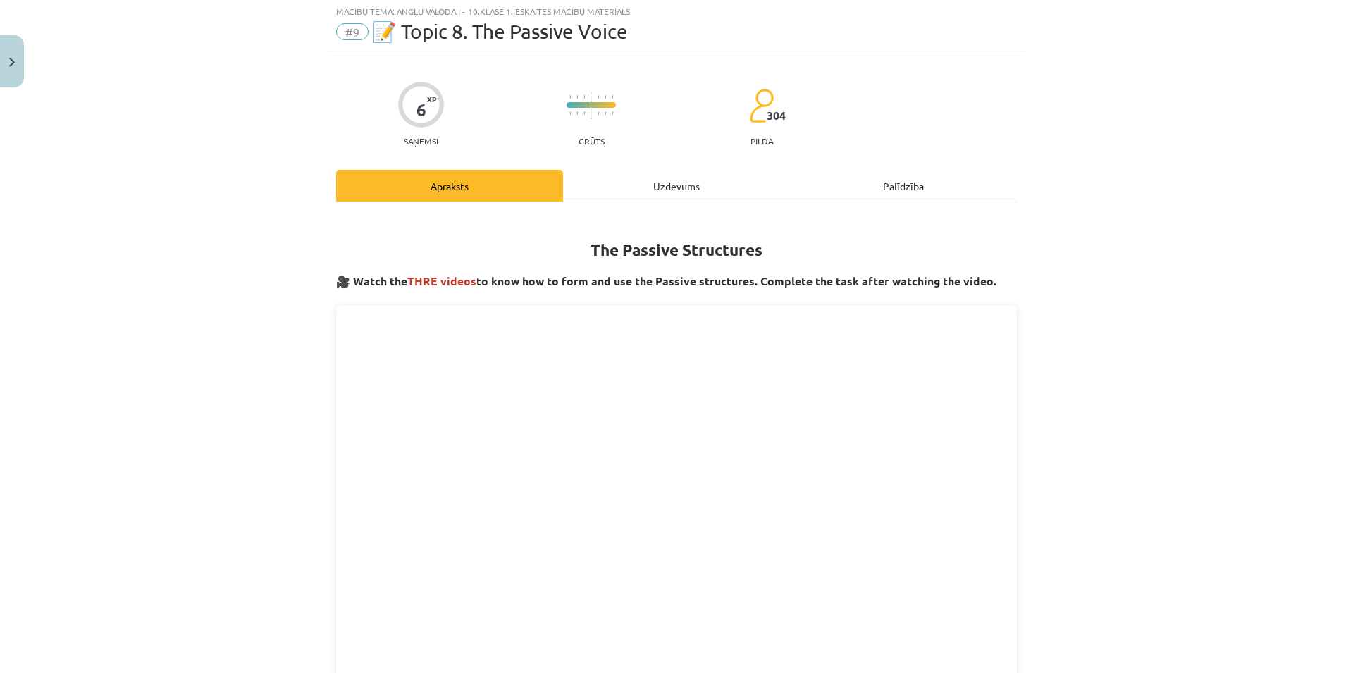
scroll to position [35, 0]
click at [54, 297] on div "Mācību tēma: Angļu valoda i - 10.klase 1.ieskaites mācību materiāls #9 📝 Topic …" at bounding box center [676, 336] width 1353 height 673
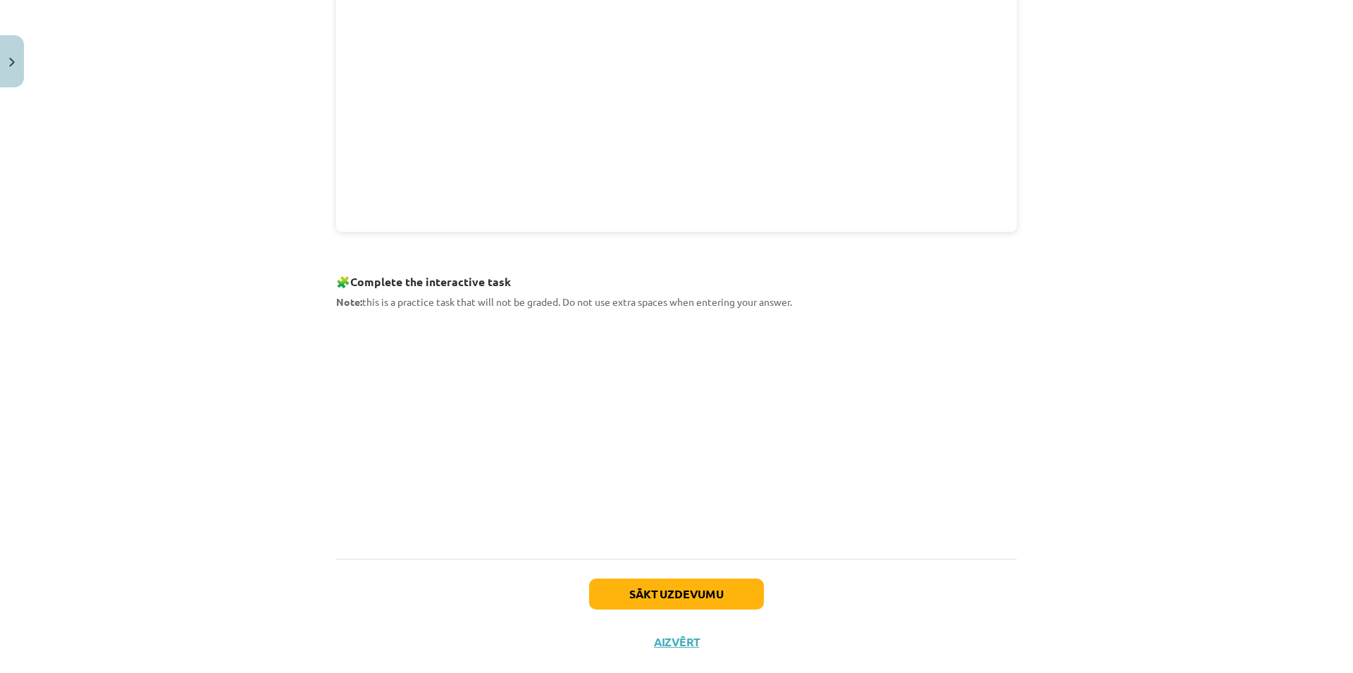
scroll to position [509, 0]
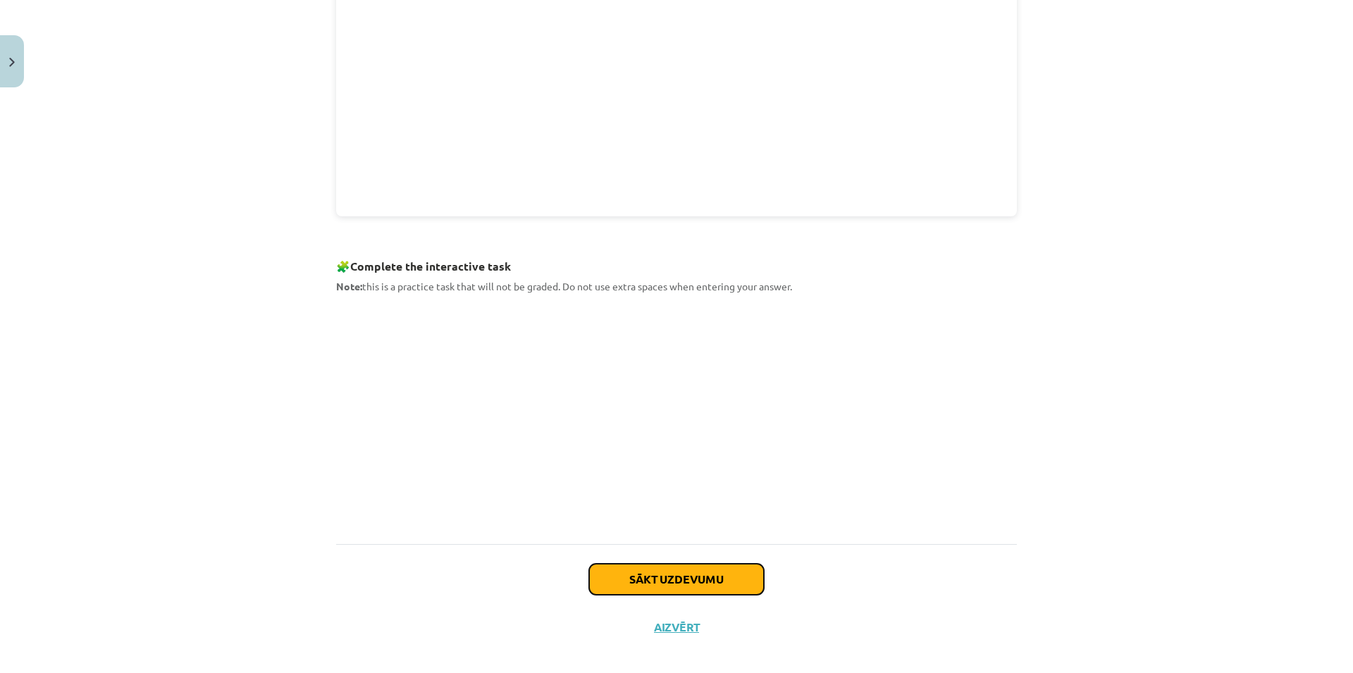
click at [678, 575] on button "Sākt uzdevumu" at bounding box center [676, 579] width 175 height 31
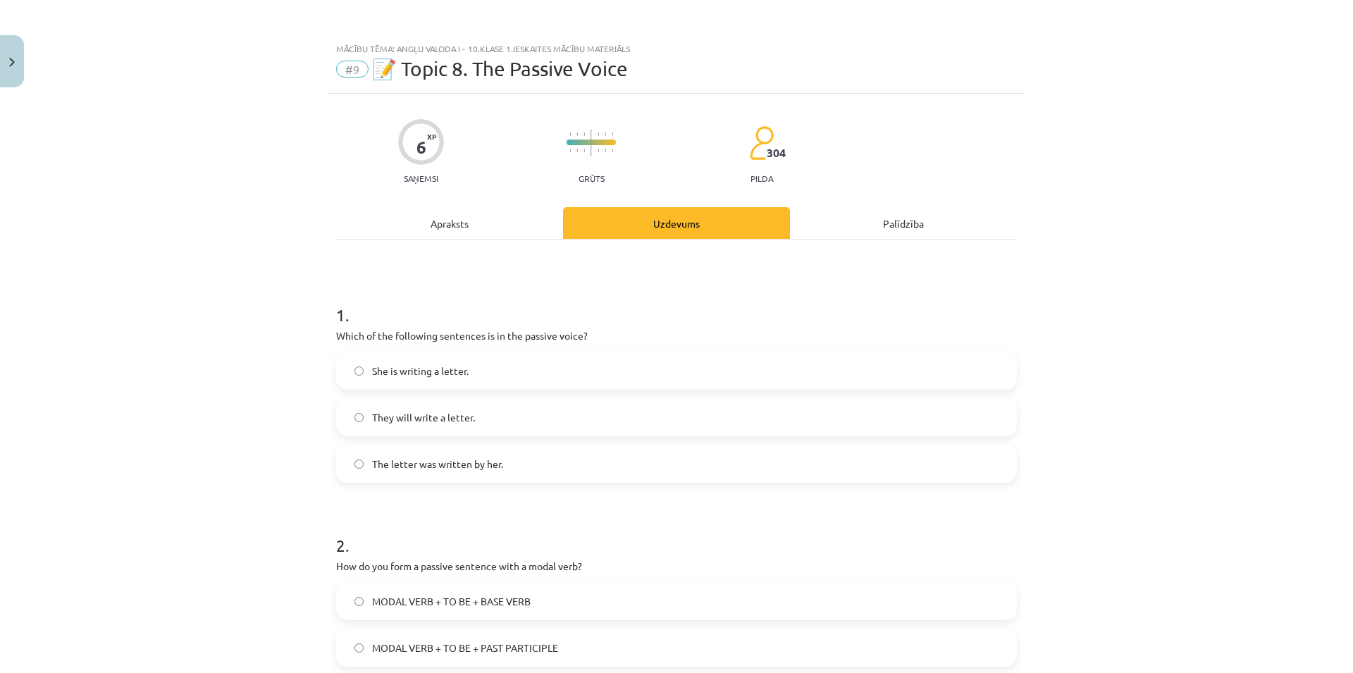
scroll to position [68, 0]
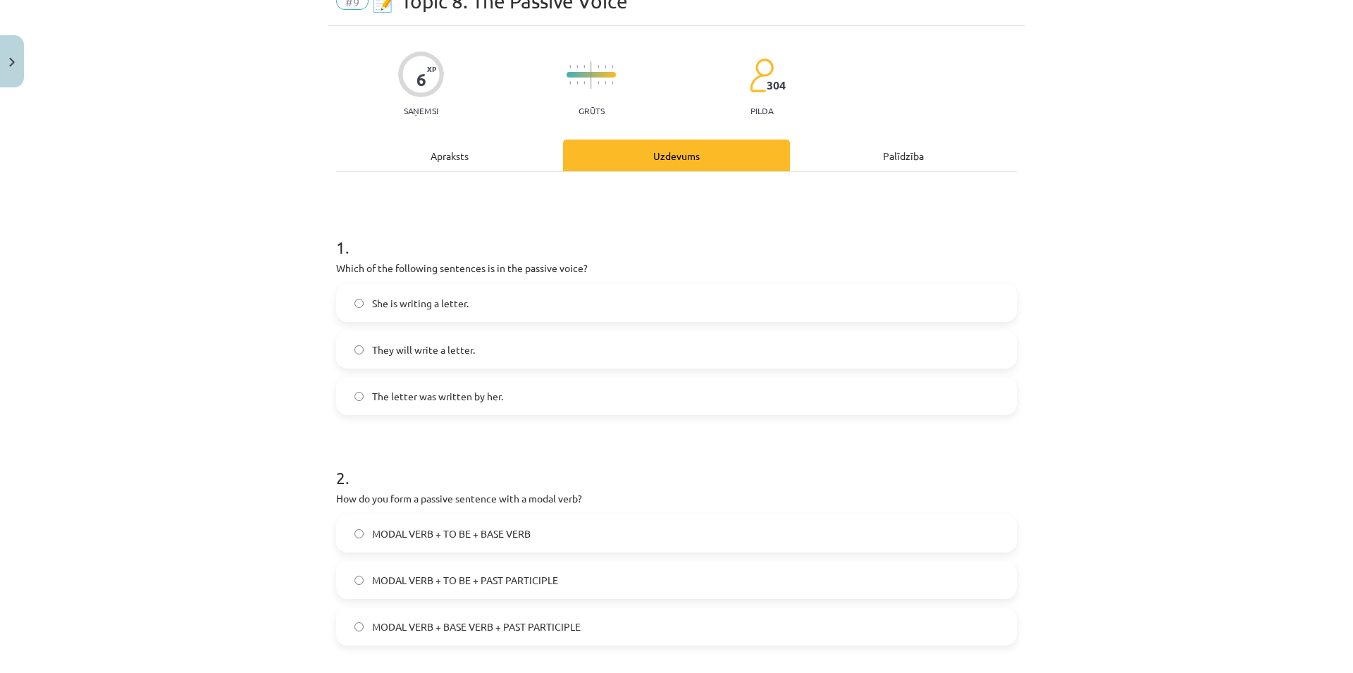
click at [521, 406] on label "The letter was written by her." at bounding box center [676, 395] width 678 height 35
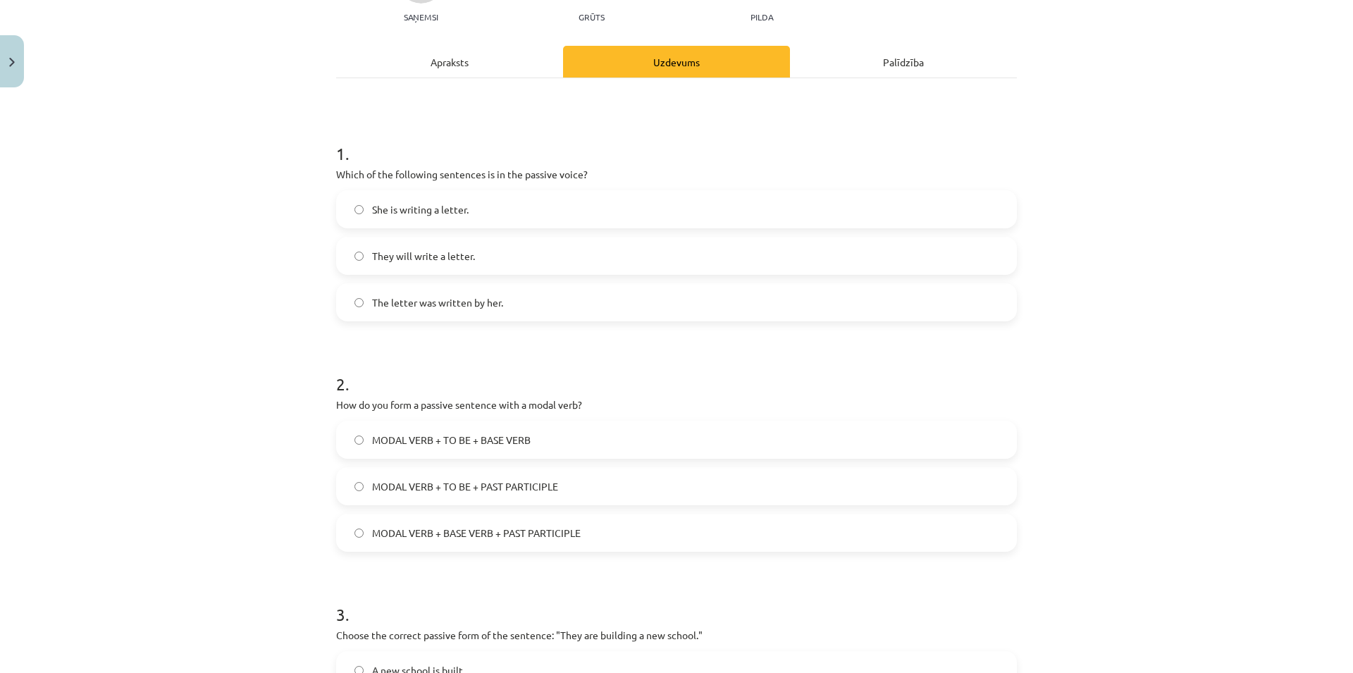
scroll to position [203, 0]
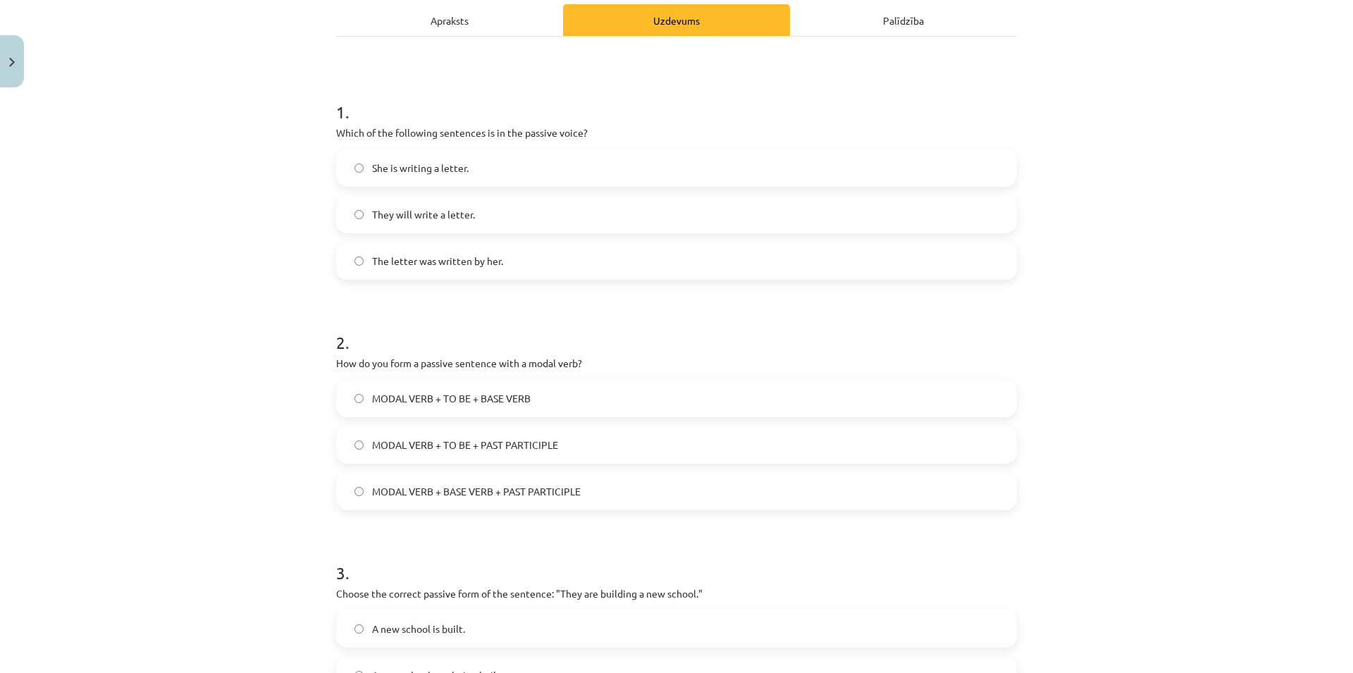
click at [536, 500] on label "MODAL VERB + BASE VERB + PAST PARTICIPLE" at bounding box center [676, 490] width 678 height 35
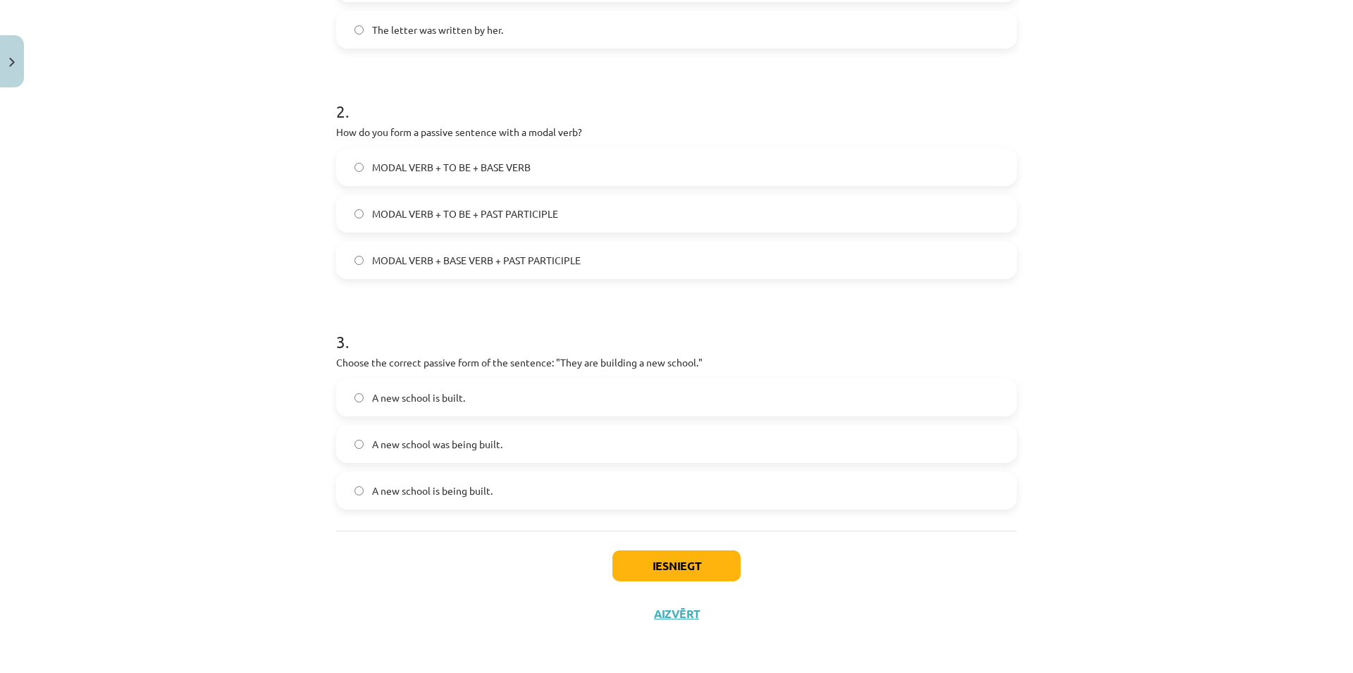
click at [669, 216] on label "MODAL VERB + TO BE + PAST PARTICIPLE" at bounding box center [676, 213] width 678 height 35
click at [510, 500] on label "A new school is being built." at bounding box center [676, 490] width 678 height 35
click at [690, 568] on button "Iesniegt" at bounding box center [676, 565] width 128 height 31
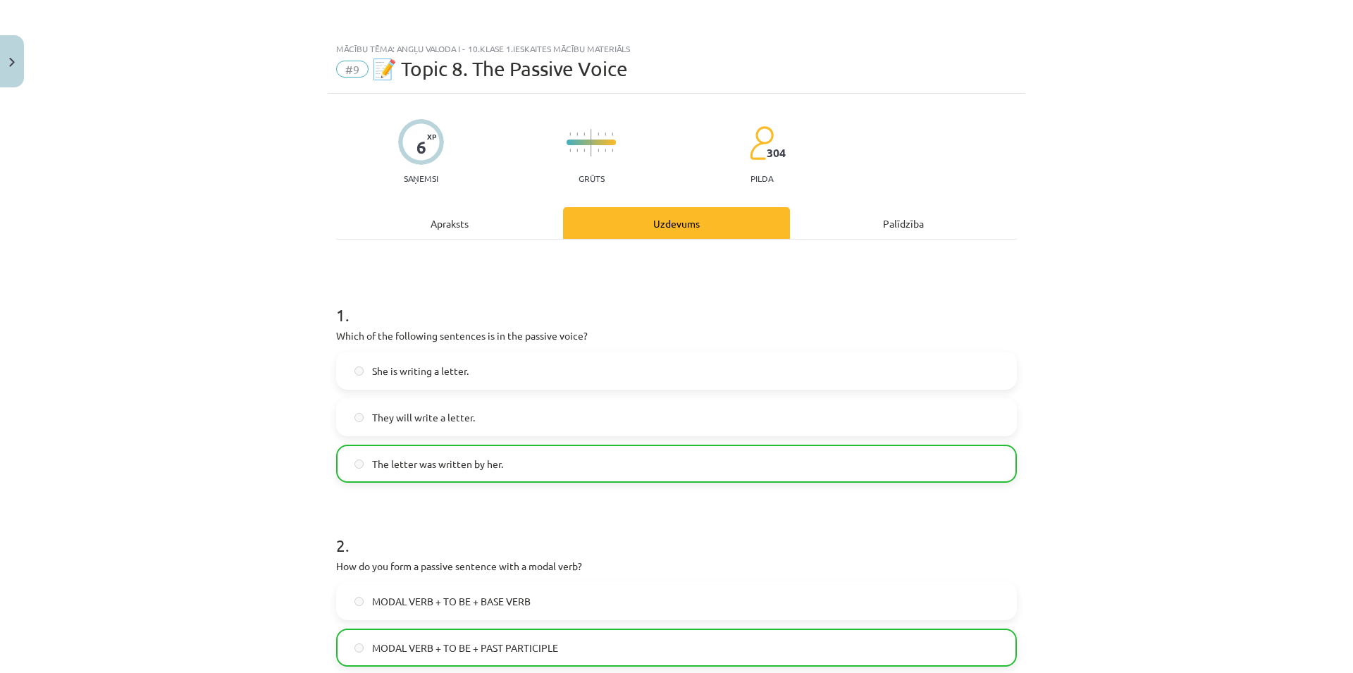
scroll to position [479, 0]
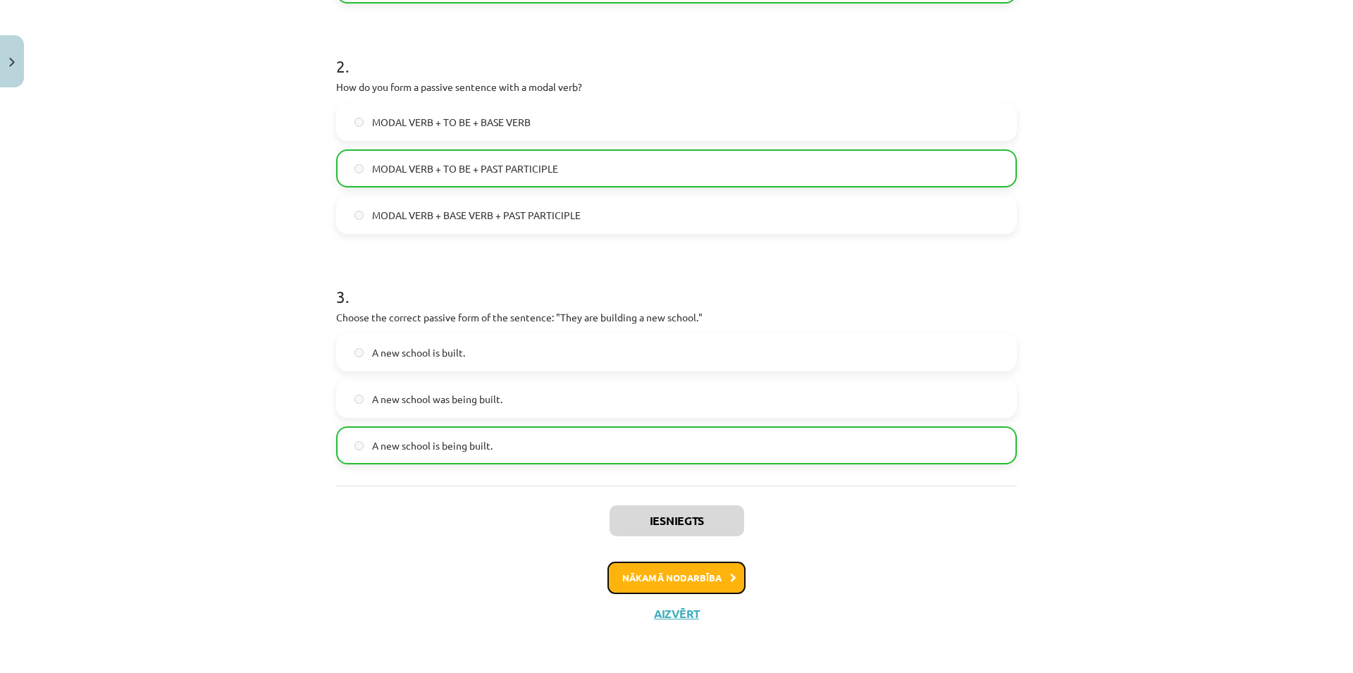
click at [635, 580] on button "Nākamā nodarbība" at bounding box center [676, 577] width 138 height 32
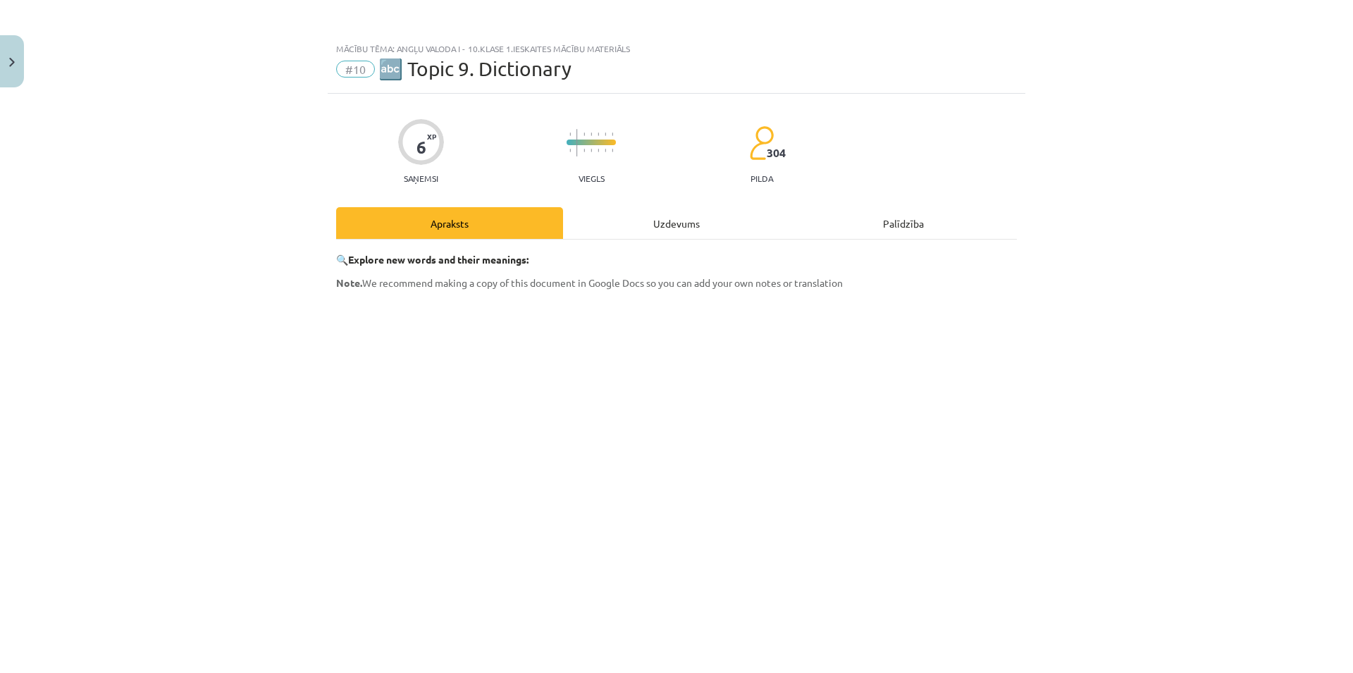
scroll to position [237, 0]
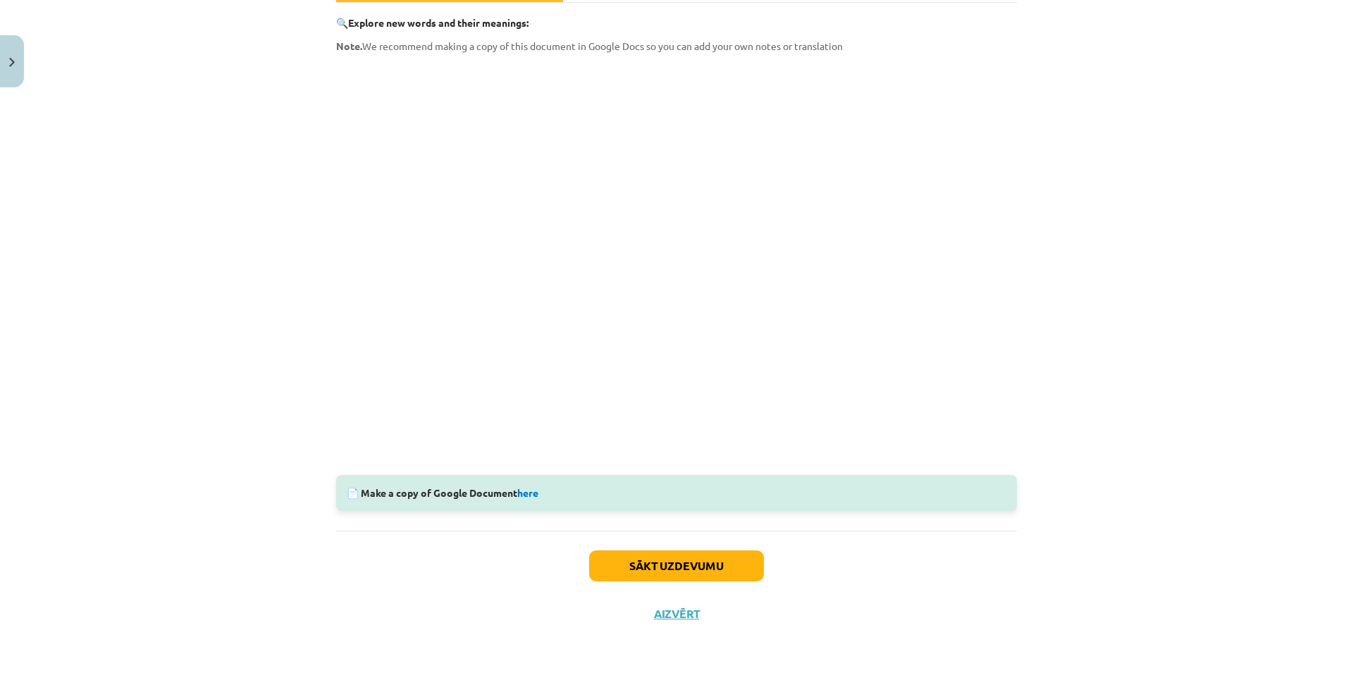
click at [1138, 399] on div "Mācību tēma: Angļu valoda i - 10.klase 1.ieskaites mācību materiāls #10 🔤 Topic…" at bounding box center [676, 336] width 1353 height 673
click at [531, 492] on link "here" at bounding box center [527, 492] width 21 height 13
click at [708, 569] on button "Sākt uzdevumu" at bounding box center [676, 565] width 175 height 31
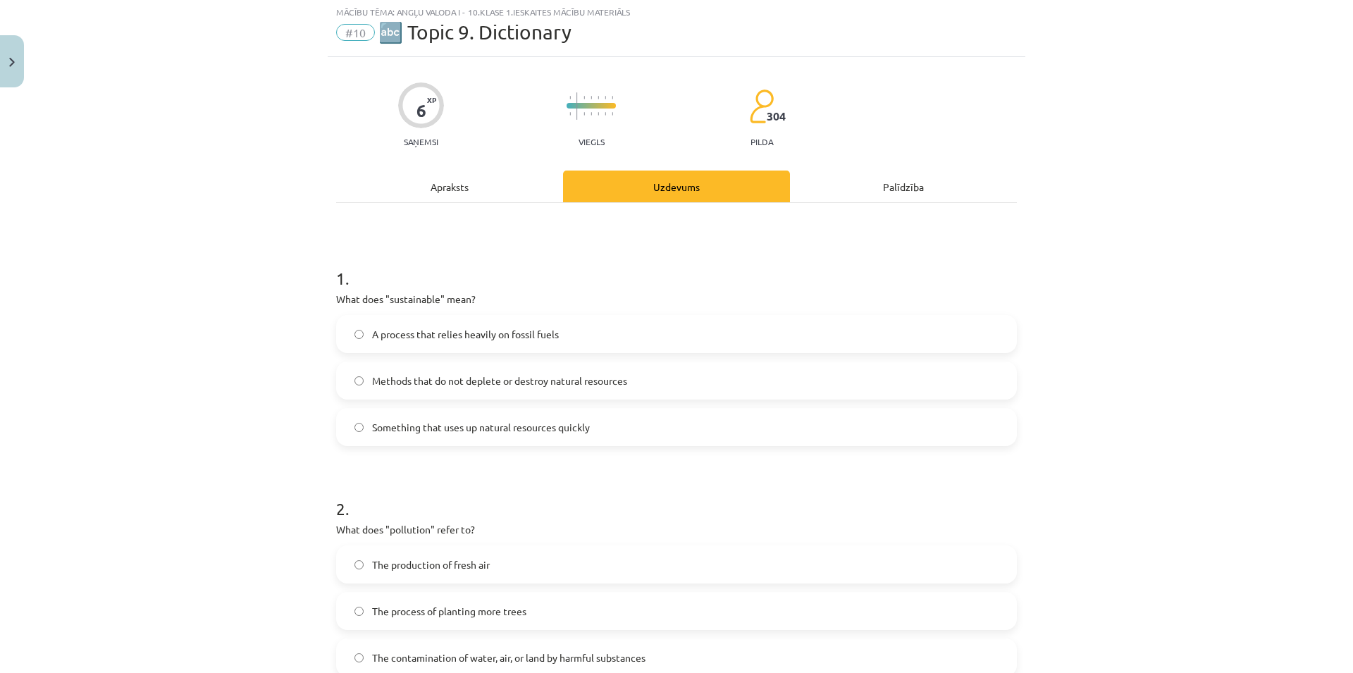
scroll to position [35, 0]
click at [719, 383] on label "Methods that do not deplete or destroy natural resources" at bounding box center [676, 381] width 678 height 35
click at [568, 337] on label "A process that relies heavily on fossil fuels" at bounding box center [676, 335] width 678 height 35
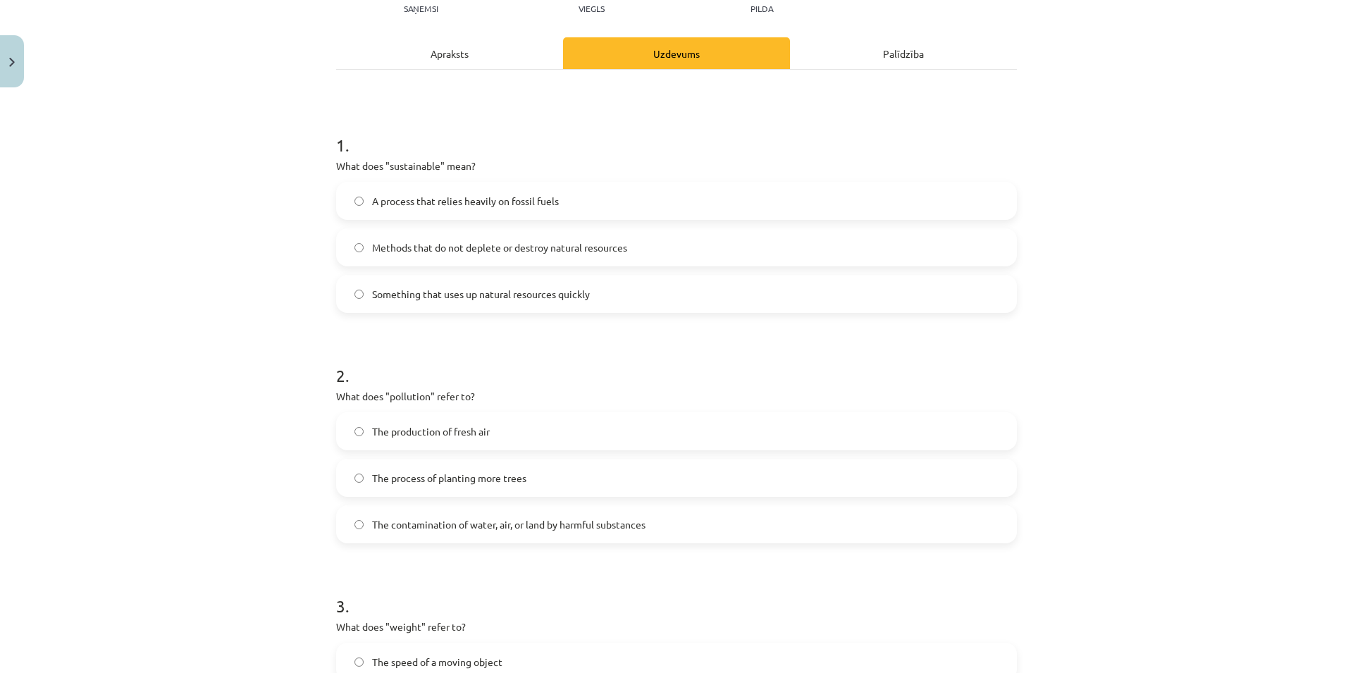
scroll to position [238, 0]
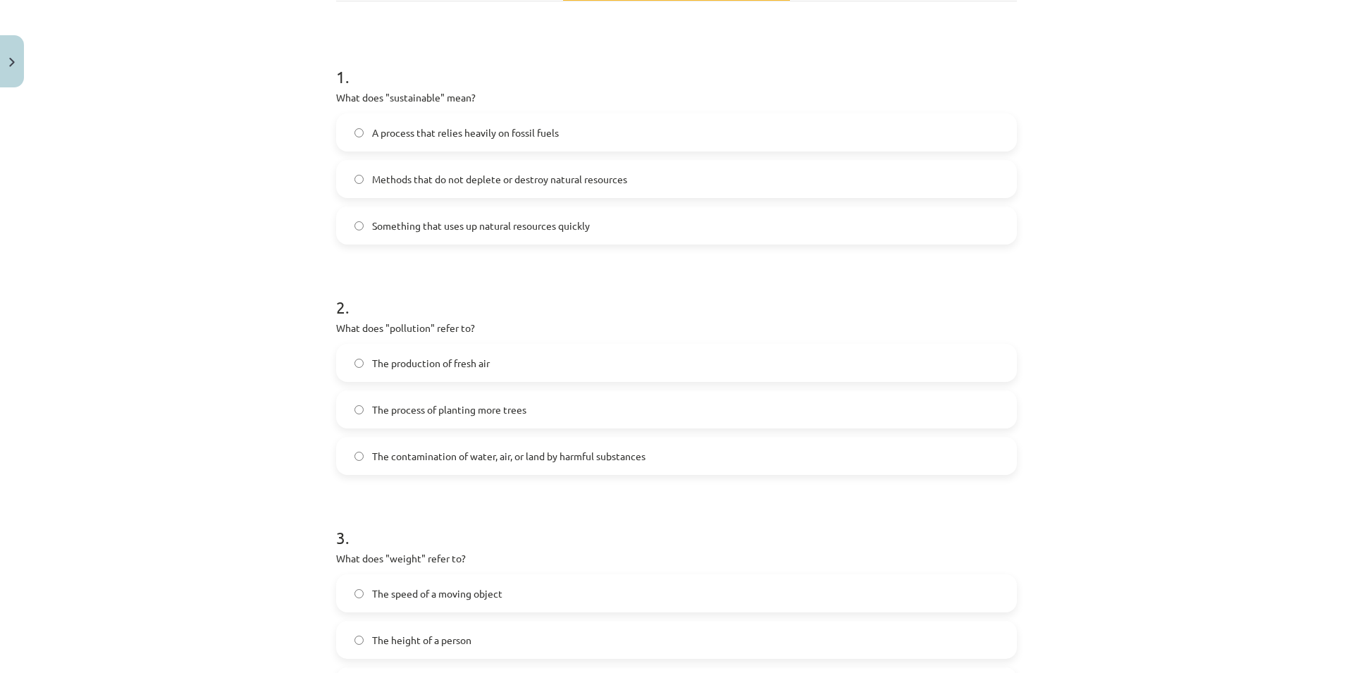
click at [505, 462] on span "The contamination of water, air, or land by harmful substances" at bounding box center [508, 456] width 273 height 15
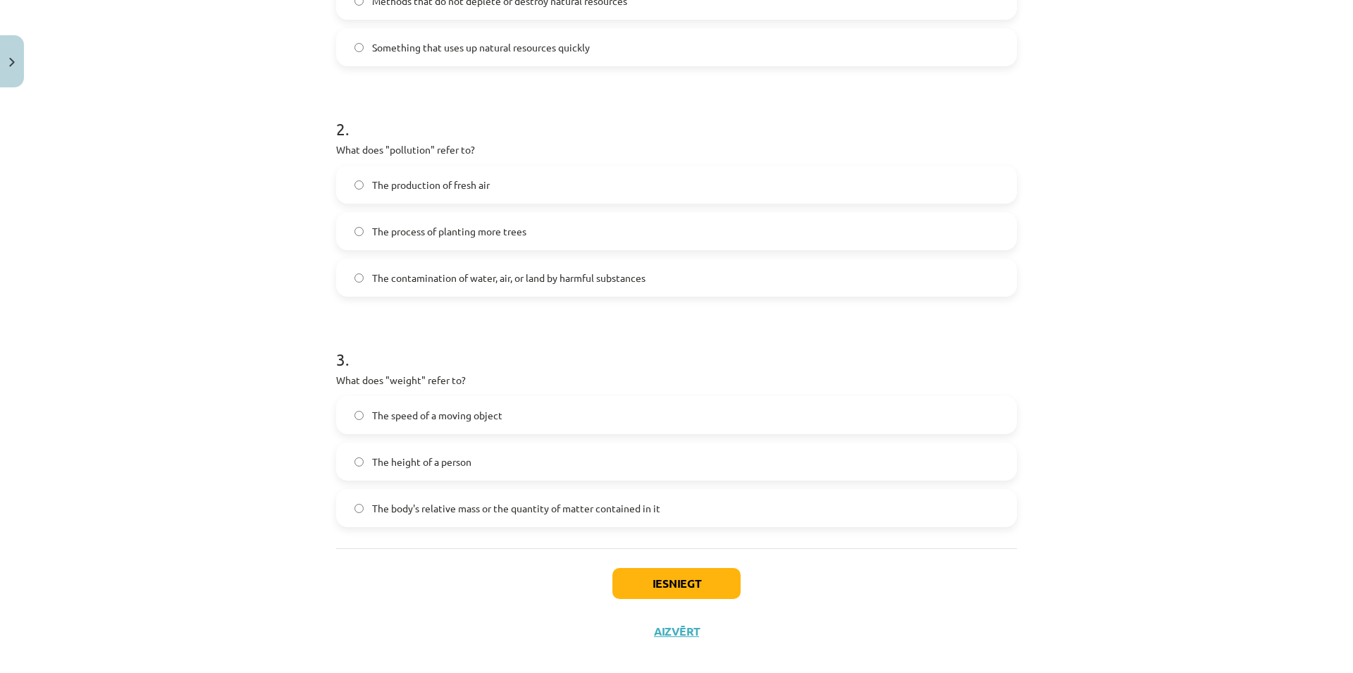
scroll to position [434, 0]
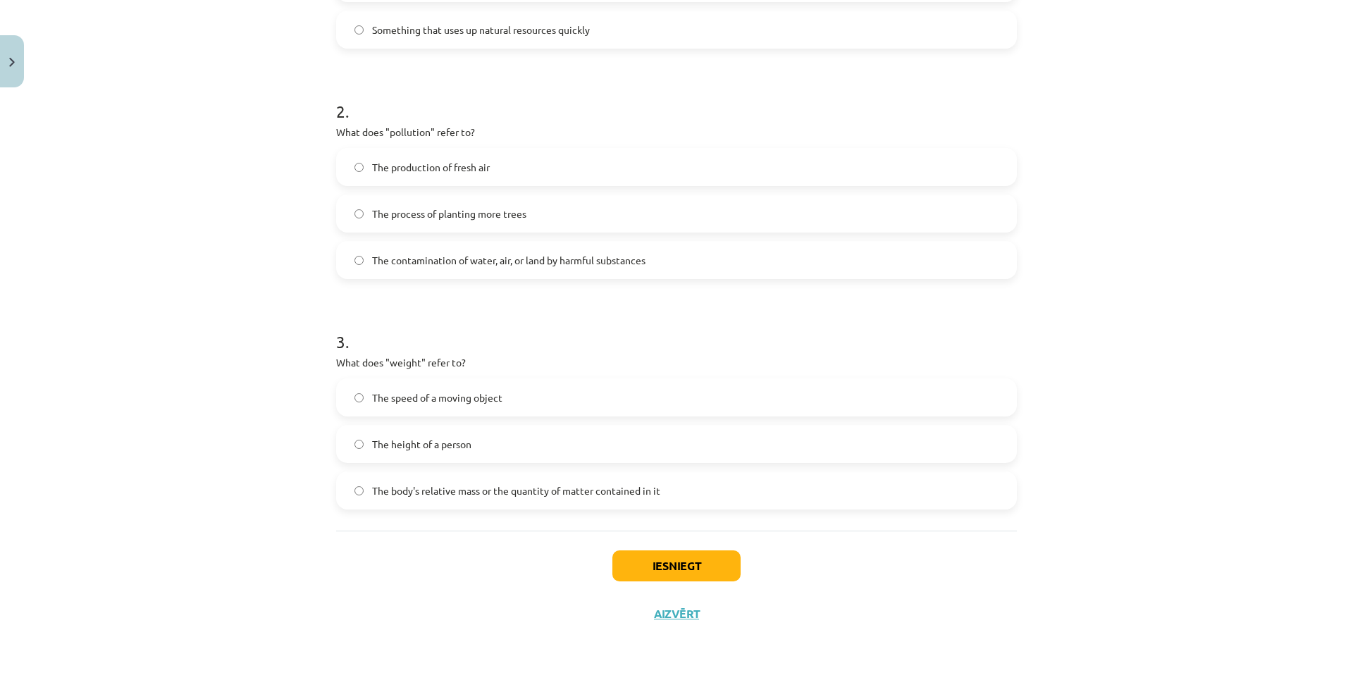
click at [446, 499] on label "The body's relative mass or the quantity of matter contained in it" at bounding box center [676, 490] width 678 height 35
click at [659, 567] on button "Iesniegt" at bounding box center [676, 565] width 128 height 31
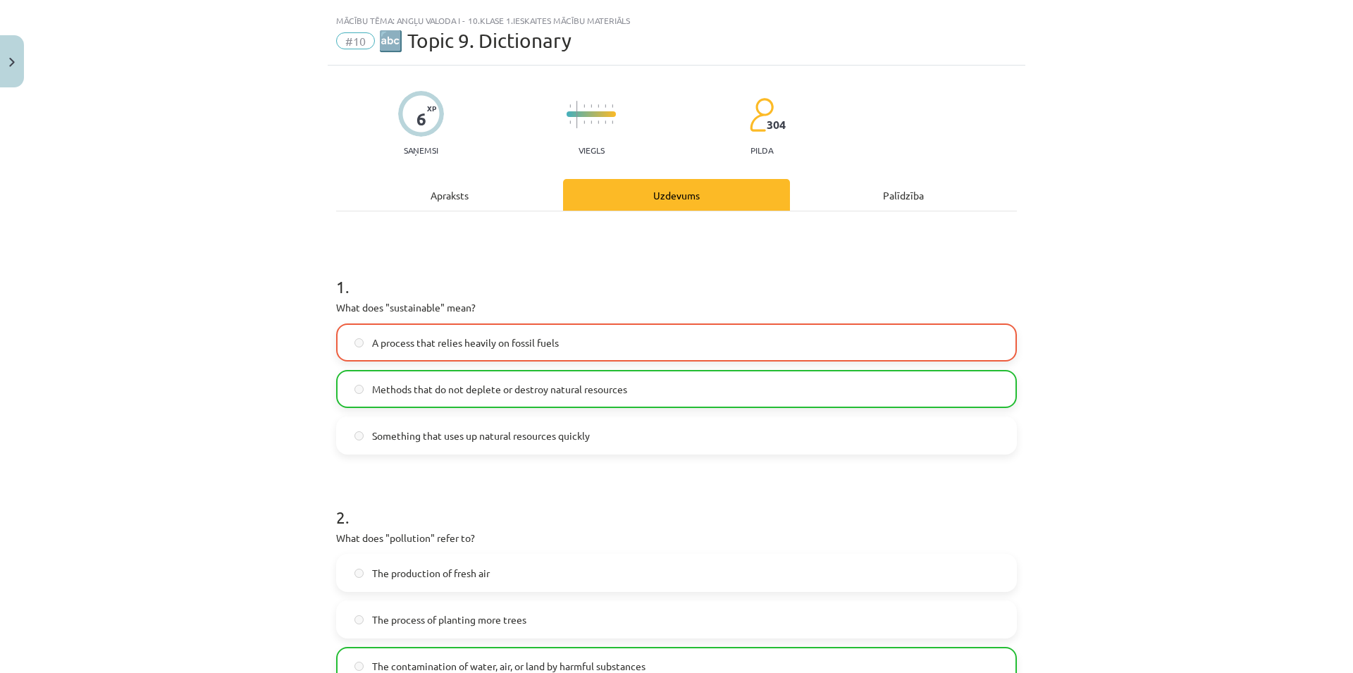
scroll to position [479, 0]
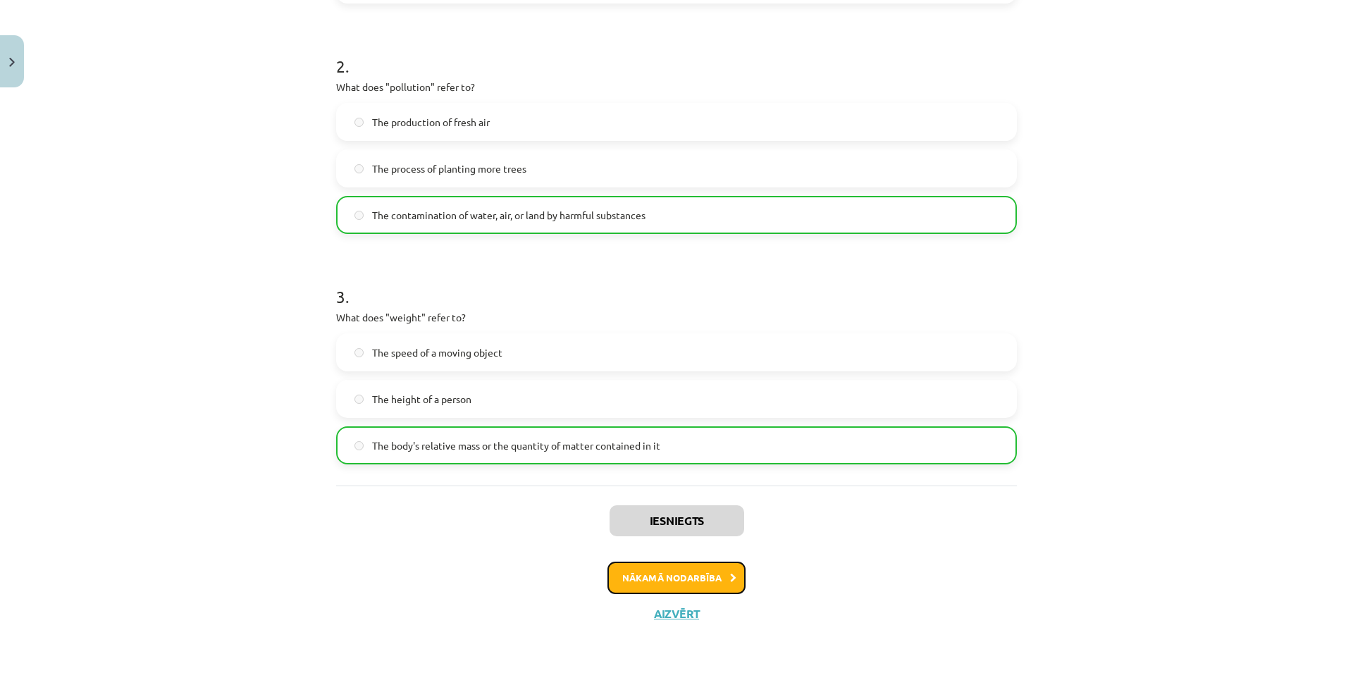
click at [642, 576] on button "Nākamā nodarbība" at bounding box center [676, 577] width 138 height 32
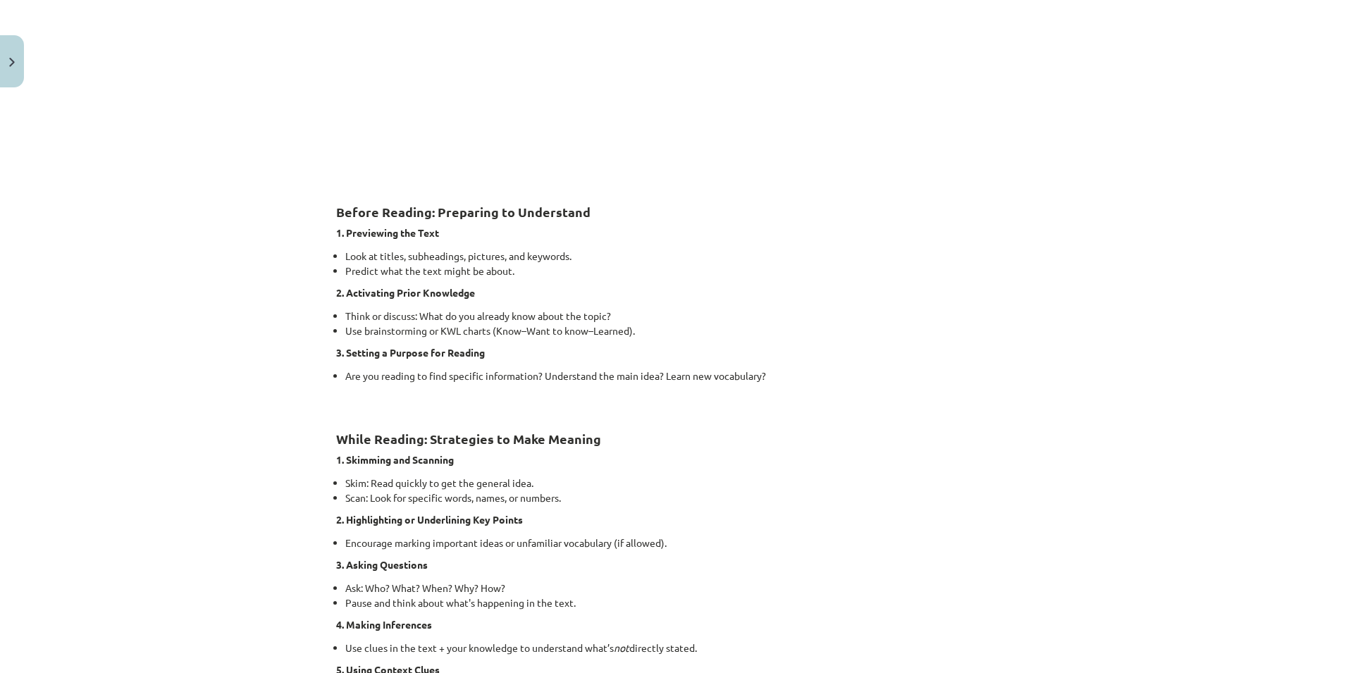
scroll to position [75, 0]
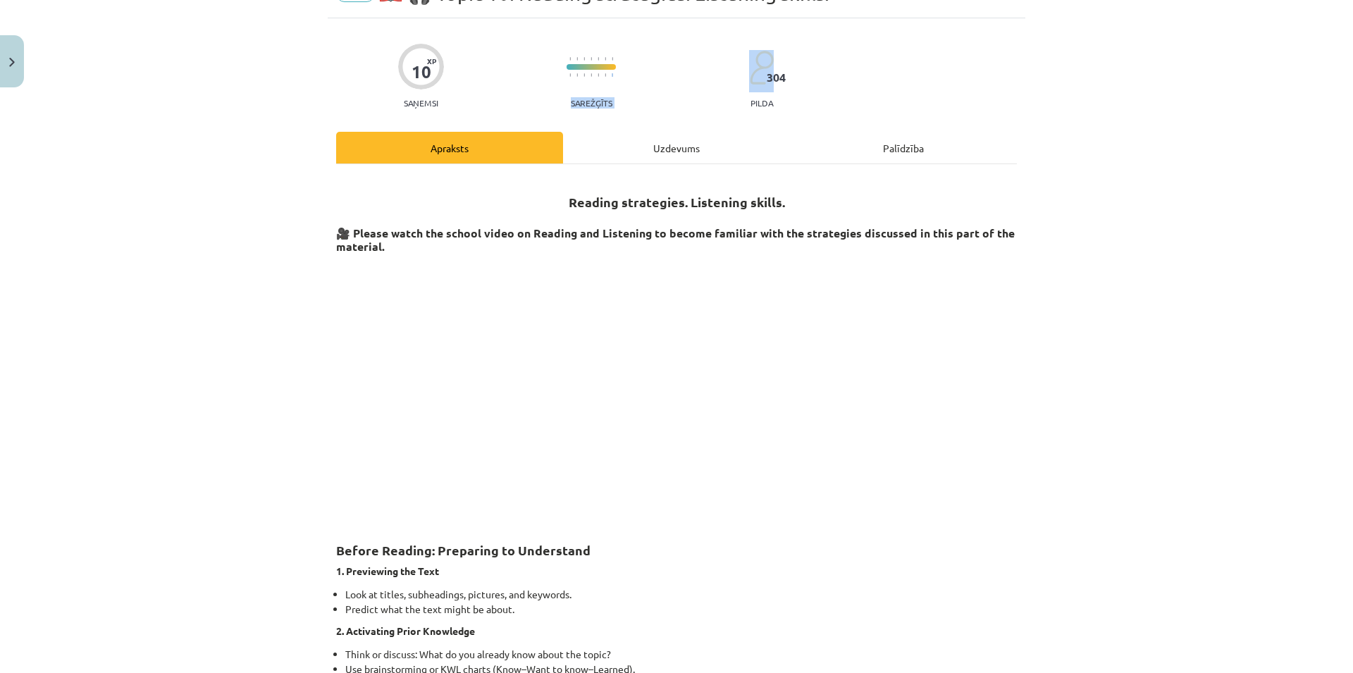
drag, startPoint x: 772, startPoint y: 78, endPoint x: 670, endPoint y: 75, distance: 102.2
click at [670, 76] on div "10 XP Saņemsi Sarežģīts 304 pilda" at bounding box center [676, 71] width 681 height 73
click at [1264, 419] on div "Mācību tēma: Angļu valoda i - 10.klase 1.ieskaites mācību materiāls #11 📖 🎧 Top…" at bounding box center [676, 336] width 1353 height 673
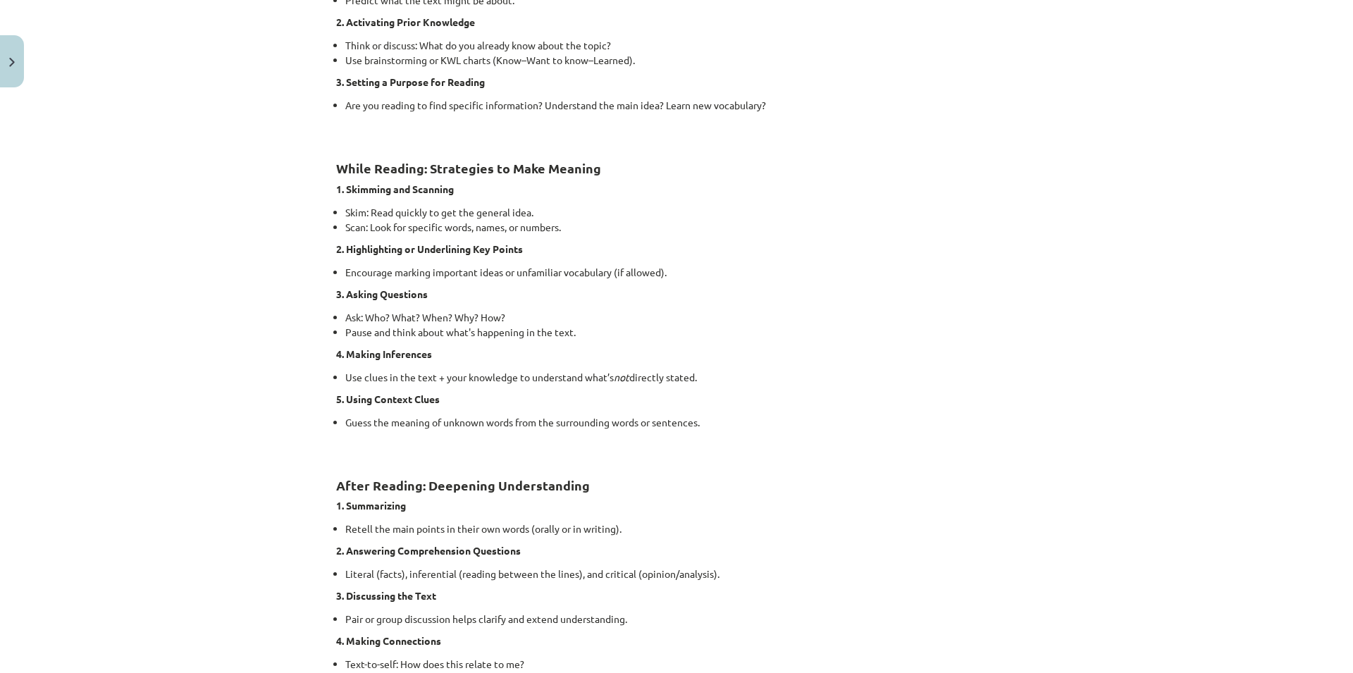
scroll to position [955, 0]
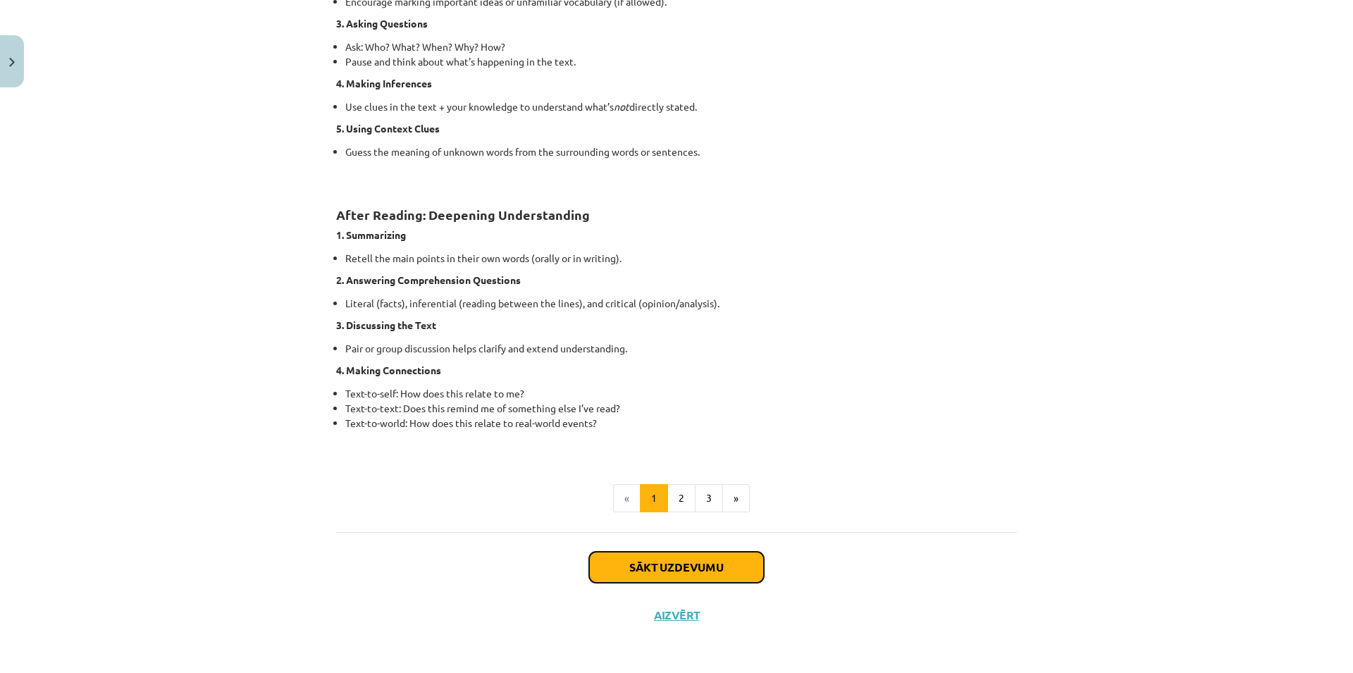
click at [700, 566] on button "Sākt uzdevumu" at bounding box center [676, 567] width 175 height 31
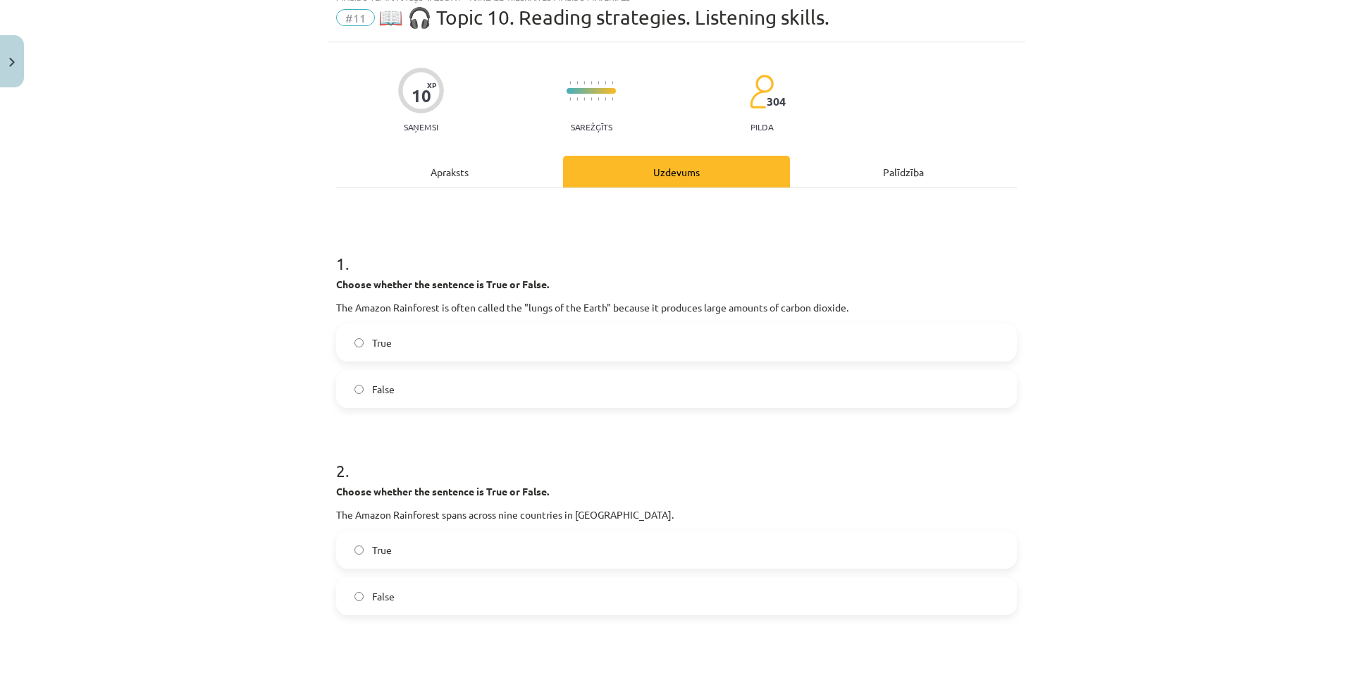
scroll to position [0, 0]
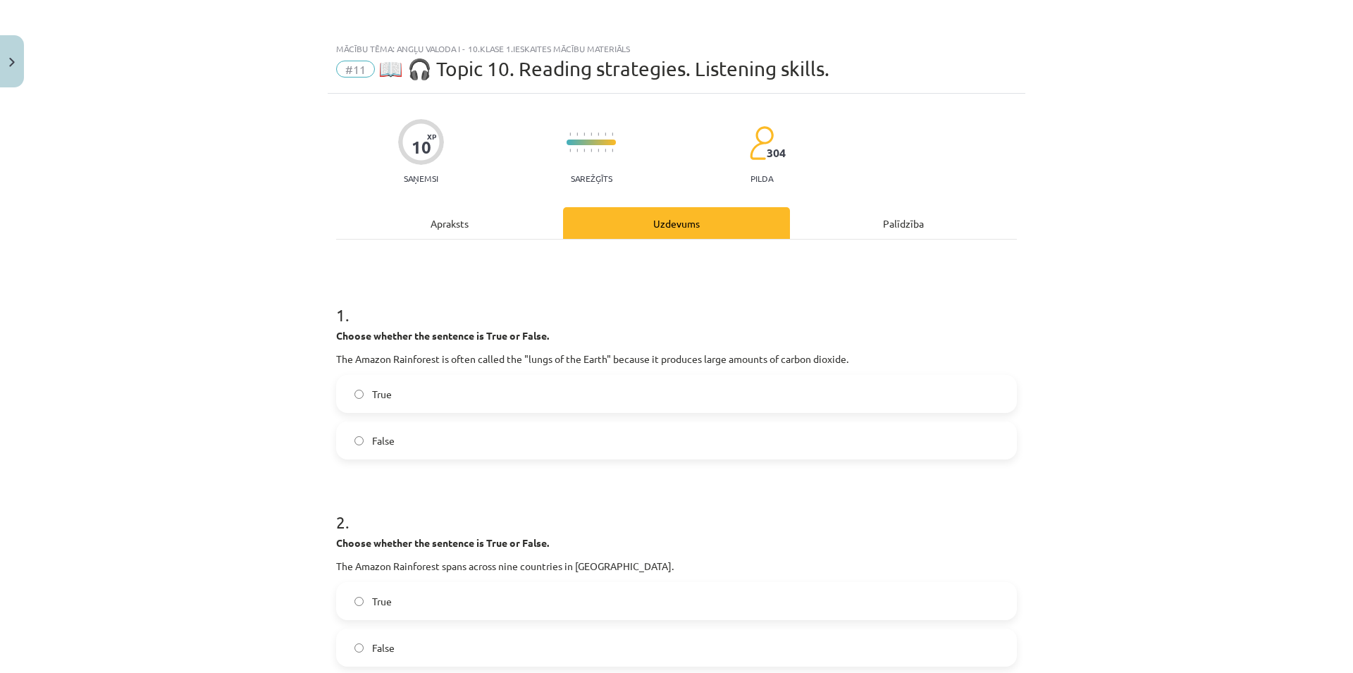
click at [883, 380] on label "True" at bounding box center [676, 393] width 678 height 35
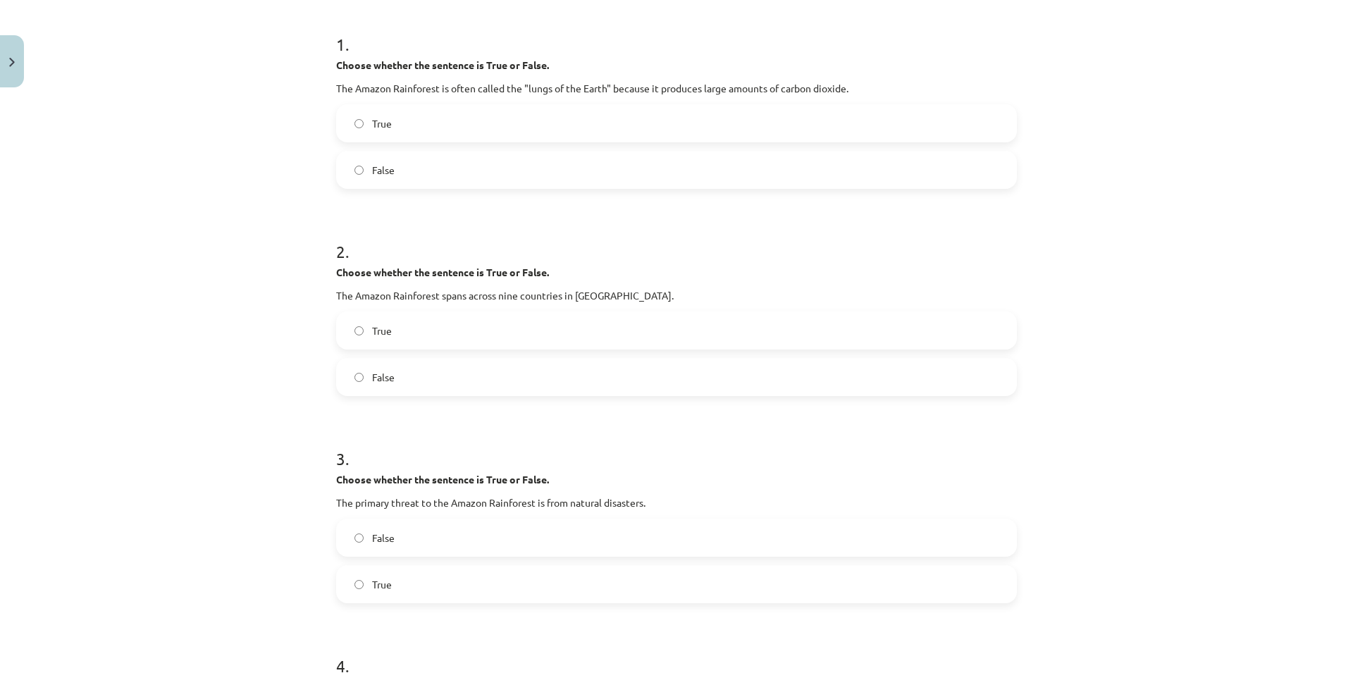
click at [472, 378] on label "False" at bounding box center [676, 376] width 678 height 35
click at [470, 378] on label "False" at bounding box center [676, 376] width 678 height 35
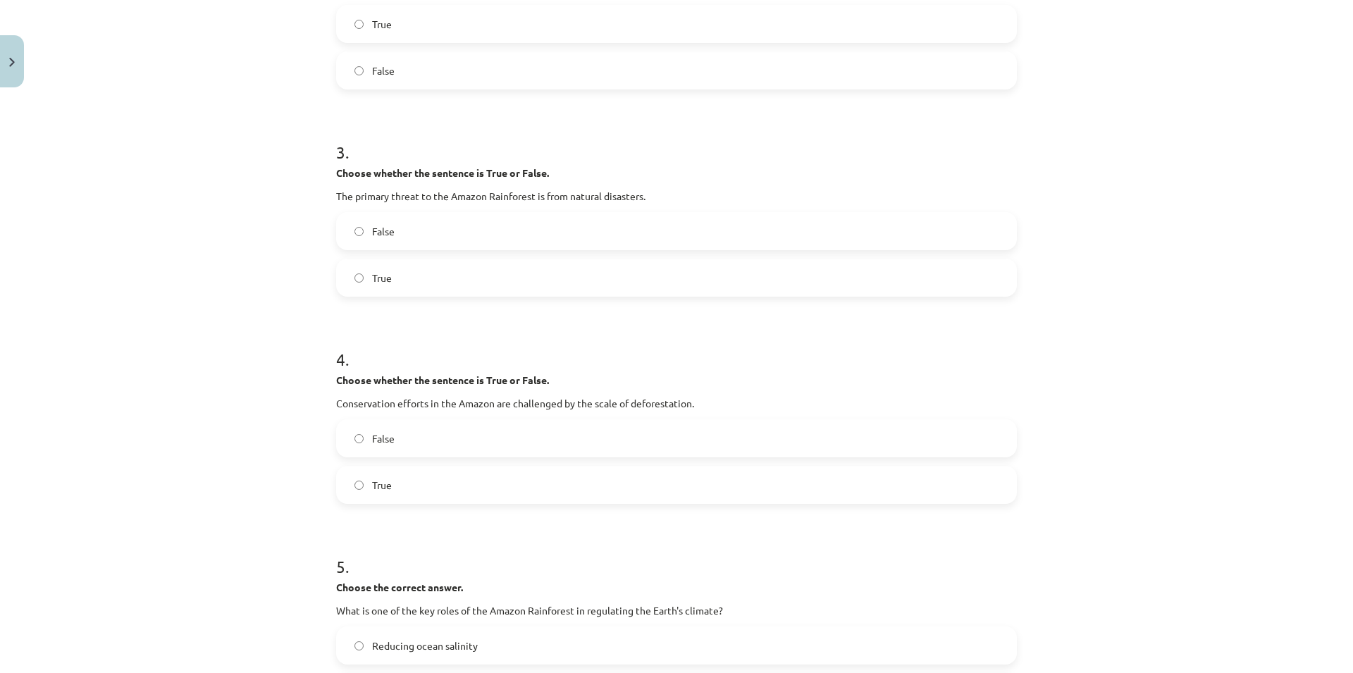
scroll to position [609, 0]
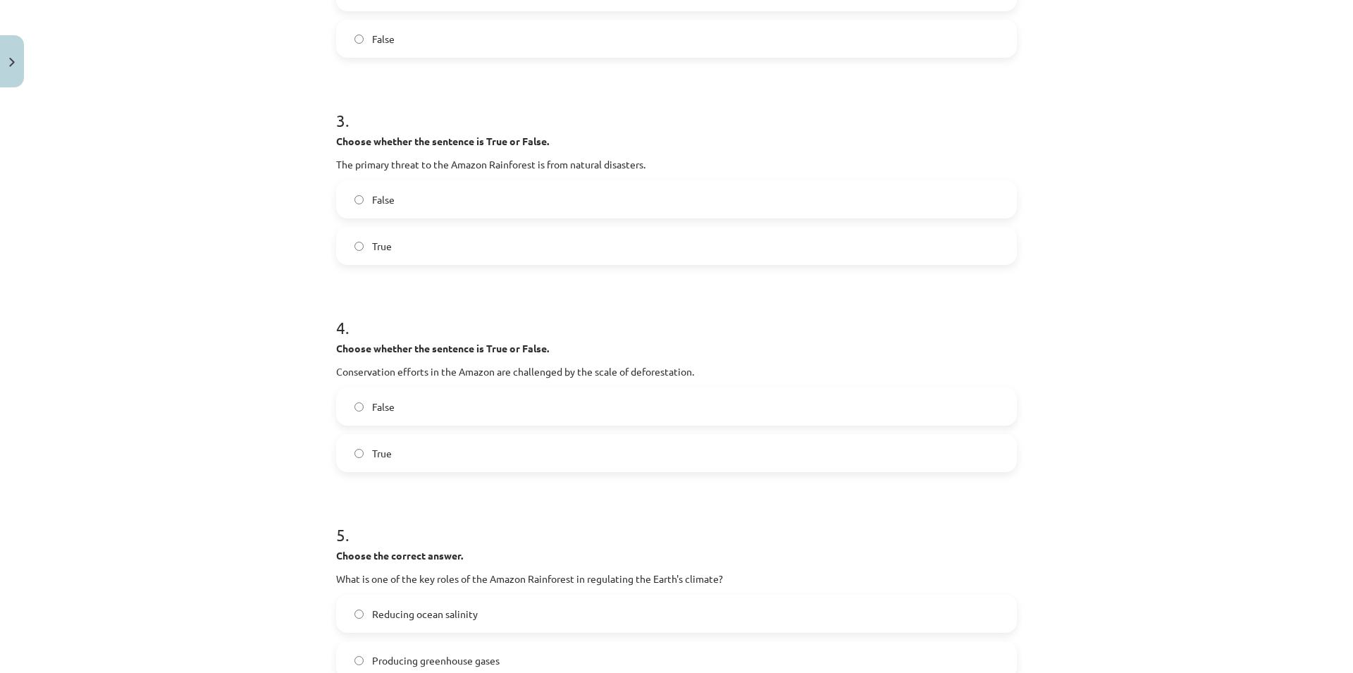
click at [579, 232] on label "True" at bounding box center [676, 245] width 678 height 35
click at [595, 210] on label "False" at bounding box center [676, 199] width 678 height 35
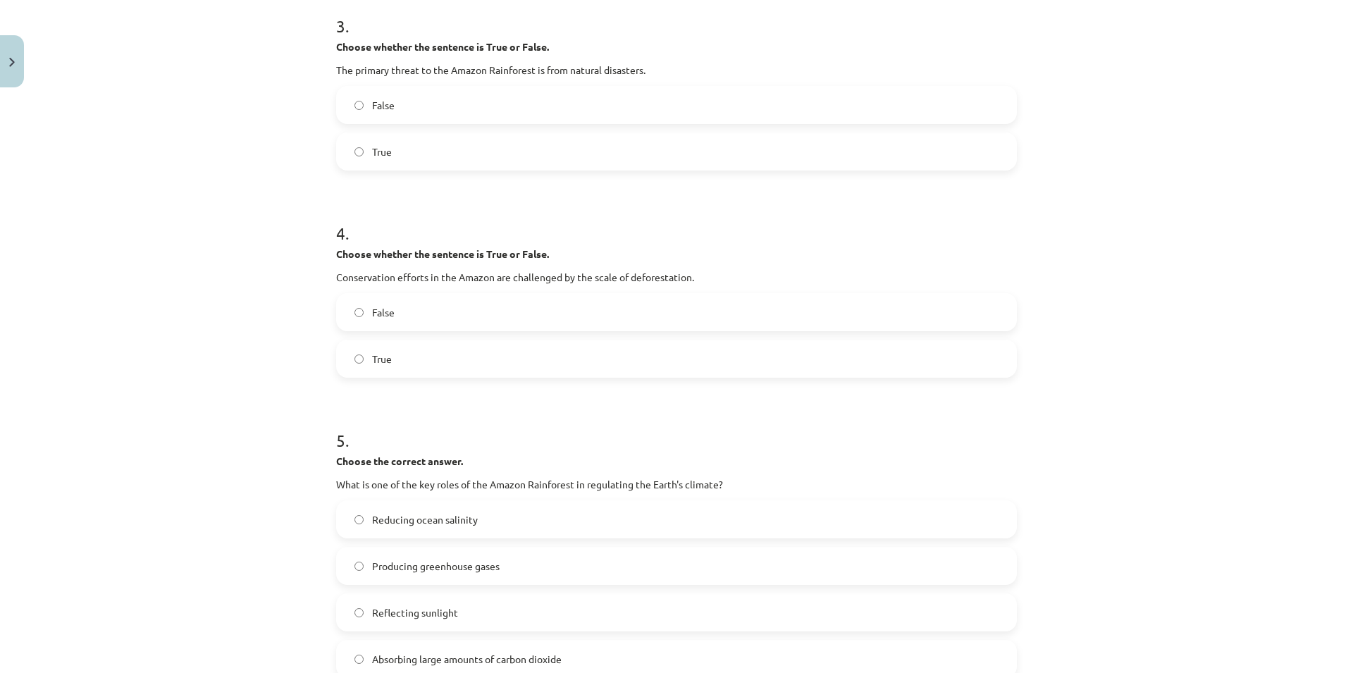
scroll to position [744, 0]
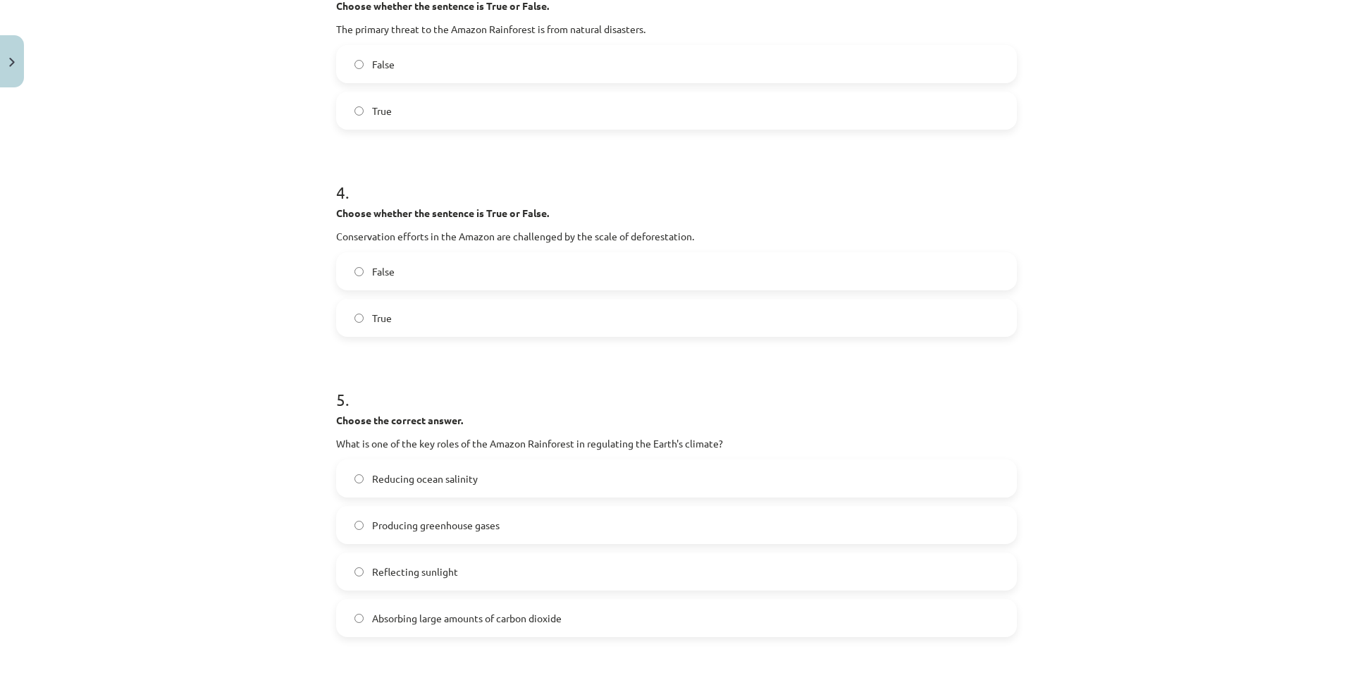
click at [474, 314] on label "True" at bounding box center [676, 317] width 678 height 35
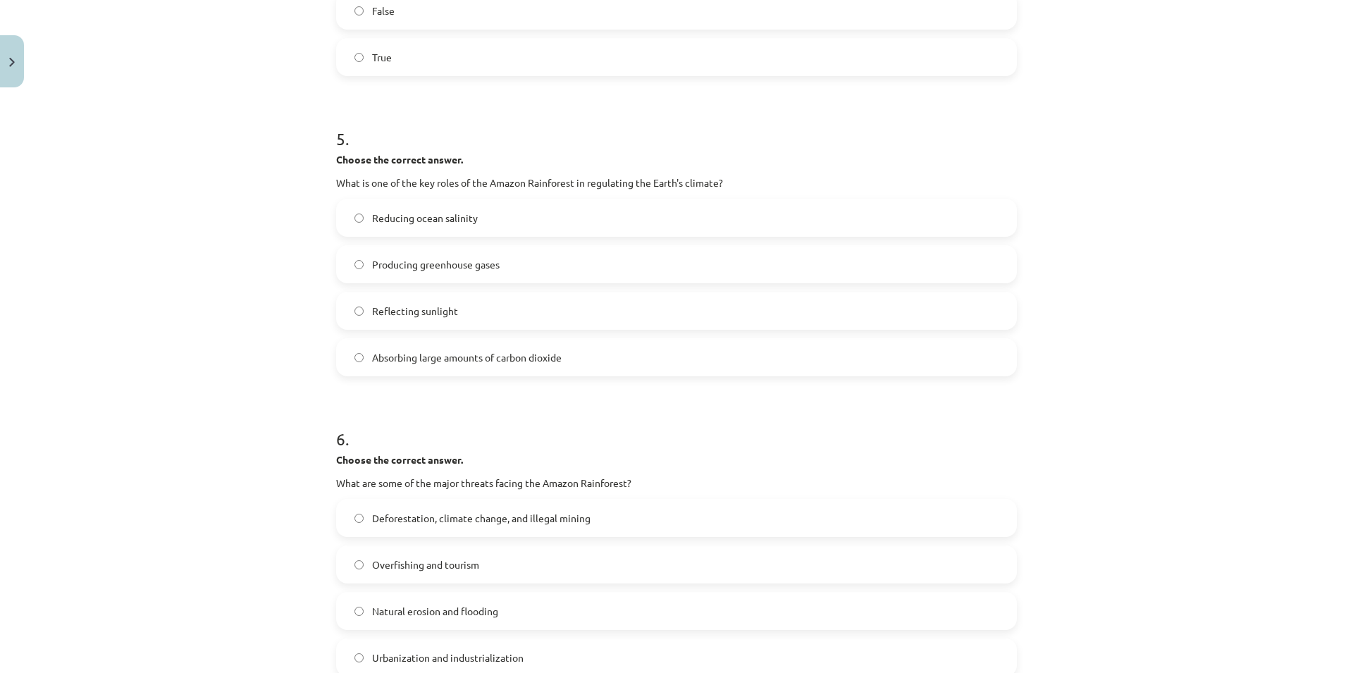
scroll to position [1014, 0]
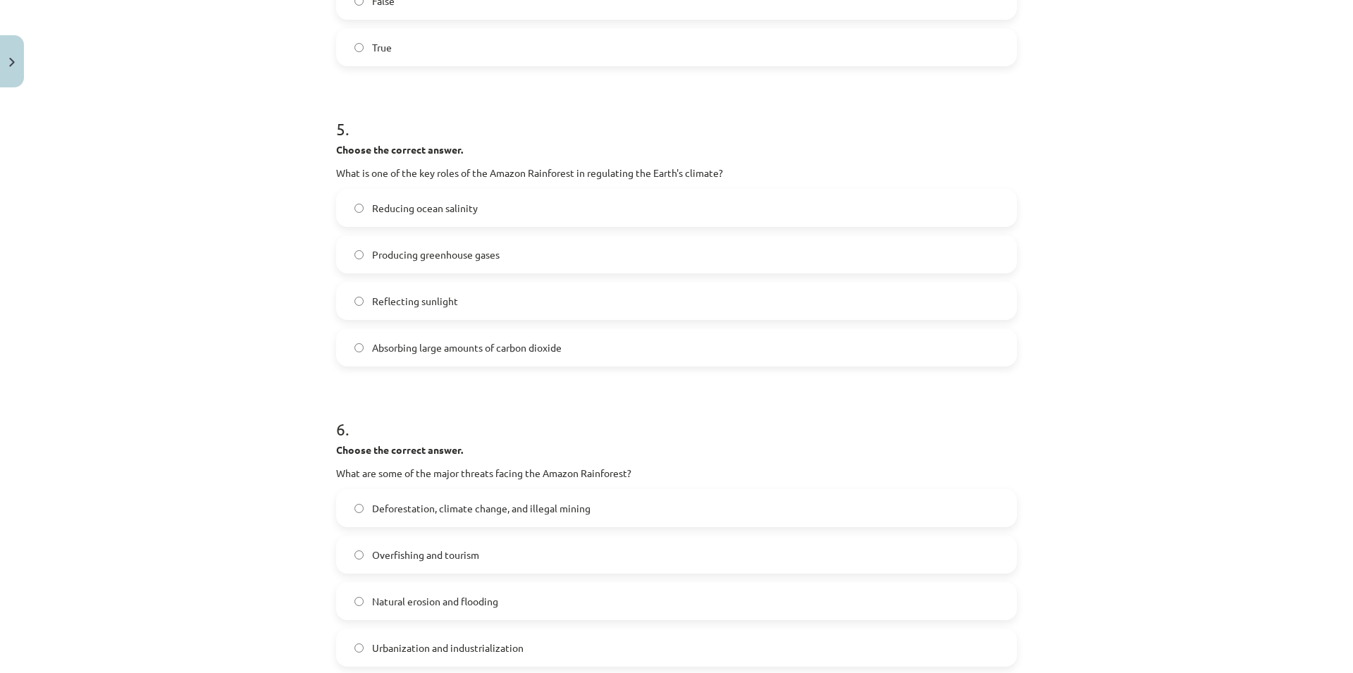
click at [596, 262] on label "Producing greenhouse gases" at bounding box center [676, 254] width 678 height 35
click at [605, 332] on label "Absorbing large amounts of carbon dioxide" at bounding box center [676, 347] width 678 height 35
click at [581, 332] on label "Absorbing large amounts of carbon dioxide" at bounding box center [676, 347] width 678 height 35
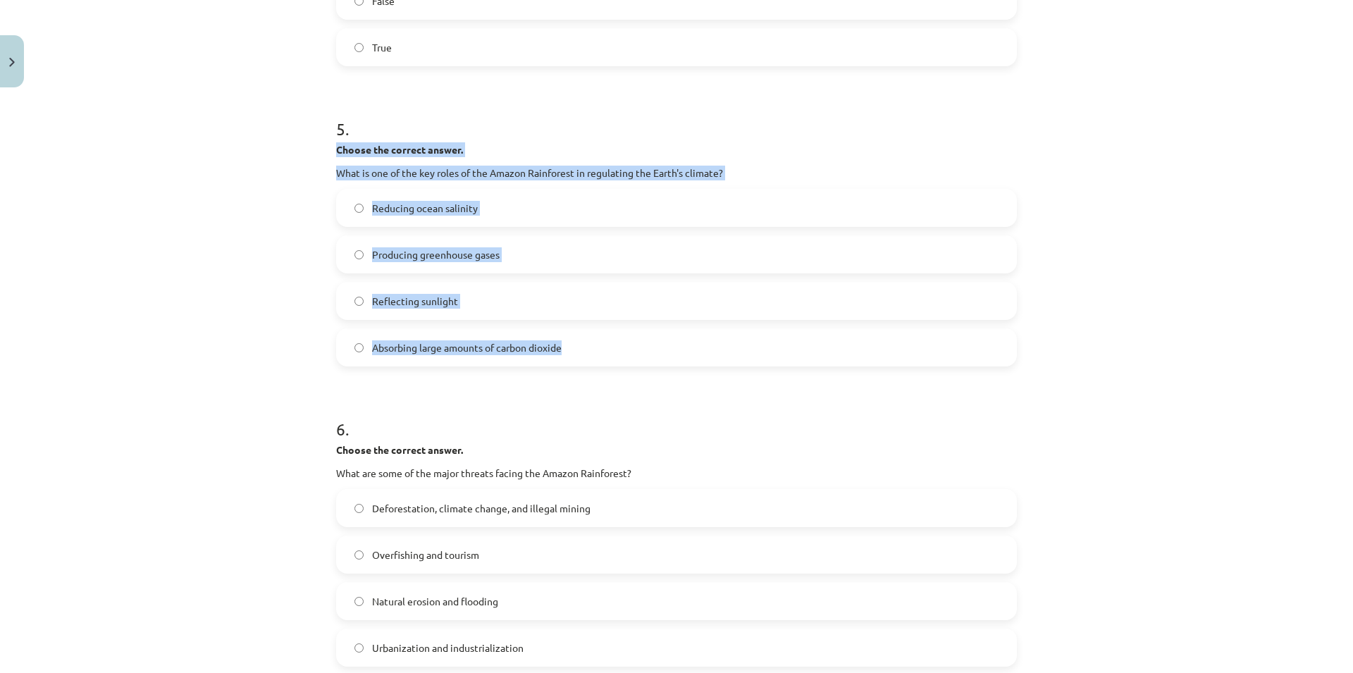
drag, startPoint x: 327, startPoint y: 151, endPoint x: 1229, endPoint y: 380, distance: 930.9
click at [1229, 380] on div "Mācību tēma: Angļu valoda i - 10.klase 1.ieskaites mācību materiāls #11 📖 🎧 Top…" at bounding box center [676, 336] width 1353 height 673
copy div "Choose the correct answer. What is one of the key roles of the Amazon Rainfores…"
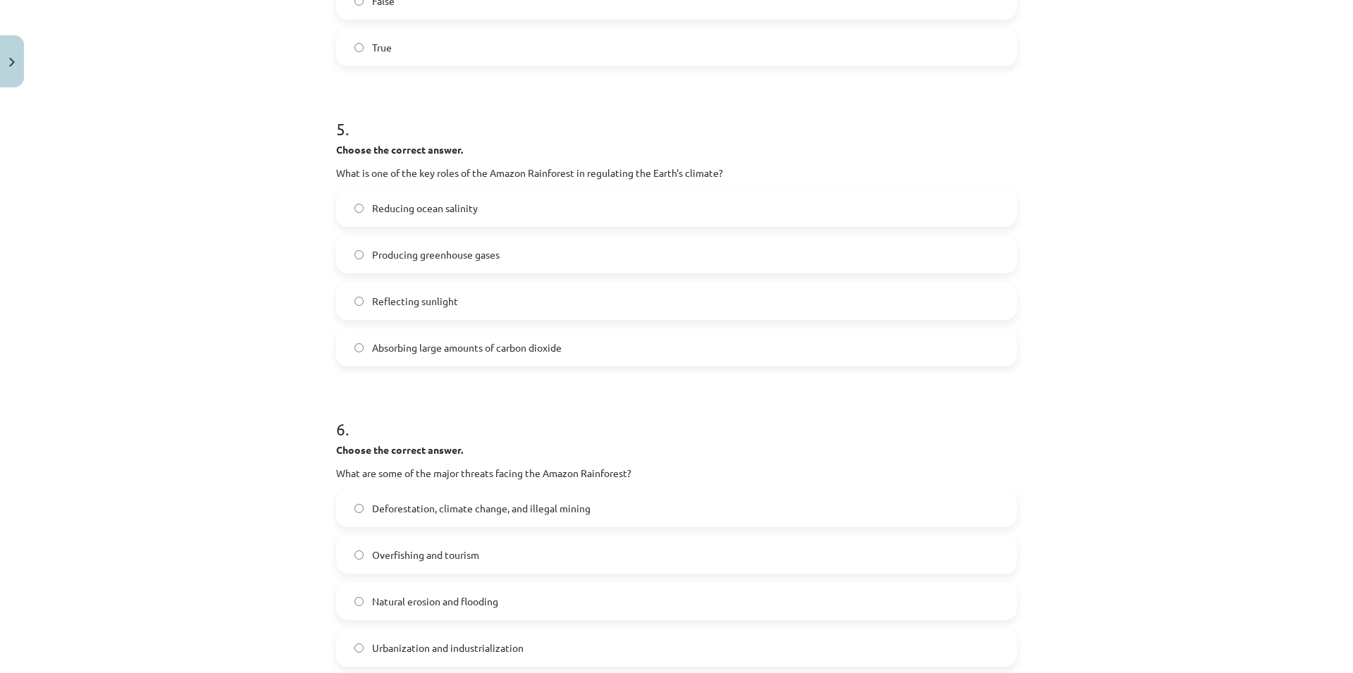
click at [275, 378] on div "Mācību tēma: Angļu valoda i - 10.klase 1.ieskaites mācību materiāls #11 📖 🎧 Top…" at bounding box center [676, 336] width 1353 height 673
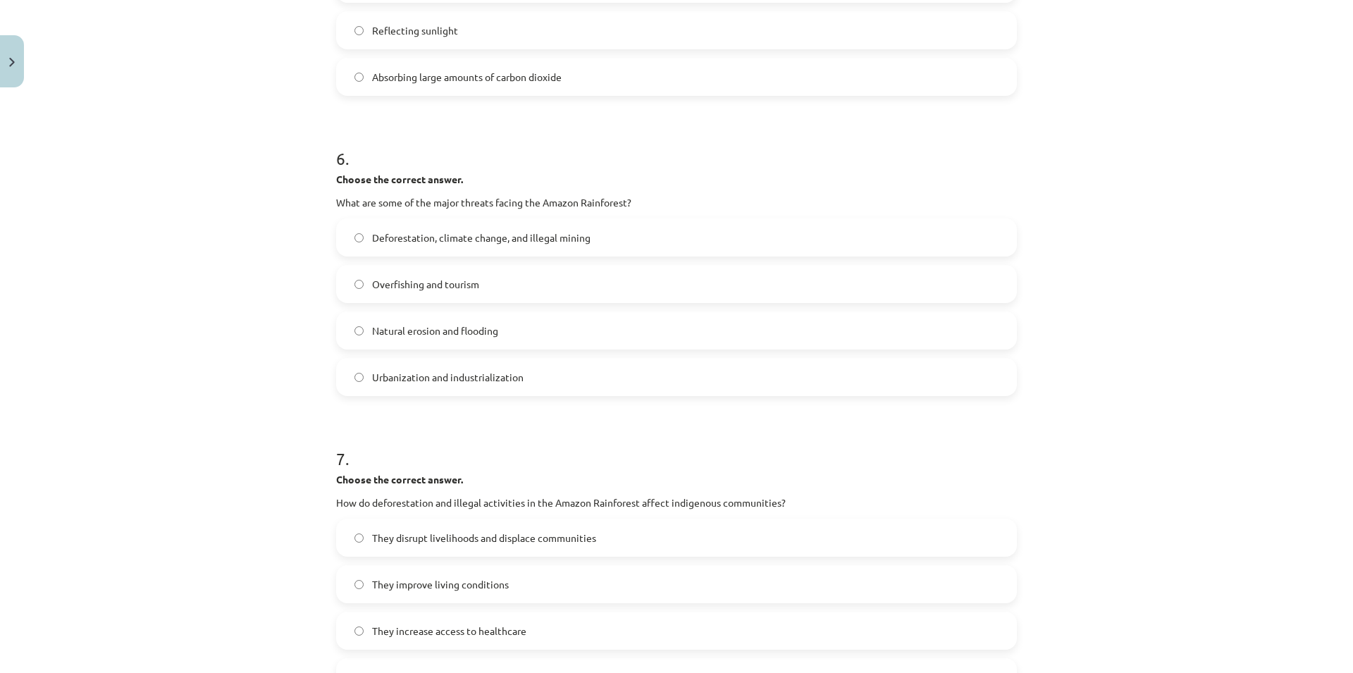
click at [633, 237] on label "Deforestation, climate change, and illegal mining" at bounding box center [676, 237] width 678 height 35
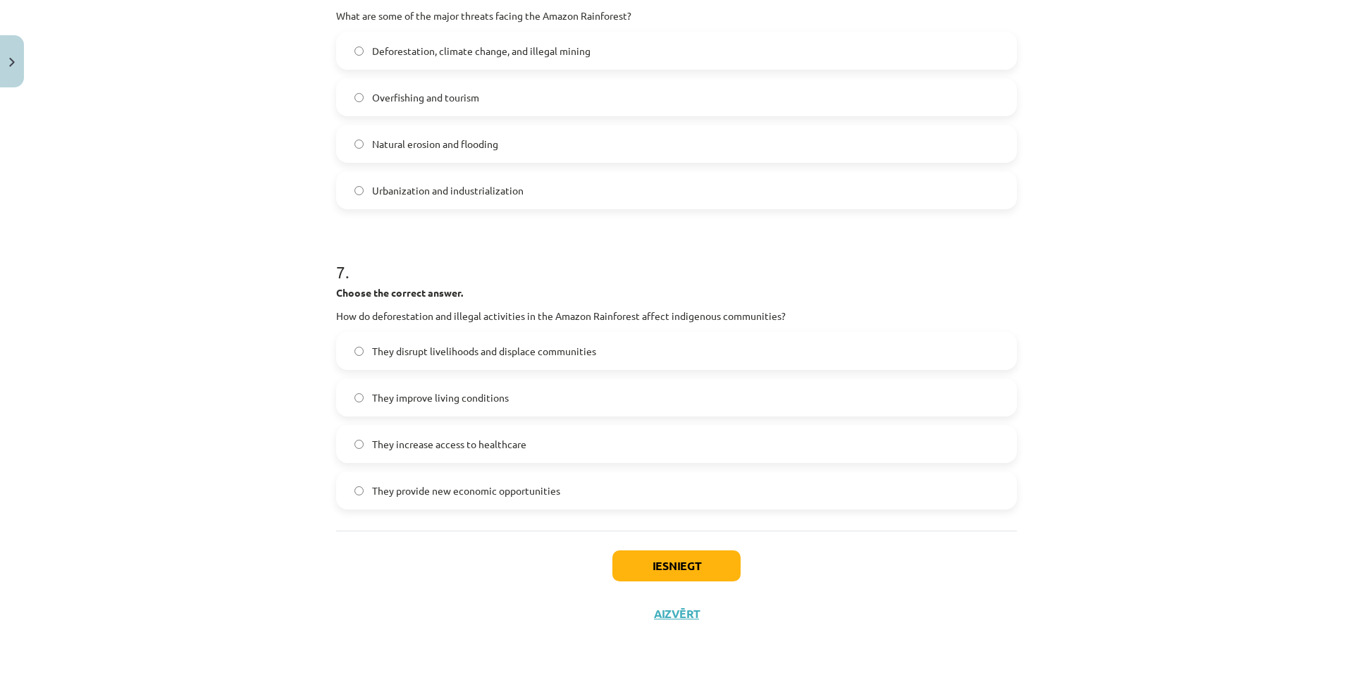
click at [643, 349] on label "They disrupt livelihoods and displace communities" at bounding box center [676, 350] width 678 height 35
click at [633, 378] on div "They disrupt livelihoods and displace communities They improve living condition…" at bounding box center [676, 421] width 681 height 178
click at [639, 403] on label "They improve living conditions" at bounding box center [676, 397] width 678 height 35
click at [626, 434] on label "They increase access to healthcare" at bounding box center [676, 443] width 678 height 35
drag, startPoint x: 457, startPoint y: 504, endPoint x: 466, endPoint y: 501, distance: 9.6
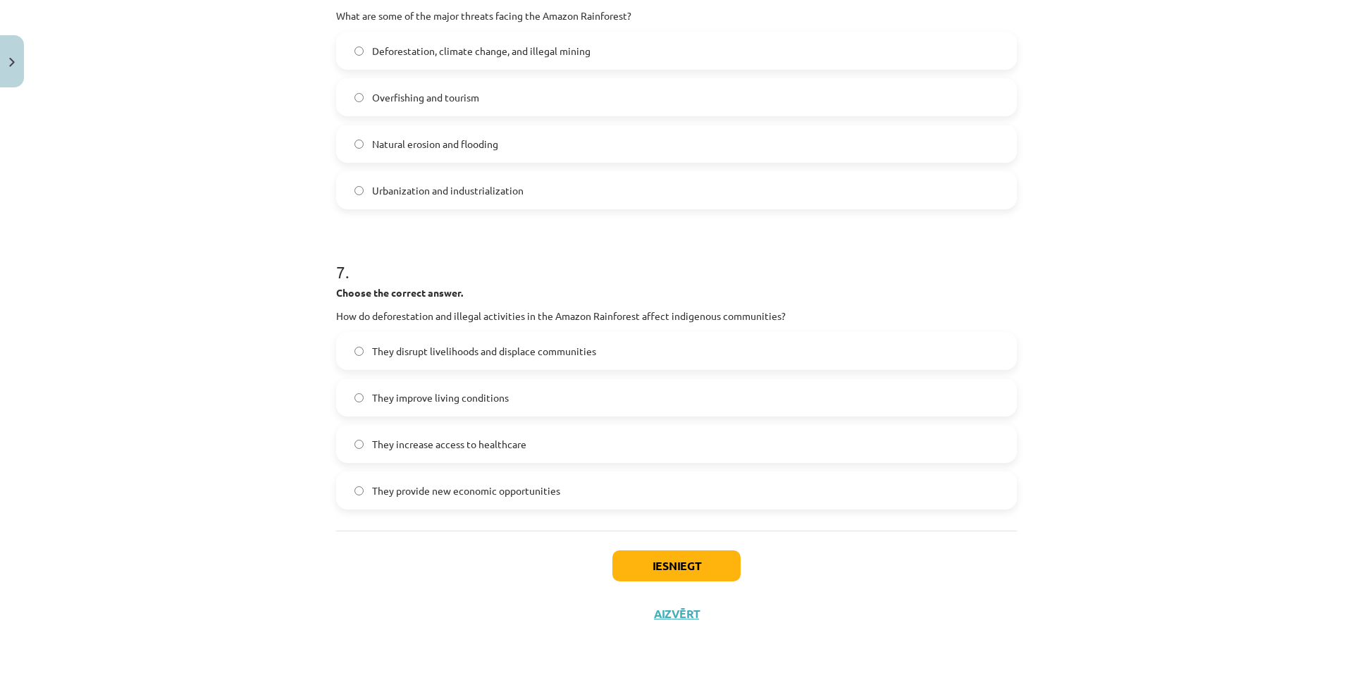
click at [465, 501] on label "They provide new economic opportunities" at bounding box center [676, 490] width 678 height 35
click at [561, 411] on label "They improve living conditions" at bounding box center [676, 397] width 678 height 35
click at [566, 446] on label "They increase access to healthcare" at bounding box center [676, 443] width 678 height 35
click at [535, 502] on label "They provide new economic opportunities" at bounding box center [676, 490] width 678 height 35
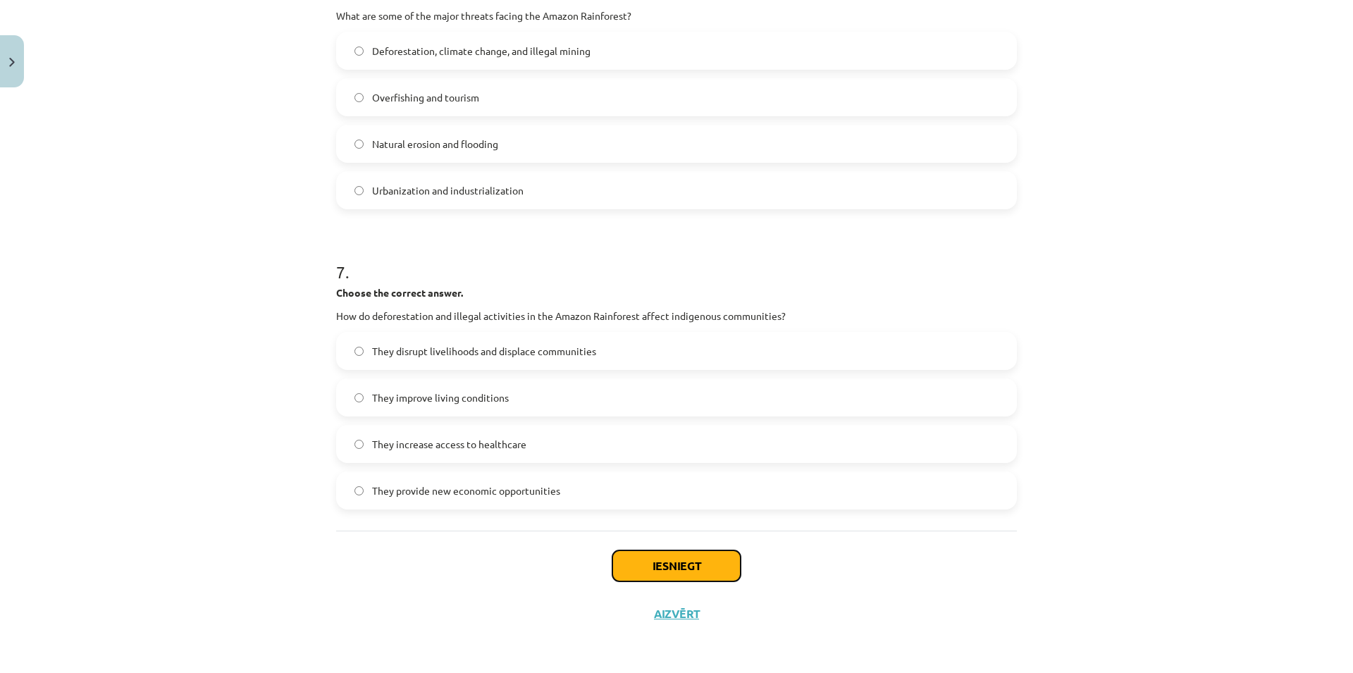
click at [635, 563] on button "Iesniegt" at bounding box center [676, 565] width 128 height 31
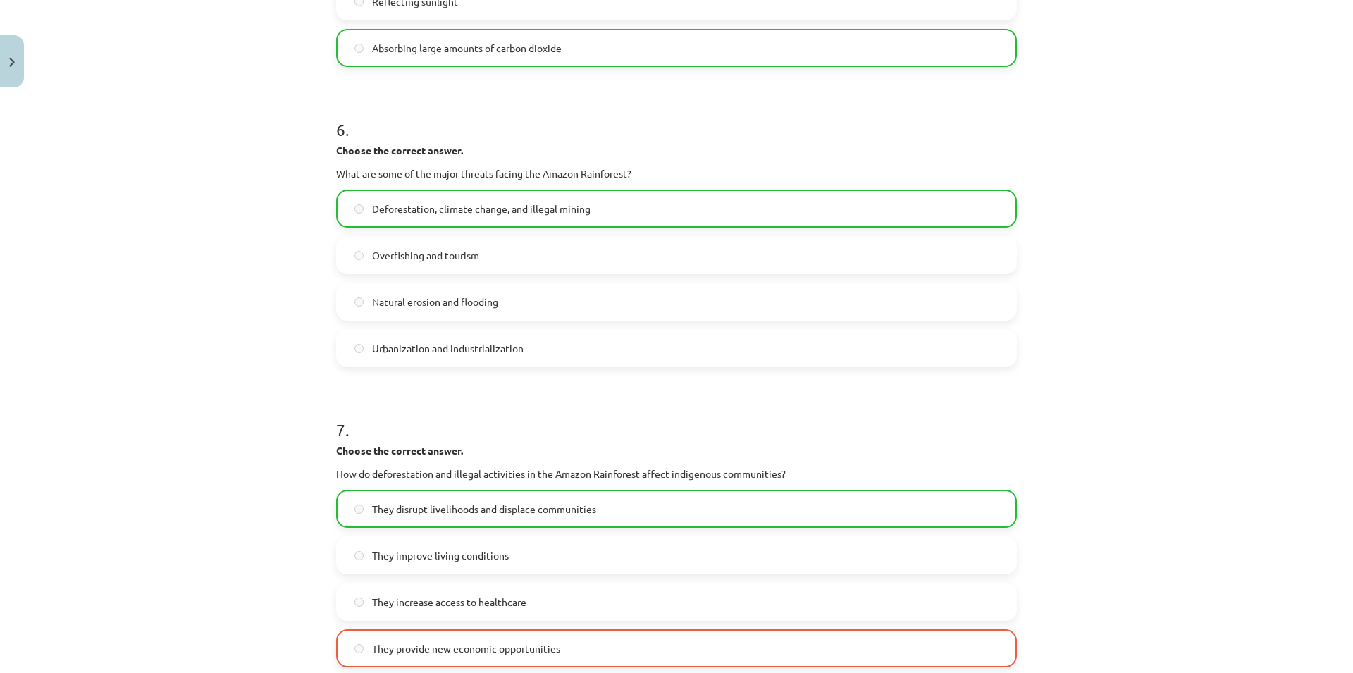
scroll to position [1517, 0]
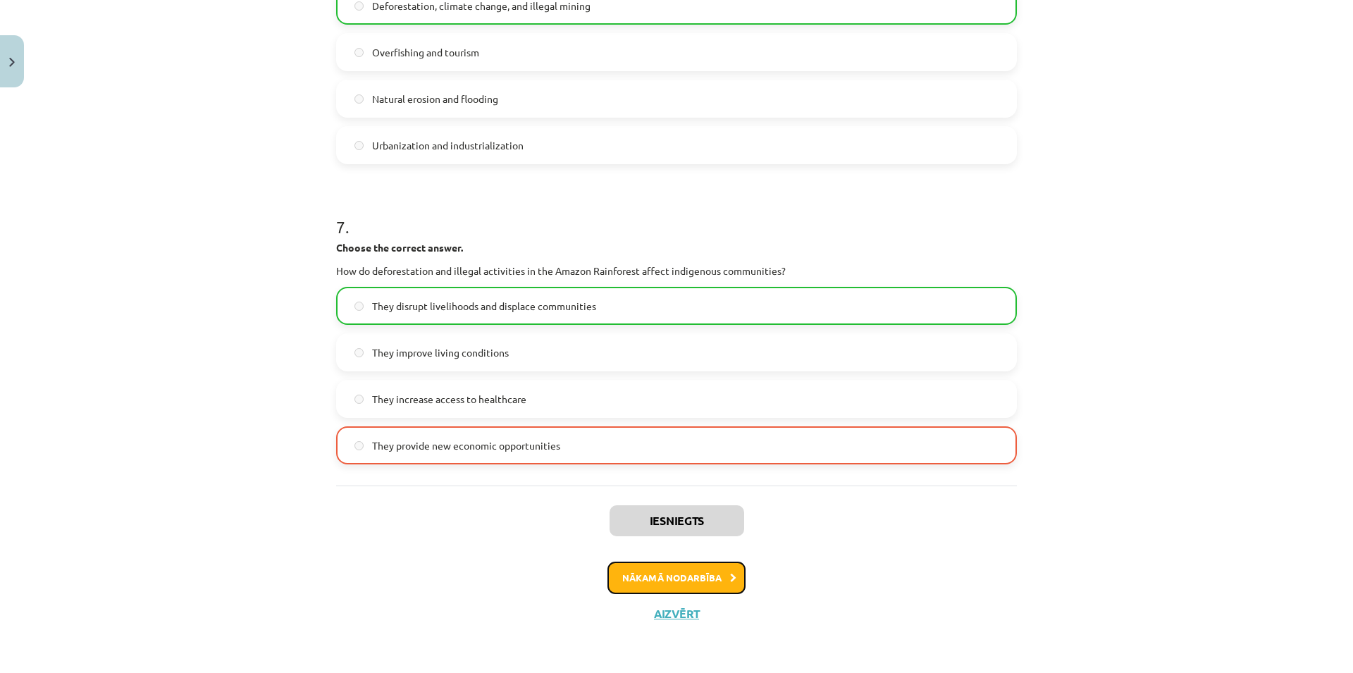
click at [662, 584] on button "Nākamā nodarbība" at bounding box center [676, 577] width 138 height 32
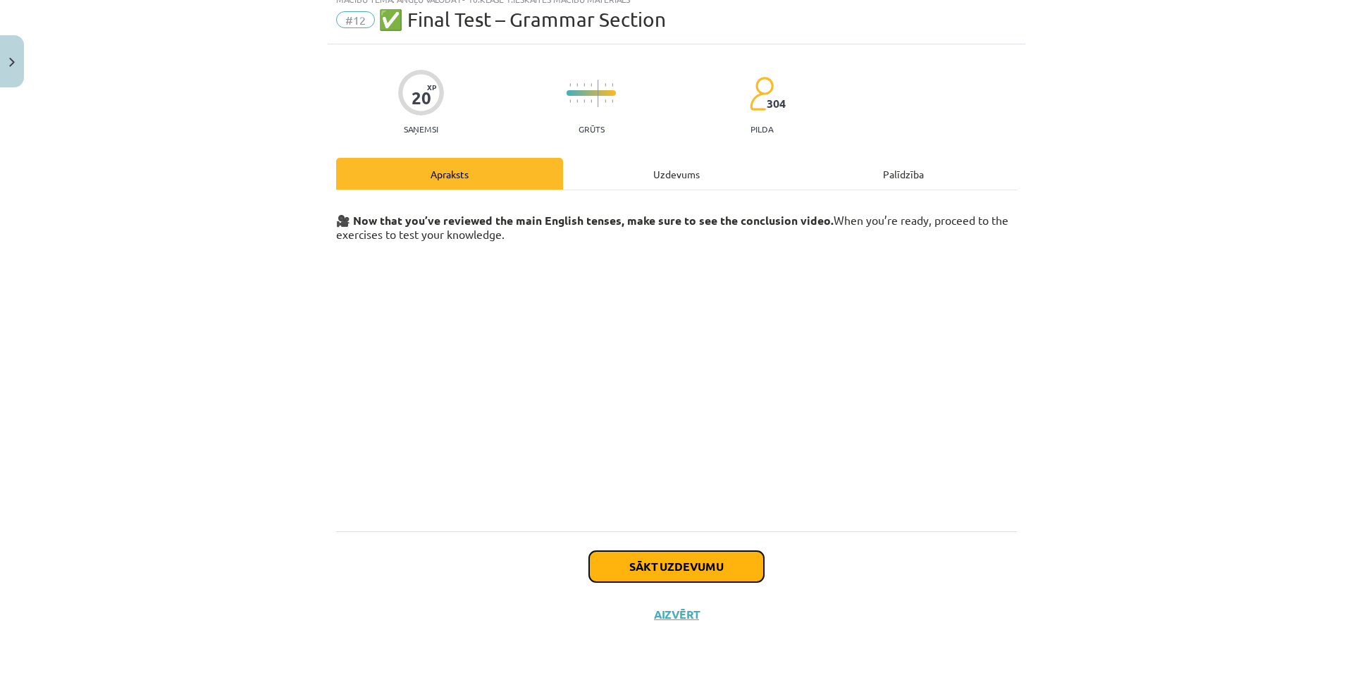
click at [681, 559] on button "Sākt uzdevumu" at bounding box center [676, 566] width 175 height 31
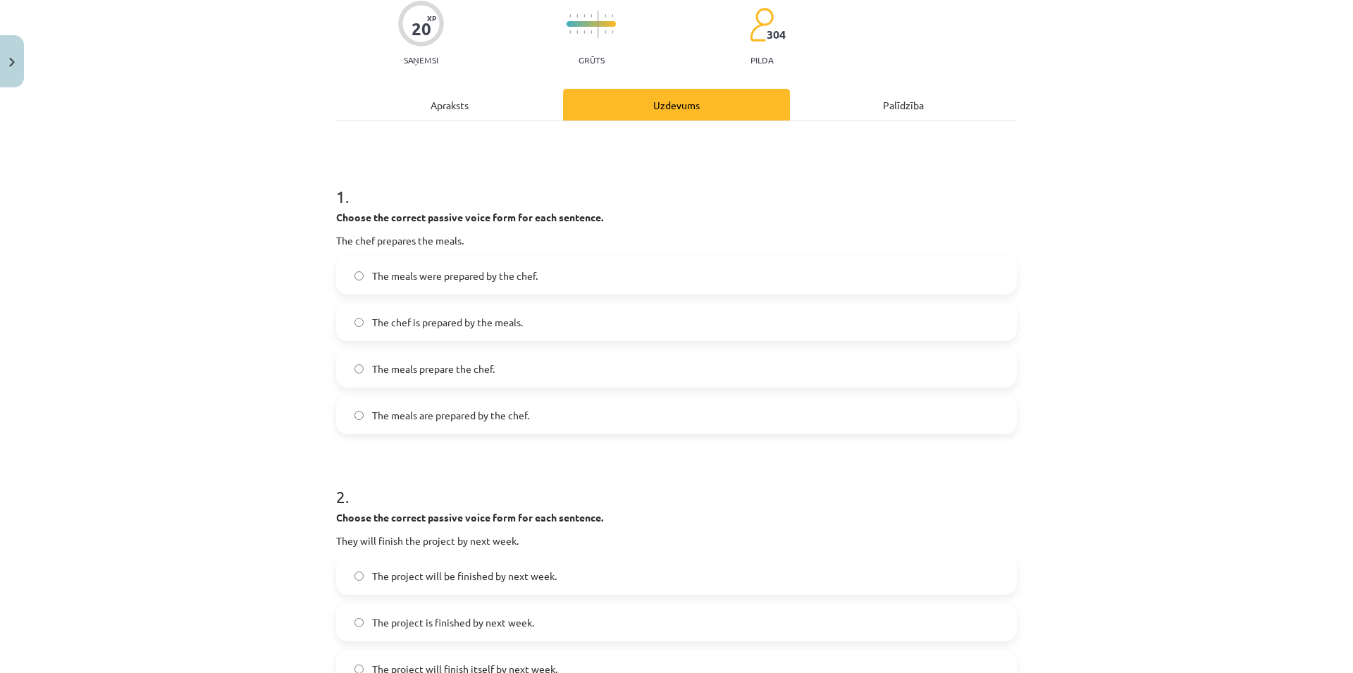
scroll to position [135, 0]
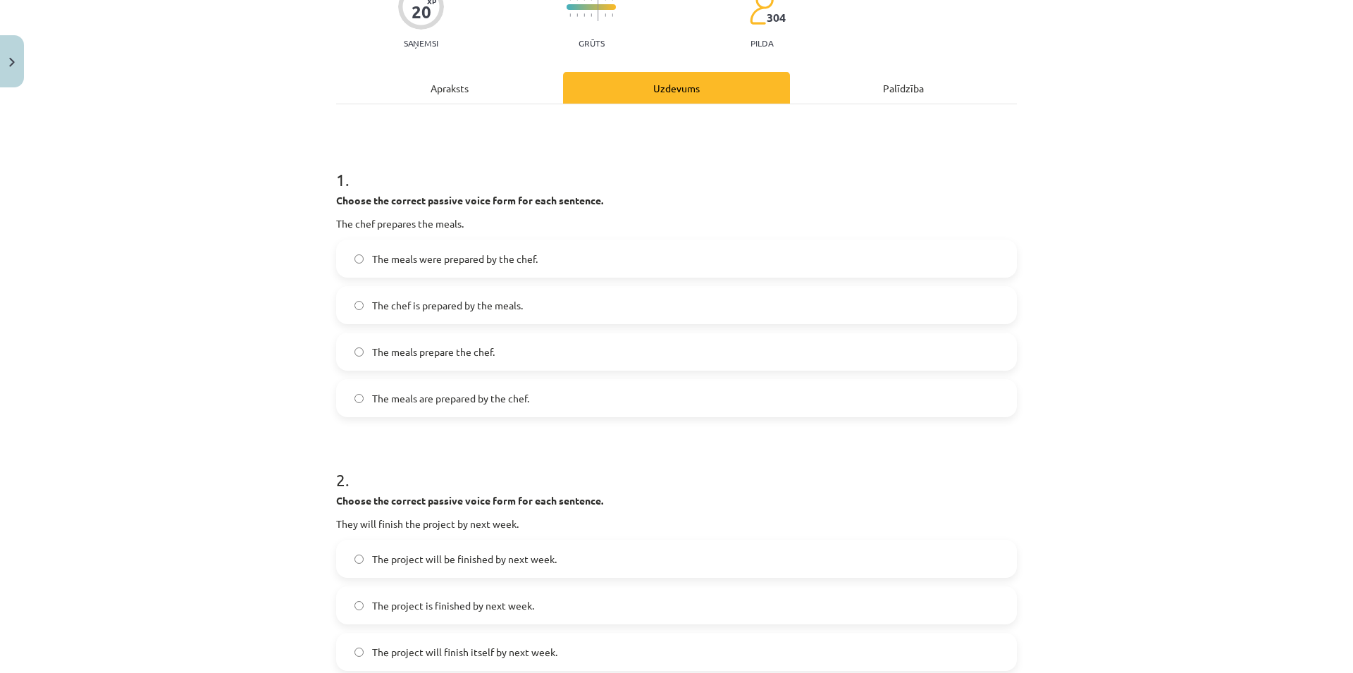
click at [511, 253] on span "The meals were prepared by the chef." at bounding box center [455, 259] width 166 height 15
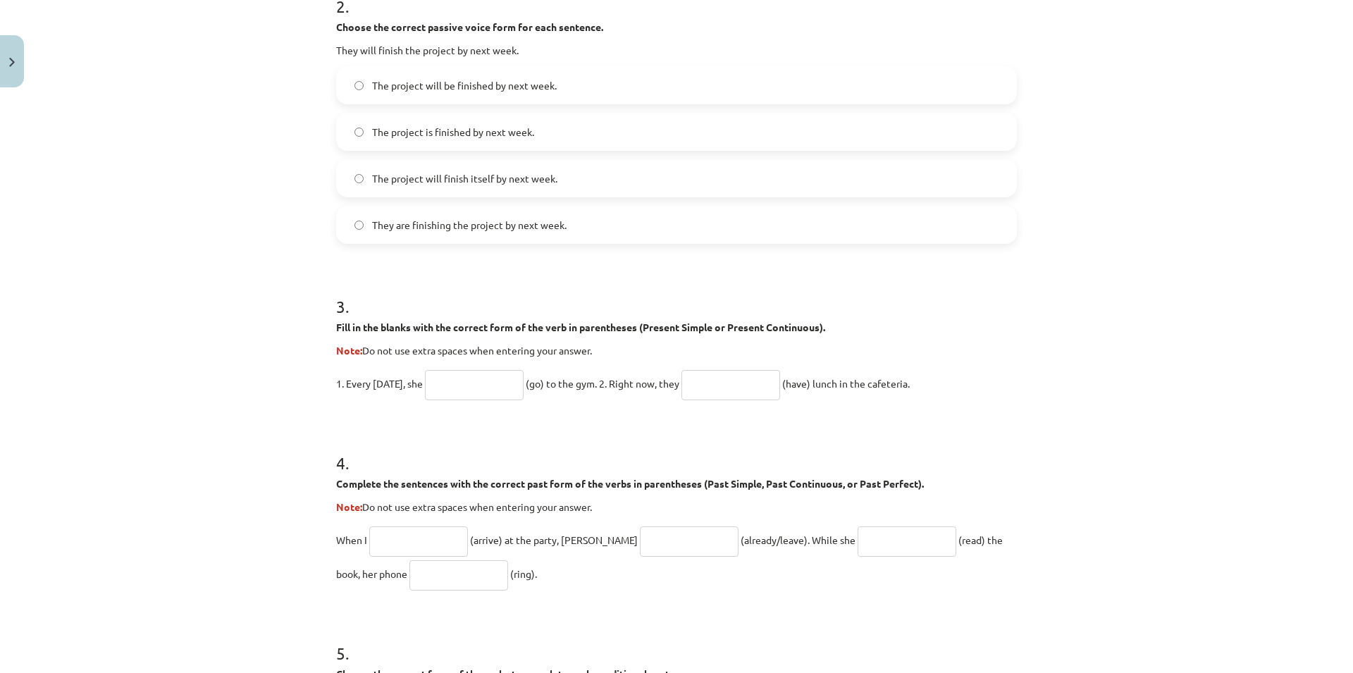
scroll to position [541, 0]
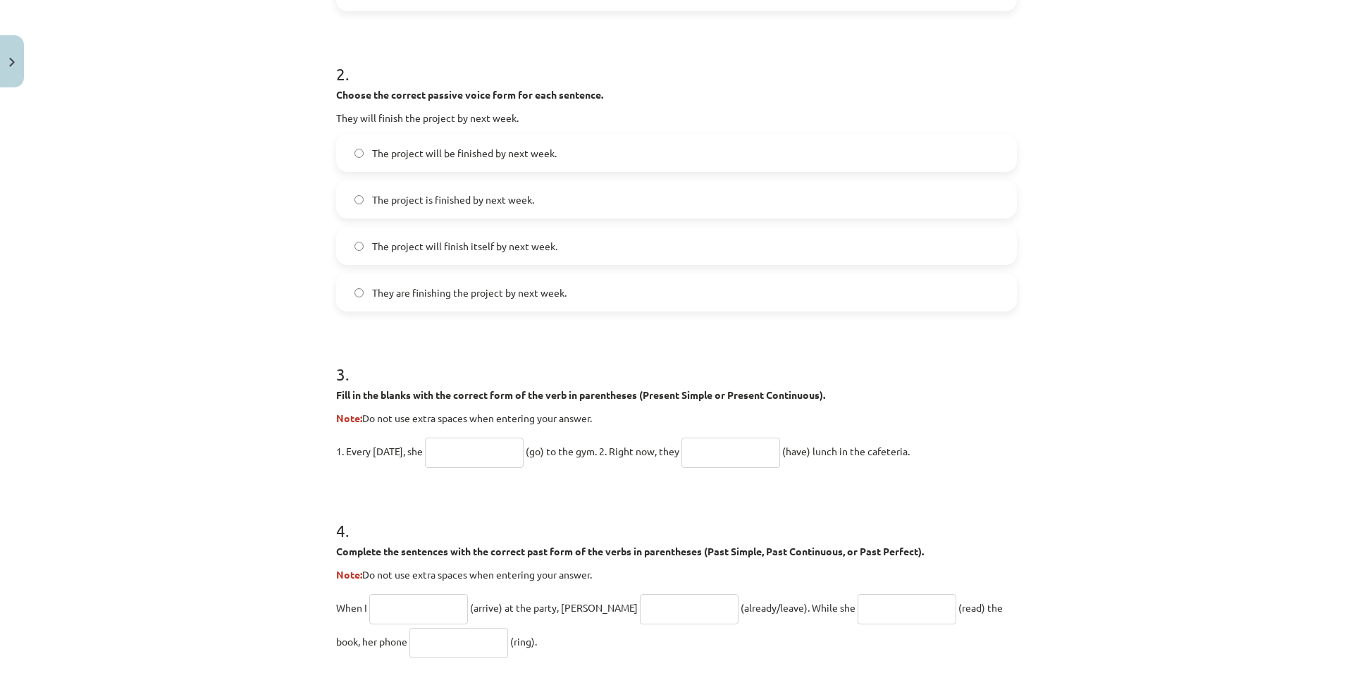
click at [594, 158] on label "The project will be finished by next week." at bounding box center [676, 152] width 678 height 35
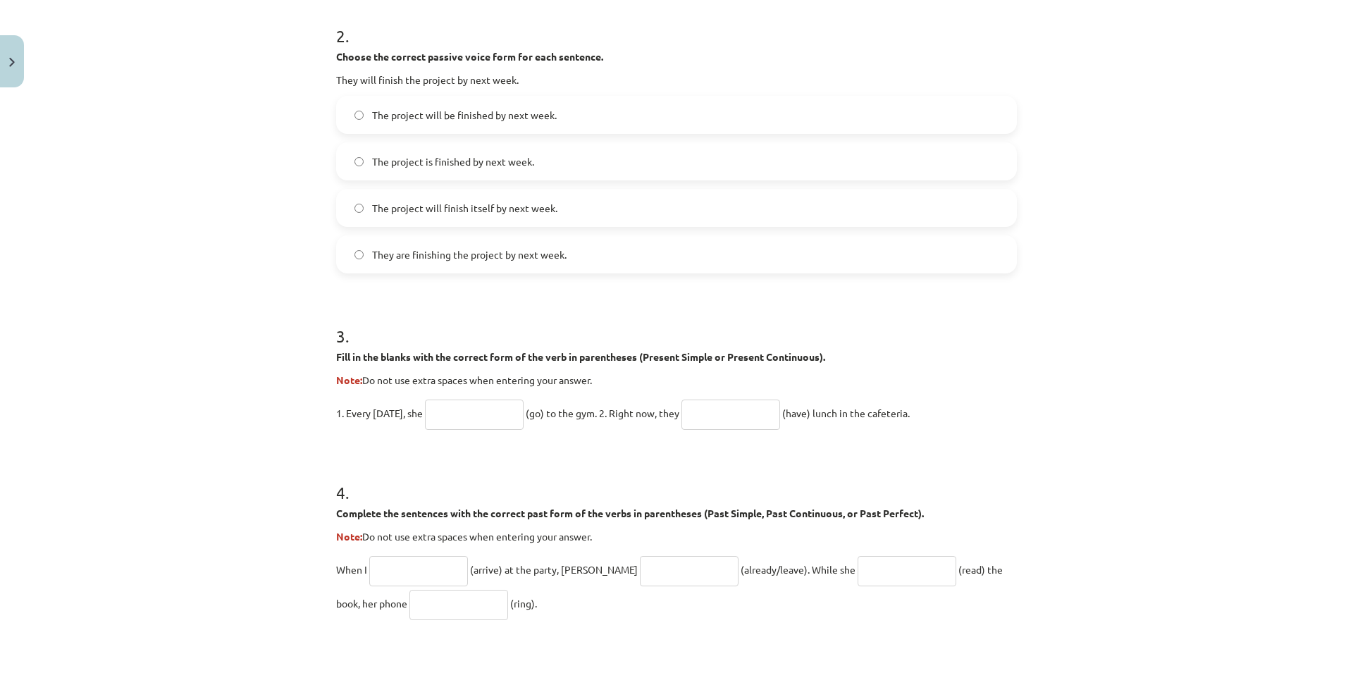
scroll to position [676, 0]
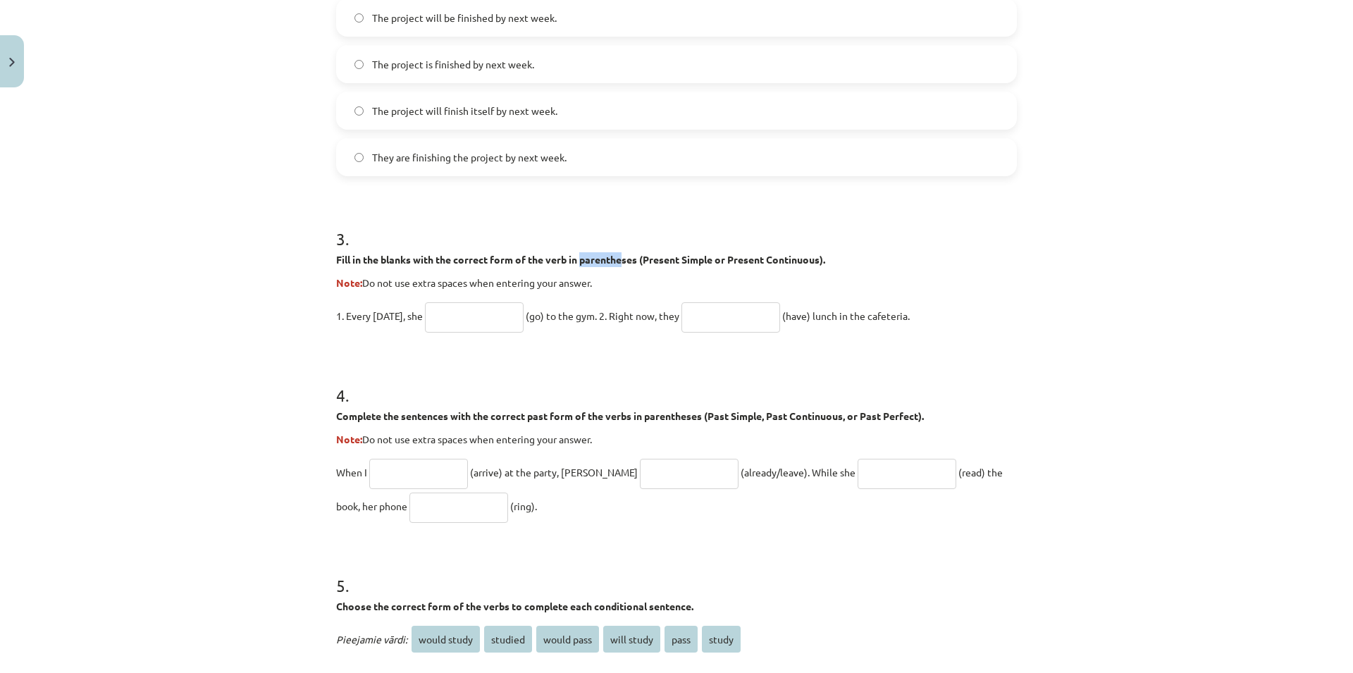
drag, startPoint x: 579, startPoint y: 261, endPoint x: 620, endPoint y: 263, distance: 40.9
click at [620, 263] on strong "Fill in the blanks with the correct form of the verb in parentheses (Present Si…" at bounding box center [580, 259] width 489 height 13
click at [603, 256] on strong "Fill in the blanks with the correct form of the verb in parentheses (Present Si…" at bounding box center [580, 259] width 489 height 13
drag, startPoint x: 576, startPoint y: 260, endPoint x: 589, endPoint y: 273, distance: 17.9
click at [602, 273] on div "Fill in the blanks with the correct form of the verb in parentheses (Present Si…" at bounding box center [676, 271] width 681 height 38
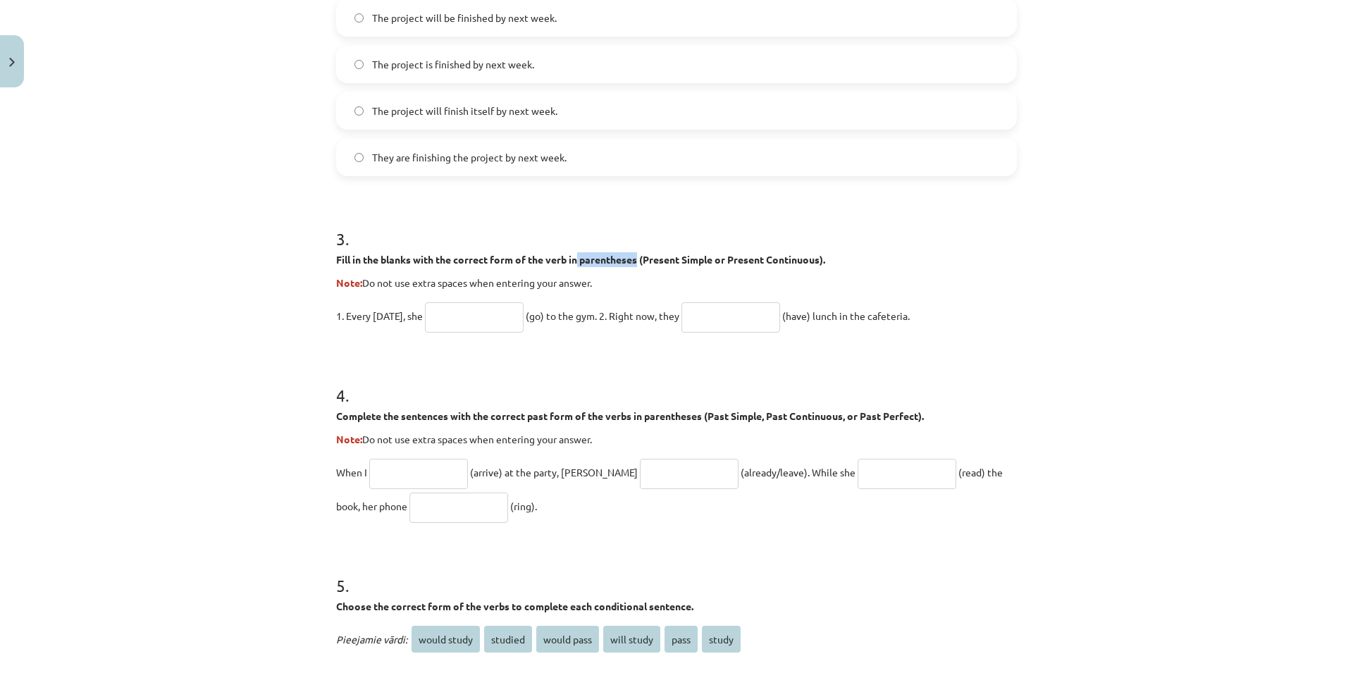
drag, startPoint x: 333, startPoint y: 259, endPoint x: 1072, endPoint y: 328, distance: 741.5
click at [1072, 328] on div "Mācību tēma: Angļu valoda i - 10.klase 1.ieskaites mācību materiāls #12 ✅ Final…" at bounding box center [676, 336] width 1353 height 673
copy div "Fill in the blanks with the correct form of the verb in parentheses (Present Si…"
click at [514, 528] on form "1 . Choose the correct passive voice form for each sentence. The chef prepares …" at bounding box center [676, 247] width 681 height 1286
drag, startPoint x: 643, startPoint y: 417, endPoint x: 685, endPoint y: 425, distance: 43.0
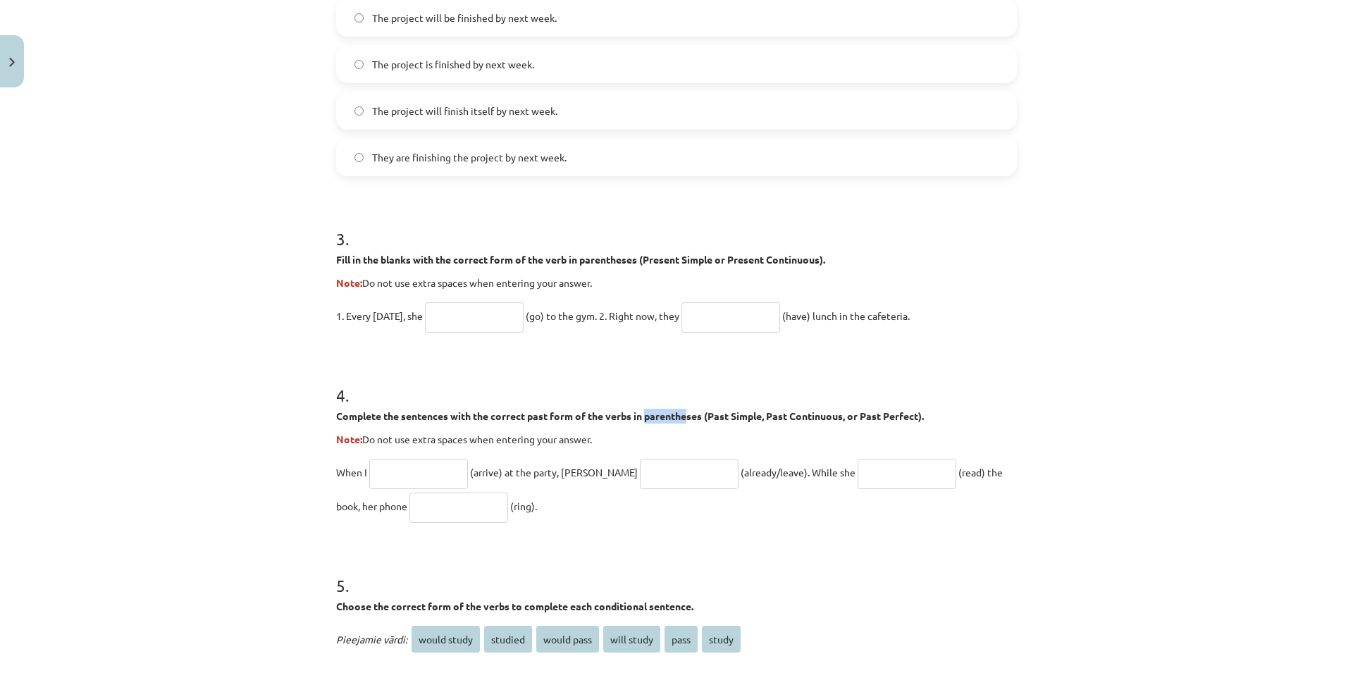
click at [685, 425] on div "Complete the sentences with the correct past form of the verbs in parentheses (…" at bounding box center [676, 428] width 681 height 38
click at [674, 449] on div "4 . Complete the sentences with the correct past form of the verbs in parenthes…" at bounding box center [676, 442] width 681 height 162
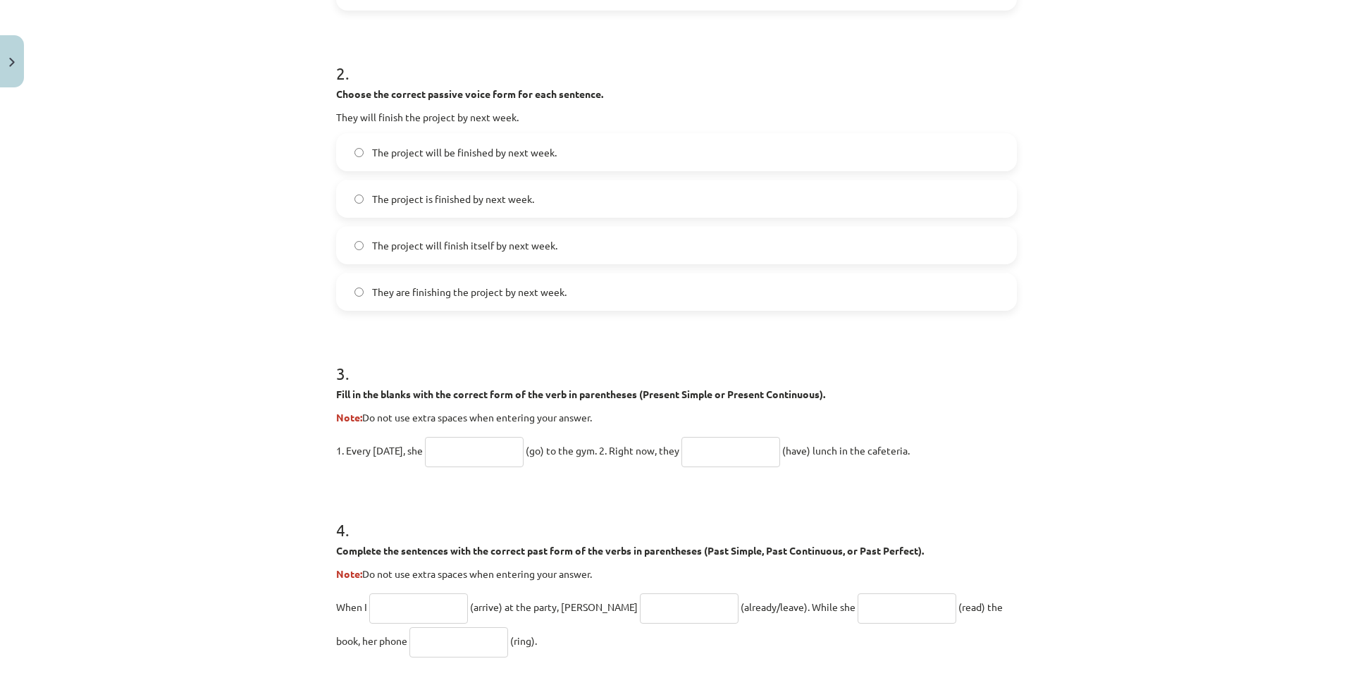
scroll to position [516, 0]
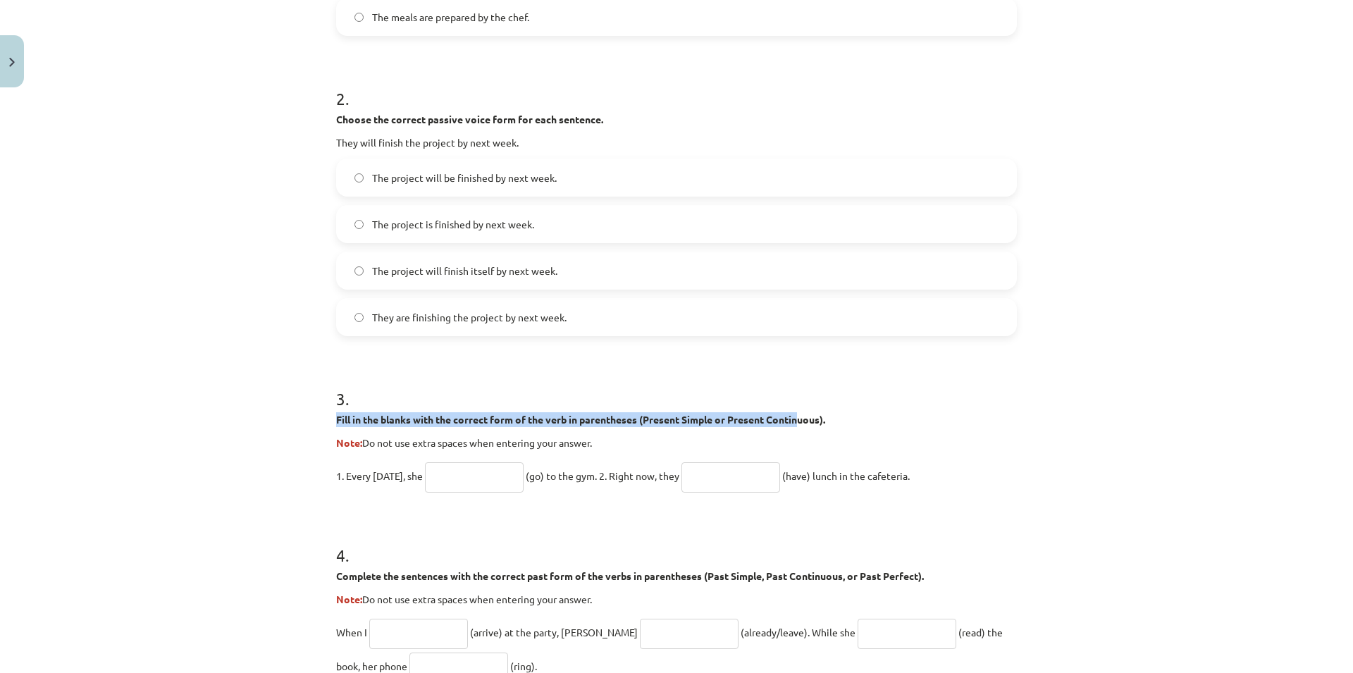
drag, startPoint x: 667, startPoint y: 405, endPoint x: 802, endPoint y: 415, distance: 134.9
click at [802, 415] on div "3 . Fill in the blanks with the correct form of the verb in parentheses (Presen…" at bounding box center [676, 428] width 681 height 128
click at [802, 415] on strong "Fill in the blanks with the correct form of the verb in parentheses (Present Si…" at bounding box center [580, 419] width 489 height 13
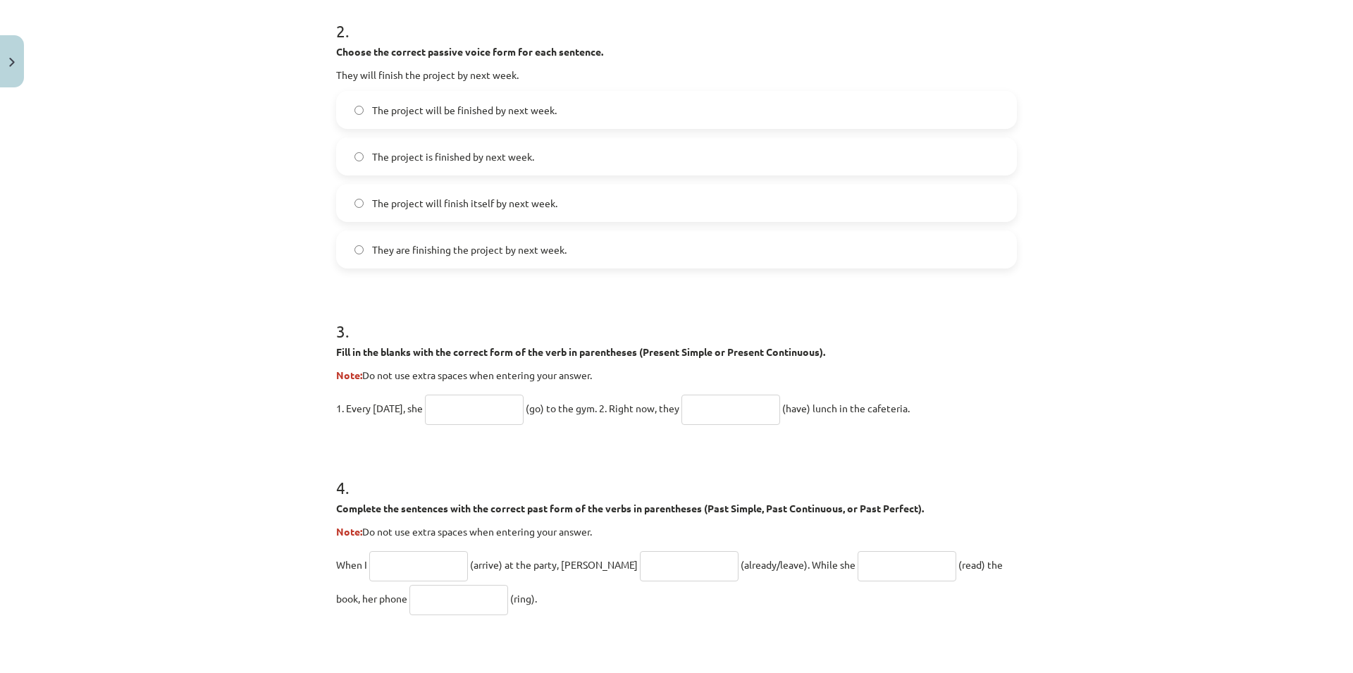
click at [471, 398] on input "text" at bounding box center [474, 410] width 99 height 30
type input "****"
click at [748, 404] on input "text" at bounding box center [730, 410] width 99 height 30
type input "*********"
drag, startPoint x: 752, startPoint y: 411, endPoint x: 514, endPoint y: 406, distance: 238.2
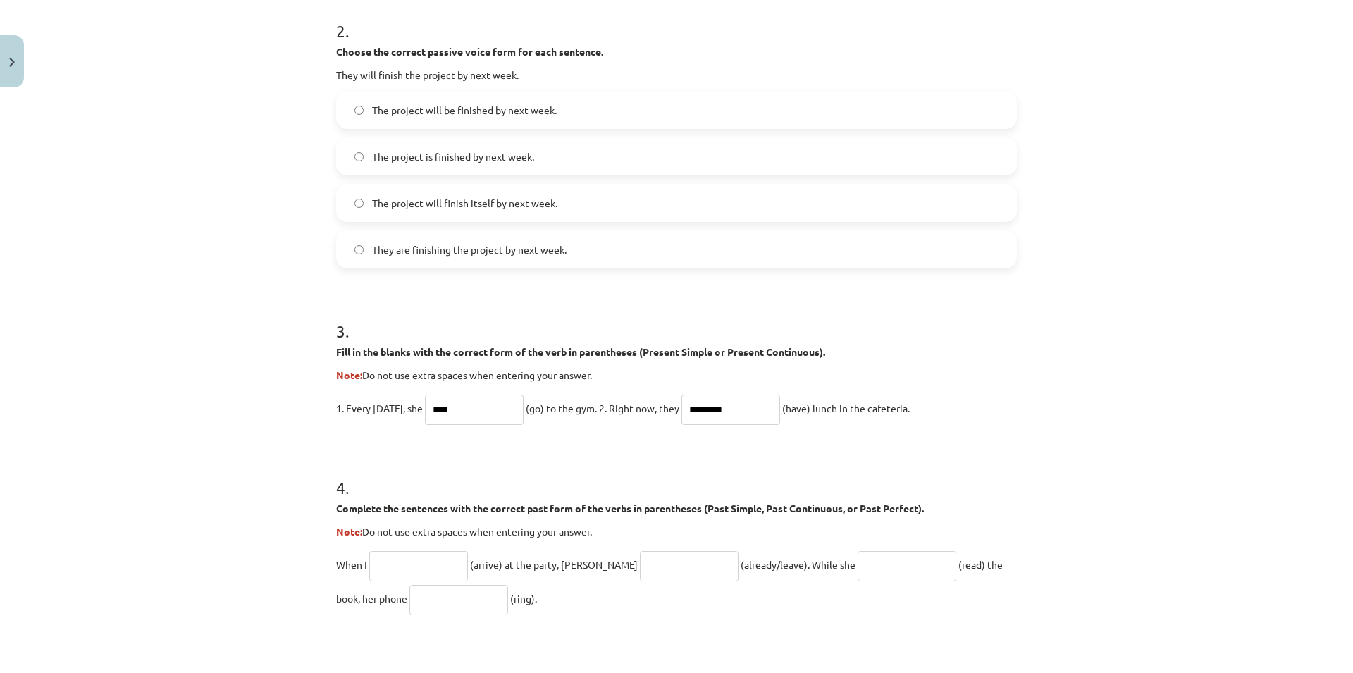
click at [681, 406] on input "*********" at bounding box center [730, 410] width 99 height 30
type input "**********"
click at [1274, 534] on div "**********" at bounding box center [676, 336] width 1353 height 673
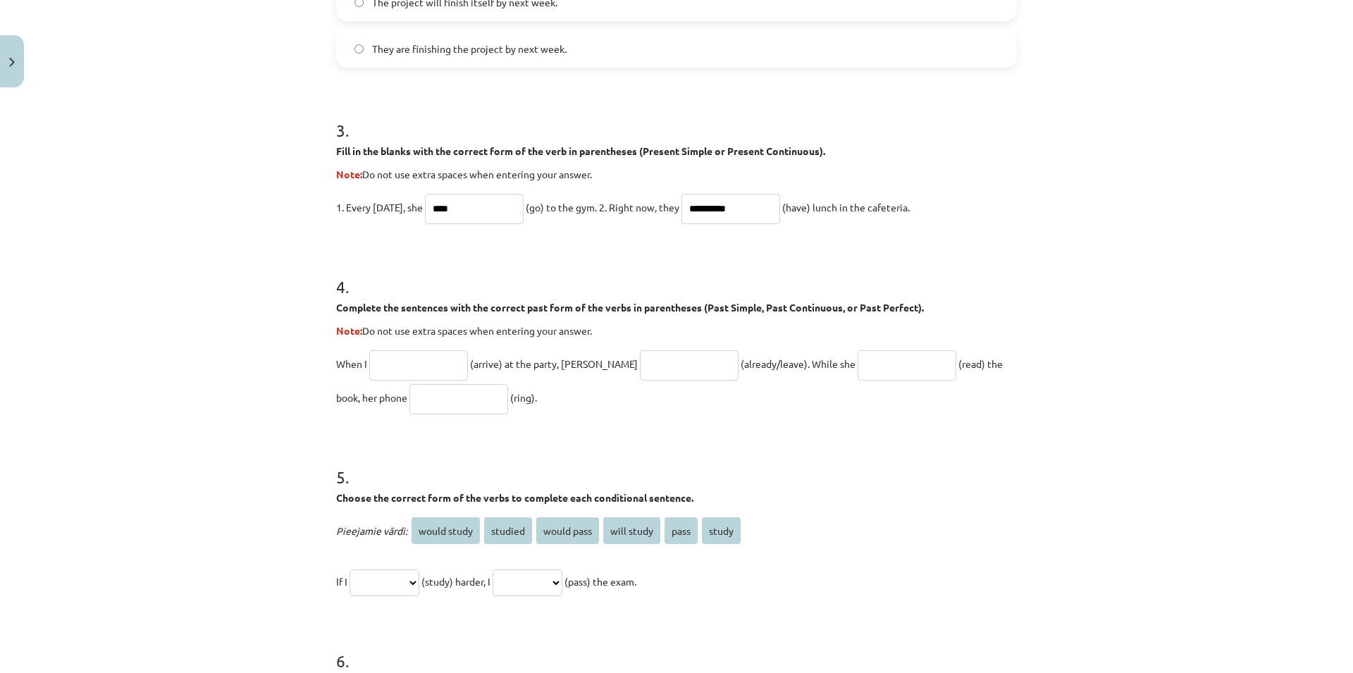
scroll to position [787, 0]
click at [408, 361] on input "text" at bounding box center [418, 363] width 99 height 30
type input "*******"
click at [662, 376] on input "text" at bounding box center [689, 363] width 99 height 30
type input "**********"
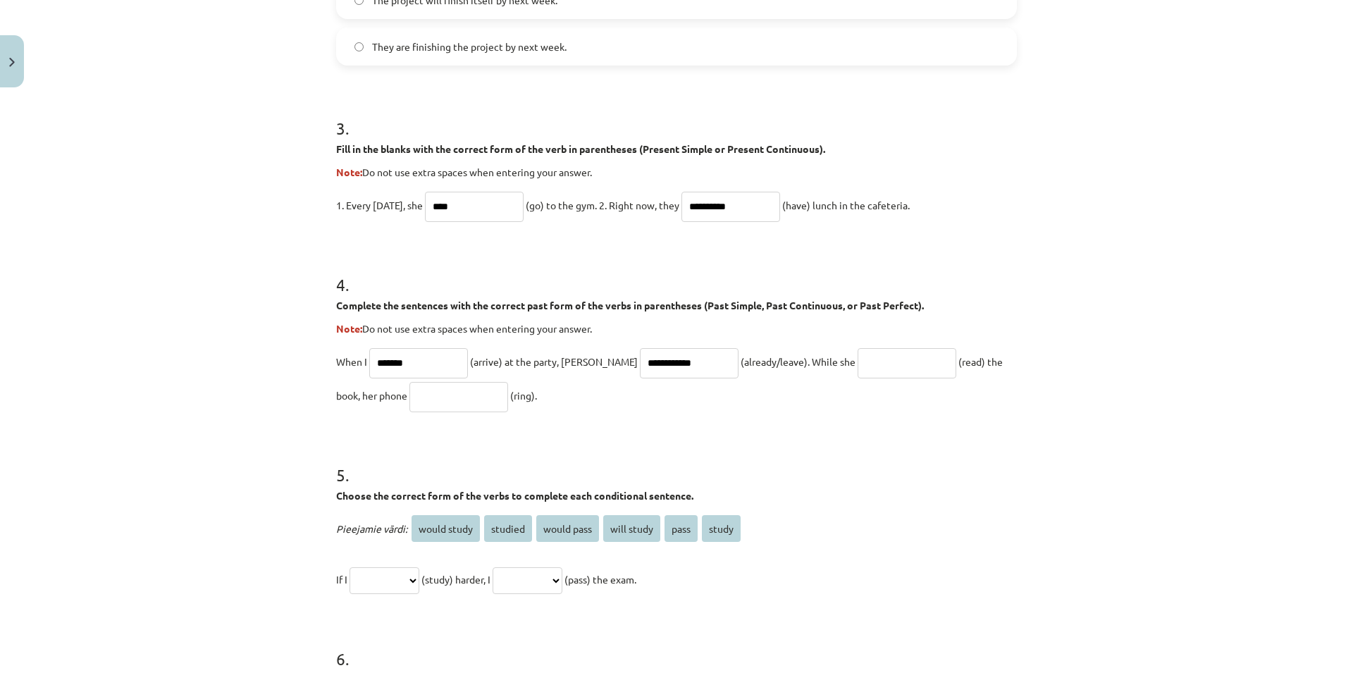
click at [857, 366] on input "text" at bounding box center [906, 363] width 99 height 30
type input "**********"
click at [409, 382] on input "text" at bounding box center [458, 397] width 99 height 30
type input "****"
click at [818, 507] on div "**********" at bounding box center [676, 518] width 681 height 156
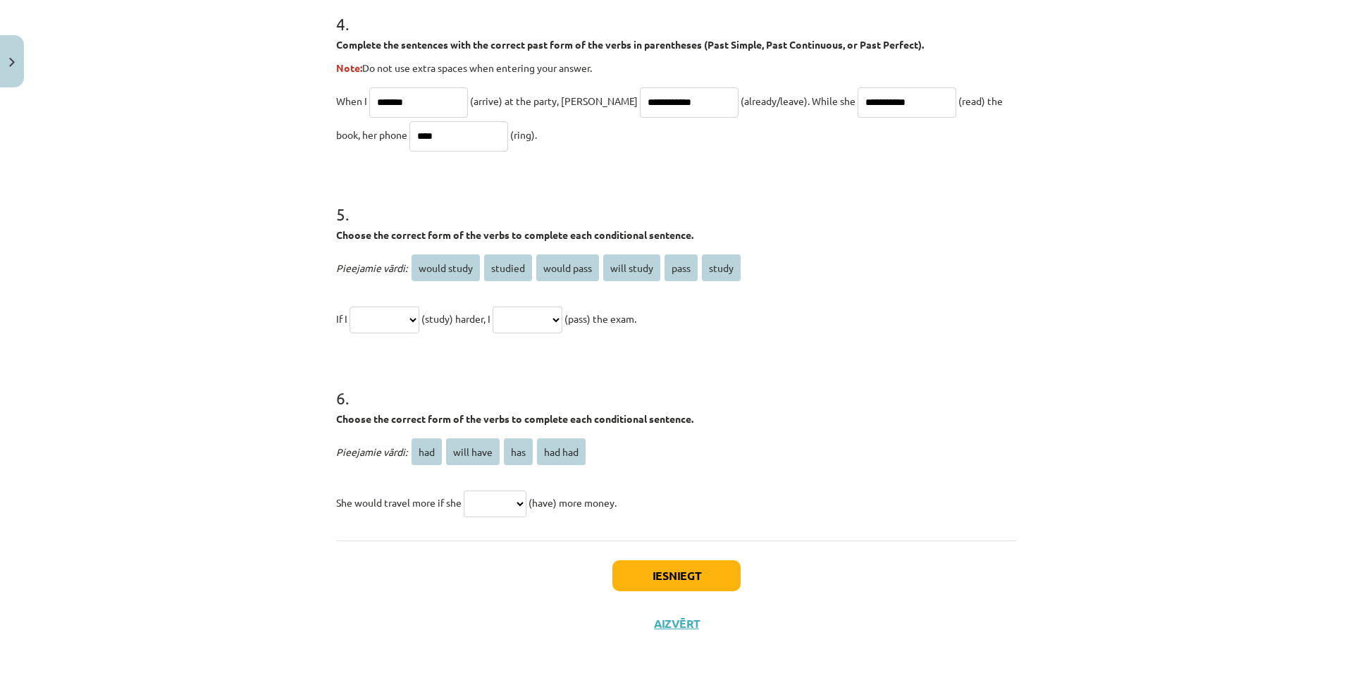
scroll to position [1057, 0]
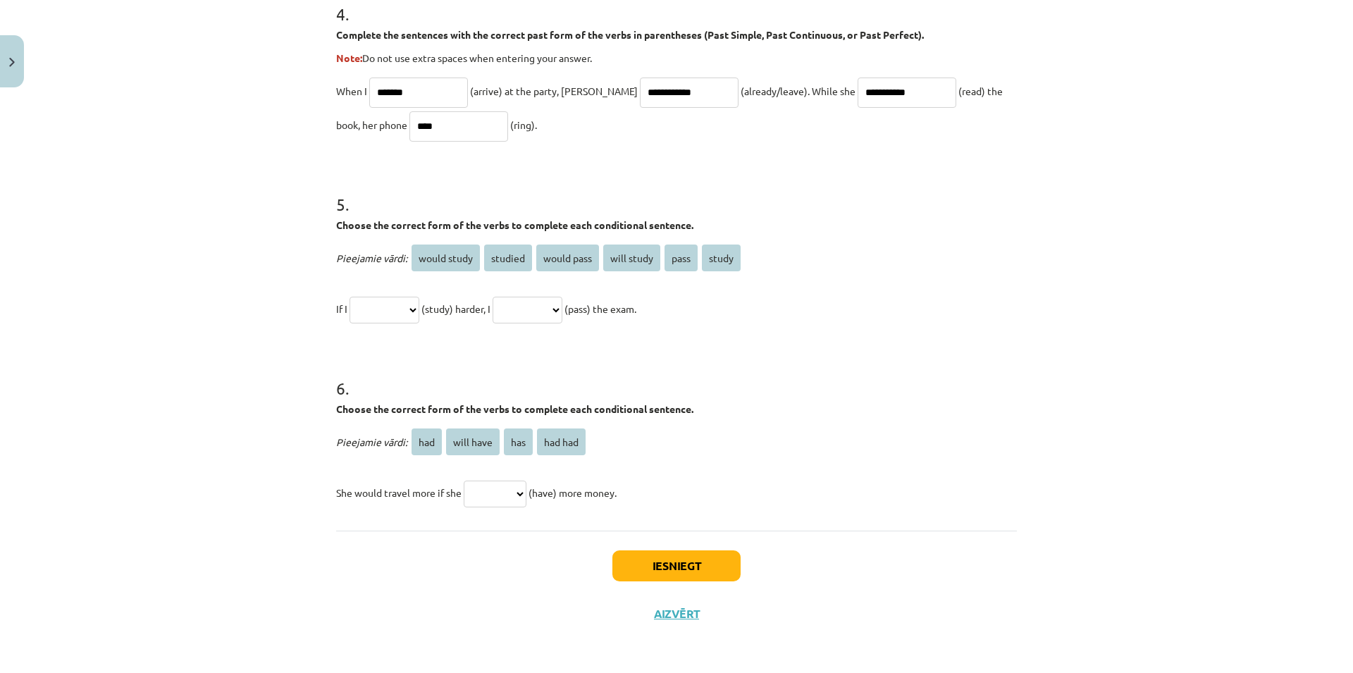
select select "**********"
click option "**********" at bounding box center [0, 0] width 0 height 0
select select "**********"
click option "**********" at bounding box center [0, 0] width 0 height 0
click at [349, 297] on select "**********" at bounding box center [384, 310] width 70 height 27
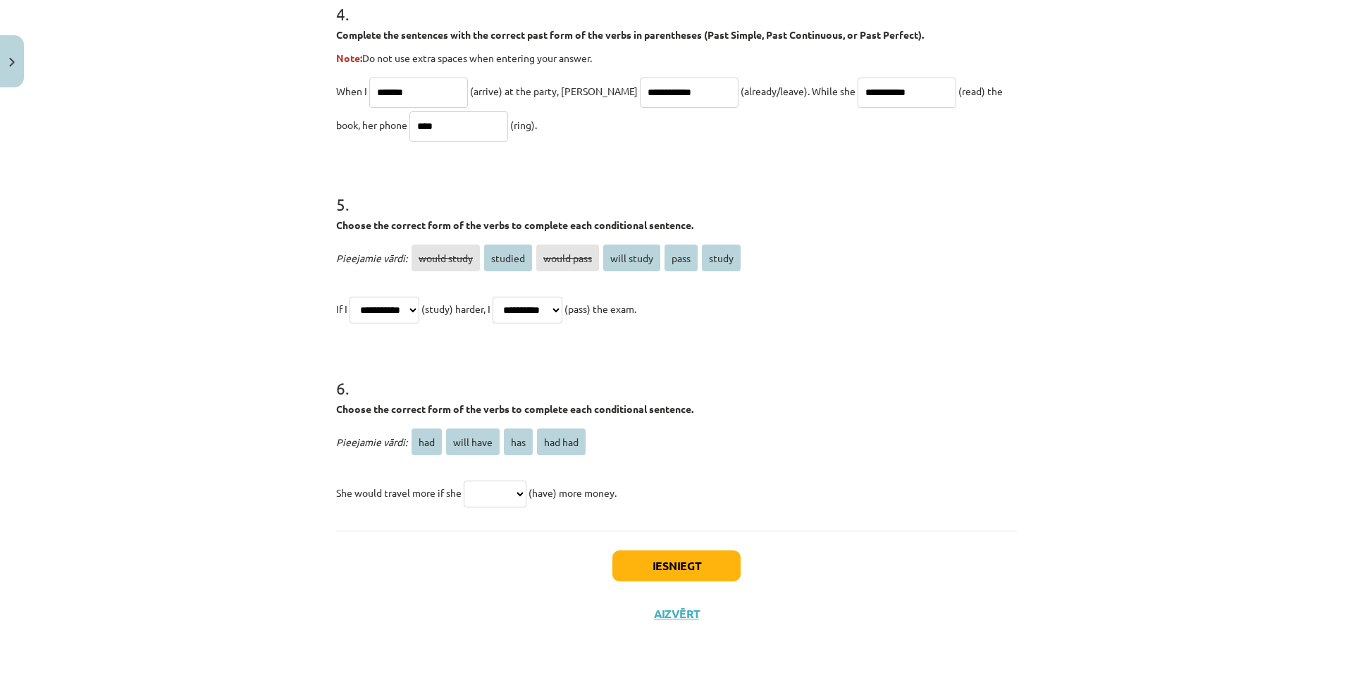
select select "*******"
click option "*******" at bounding box center [0, 0] width 0 height 0
click at [492, 297] on select "**********" at bounding box center [527, 310] width 70 height 27
drag, startPoint x: 557, startPoint y: 313, endPoint x: 900, endPoint y: 340, distance: 343.5
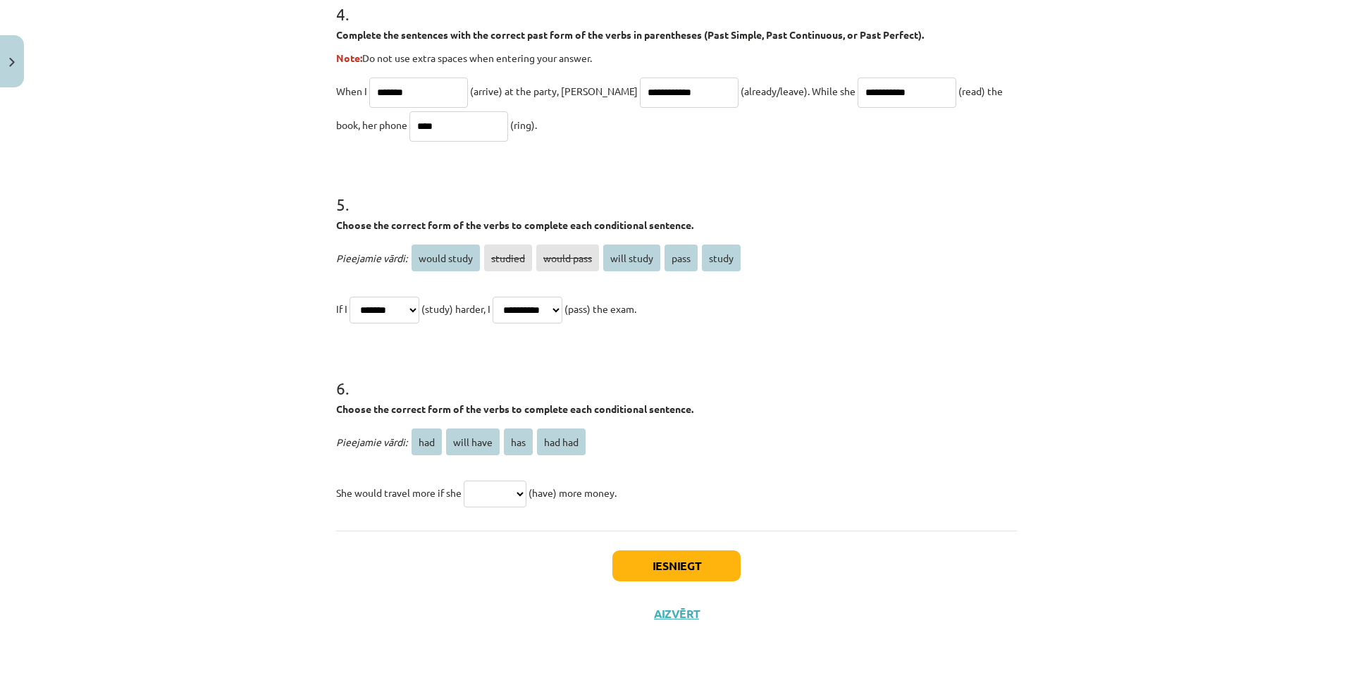
click at [464, 480] on select "*** ********* *** *******" at bounding box center [495, 493] width 63 height 27
select select "***"
click option "***" at bounding box center [0, 0] width 0 height 0
click at [702, 564] on button "Iesniegt" at bounding box center [676, 565] width 128 height 31
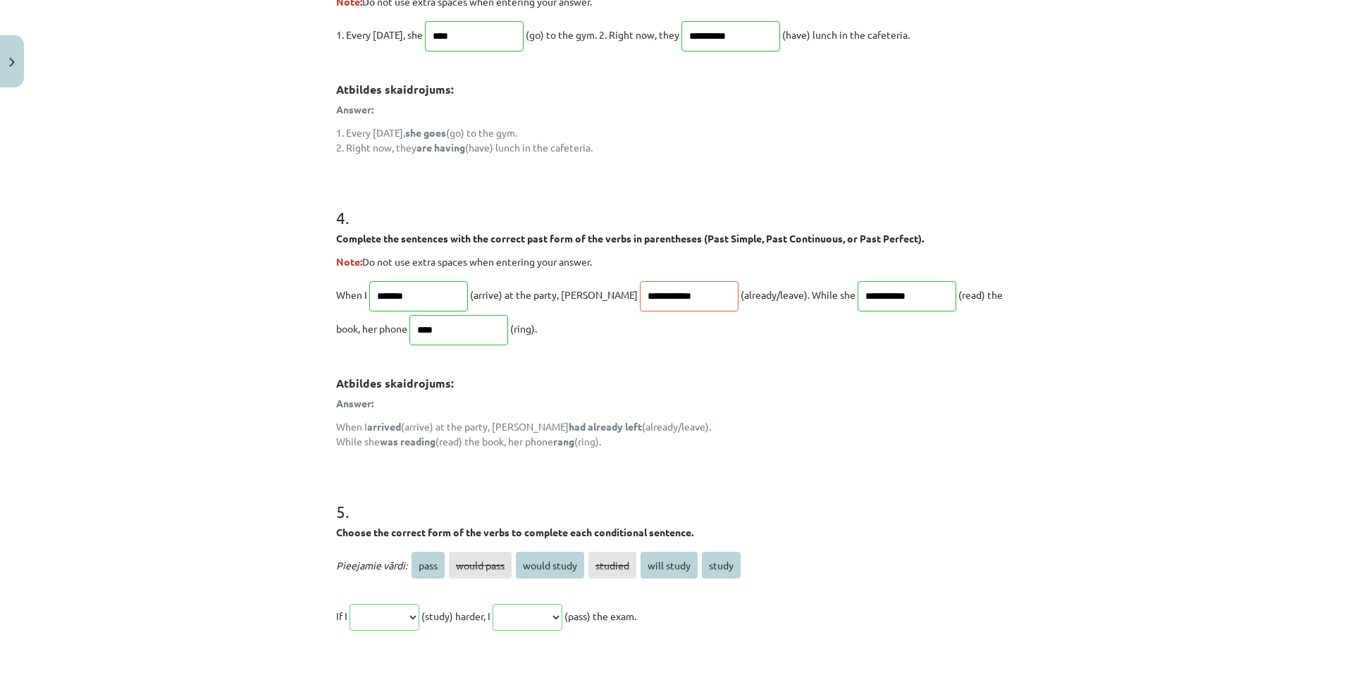
scroll to position [1296, 0]
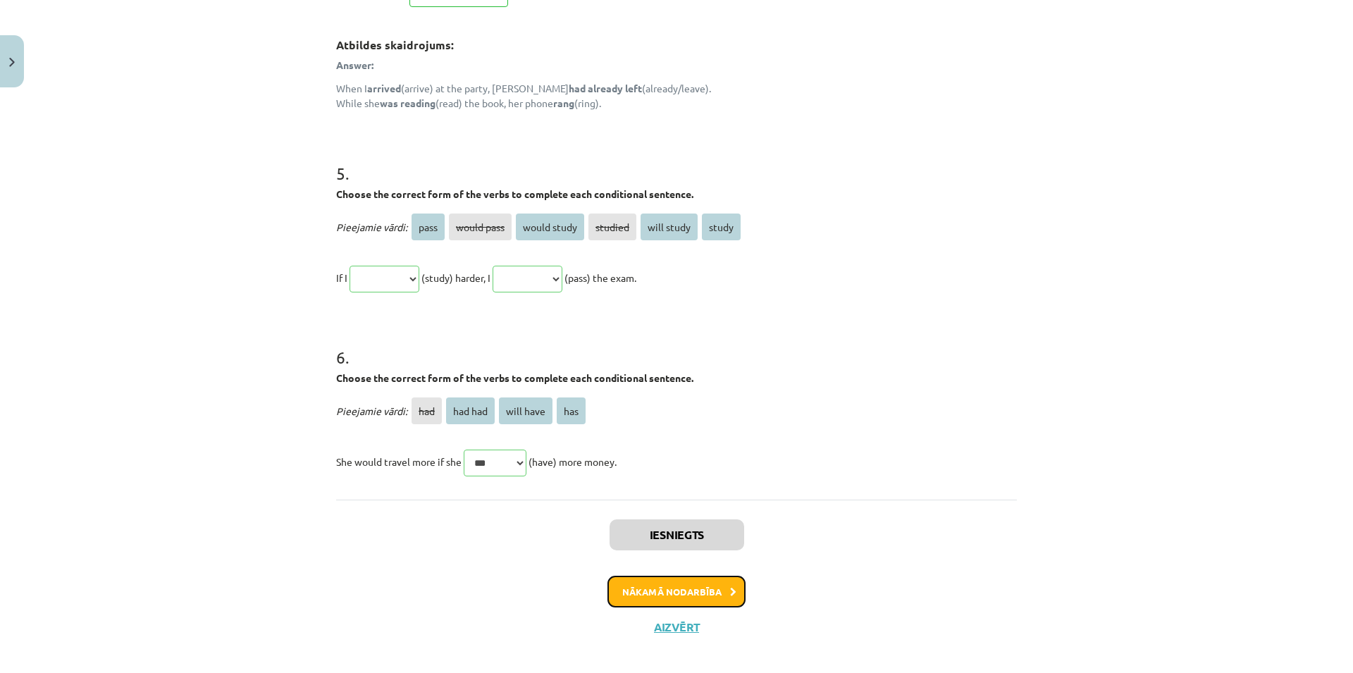
click at [695, 597] on button "Nākamā nodarbība" at bounding box center [676, 592] width 138 height 32
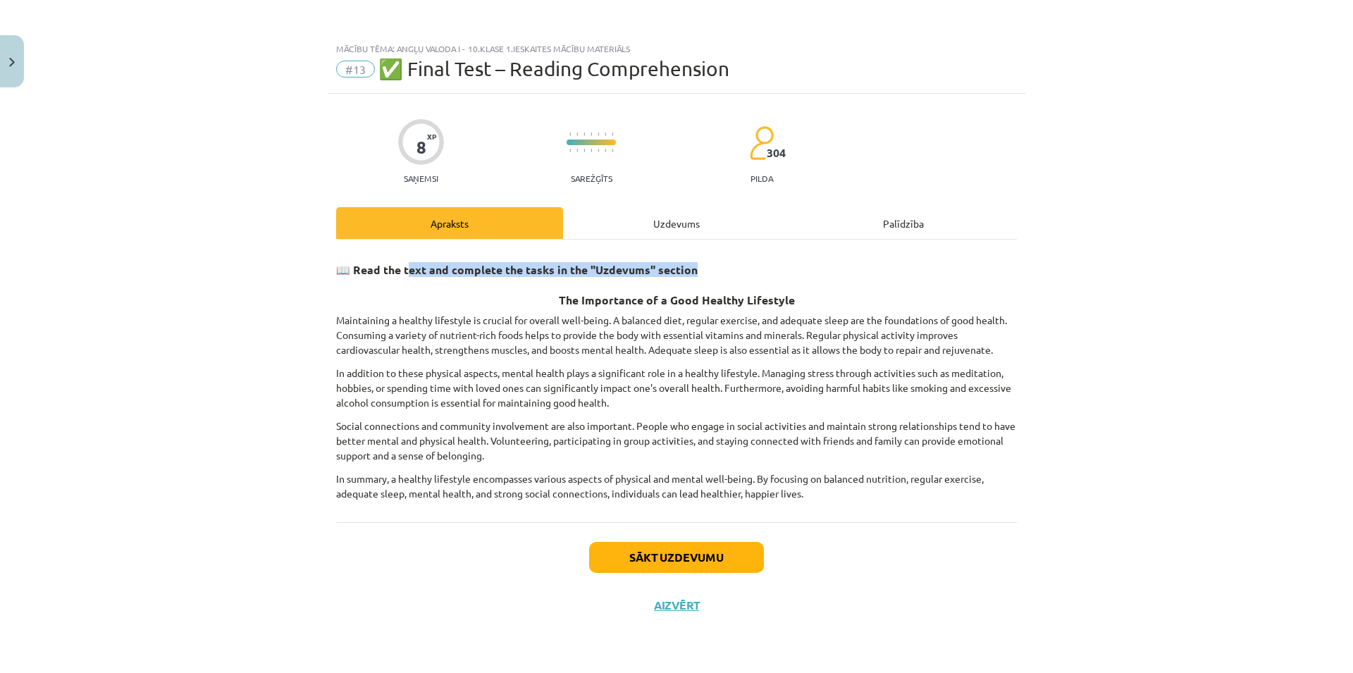
drag, startPoint x: 406, startPoint y: 272, endPoint x: 751, endPoint y: 266, distance: 344.6
click at [751, 265] on h3 "📖 Read the text and complete the tasks in the "Uzdevums" section" at bounding box center [676, 265] width 681 height 26
click at [751, 266] on h3 "📖 Read the text and complete the tasks in the "Uzdevums" section" at bounding box center [676, 265] width 681 height 26
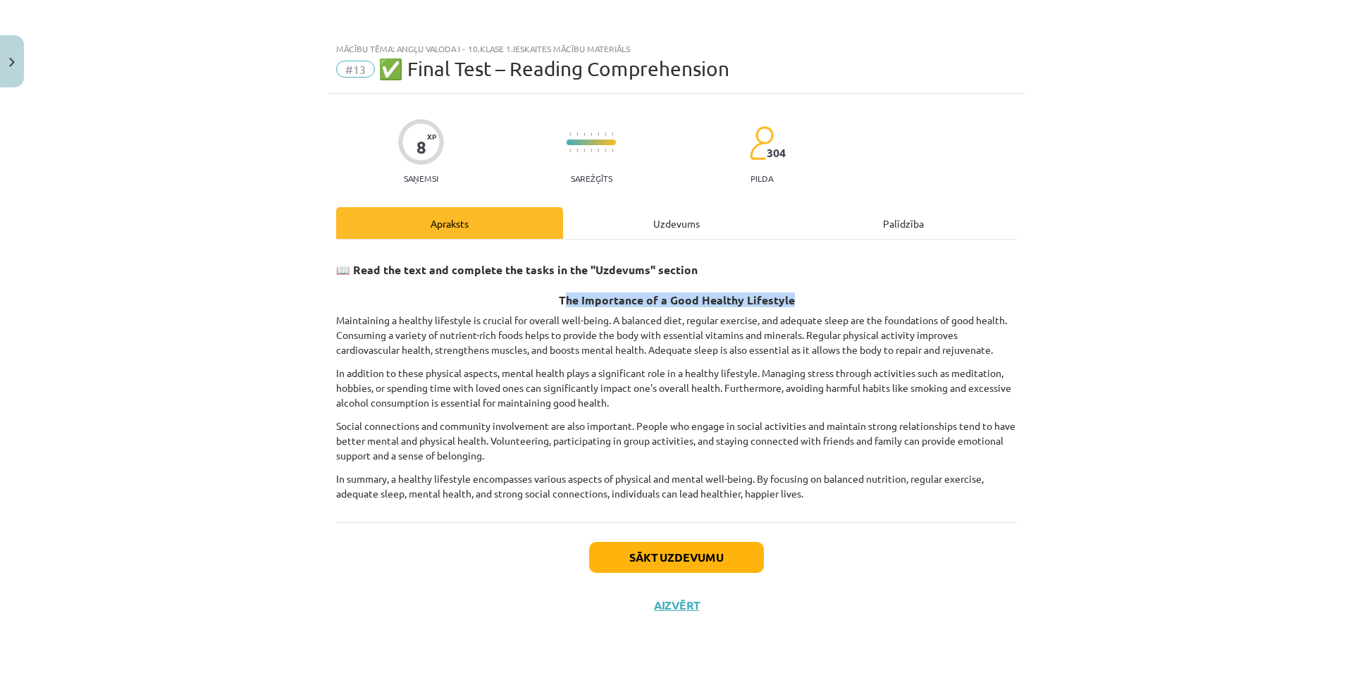
drag, startPoint x: 566, startPoint y: 290, endPoint x: 830, endPoint y: 291, distance: 264.2
click at [830, 291] on h3 "The Importance of a Good Healthy Lifestyle" at bounding box center [676, 296] width 681 height 26
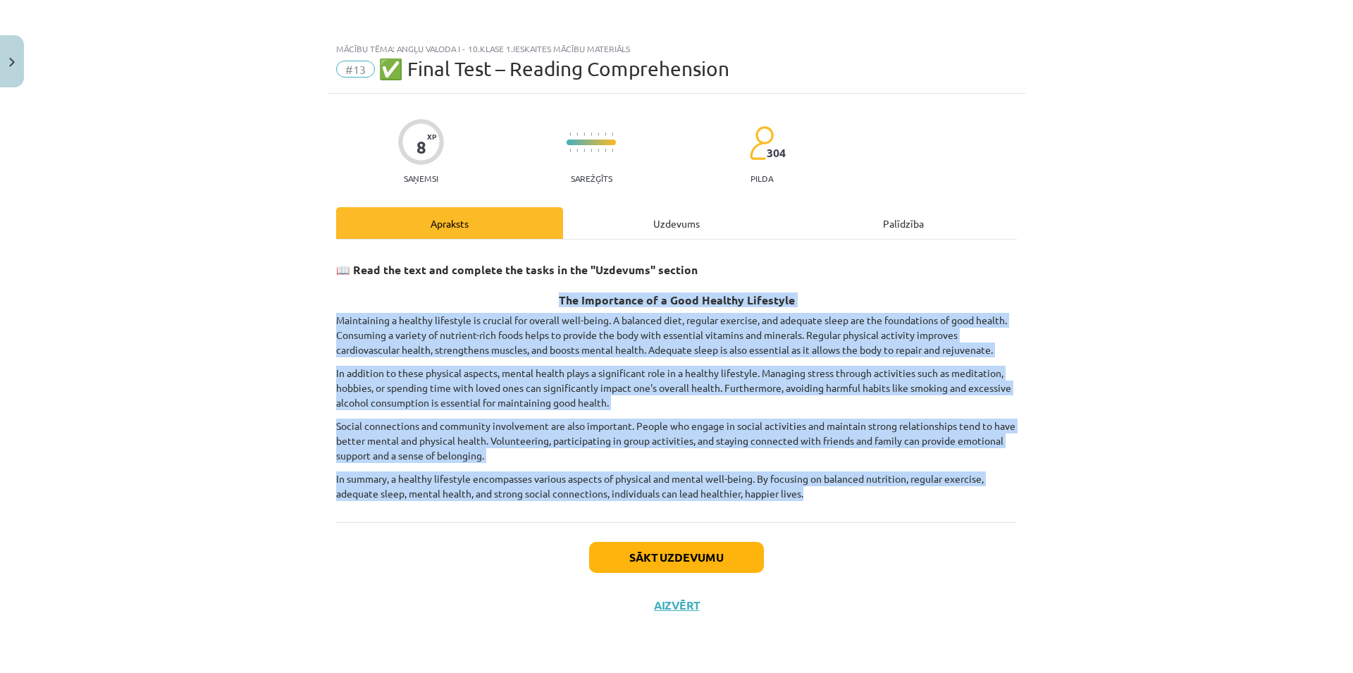
drag, startPoint x: 548, startPoint y: 295, endPoint x: 1019, endPoint y: 491, distance: 510.4
click at [1019, 491] on div "8 XP Saņemsi Sarežģīts 304 pilda Apraksts Uzdevums Palīdzība 📖 Read the text an…" at bounding box center [676, 366] width 697 height 544
copy div "The Importance of a Good Healthy Lifestyle Maintaining a healthy lifestyle is c…"
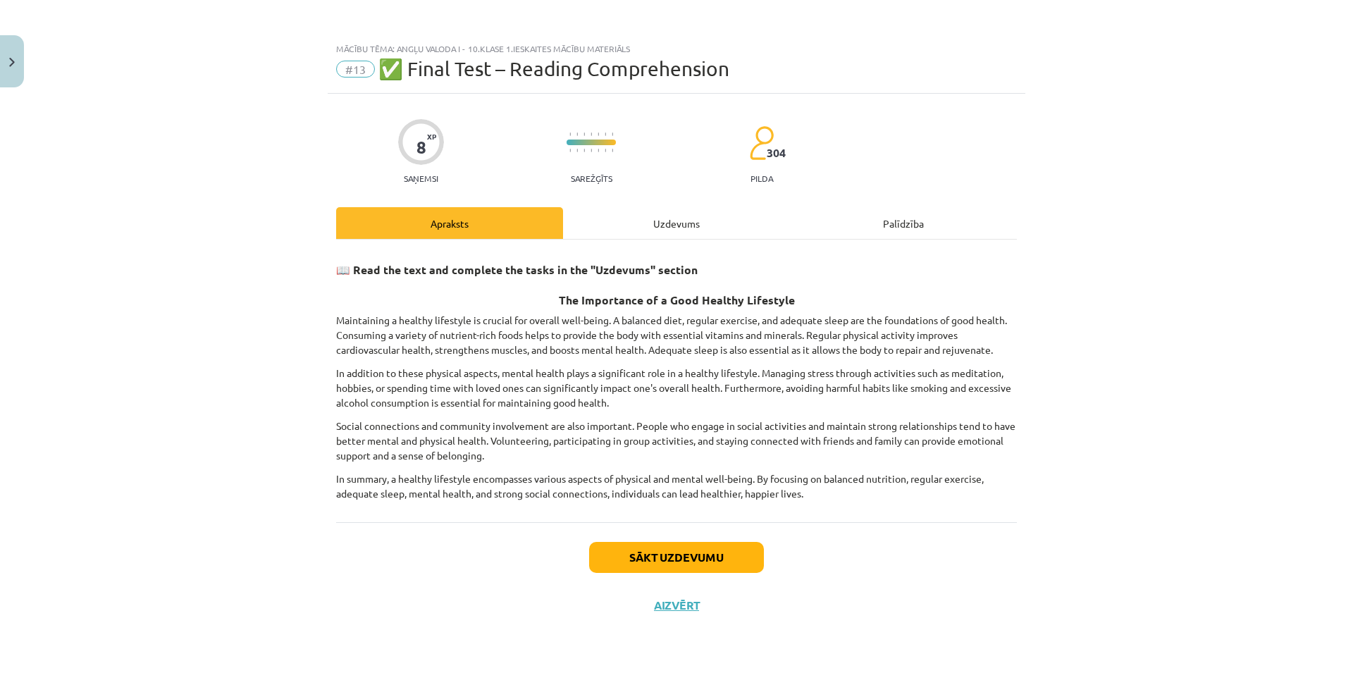
click at [1147, 430] on div "Mācību tēma: Angļu valoda i - 10.klase 1.ieskaites mācību materiāls #13 ✅ Final…" at bounding box center [676, 336] width 1353 height 673
click at [668, 540] on div "Sākt uzdevumu Aizvērt" at bounding box center [676, 571] width 681 height 99
click at [664, 545] on button "Sākt uzdevumu" at bounding box center [676, 557] width 175 height 31
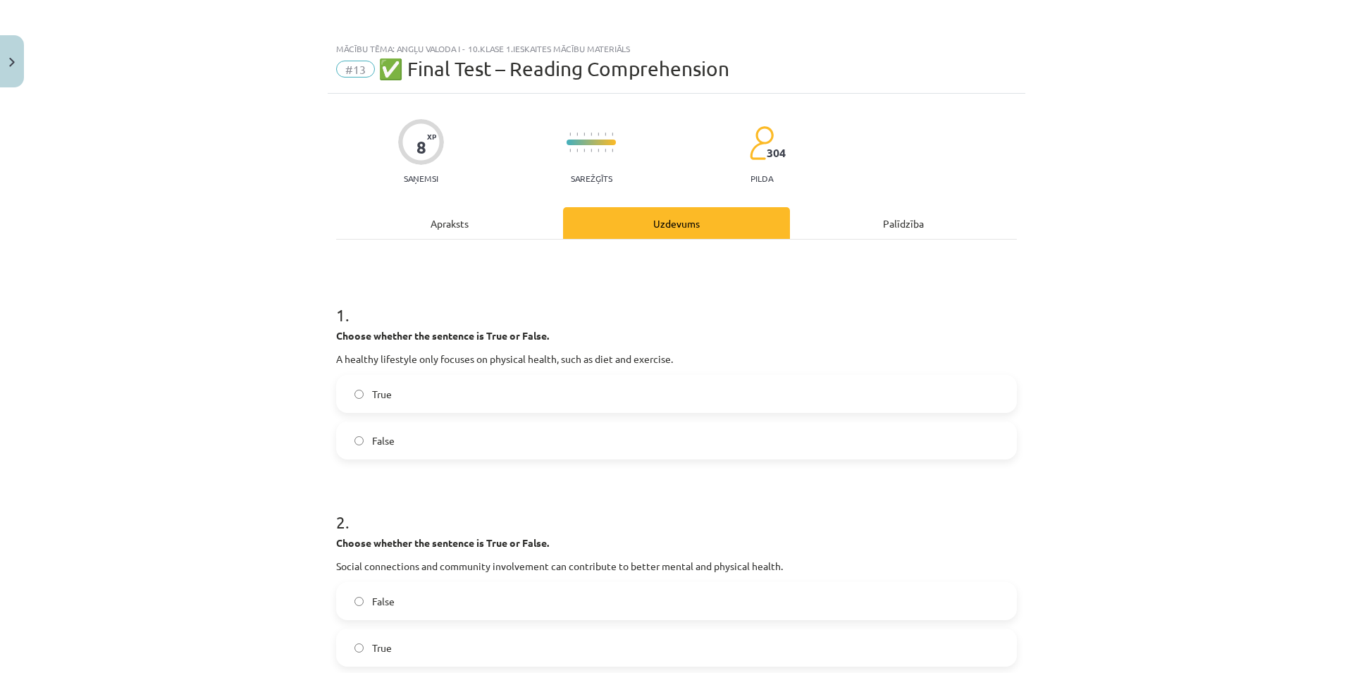
drag, startPoint x: 497, startPoint y: 392, endPoint x: 495, endPoint y: 435, distance: 42.3
click at [497, 404] on label "True" at bounding box center [676, 393] width 678 height 35
click at [521, 392] on label "True" at bounding box center [676, 393] width 678 height 35
click at [450, 416] on div "True False" at bounding box center [676, 417] width 681 height 85
click at [504, 459] on div "False" at bounding box center [676, 440] width 681 height 38
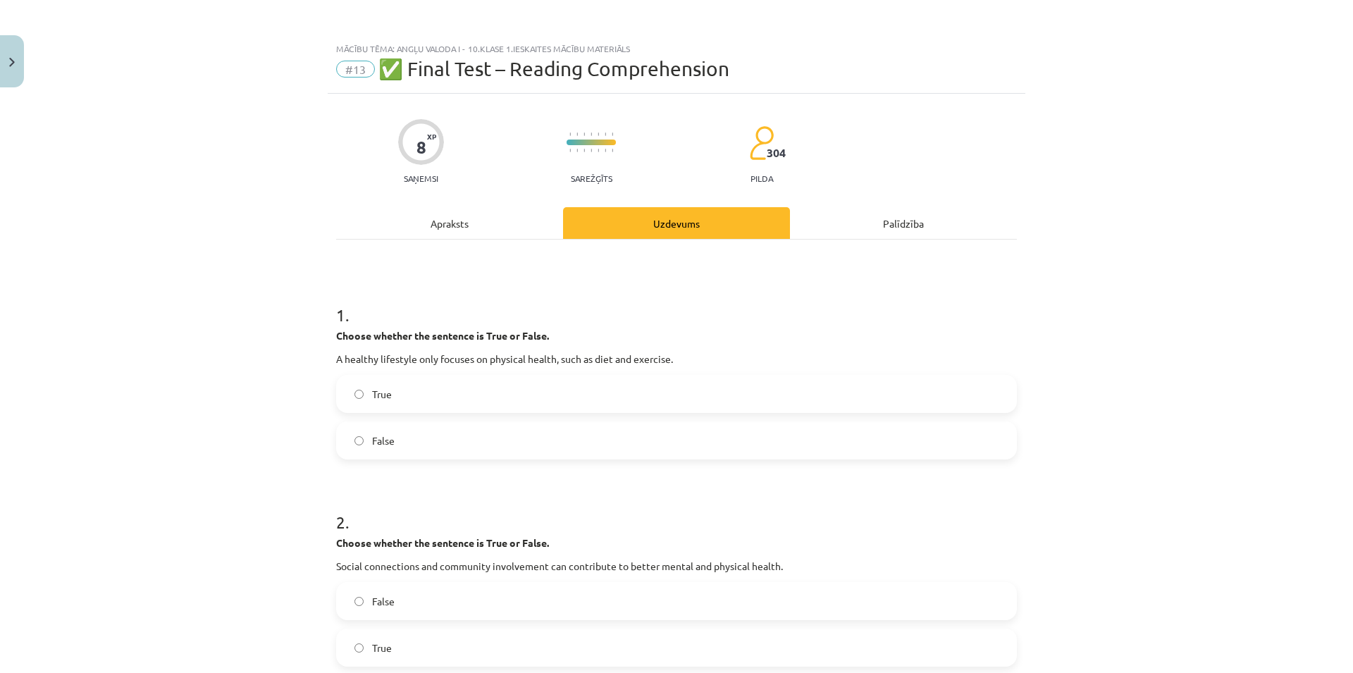
click at [508, 453] on label "False" at bounding box center [676, 440] width 678 height 35
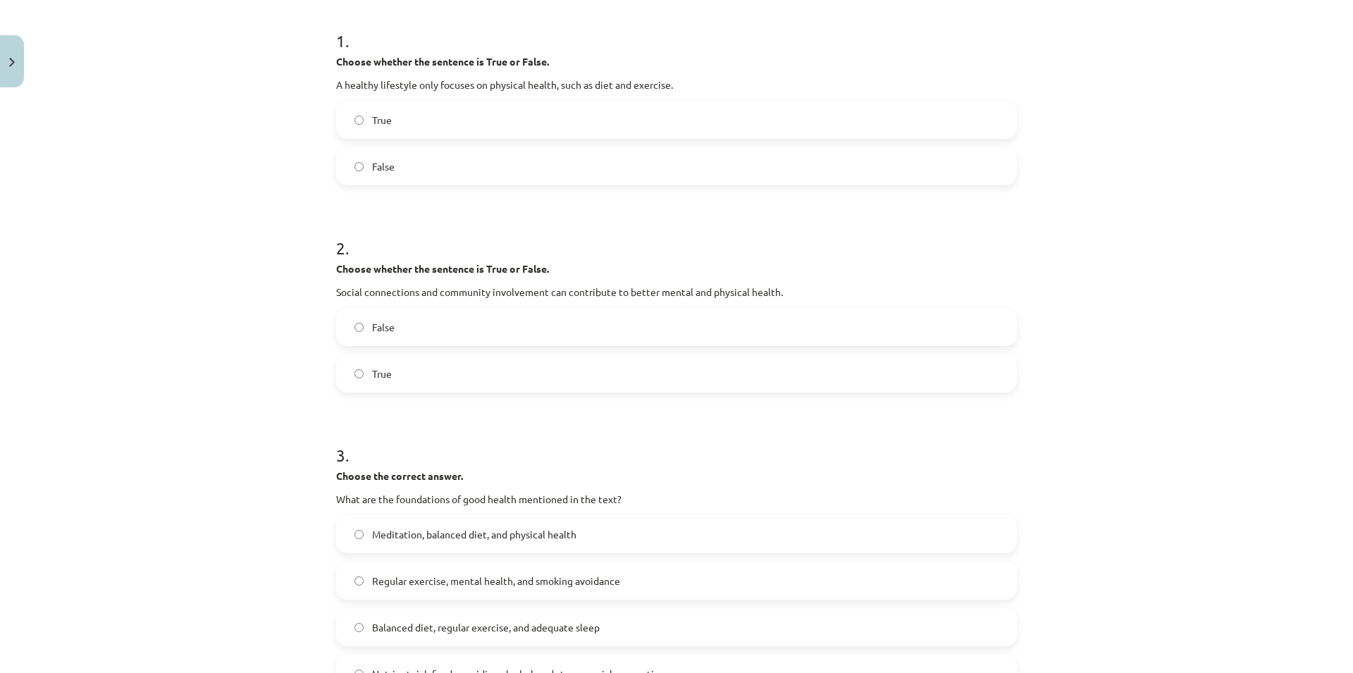
scroll to position [406, 0]
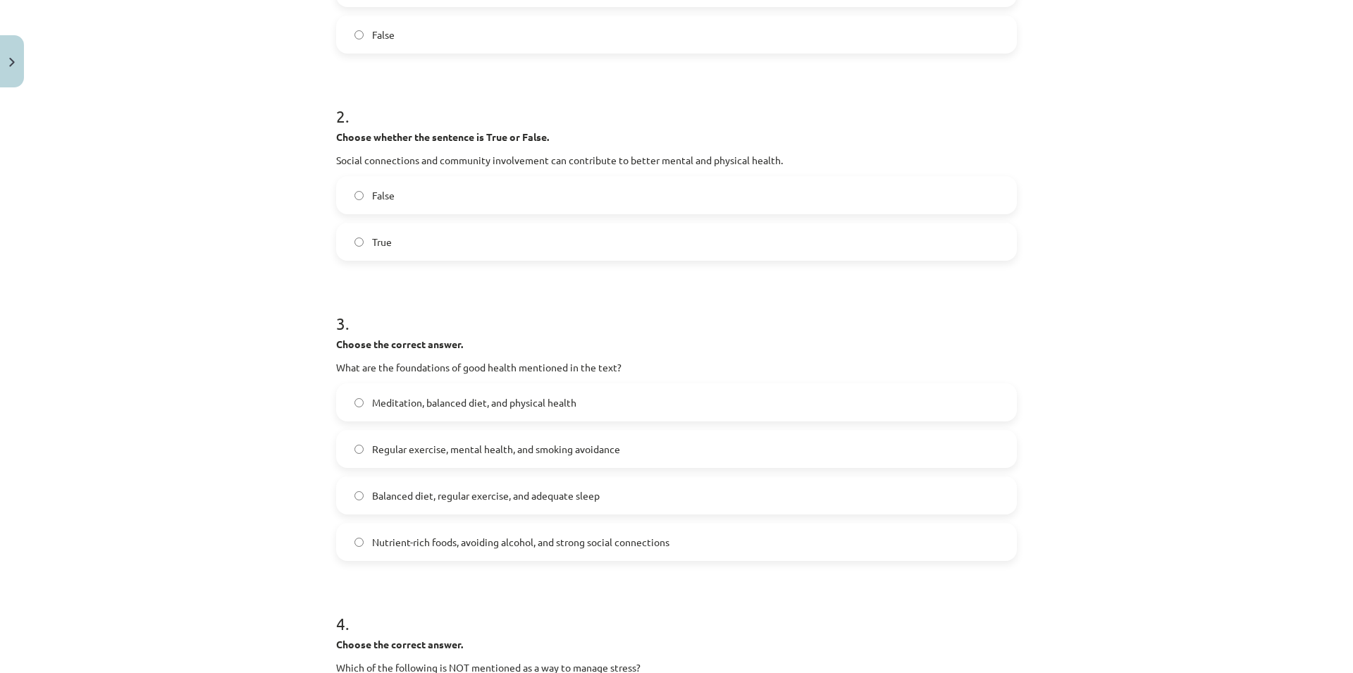
click at [788, 190] on label "False" at bounding box center [676, 195] width 678 height 35
click at [792, 230] on label "True" at bounding box center [676, 241] width 678 height 35
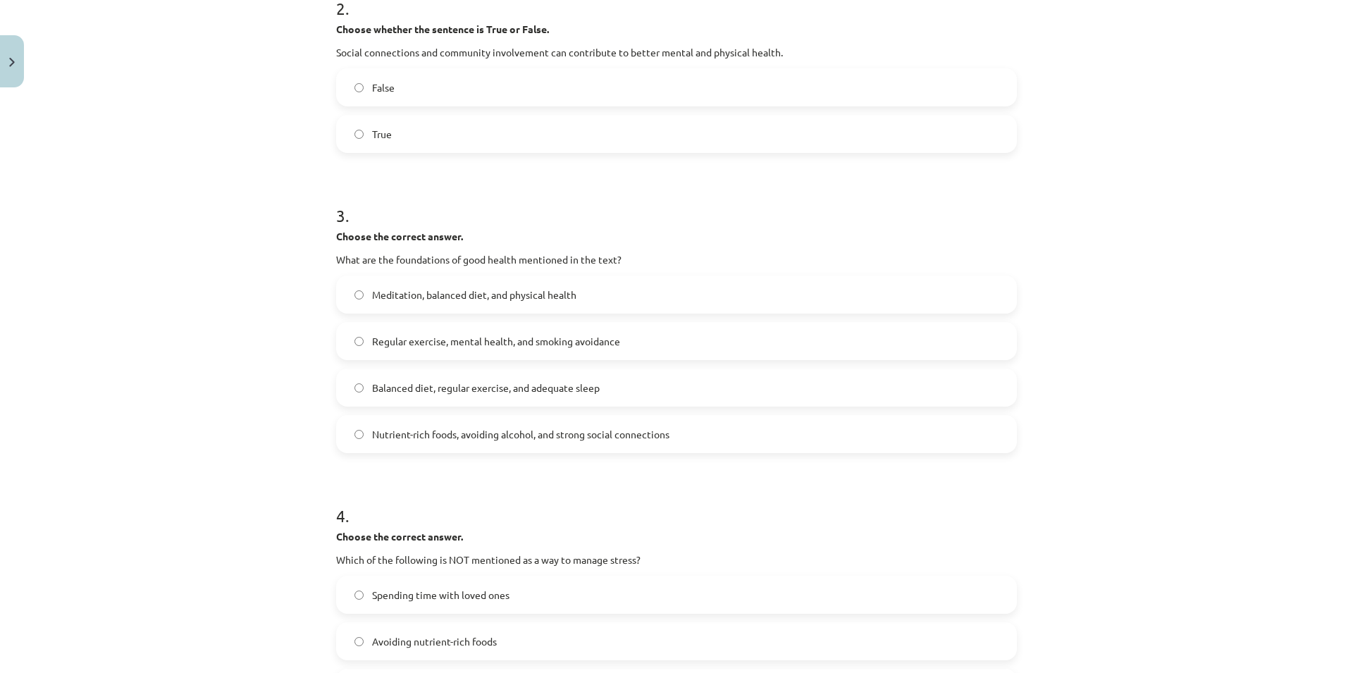
scroll to position [609, 0]
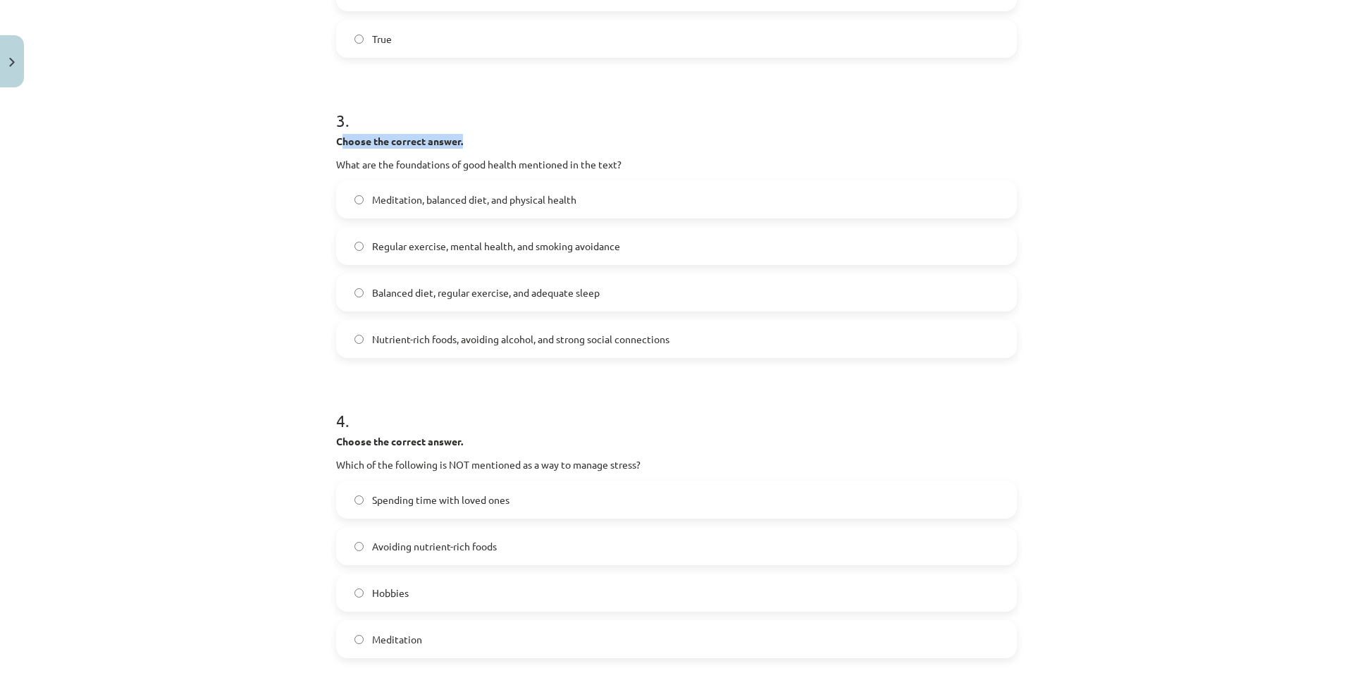
drag, startPoint x: 335, startPoint y: 140, endPoint x: 569, endPoint y: 133, distance: 234.0
click at [569, 133] on div "3 . Choose the correct answer. What are the foundations of good health mentione…" at bounding box center [676, 222] width 681 height 272
drag, startPoint x: 569, startPoint y: 133, endPoint x: 271, endPoint y: 150, distance: 299.2
click at [271, 150] on div "Mācību tēma: Angļu valoda i - 10.klase 1.ieskaites mācību materiāls #13 ✅ Final…" at bounding box center [676, 336] width 1353 height 673
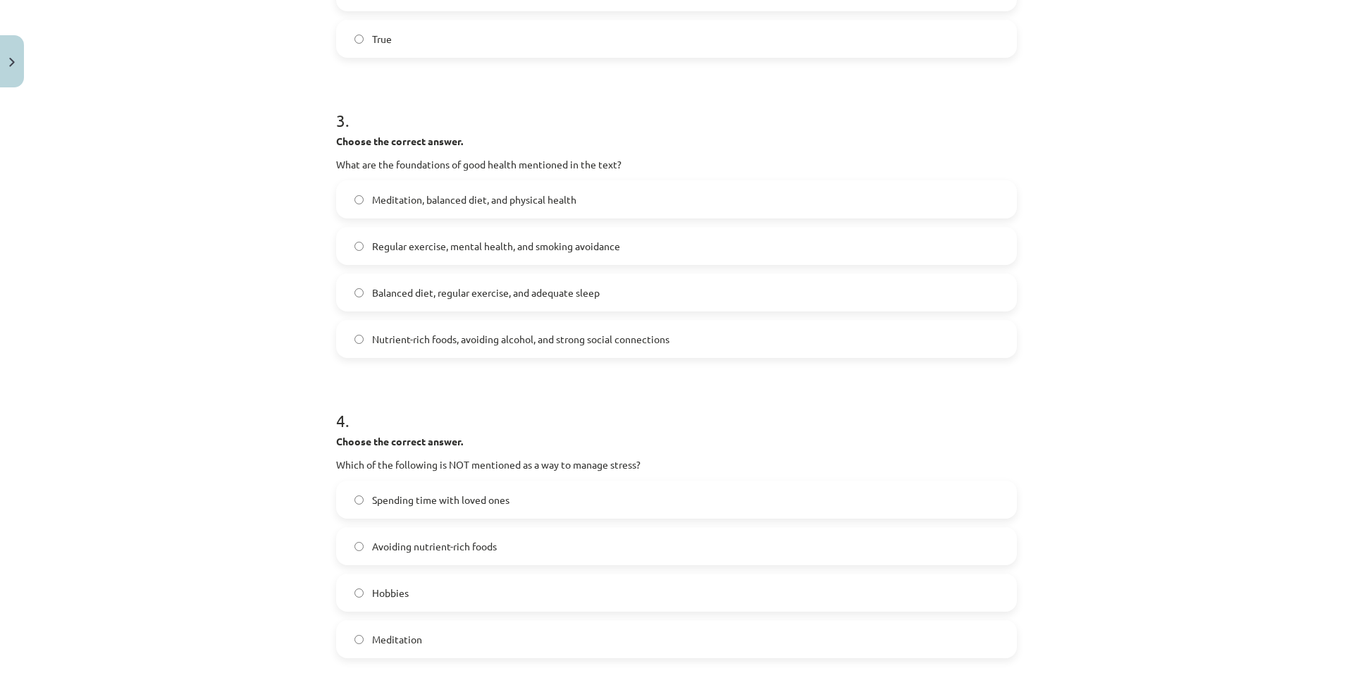
click at [271, 150] on div "Mācību tēma: Angļu valoda i - 10.klase 1.ieskaites mācību materiāls #13 ✅ Final…" at bounding box center [676, 336] width 1353 height 673
drag, startPoint x: 324, startPoint y: 139, endPoint x: 826, endPoint y: 161, distance: 502.1
click at [826, 161] on div "Mācību tēma: Angļu valoda i - 10.klase 1.ieskaites mācību materiāls #13 ✅ Final…" at bounding box center [676, 336] width 1353 height 673
click at [826, 161] on p "What are the foundations of good health mentioned in the text?" at bounding box center [676, 164] width 681 height 15
click at [526, 297] on span "Balanced diet, regular exercise, and adequate sleep" at bounding box center [486, 292] width 228 height 15
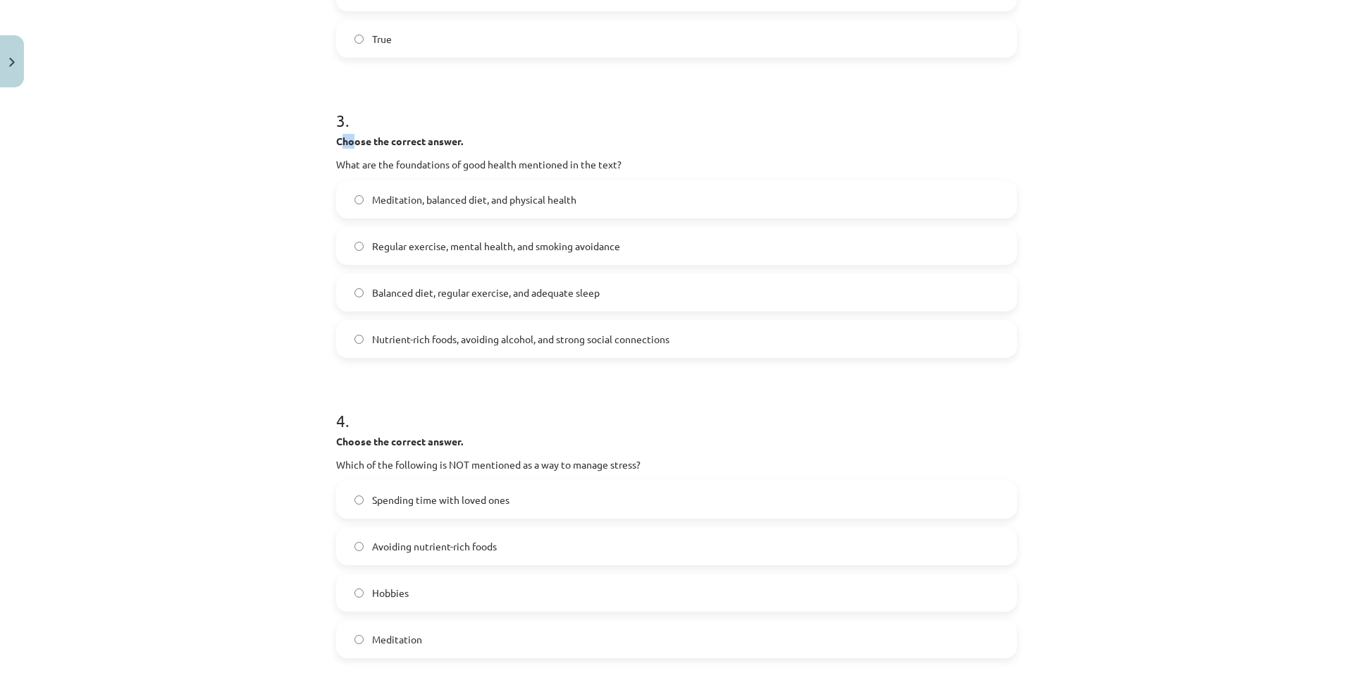
drag, startPoint x: 334, startPoint y: 139, endPoint x: 349, endPoint y: 140, distance: 15.6
click at [349, 140] on strong "Choose the correct answer." at bounding box center [399, 141] width 127 height 13
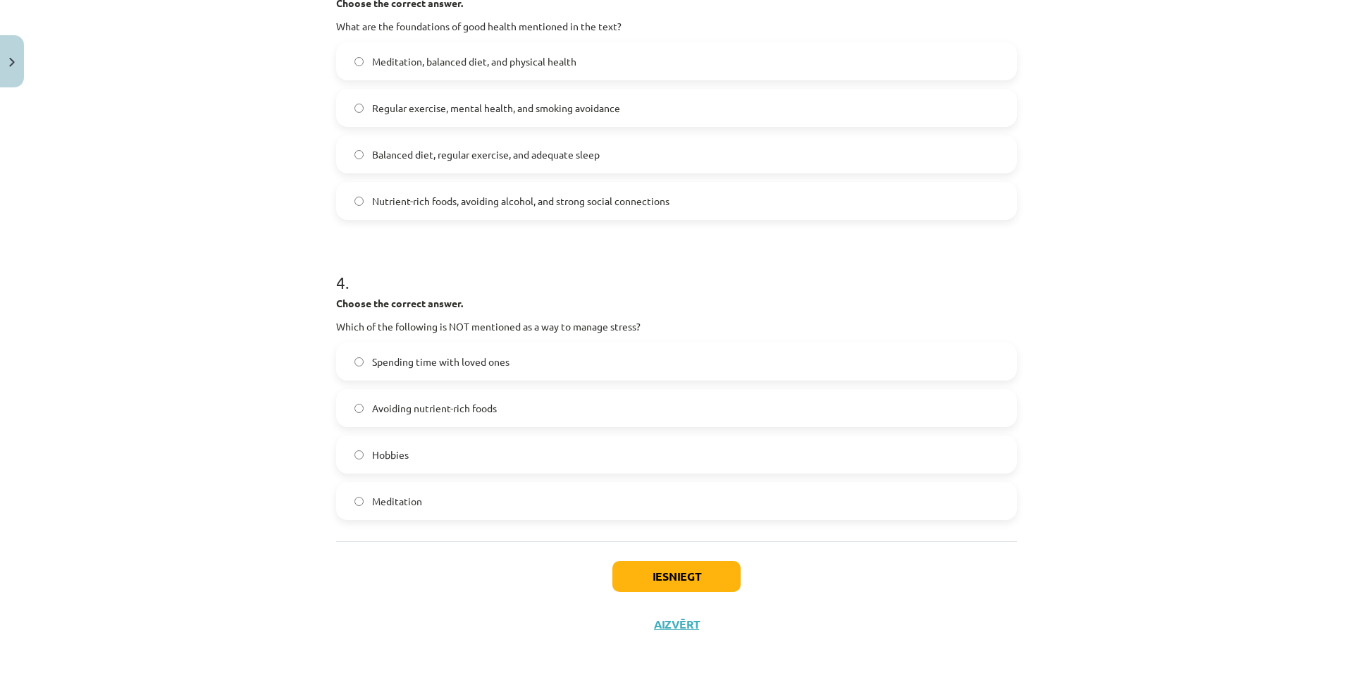
scroll to position [757, 0]
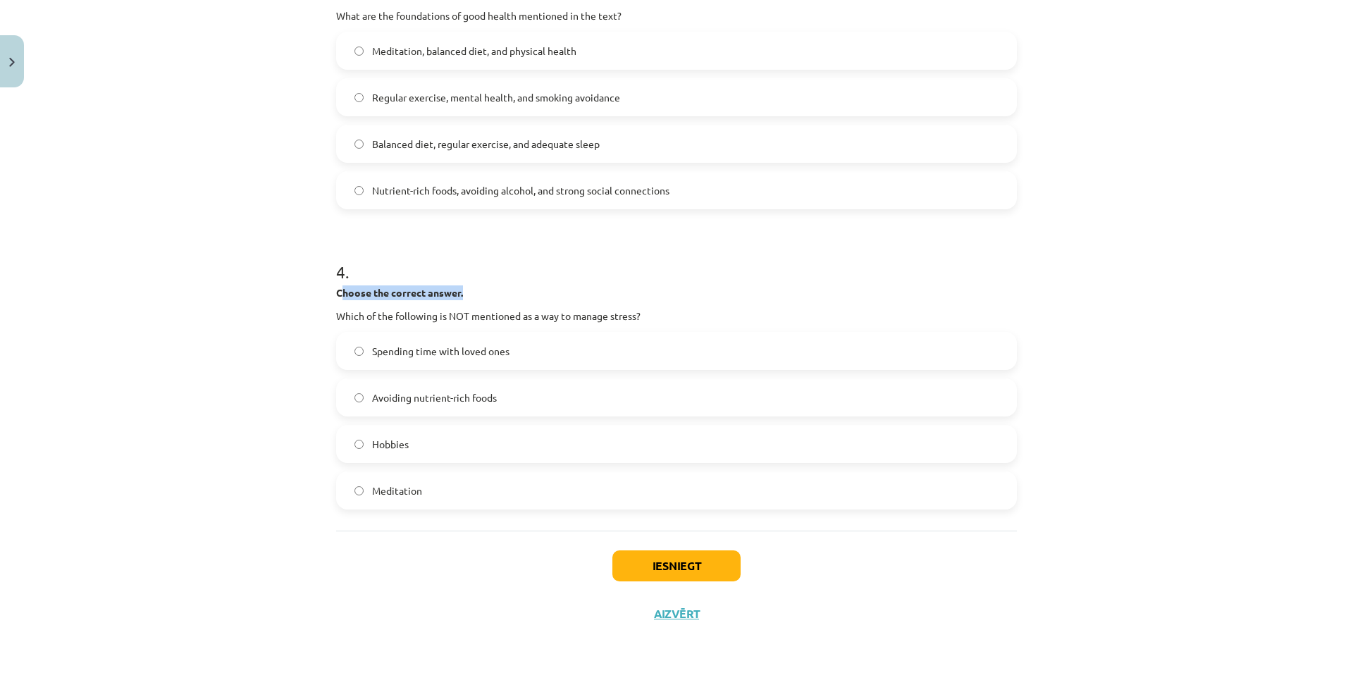
drag, startPoint x: 342, startPoint y: 292, endPoint x: 535, endPoint y: 286, distance: 193.1
click at [535, 286] on p "Choose the correct answer." at bounding box center [676, 292] width 681 height 15
click at [614, 340] on label "Spending time with loved ones" at bounding box center [676, 350] width 678 height 35
click at [591, 375] on div "Spending time with loved ones Avoiding nutrient-rich foods Hobbies Meditation" at bounding box center [676, 421] width 681 height 178
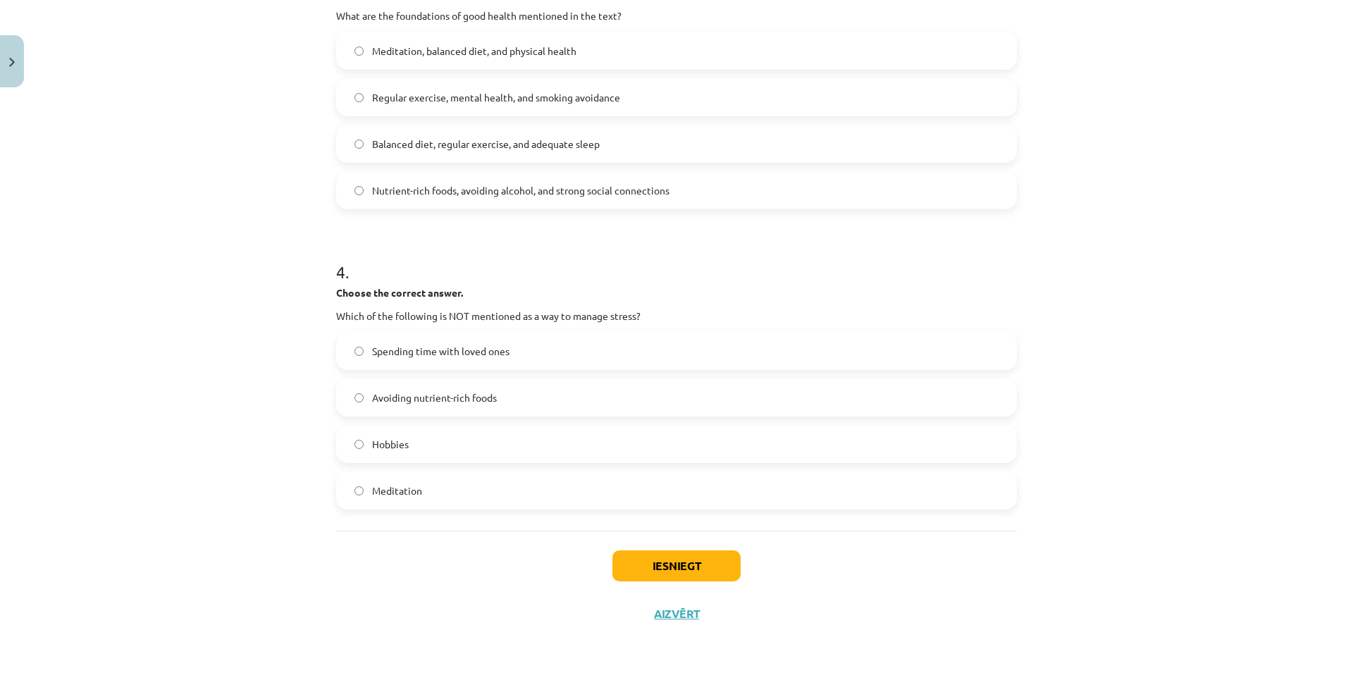
click at [571, 400] on label "Avoiding nutrient-rich foods" at bounding box center [676, 397] width 678 height 35
click at [536, 453] on label "Hobbies" at bounding box center [676, 443] width 678 height 35
click at [455, 484] on label "Meditation" at bounding box center [676, 490] width 678 height 35
click at [449, 435] on label "Hobbies" at bounding box center [676, 443] width 678 height 35
click at [476, 585] on div "Iesniegt Aizvērt" at bounding box center [676, 579] width 681 height 99
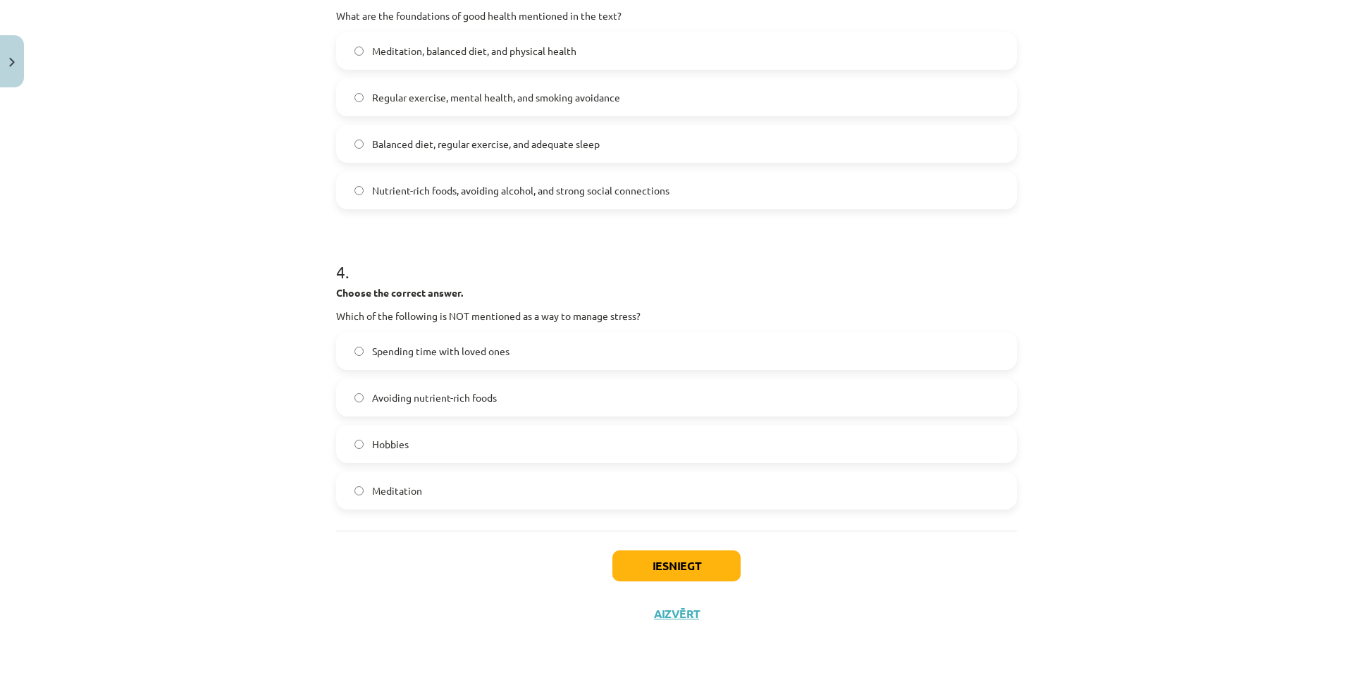
click at [637, 415] on div "Avoiding nutrient-rich foods" at bounding box center [676, 397] width 681 height 38
click at [640, 406] on label "Avoiding nutrient-rich foods" at bounding box center [676, 397] width 678 height 35
click at [621, 555] on button "Iesniegt" at bounding box center [676, 565] width 128 height 31
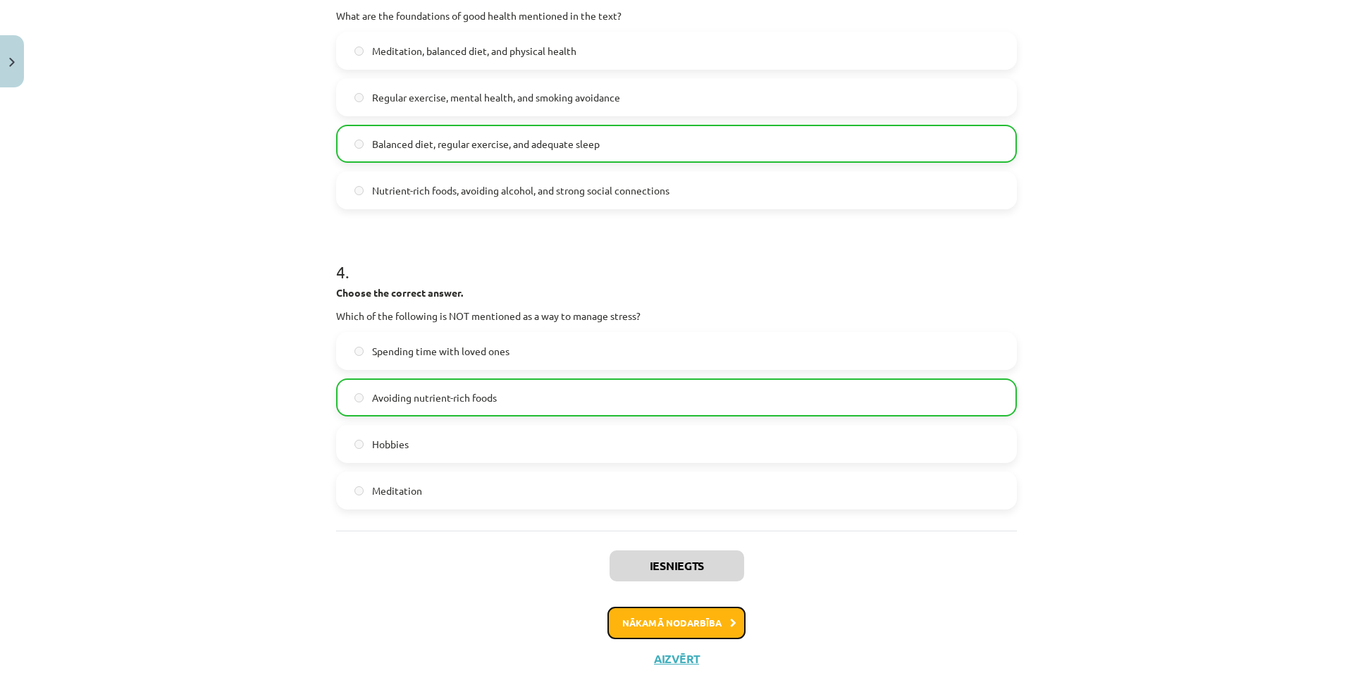
click at [712, 627] on button "Nākamā nodarbība" at bounding box center [676, 623] width 138 height 32
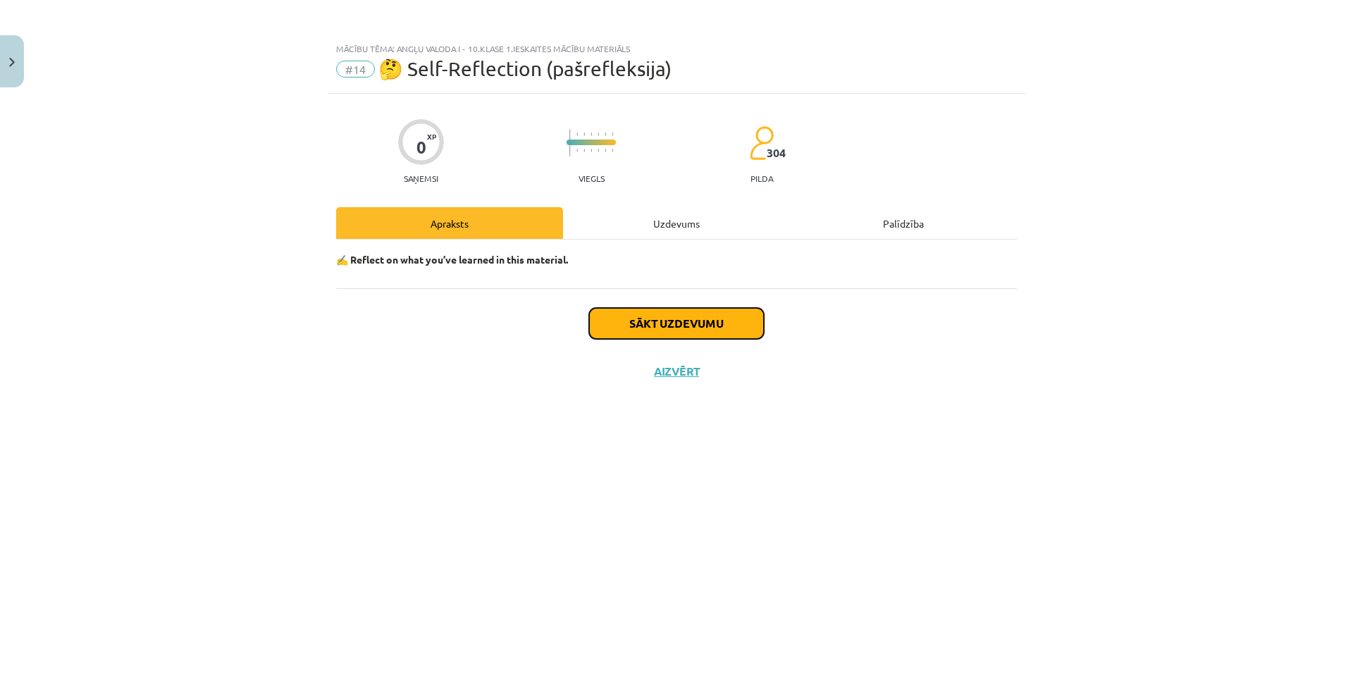
click at [707, 321] on button "Sākt uzdevumu" at bounding box center [676, 323] width 175 height 31
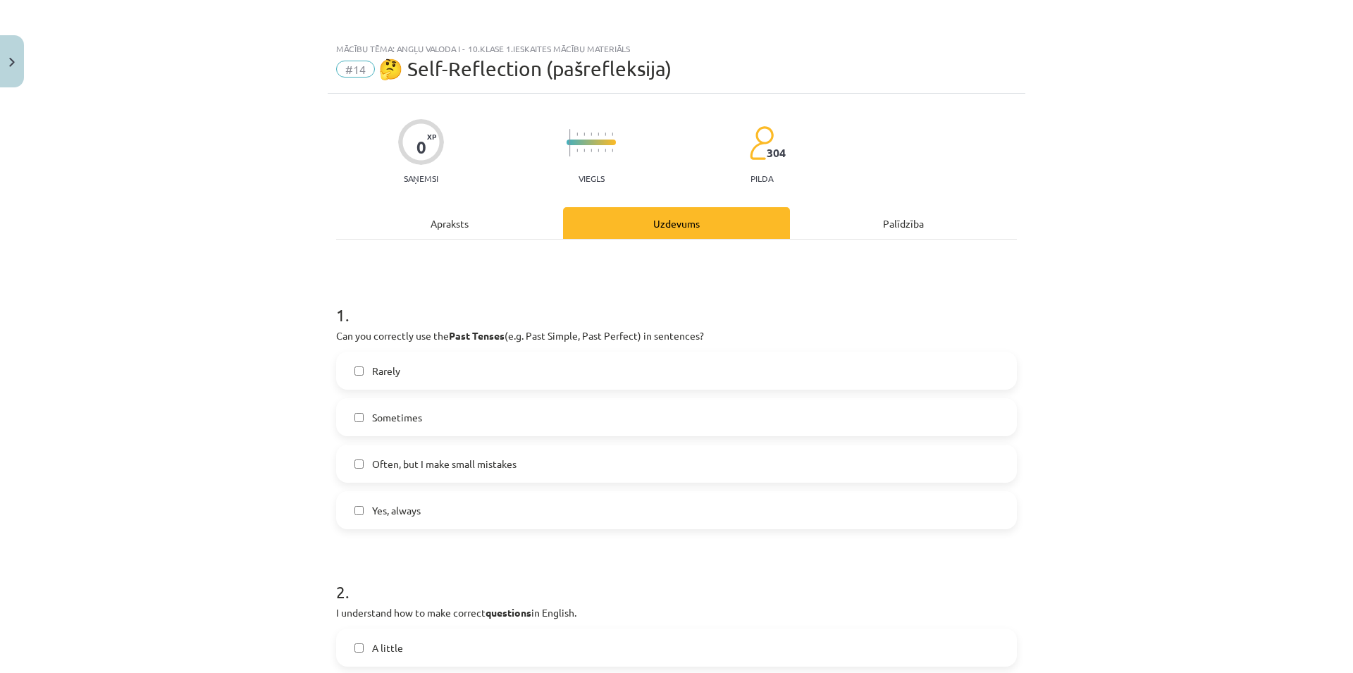
click at [553, 458] on label "Often, but I make small mistakes" at bounding box center [676, 463] width 678 height 35
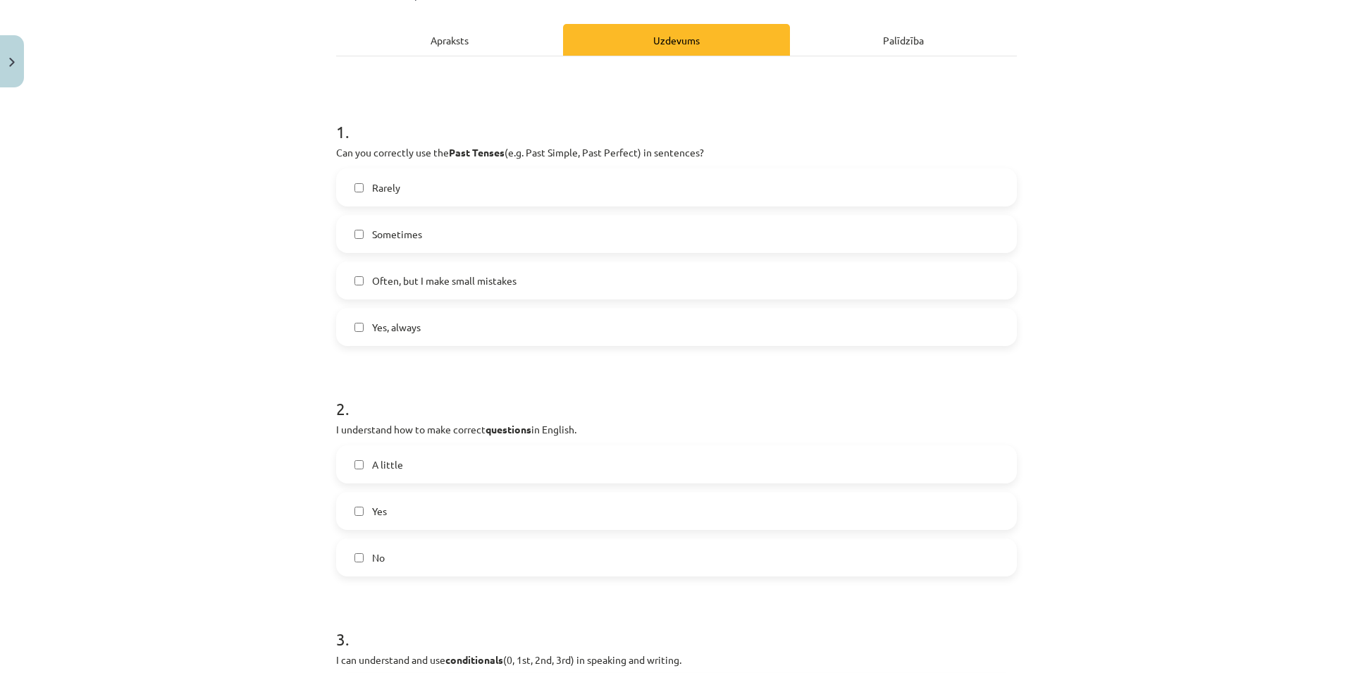
scroll to position [203, 0]
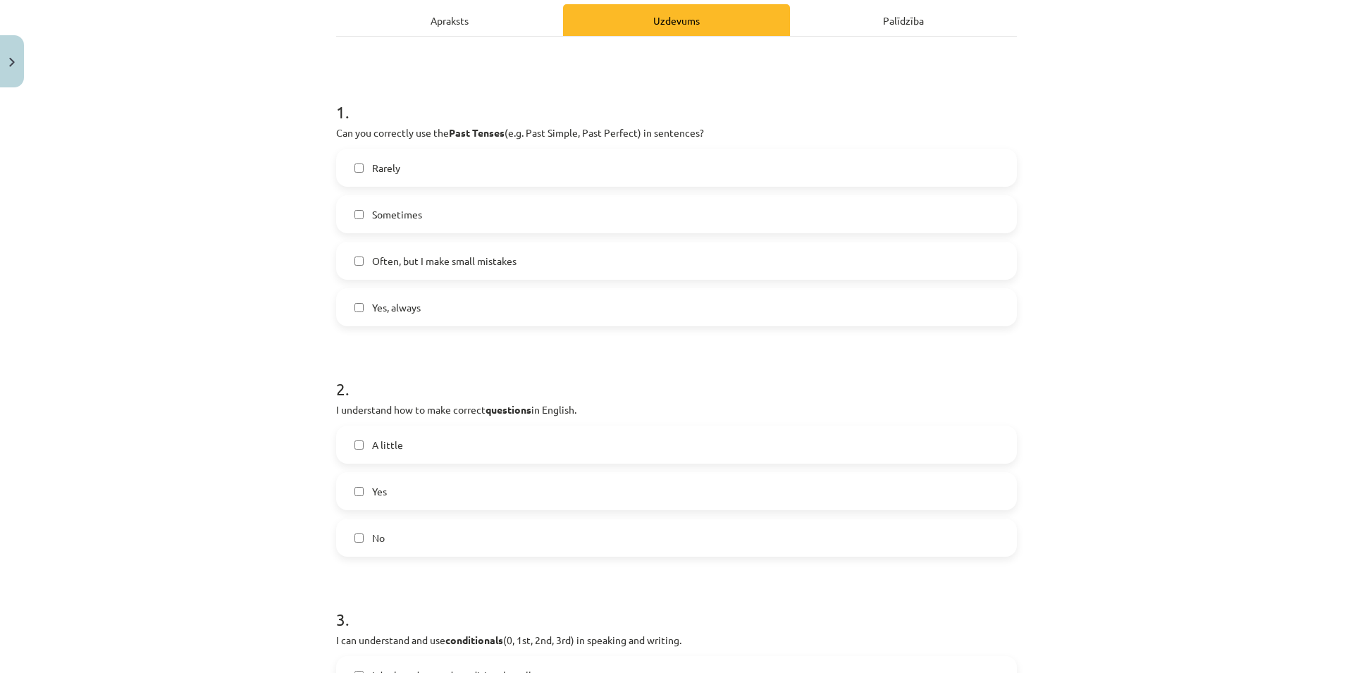
click at [433, 499] on label "Yes" at bounding box center [676, 490] width 678 height 35
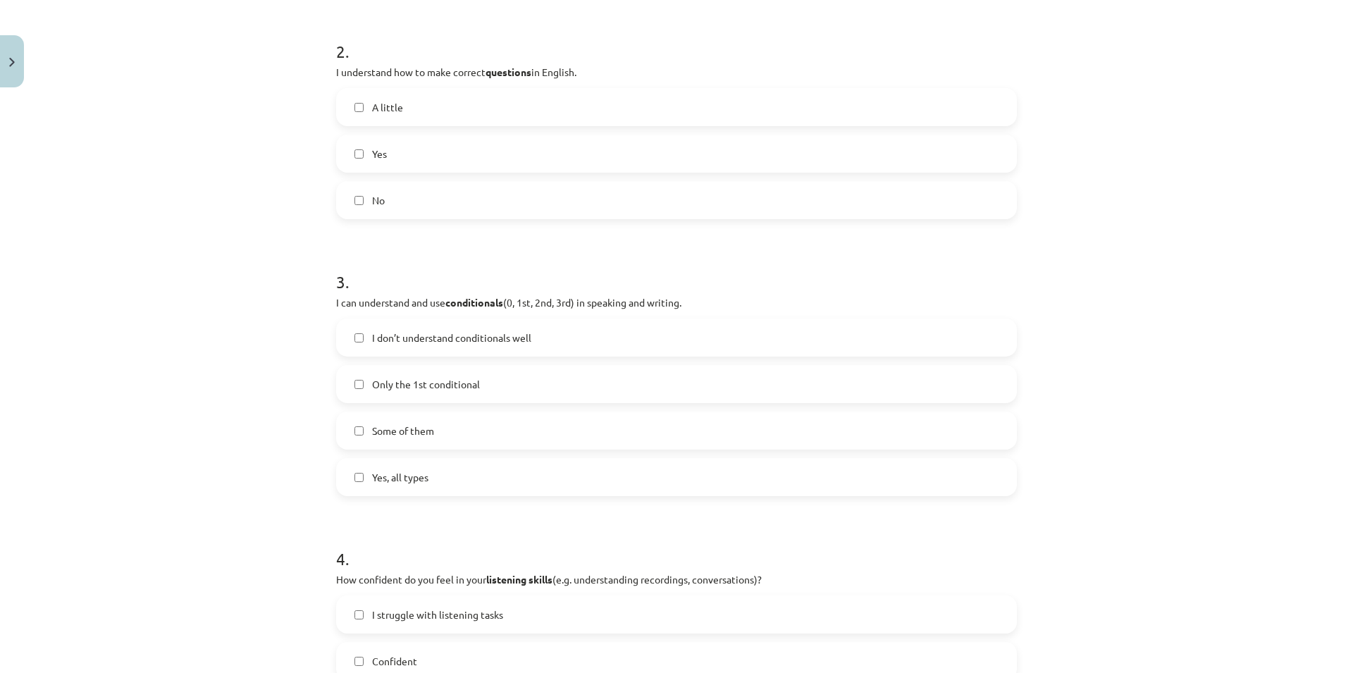
scroll to position [541, 0]
click at [448, 424] on label "Some of them" at bounding box center [676, 429] width 678 height 35
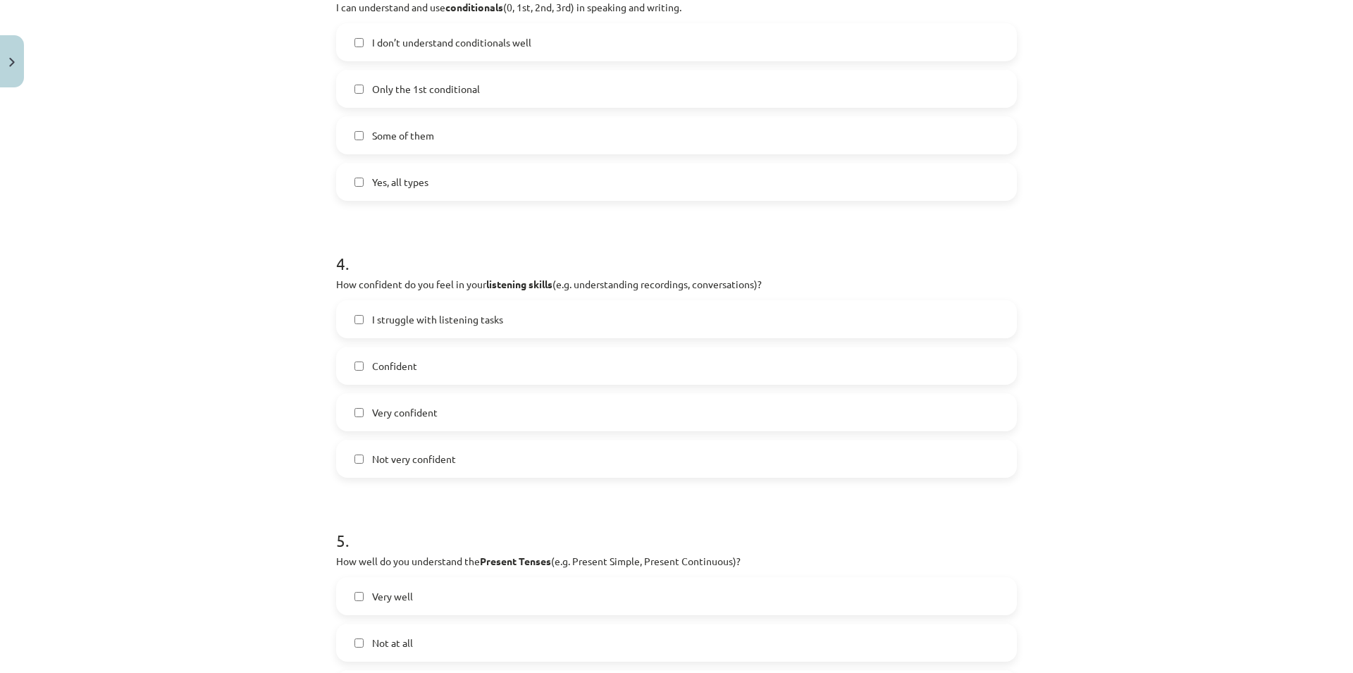
scroll to position [879, 0]
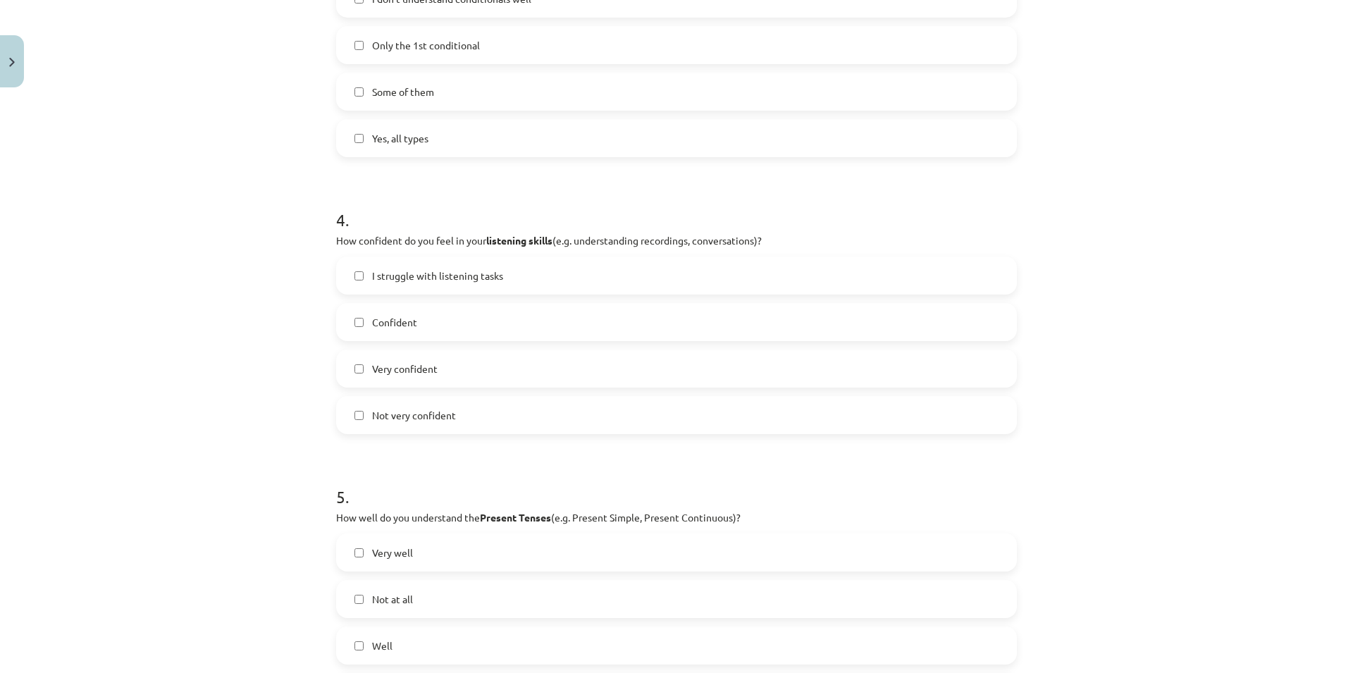
click at [449, 411] on span "Not very confident" at bounding box center [414, 415] width 84 height 15
click at [579, 278] on label "I struggle with listening tasks" at bounding box center [676, 275] width 678 height 35
click at [557, 325] on label "Confident" at bounding box center [676, 321] width 678 height 35
click at [511, 426] on label "Not very confident" at bounding box center [676, 414] width 678 height 35
click at [505, 317] on label "Confident" at bounding box center [676, 321] width 678 height 35
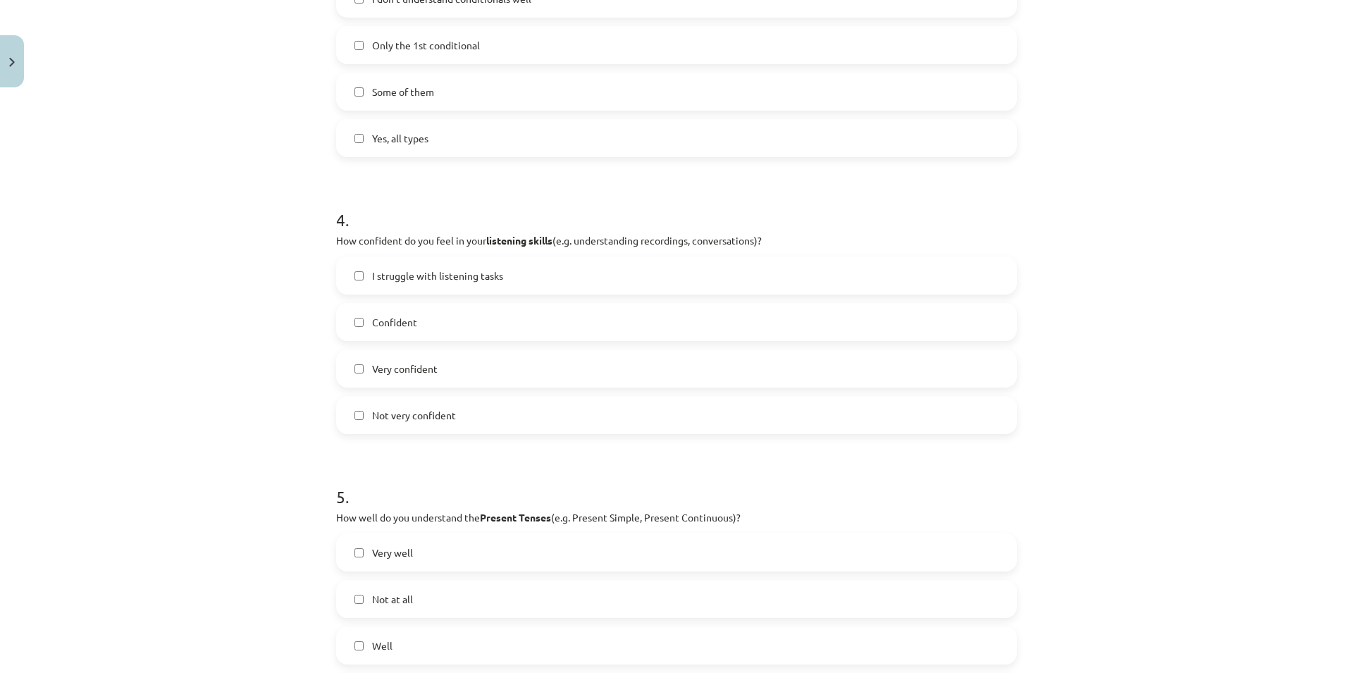
click at [522, 272] on label "I struggle with listening tasks" at bounding box center [676, 275] width 678 height 35
click at [421, 325] on label "Confident" at bounding box center [676, 321] width 678 height 35
click at [415, 352] on label "Very confident" at bounding box center [676, 368] width 678 height 35
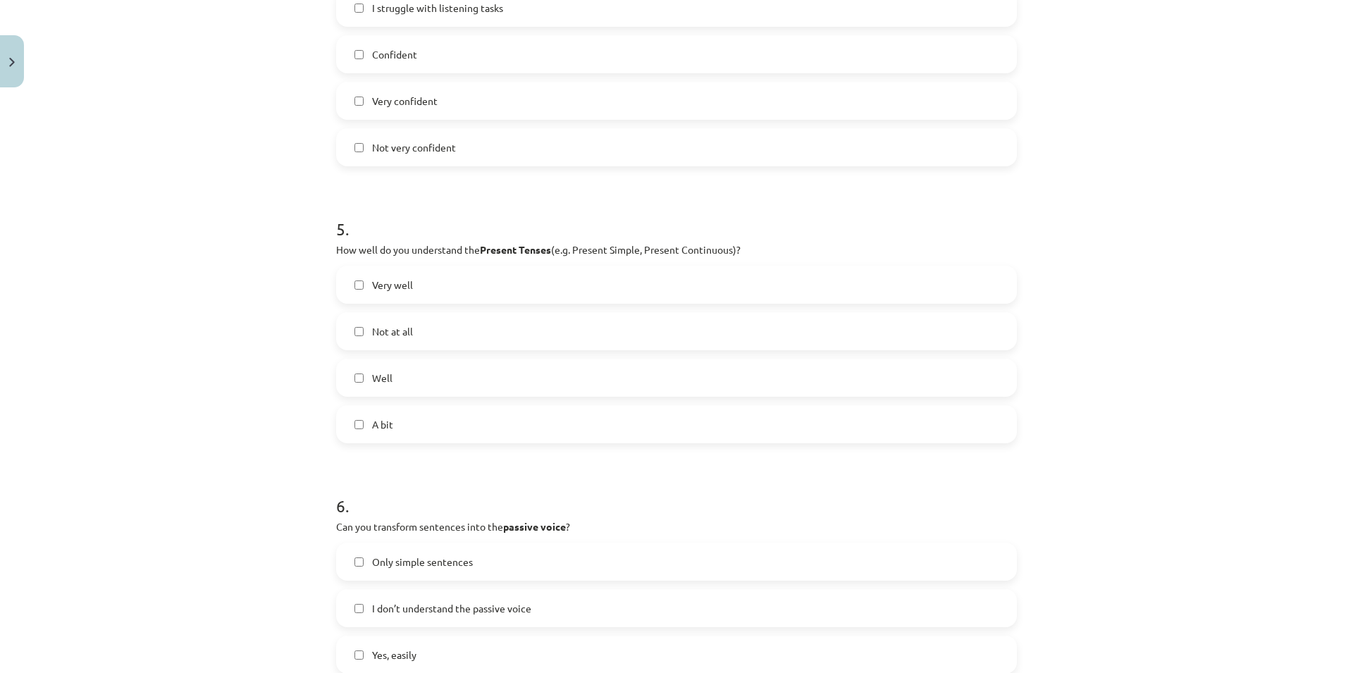
scroll to position [1150, 0]
click at [471, 436] on label "A bit" at bounding box center [676, 421] width 678 height 35
click at [423, 411] on label "A bit" at bounding box center [676, 421] width 678 height 35
click at [439, 376] on label "Well" at bounding box center [676, 374] width 678 height 35
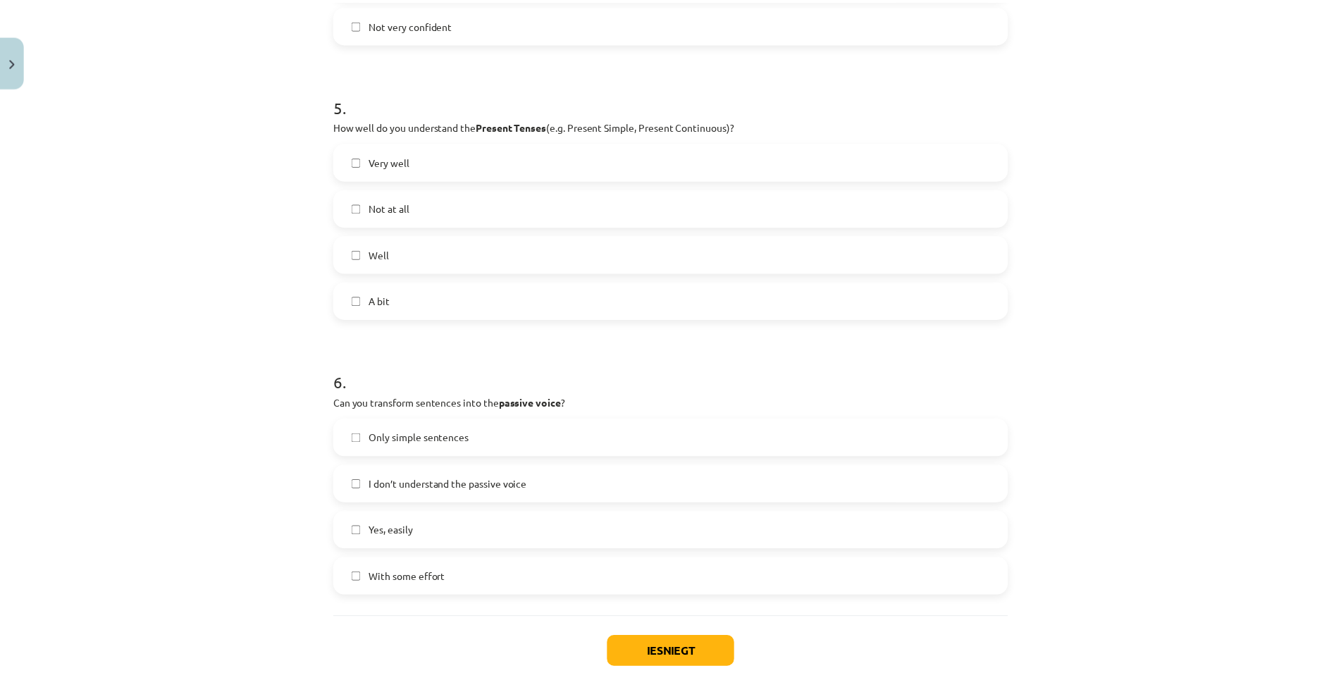
scroll to position [1358, 0]
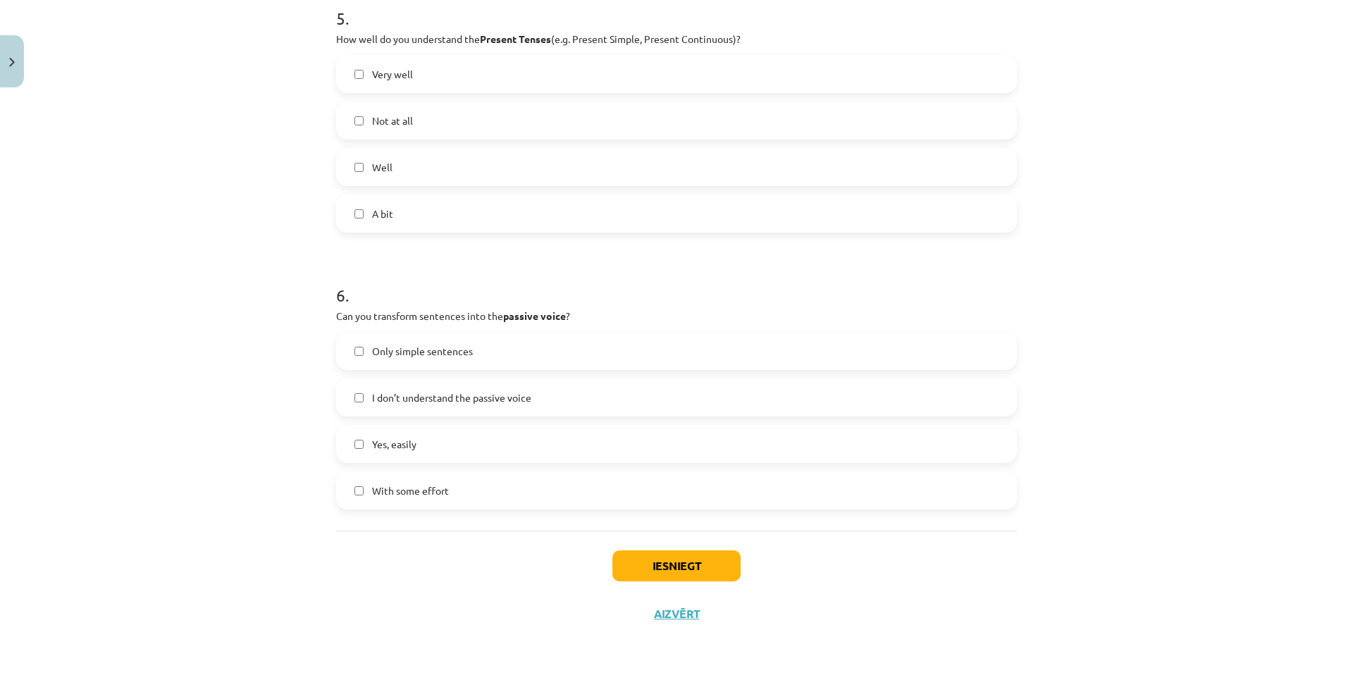
click at [516, 444] on label "Yes, easily" at bounding box center [676, 443] width 678 height 35
click at [695, 572] on button "Iesniegt" at bounding box center [676, 565] width 128 height 31
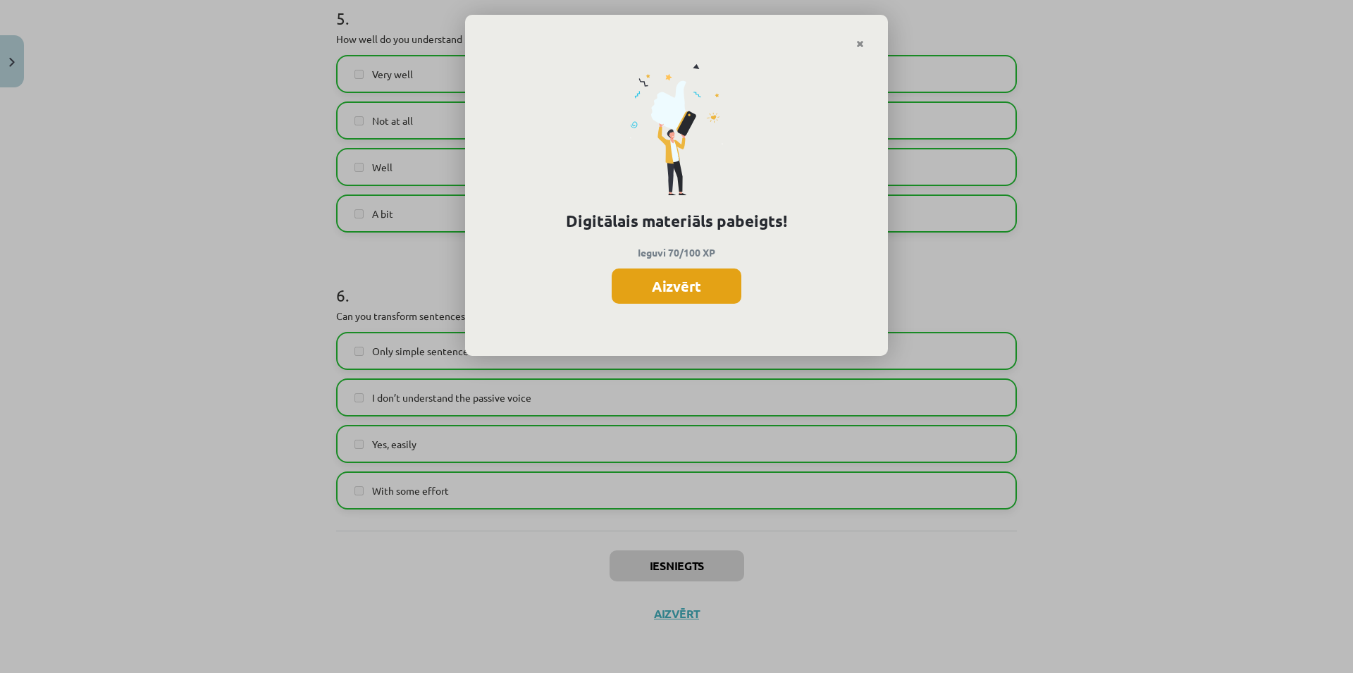
click at [718, 290] on button "Aizvērt" at bounding box center [677, 285] width 130 height 35
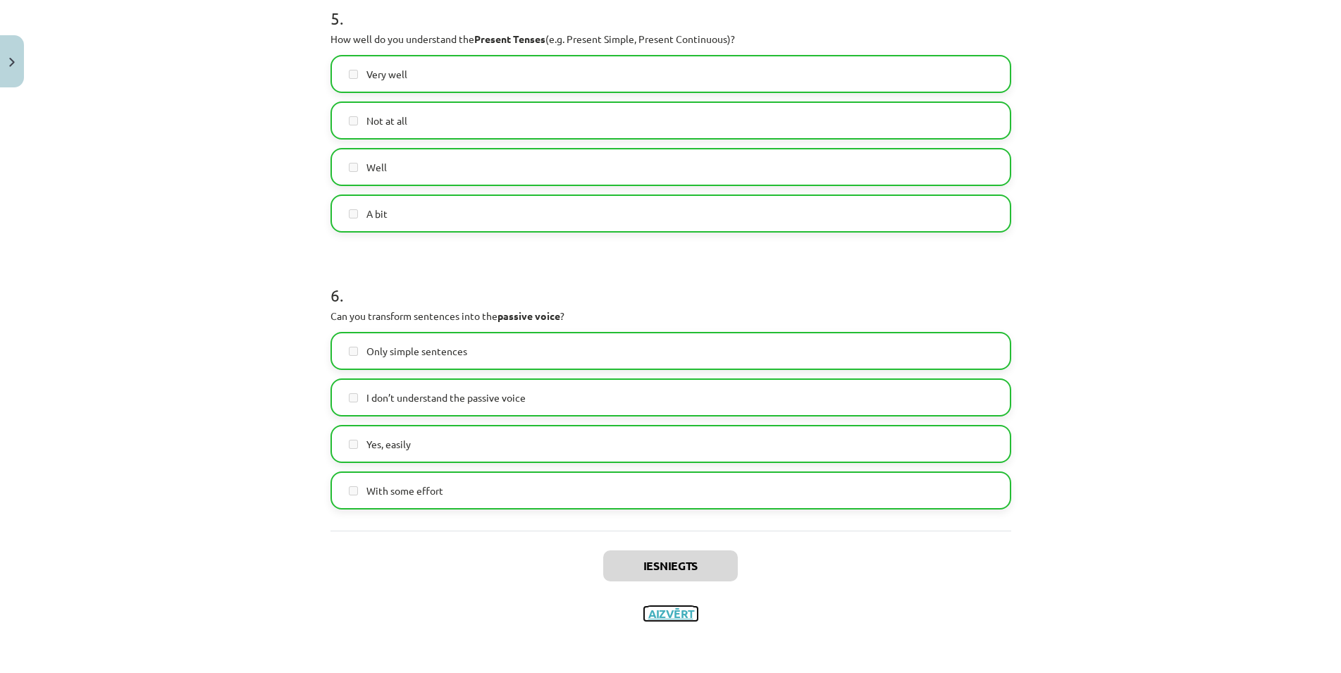
click at [678, 610] on button "Aizvērt" at bounding box center [671, 614] width 54 height 14
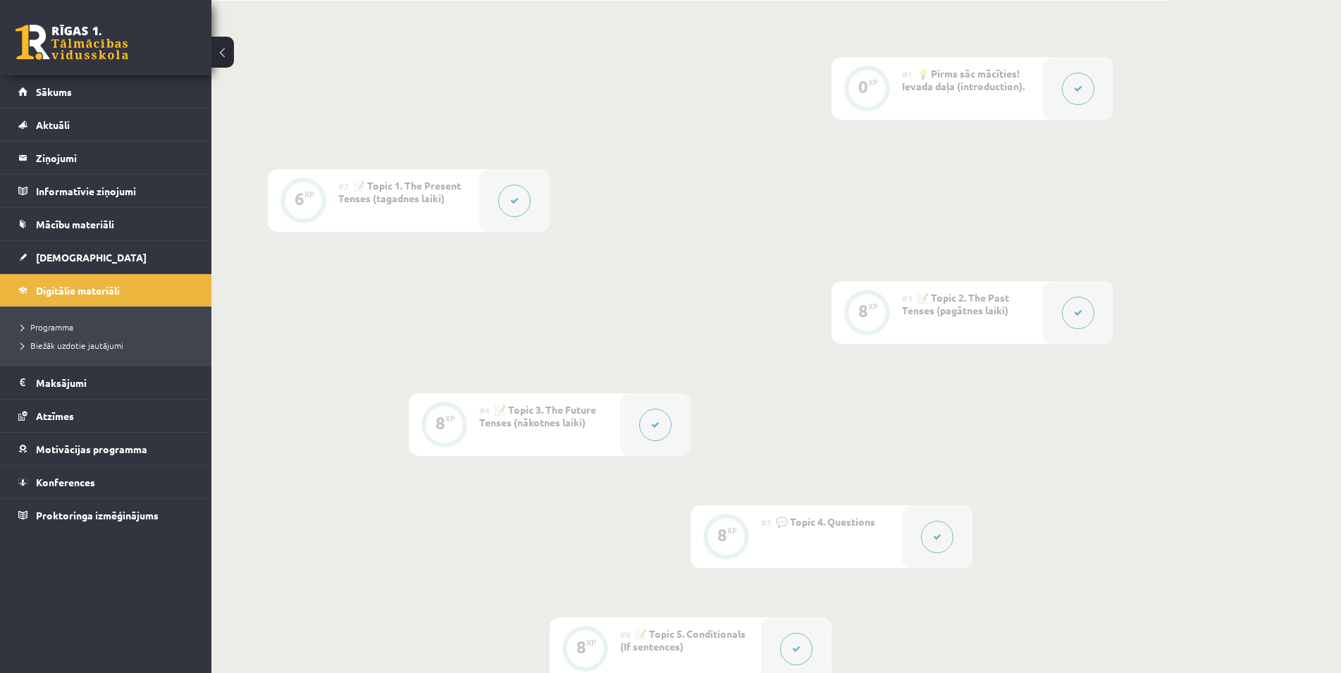
scroll to position [0, 0]
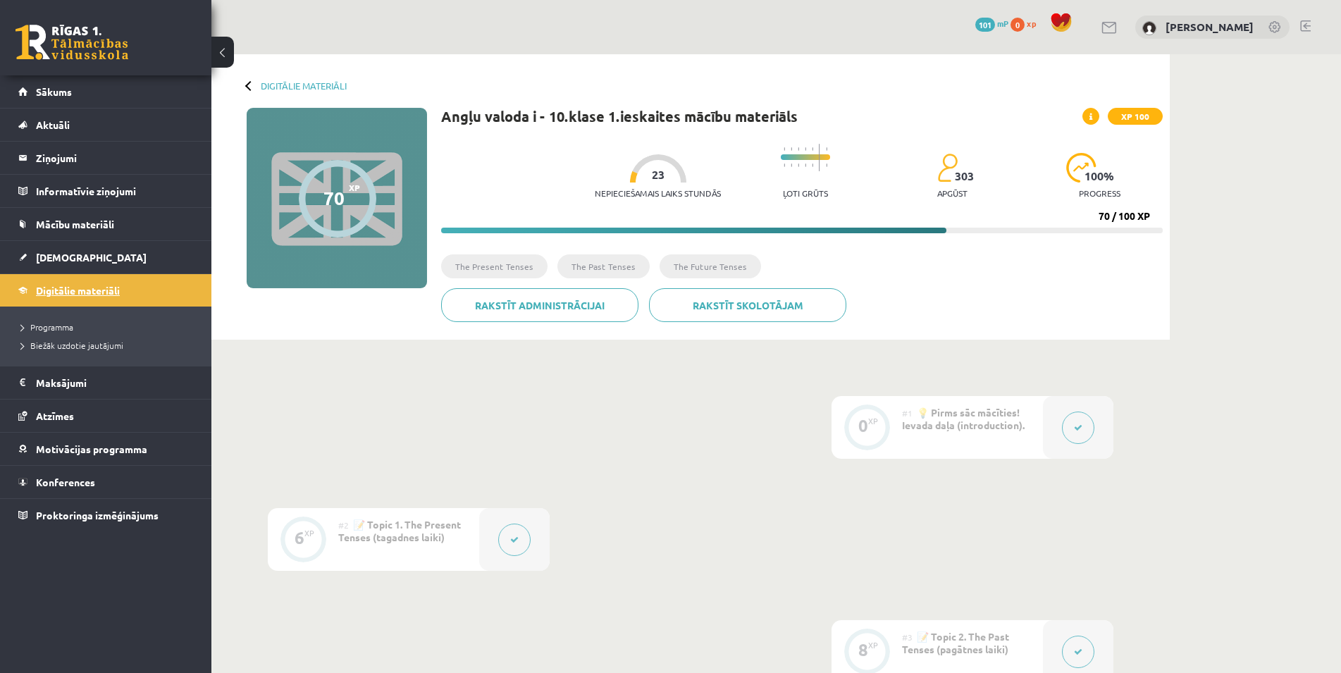
click at [108, 301] on link "Digitālie materiāli" at bounding box center [105, 290] width 175 height 32
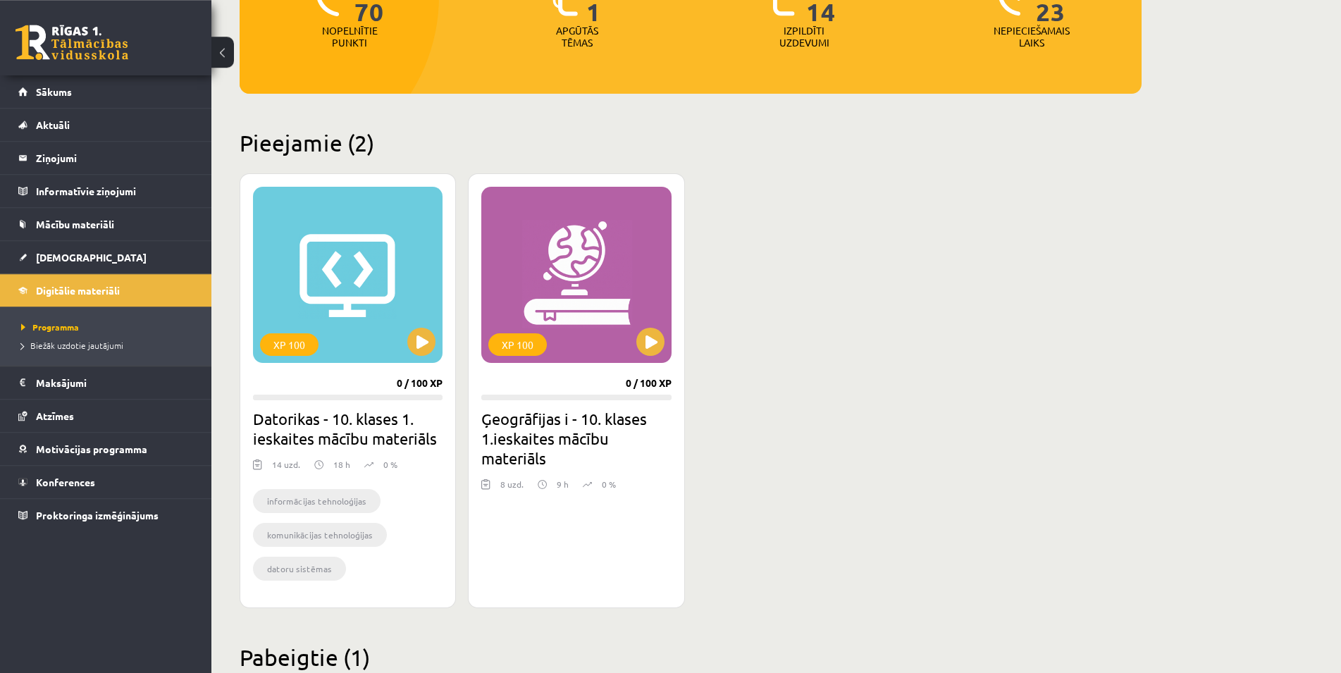
scroll to position [223, 0]
